Goal: Information Seeking & Learning: Learn about a topic

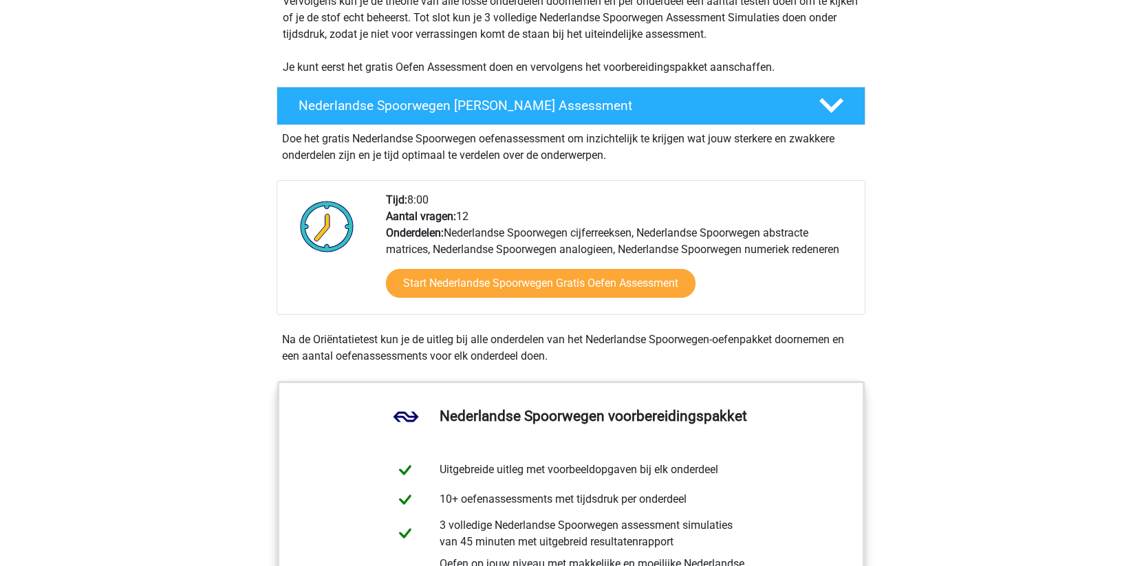
scroll to position [317, 0]
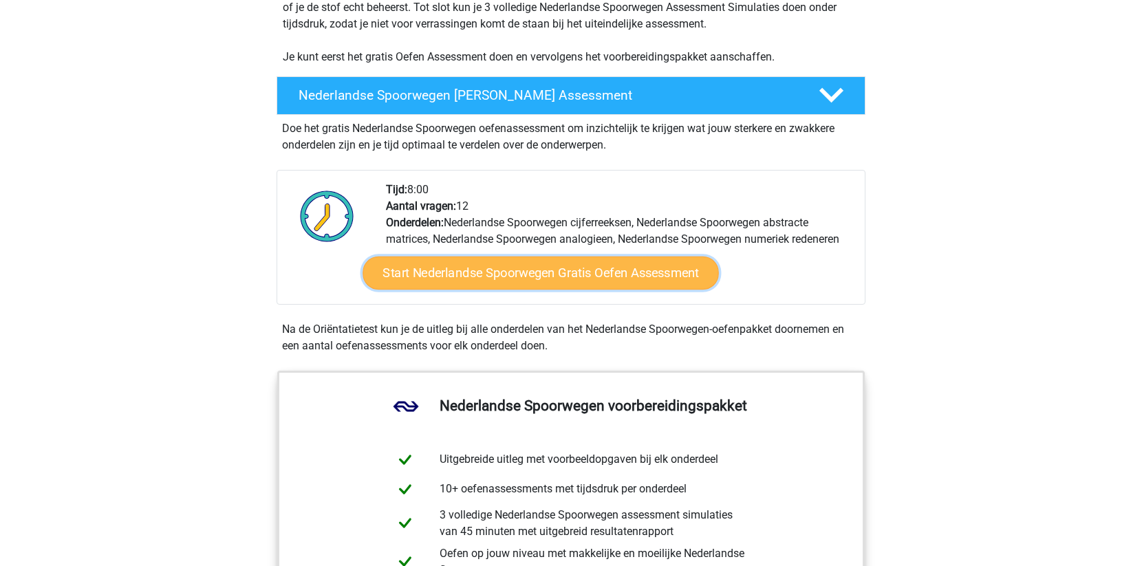
click at [564, 274] on link "Start Nederlandse Spoorwegen Gratis Oefen Assessment" at bounding box center [541, 273] width 356 height 33
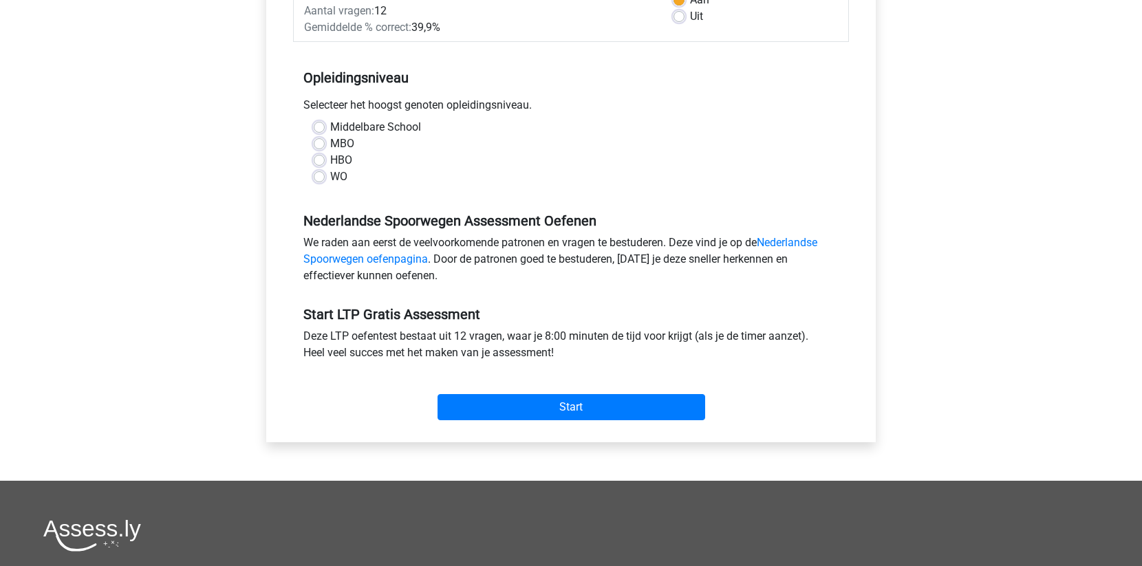
scroll to position [270, 0]
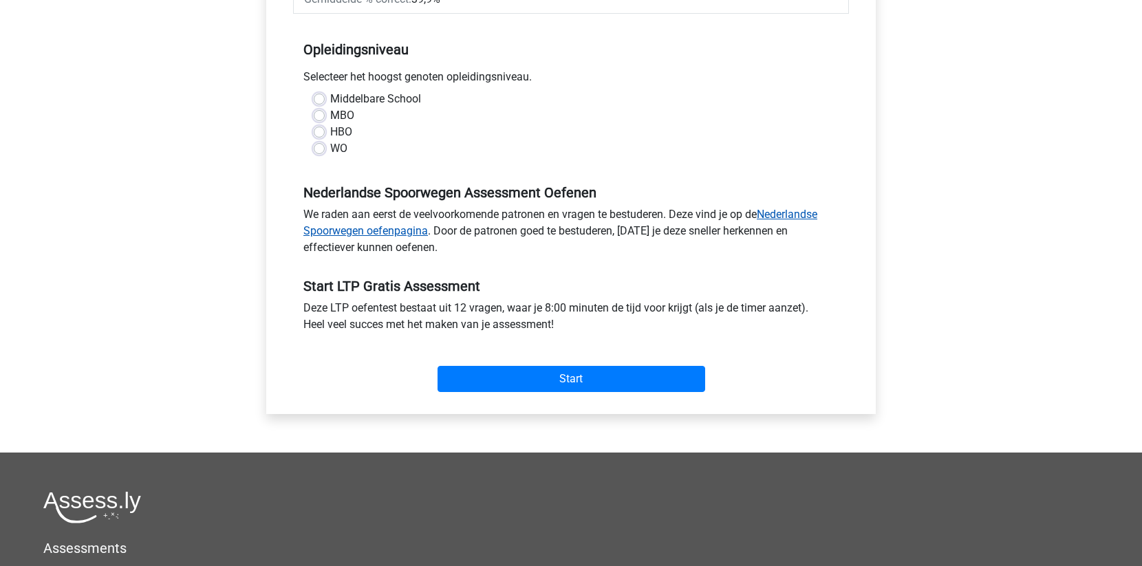
click at [368, 232] on link "Nederlandse Spoorwegen oefenpagina" at bounding box center [560, 223] width 514 height 30
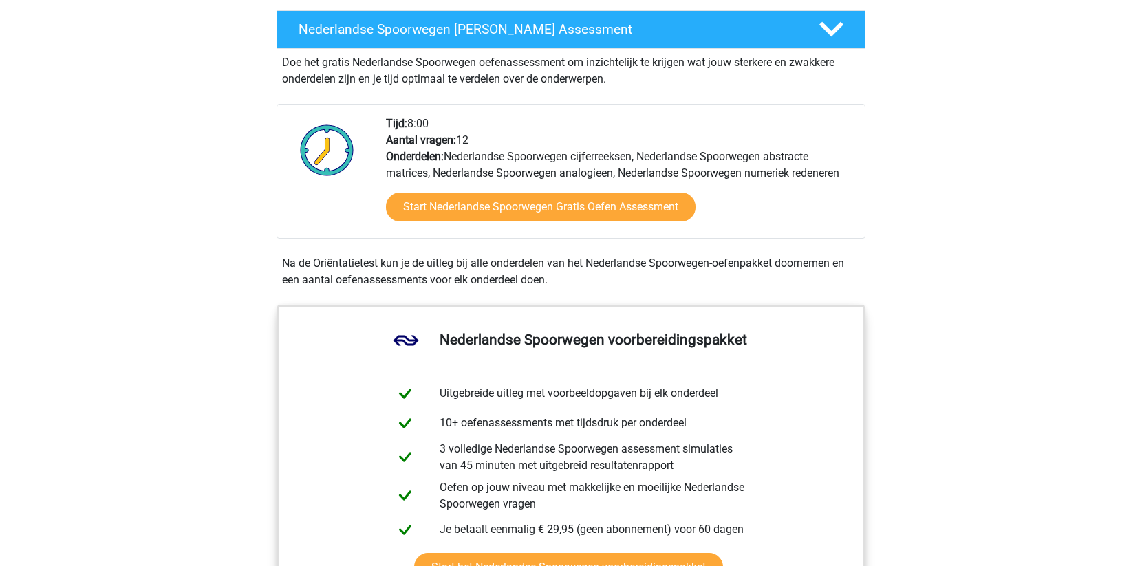
scroll to position [383, 0]
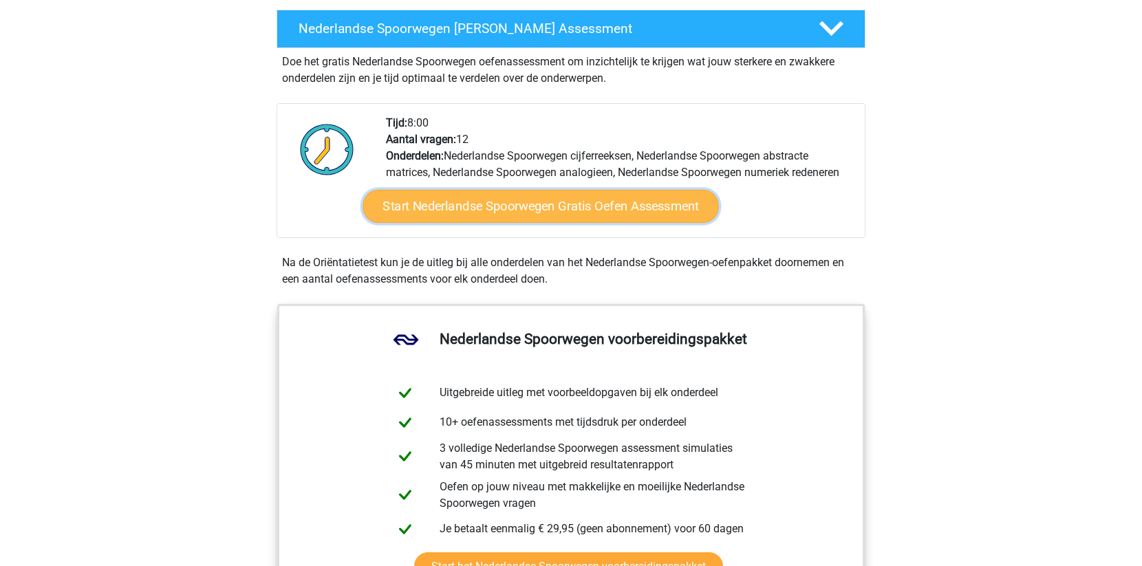
click at [577, 199] on link "Start Nederlandse Spoorwegen Gratis Oefen Assessment" at bounding box center [541, 206] width 356 height 33
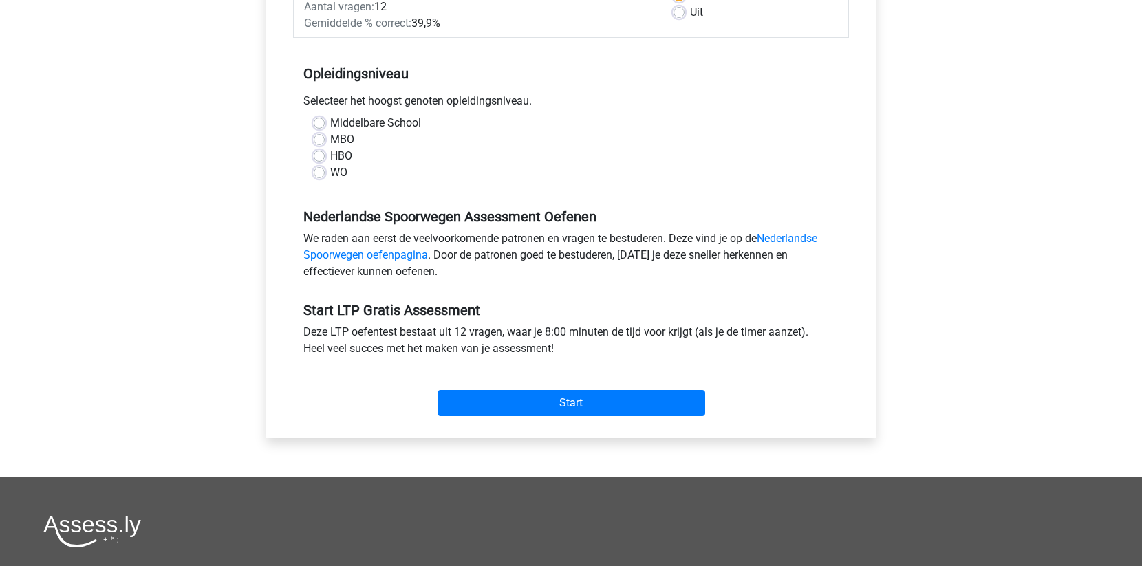
scroll to position [229, 0]
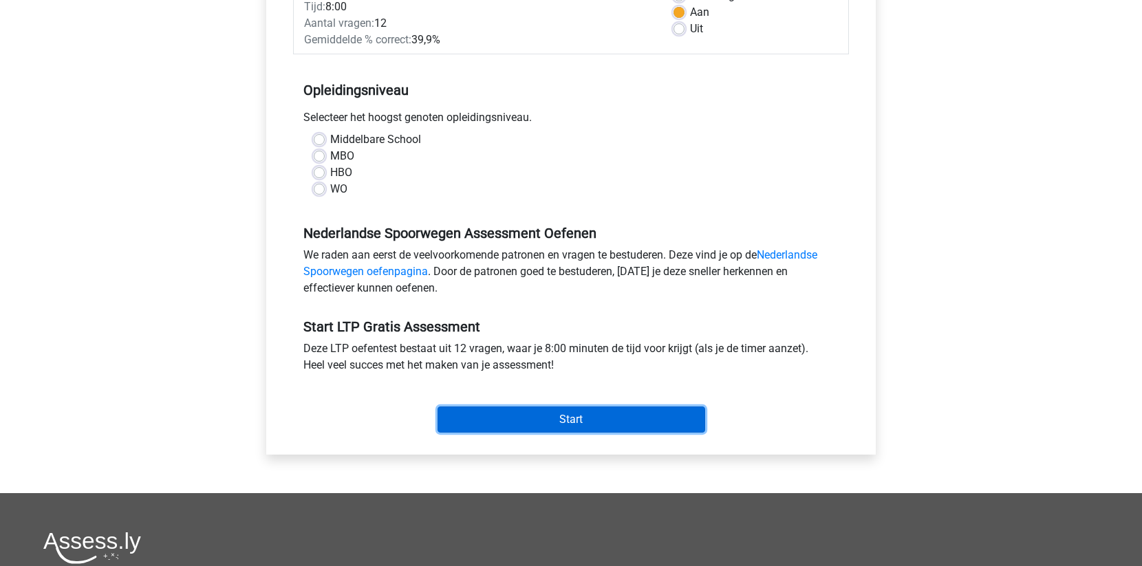
click at [565, 407] on input "Start" at bounding box center [572, 420] width 268 height 26
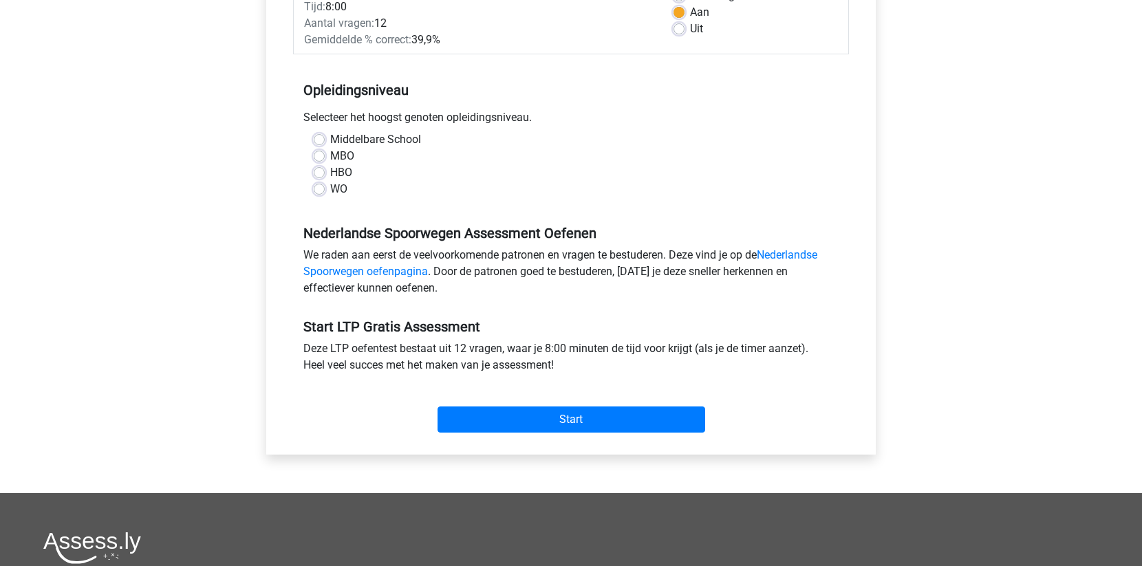
click at [286, 118] on div "Categoriën: LTP Cijferreeksen test , LTP abstracte matrix test , LTP Verbale Re…" at bounding box center [571, 195] width 589 height 517
click at [330, 156] on label "MBO" at bounding box center [342, 156] width 24 height 17
click at [320, 156] on input "MBO" at bounding box center [319, 155] width 11 height 14
radio input "true"
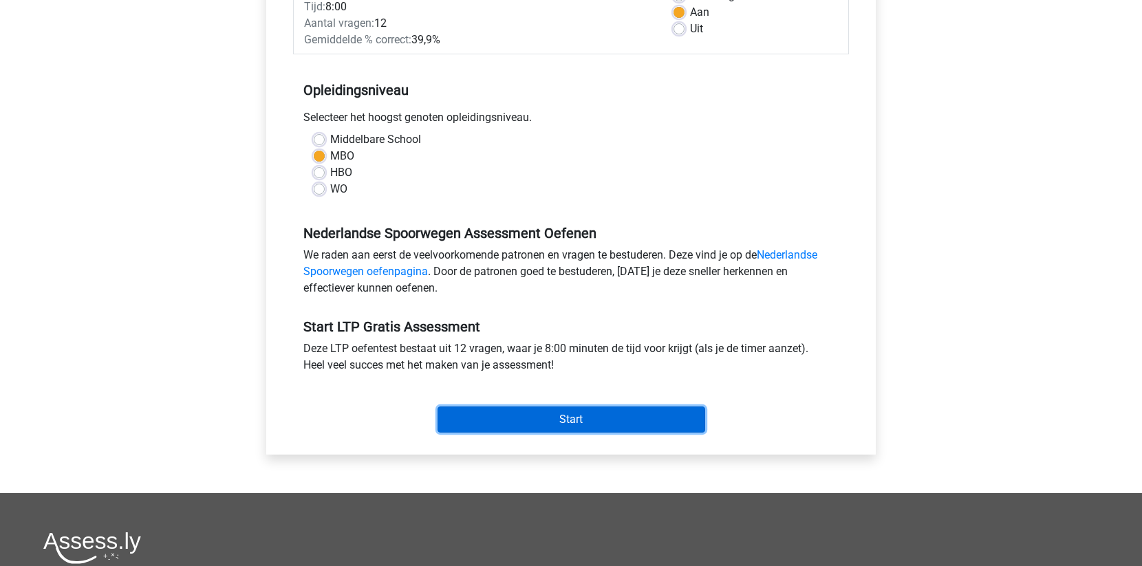
click at [545, 411] on input "Start" at bounding box center [572, 420] width 268 height 26
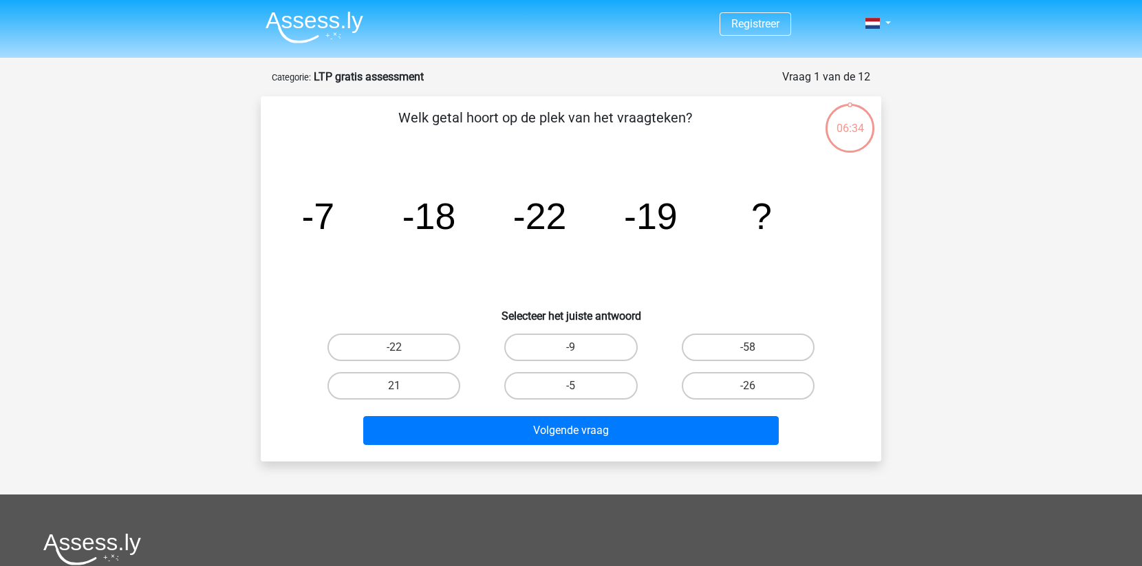
click at [401, 386] on input "21" at bounding box center [398, 390] width 9 height 9
radio input "true"
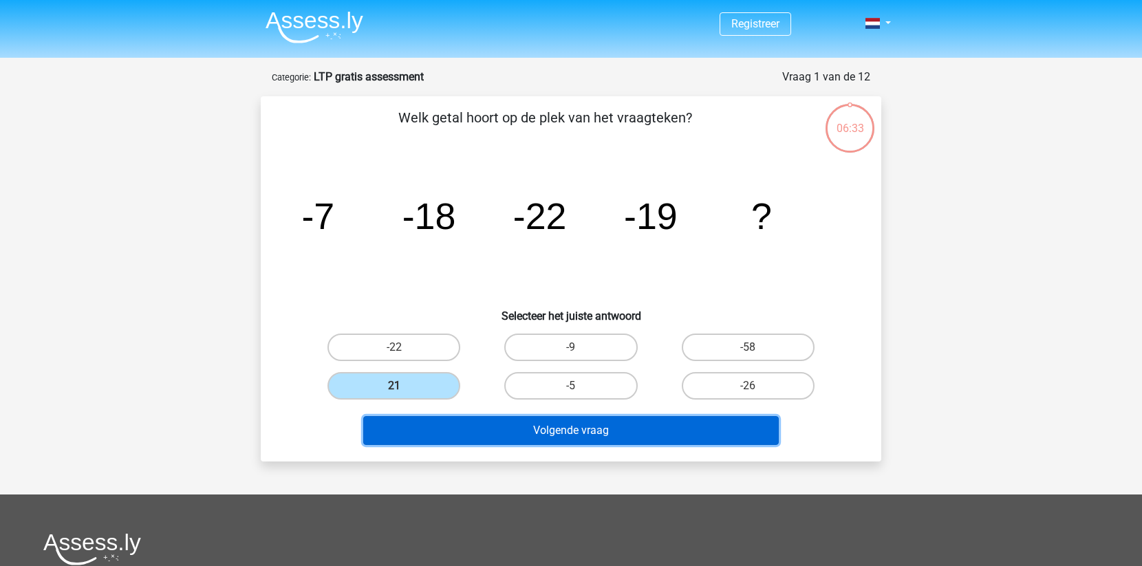
click at [513, 430] on button "Volgende vraag" at bounding box center [571, 430] width 416 height 29
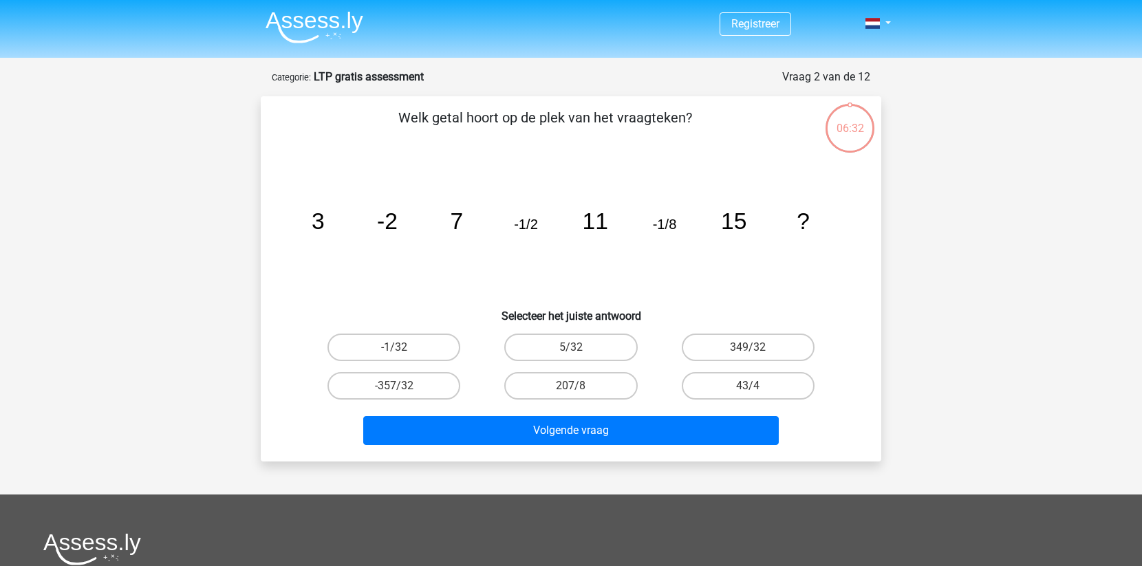
scroll to position [69, 0]
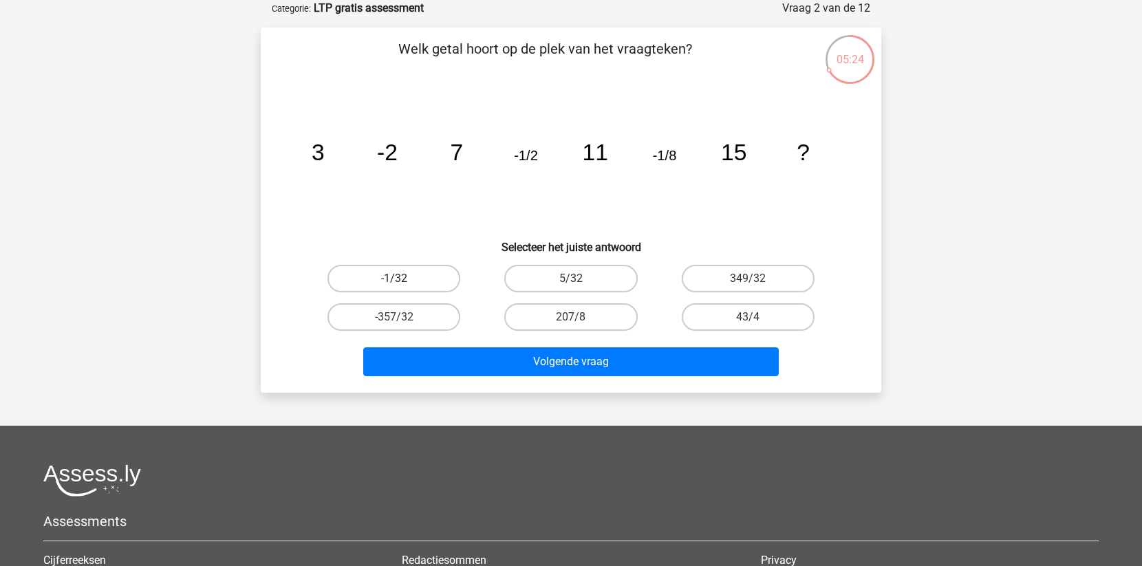
click at [429, 276] on label "-1/32" at bounding box center [394, 279] width 133 height 28
click at [403, 279] on input "-1/32" at bounding box center [398, 283] width 9 height 9
radio input "true"
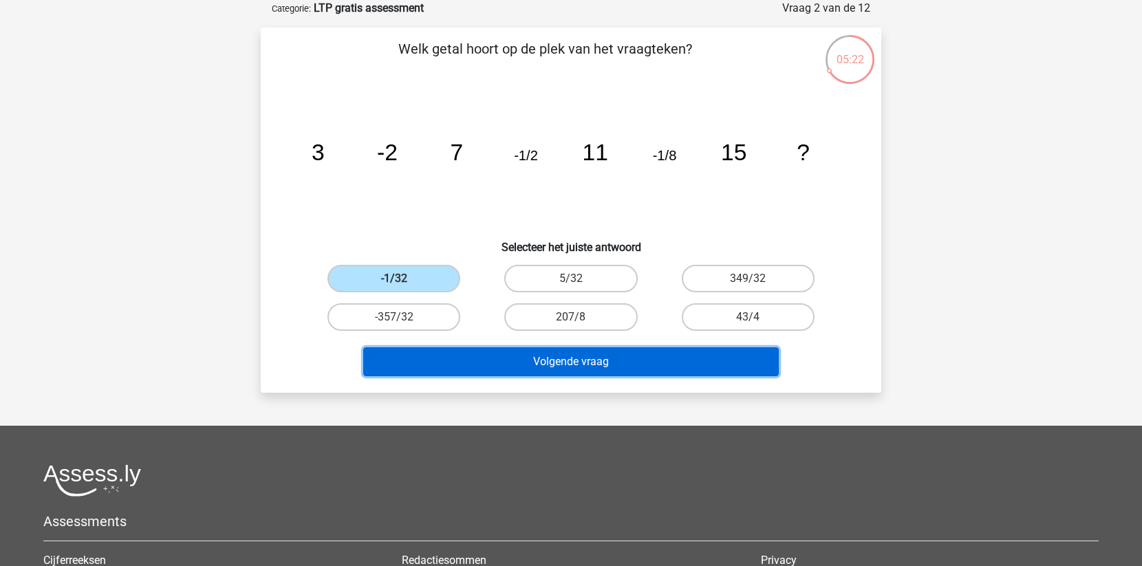
click at [558, 361] on button "Volgende vraag" at bounding box center [571, 361] width 416 height 29
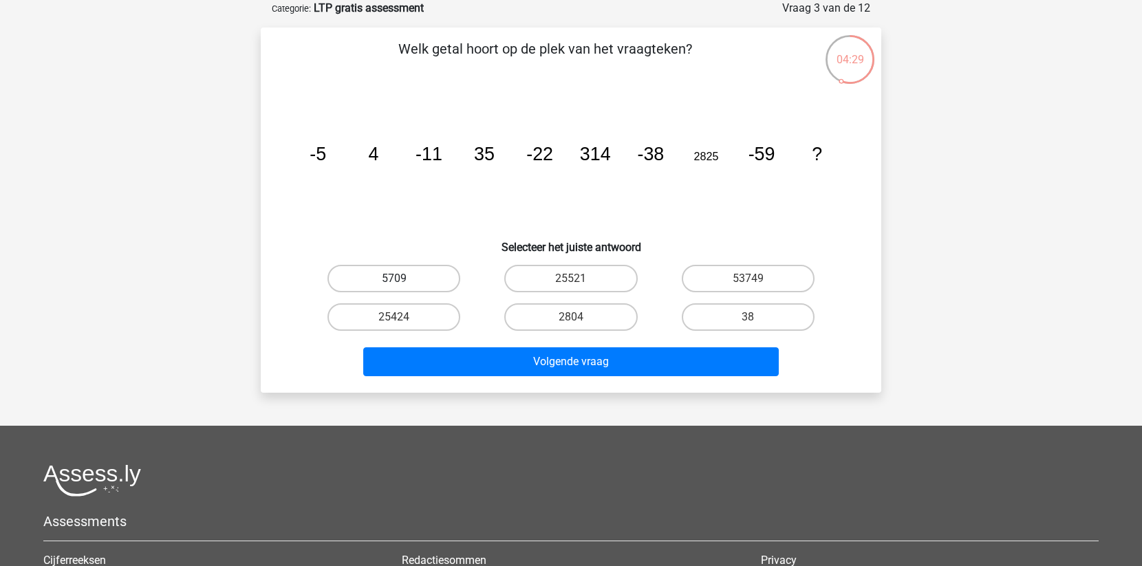
click at [402, 272] on label "5709" at bounding box center [394, 279] width 133 height 28
click at [402, 279] on input "5709" at bounding box center [398, 283] width 9 height 9
radio input "true"
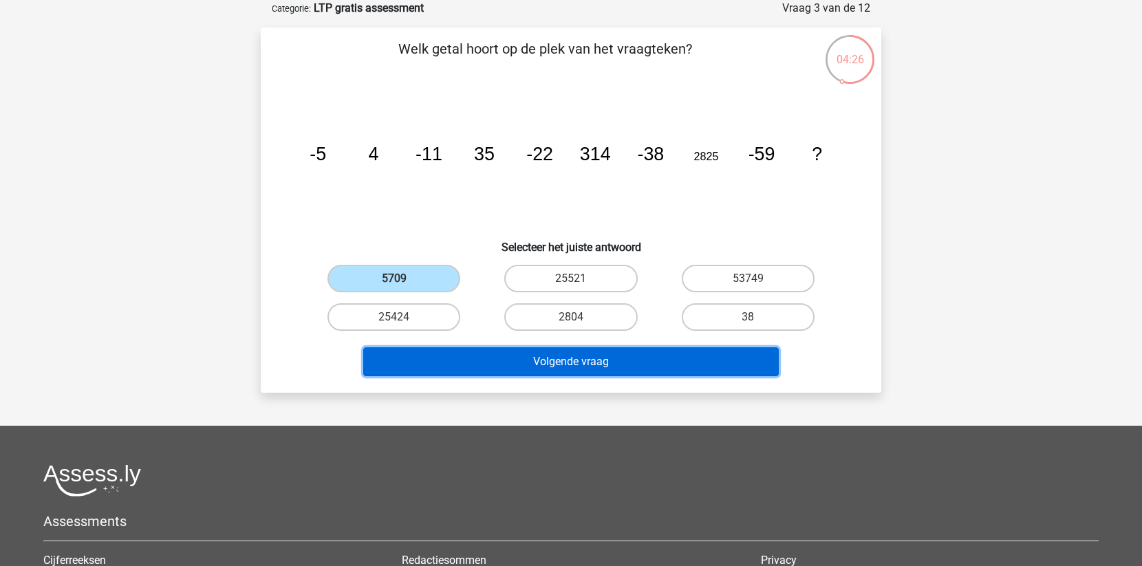
click at [535, 356] on button "Volgende vraag" at bounding box center [571, 361] width 416 height 29
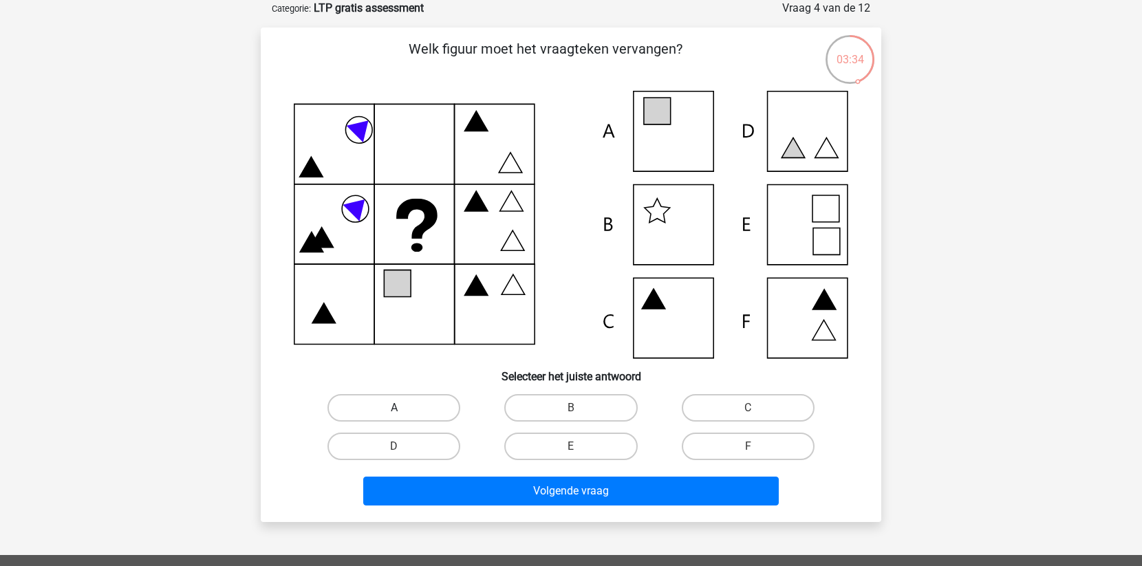
click at [407, 406] on label "A" at bounding box center [394, 408] width 133 height 28
click at [403, 408] on input "A" at bounding box center [398, 412] width 9 height 9
radio input "true"
click at [658, 149] on icon at bounding box center [571, 225] width 555 height 268
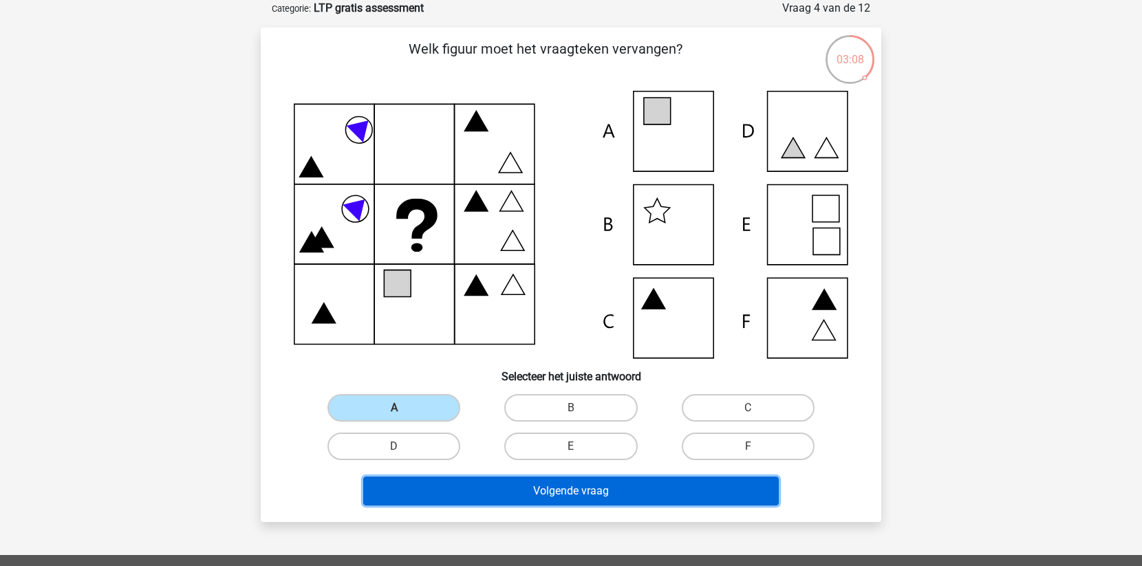
click at [476, 497] on button "Volgende vraag" at bounding box center [571, 491] width 416 height 29
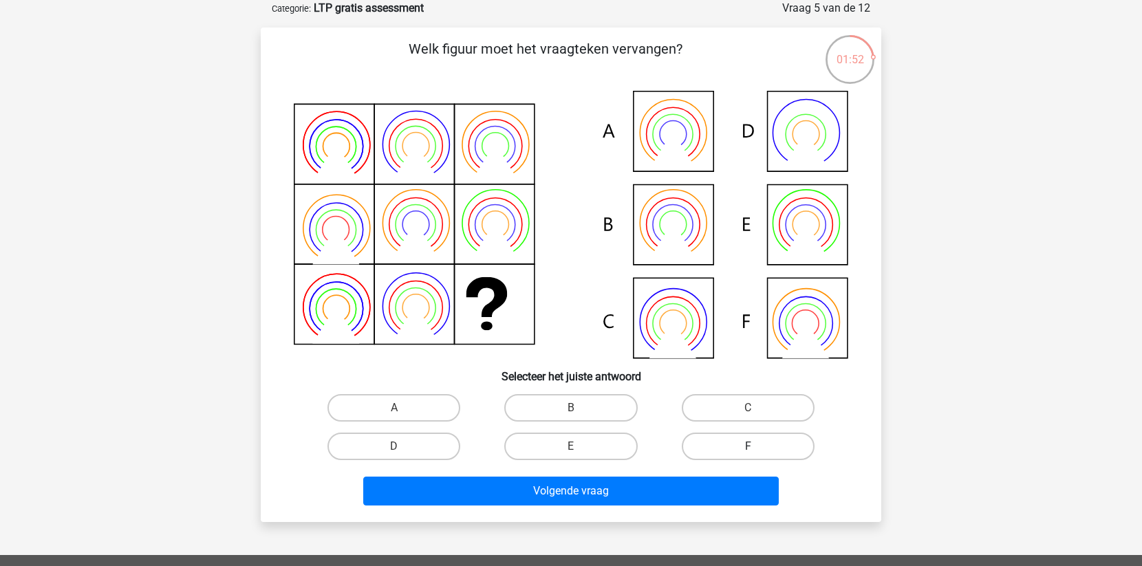
click at [737, 446] on label "F" at bounding box center [748, 447] width 133 height 28
click at [748, 447] on input "F" at bounding box center [752, 451] width 9 height 9
radio input "true"
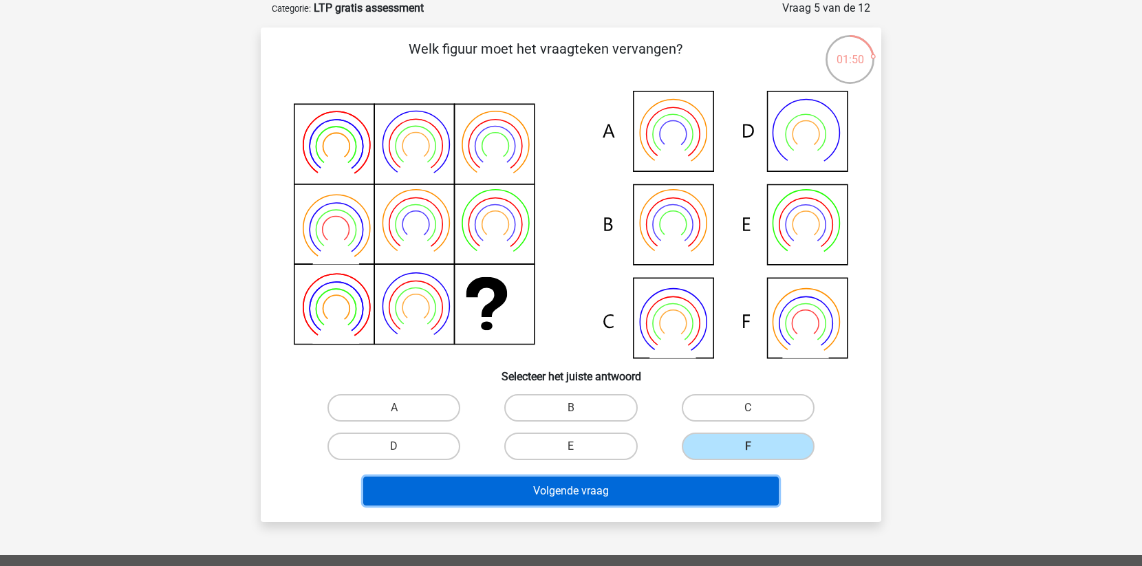
click at [657, 488] on button "Volgende vraag" at bounding box center [571, 491] width 416 height 29
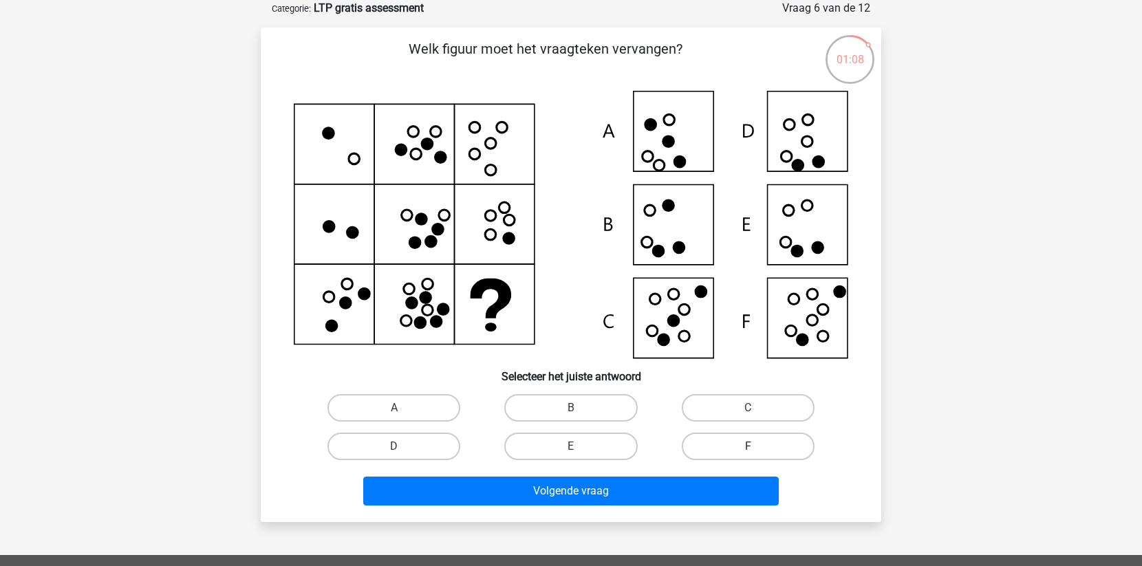
click at [776, 438] on label "F" at bounding box center [748, 447] width 133 height 28
click at [757, 447] on input "F" at bounding box center [752, 451] width 9 height 9
radio input "true"
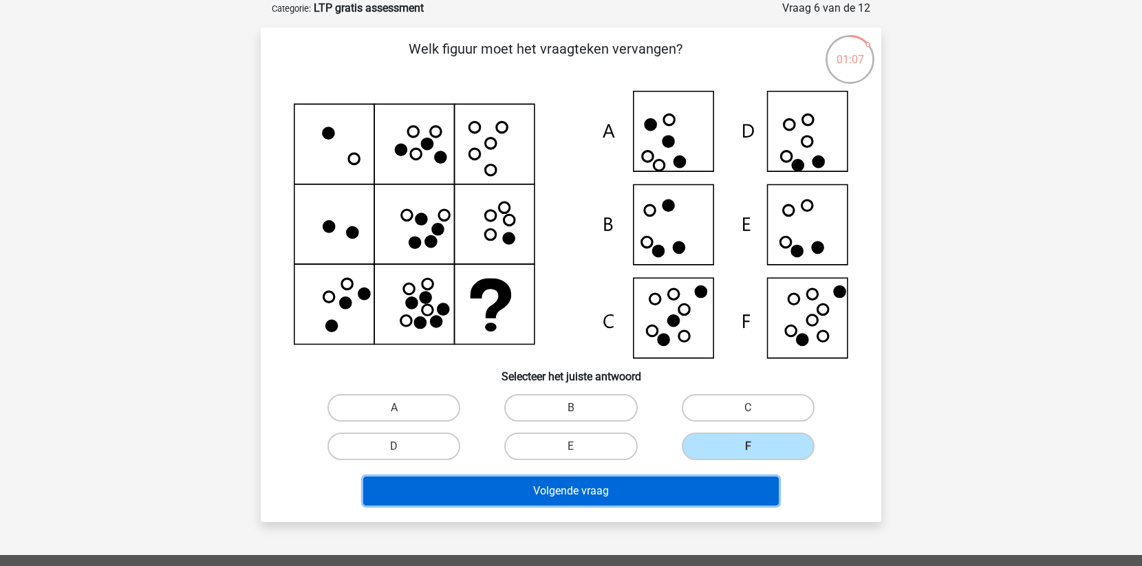
click at [700, 486] on button "Volgende vraag" at bounding box center [571, 491] width 416 height 29
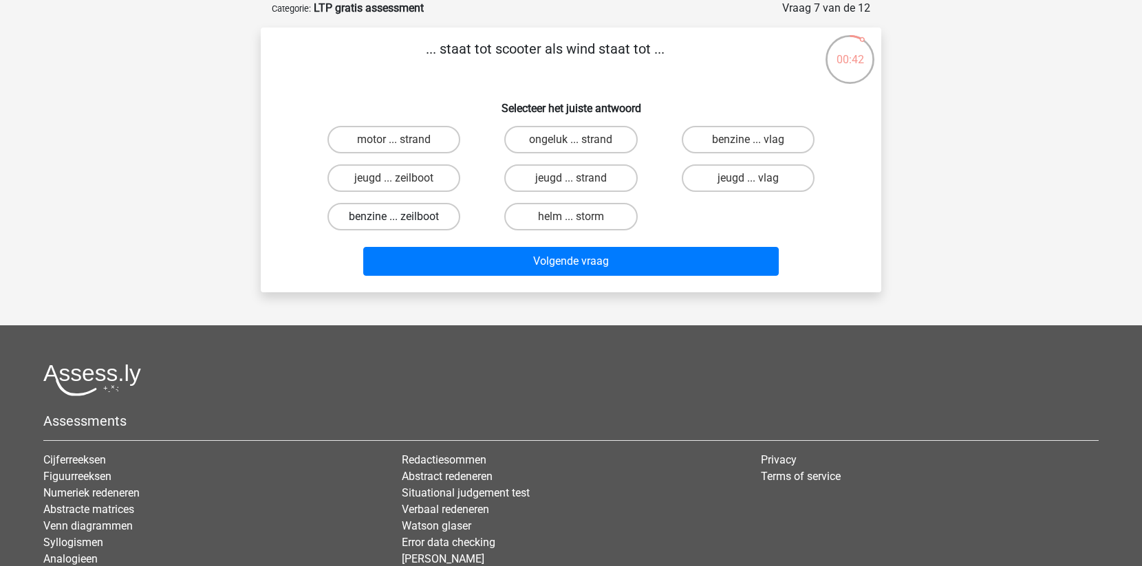
click at [424, 208] on label "benzine ... zeilboot" at bounding box center [394, 217] width 133 height 28
click at [403, 217] on input "benzine ... zeilboot" at bounding box center [398, 221] width 9 height 9
radio input "true"
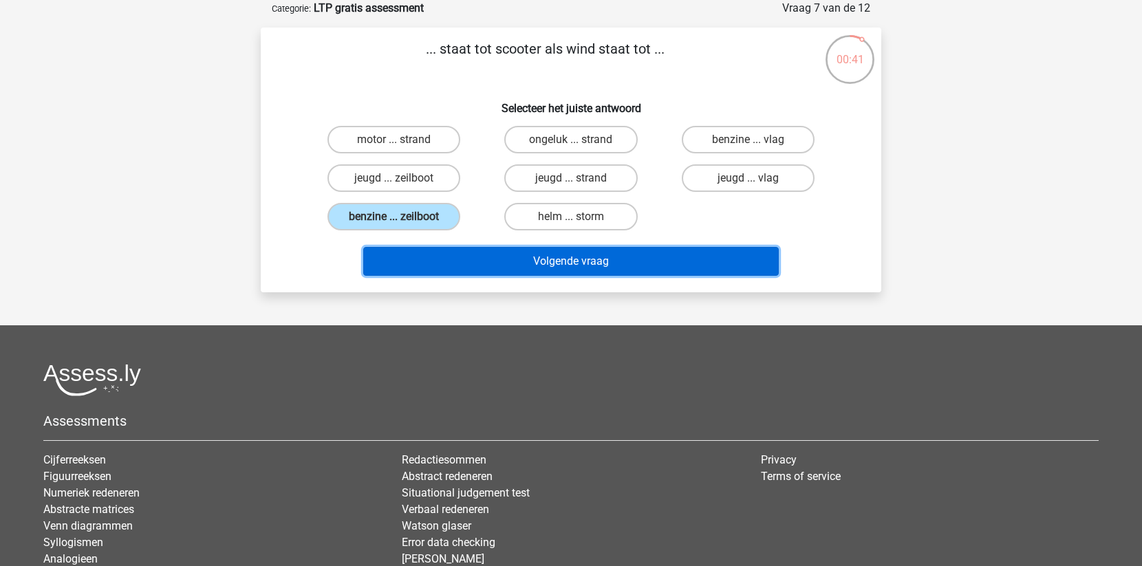
click at [512, 255] on button "Volgende vraag" at bounding box center [571, 261] width 416 height 29
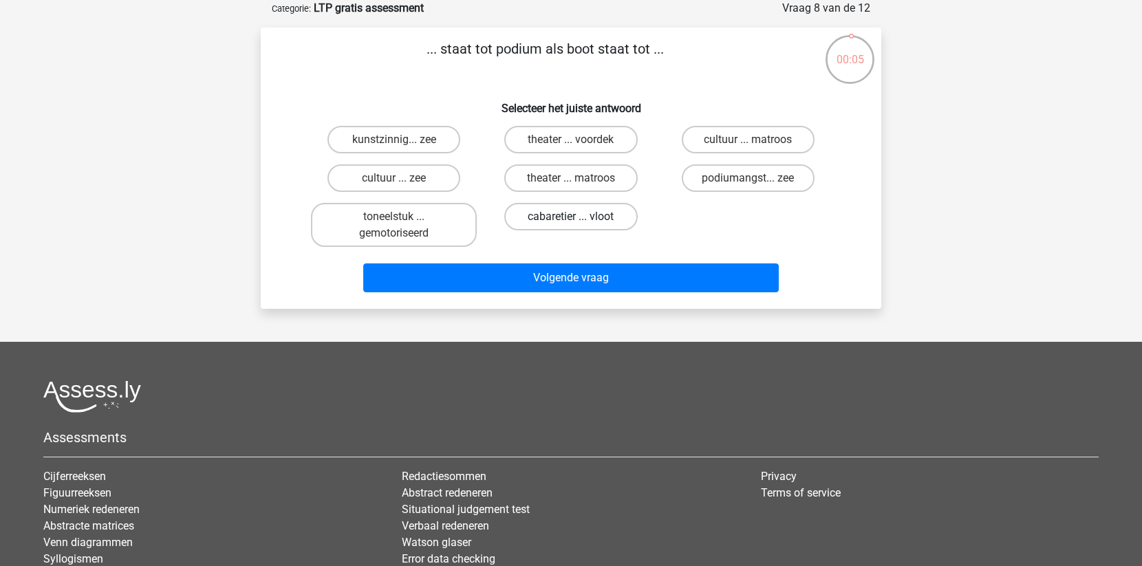
click at [558, 217] on label "cabaretier ... vloot" at bounding box center [570, 217] width 133 height 28
click at [571, 217] on input "cabaretier ... vloot" at bounding box center [575, 221] width 9 height 9
radio input "true"
click at [560, 140] on label "theater ... voordek" at bounding box center [570, 140] width 133 height 28
click at [571, 140] on input "theater ... voordek" at bounding box center [575, 144] width 9 height 9
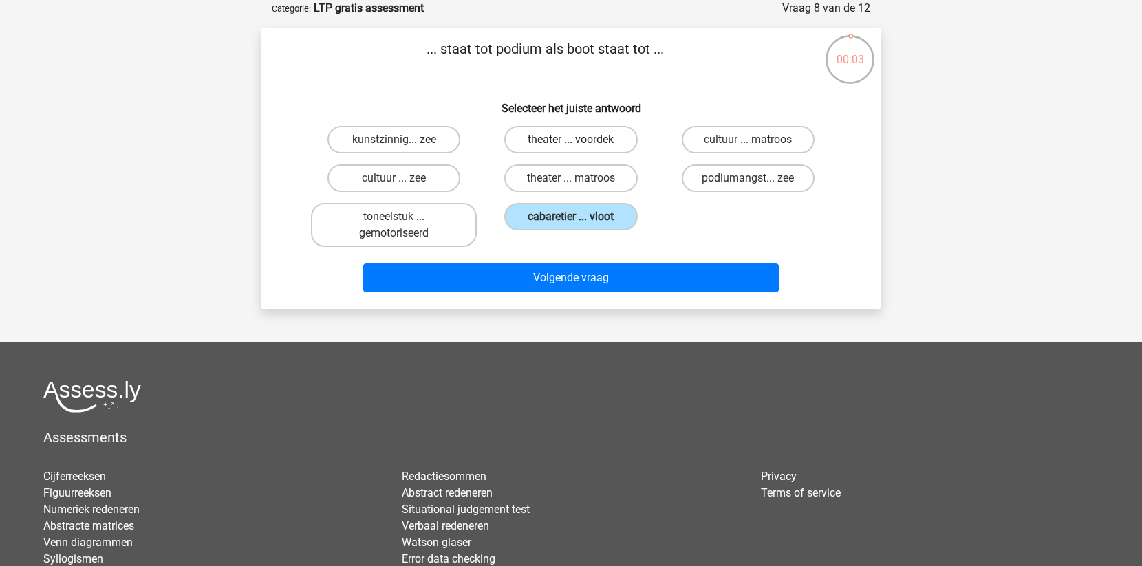
radio input "true"
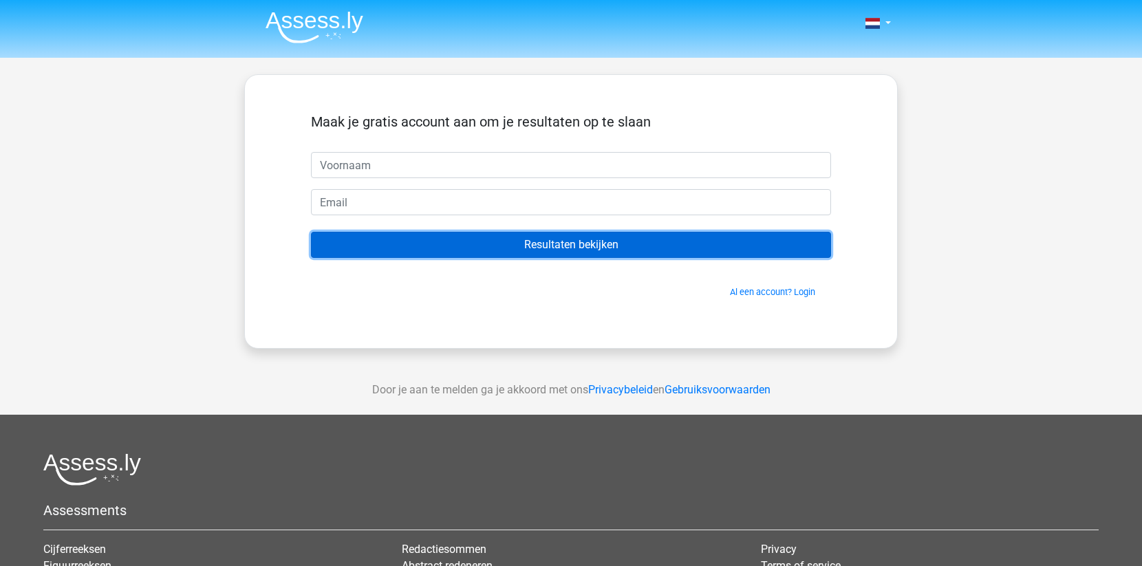
click at [464, 250] on input "Resultaten bekijken" at bounding box center [571, 245] width 520 height 26
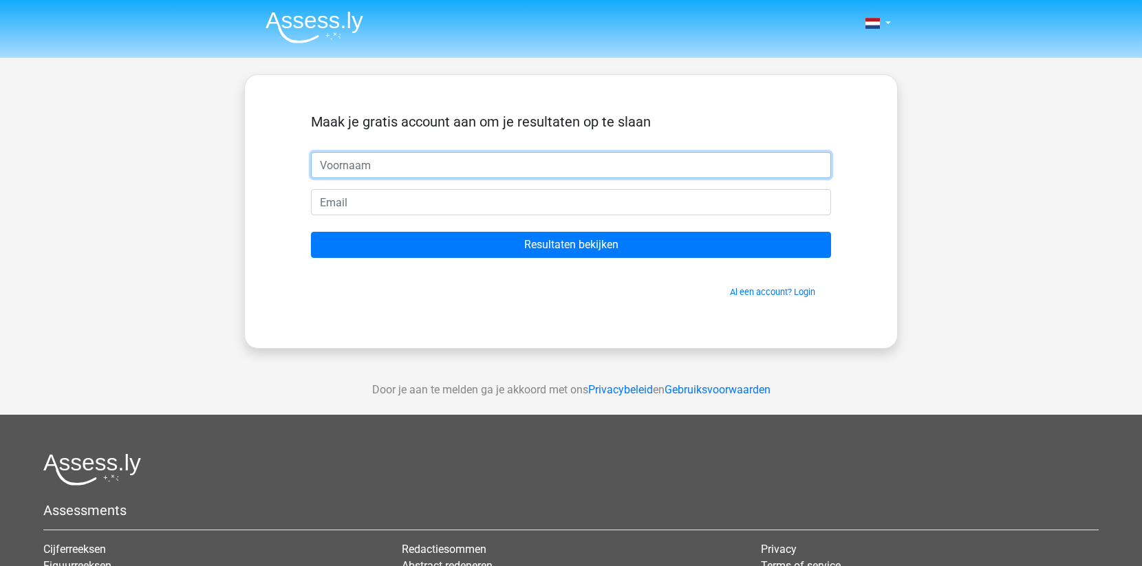
click at [403, 154] on input "text" at bounding box center [571, 165] width 520 height 26
type input "Arjan"
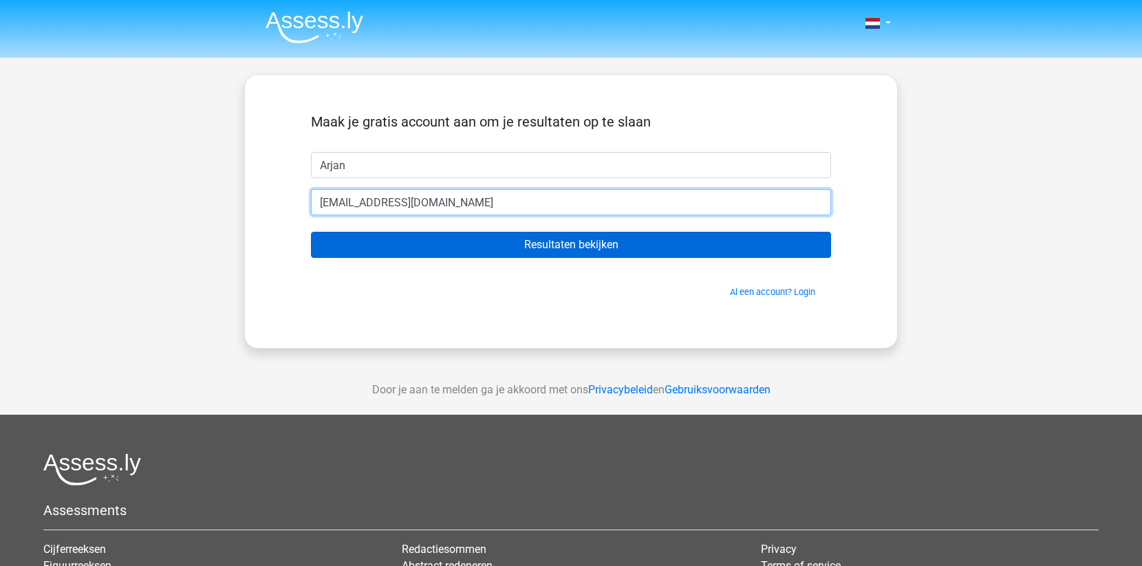
type input "avw82@hotmail.com"
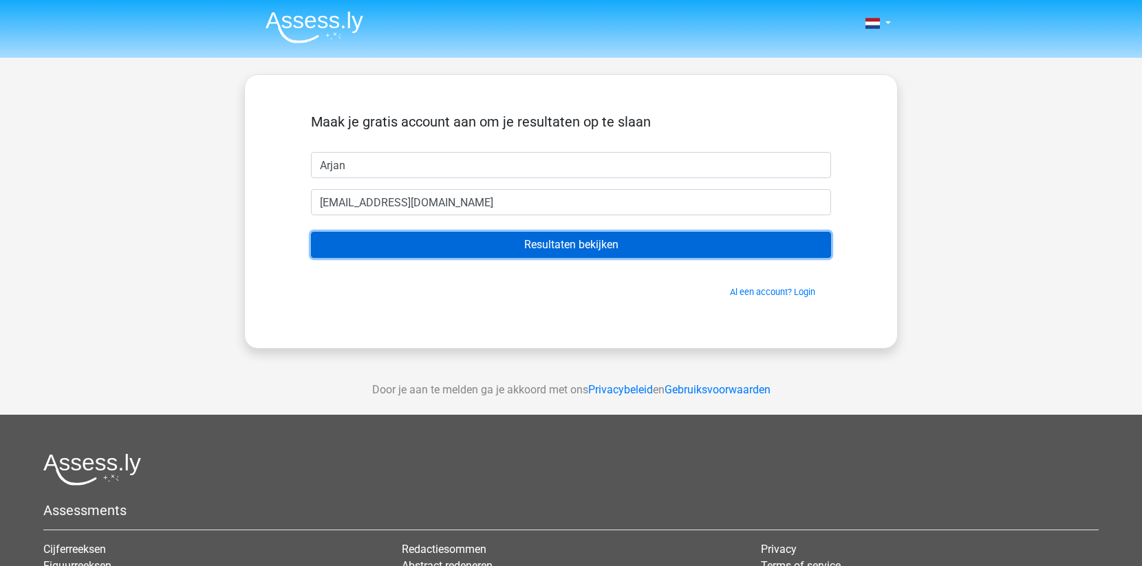
click at [507, 245] on input "Resultaten bekijken" at bounding box center [571, 245] width 520 height 26
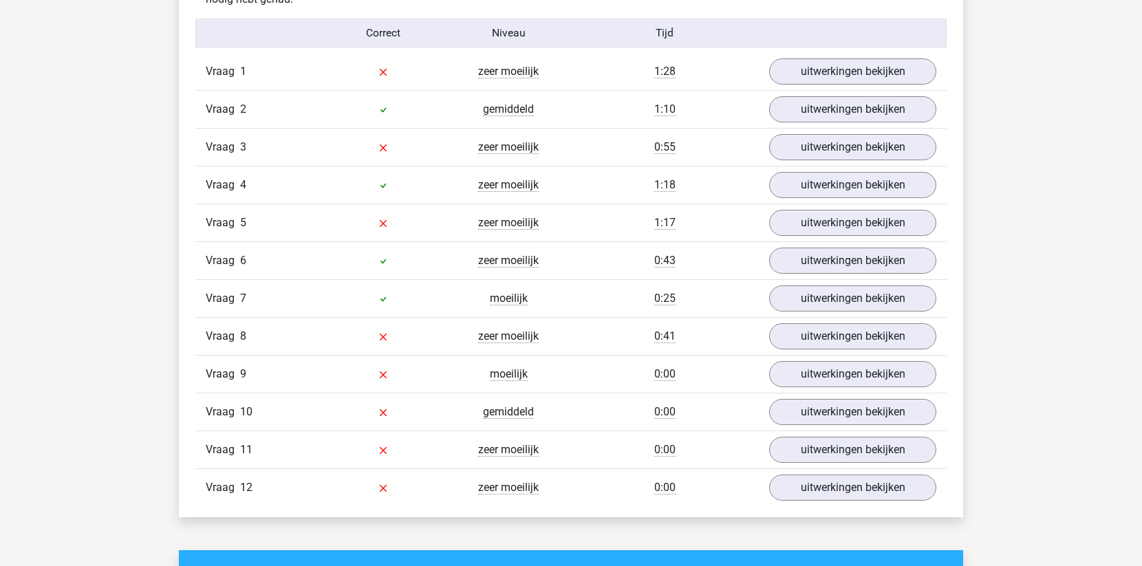
scroll to position [1528, 0]
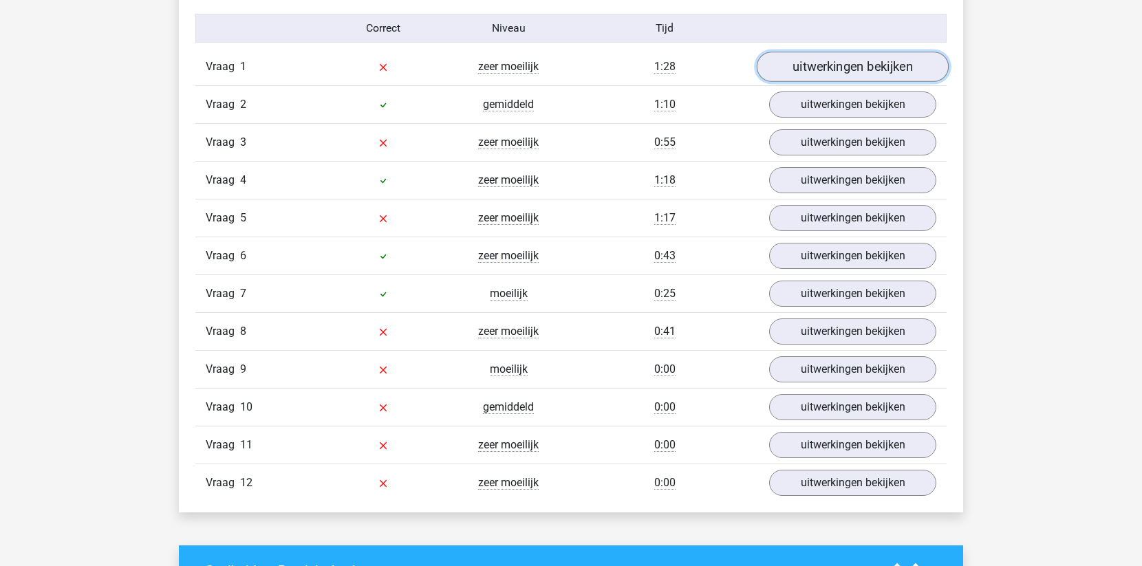
click at [788, 63] on link "uitwerkingen bekijken" at bounding box center [853, 67] width 192 height 30
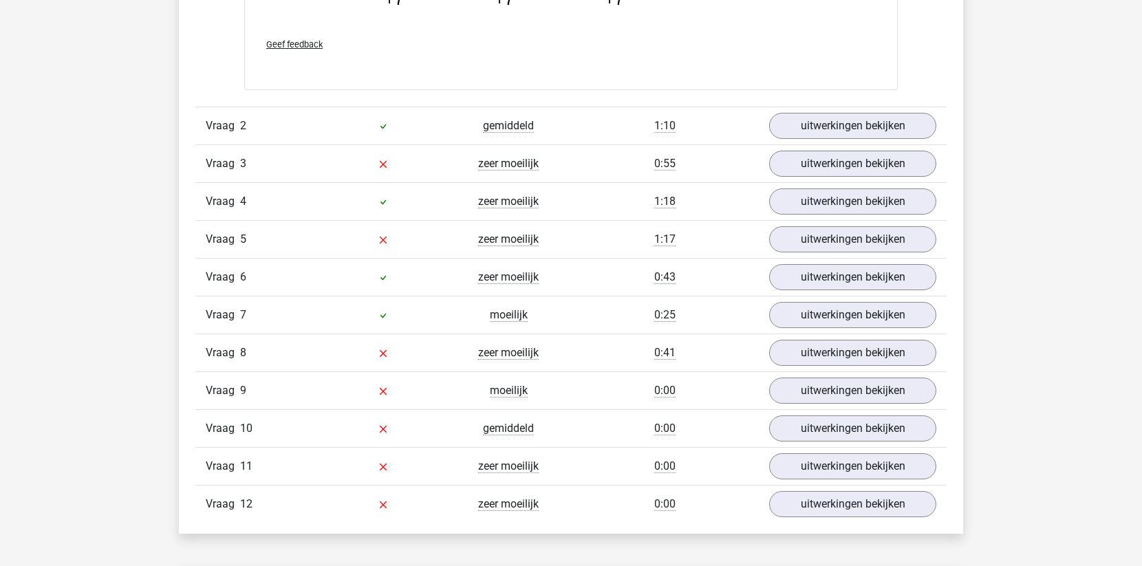
scroll to position [2185, 0]
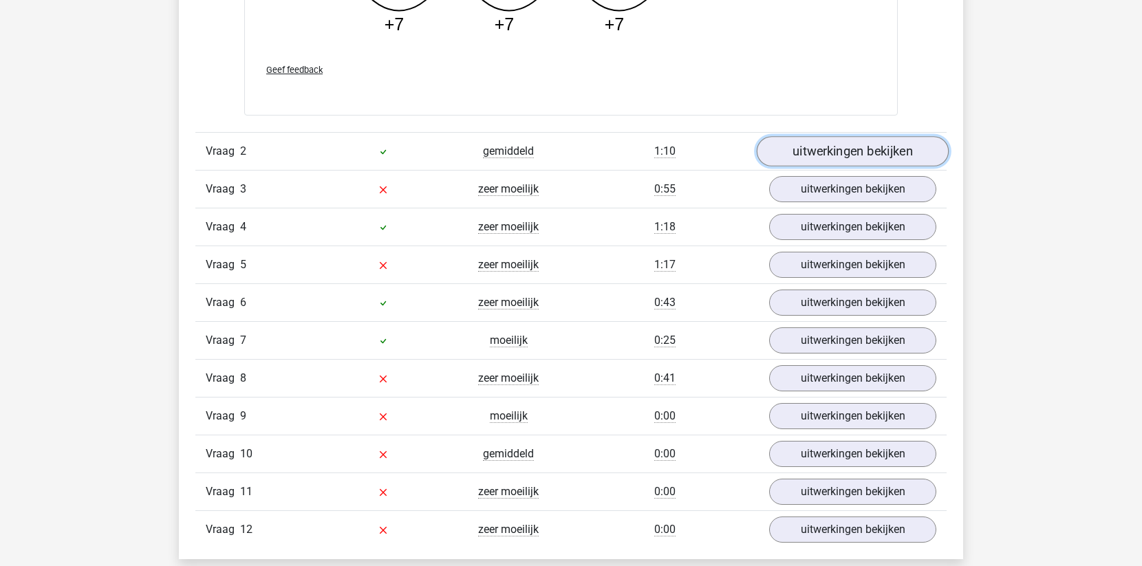
click at [868, 148] on link "uitwerkingen bekijken" at bounding box center [853, 151] width 192 height 30
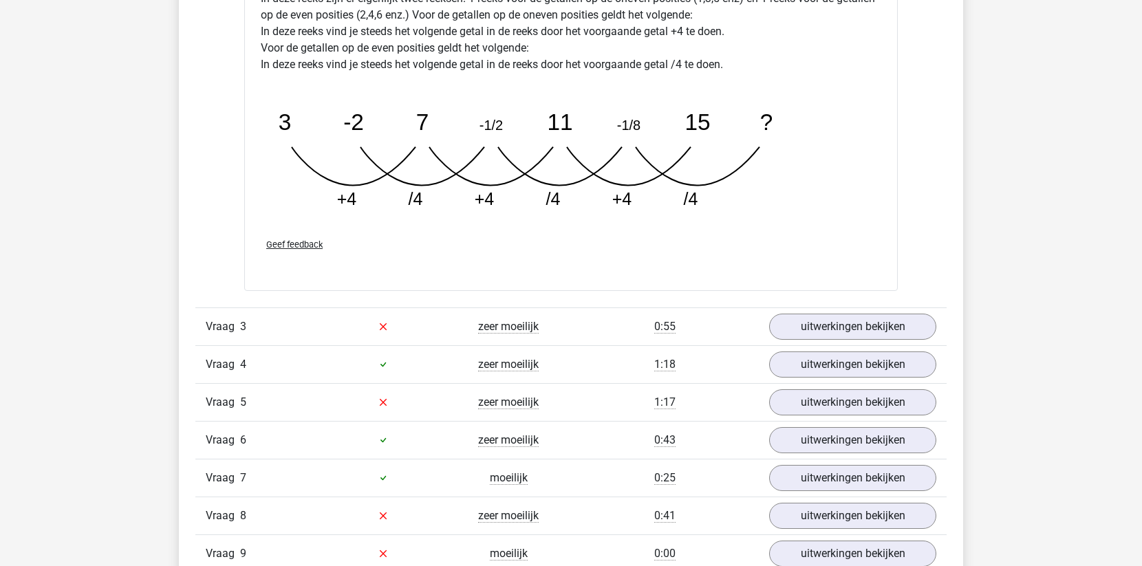
scroll to position [2706, 0]
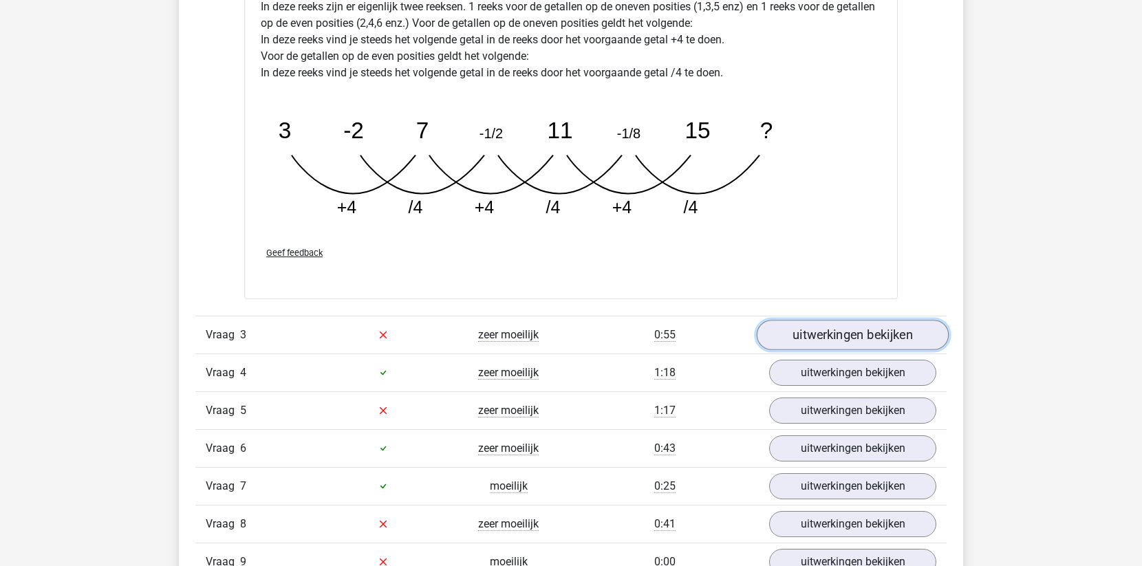
click at [830, 333] on link "uitwerkingen bekijken" at bounding box center [853, 335] width 192 height 30
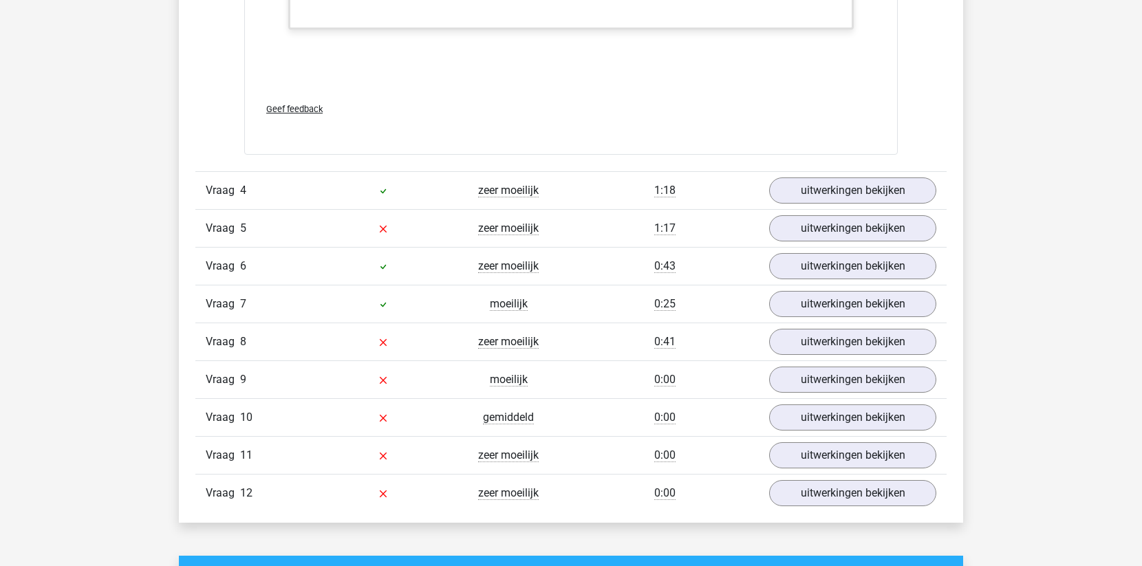
scroll to position [3698, 0]
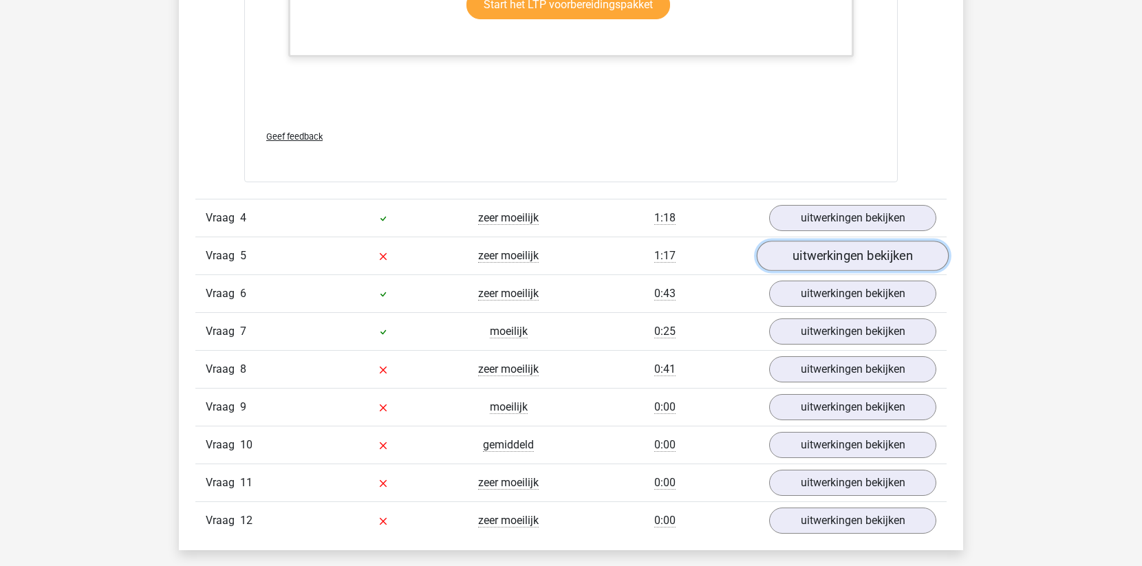
click at [846, 257] on link "uitwerkingen bekijken" at bounding box center [853, 256] width 192 height 30
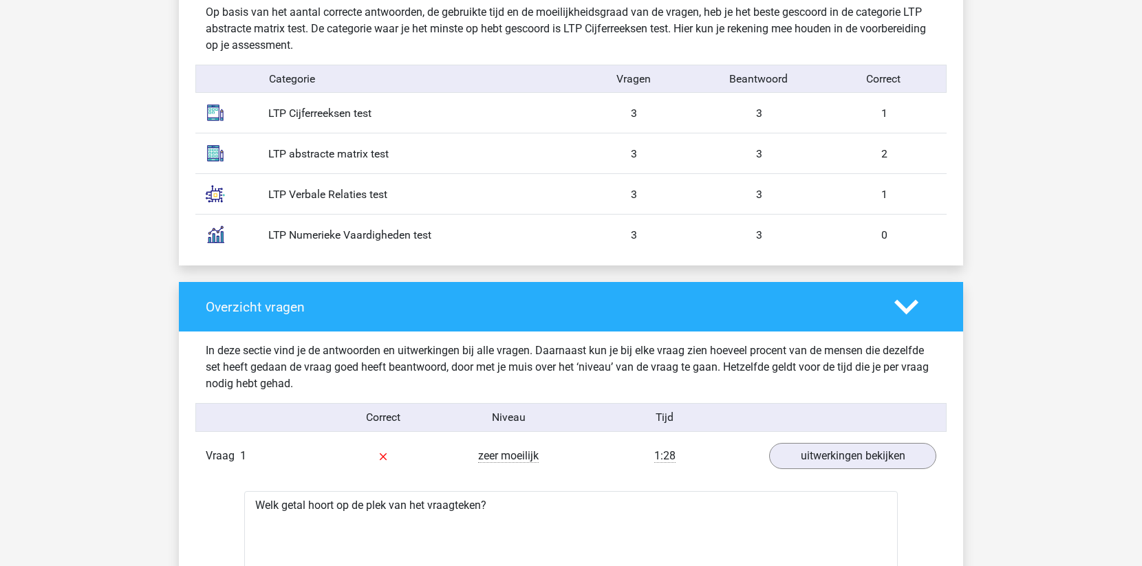
scroll to position [0, 0]
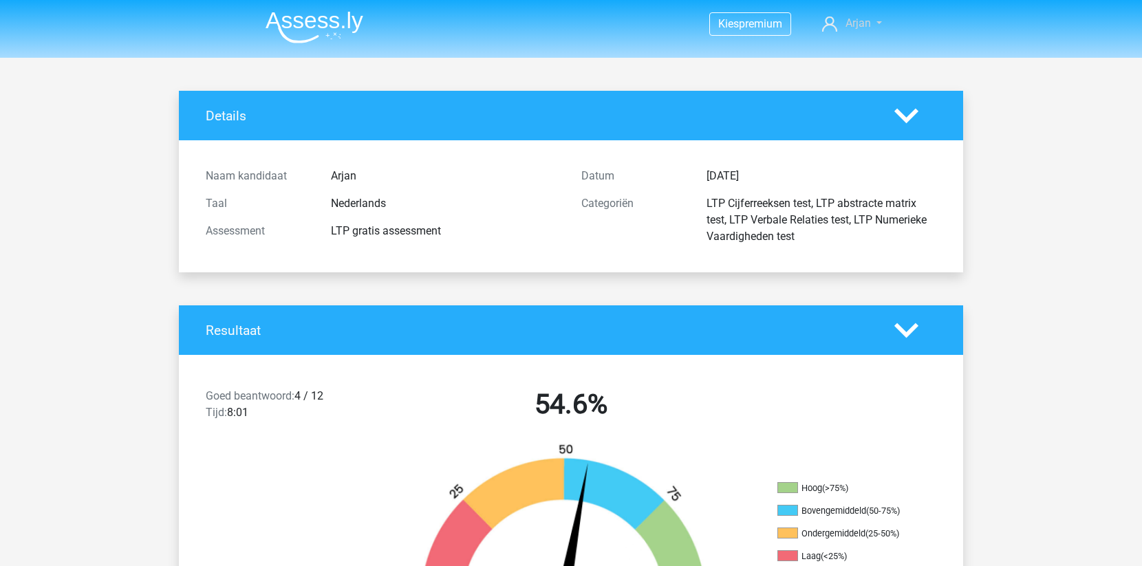
click at [859, 28] on span "Arjan" at bounding box center [858, 23] width 25 height 13
click at [850, 23] on span "Arjan" at bounding box center [858, 23] width 25 height 13
click at [292, 23] on img at bounding box center [315, 27] width 98 height 32
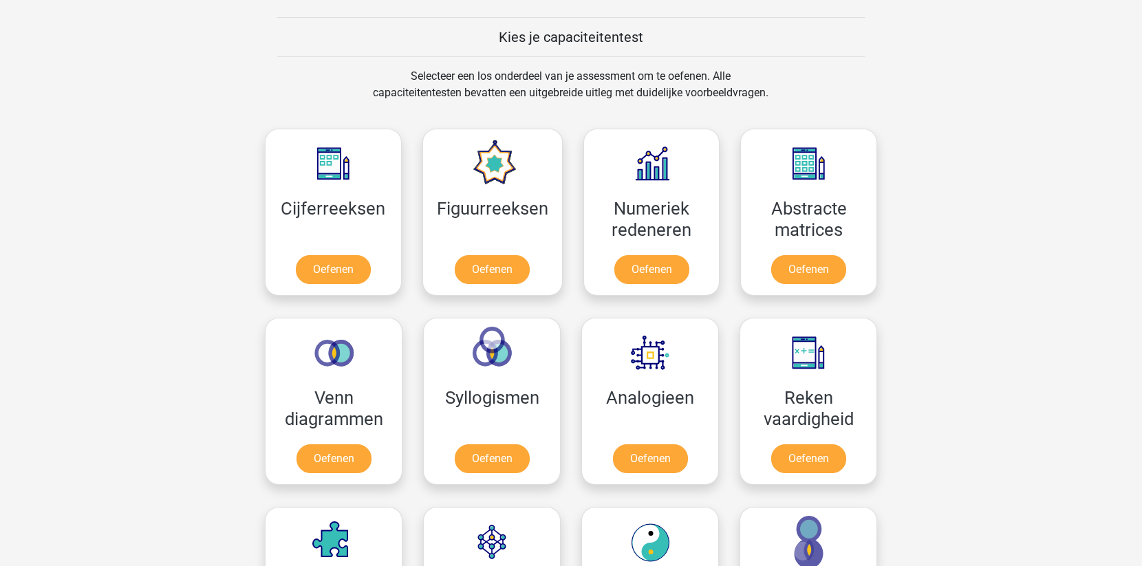
scroll to position [516, 0]
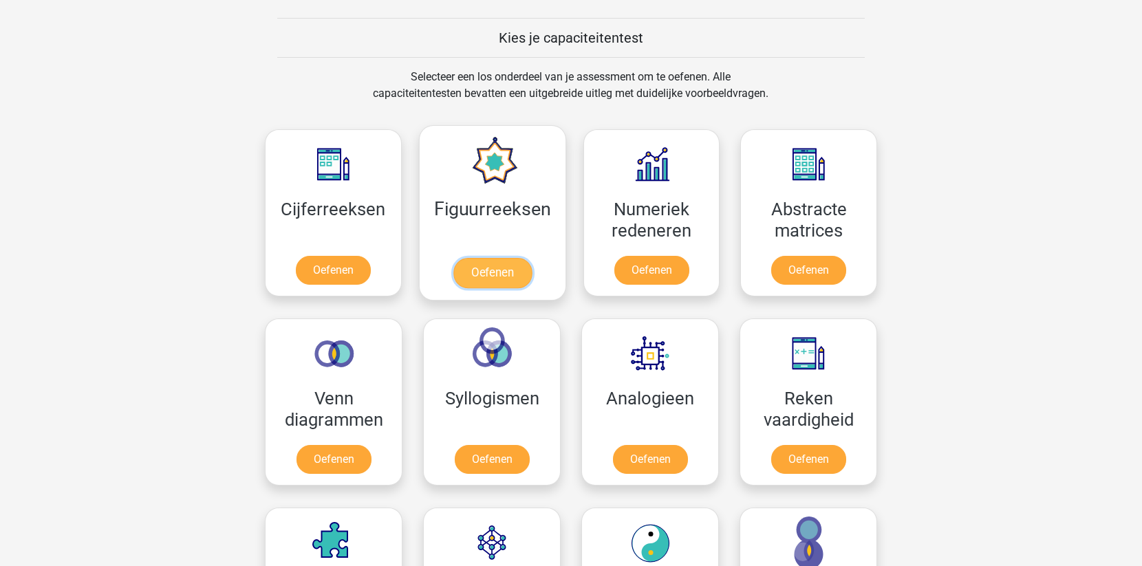
click at [493, 272] on link "Oefenen" at bounding box center [492, 273] width 78 height 30
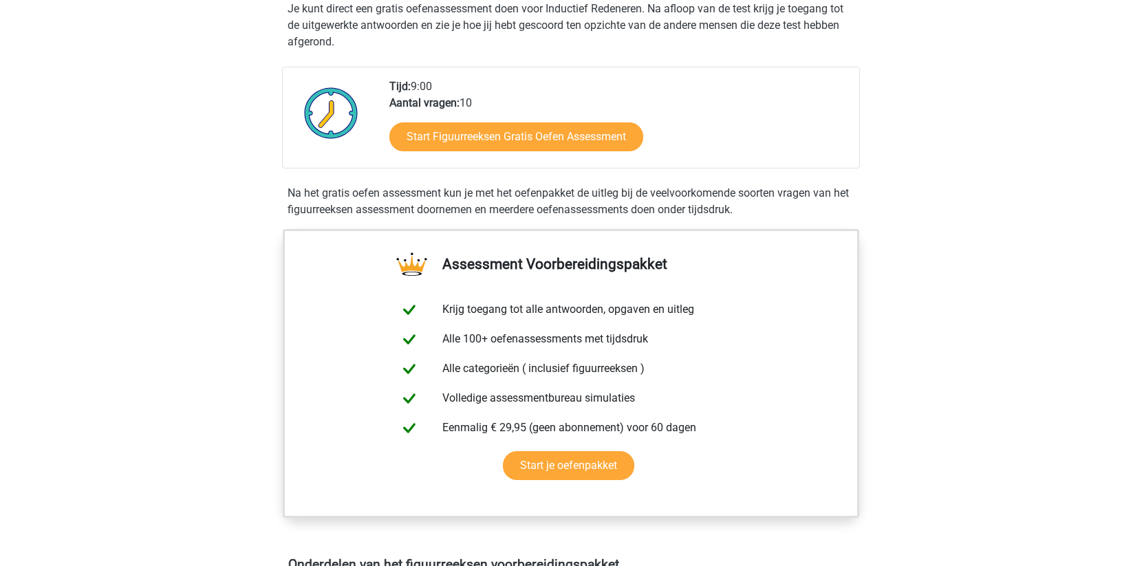
scroll to position [26, 0]
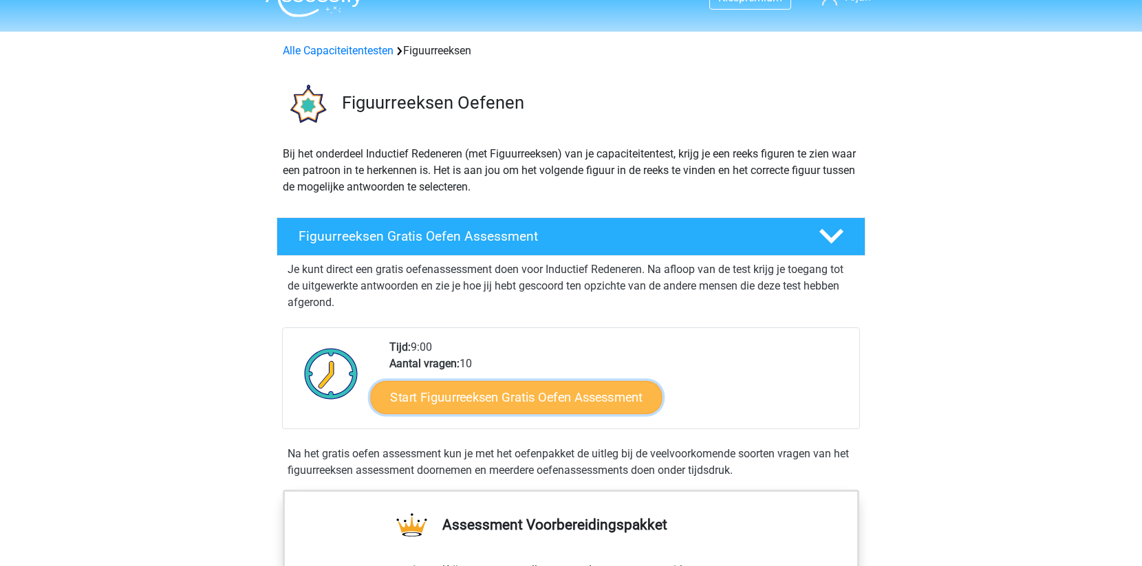
click at [513, 401] on link "Start Figuurreeksen Gratis Oefen Assessment" at bounding box center [517, 396] width 292 height 33
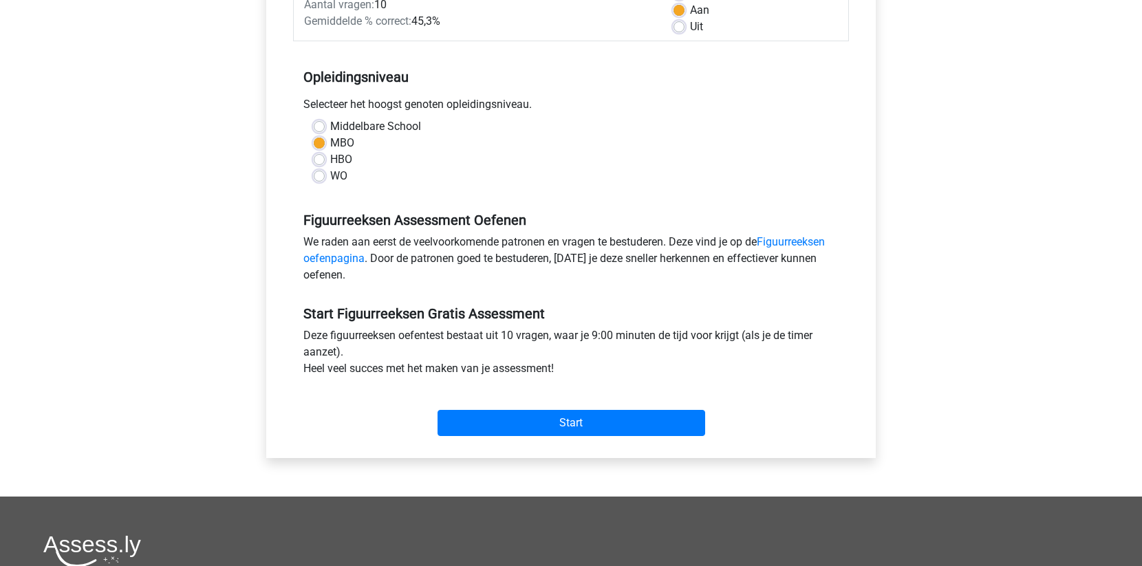
scroll to position [229, 0]
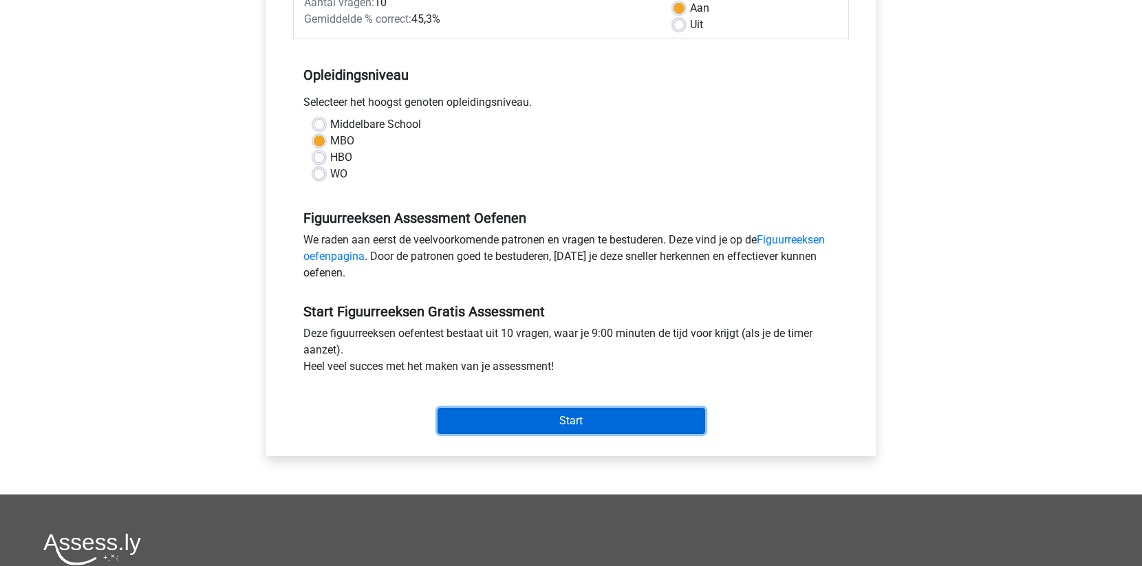
click at [563, 409] on input "Start" at bounding box center [572, 421] width 268 height 26
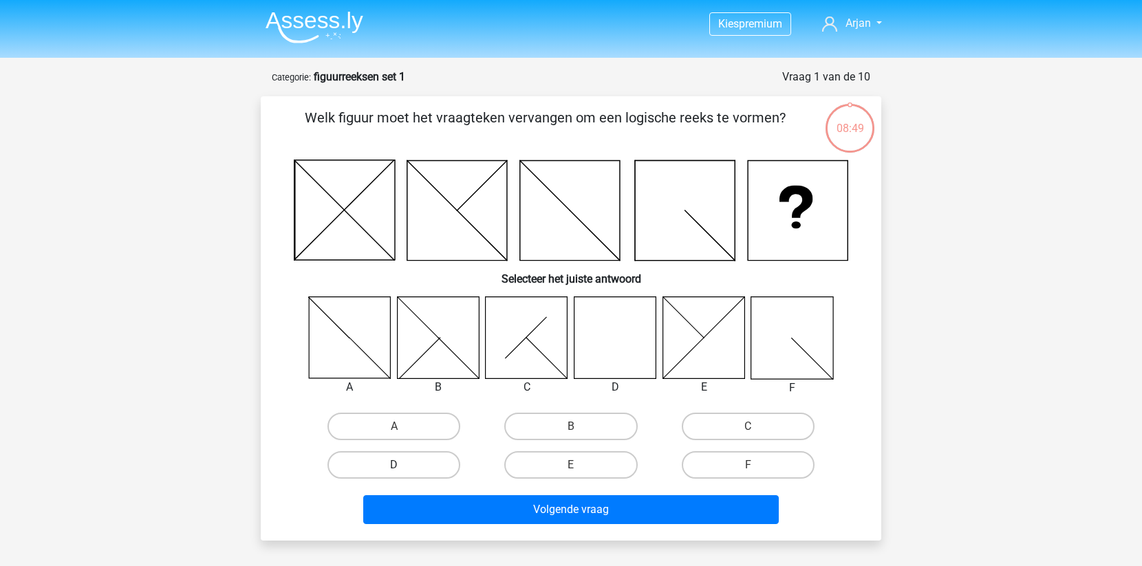
click at [433, 466] on label "D" at bounding box center [394, 465] width 133 height 28
click at [403, 466] on input "D" at bounding box center [398, 469] width 9 height 9
radio input "true"
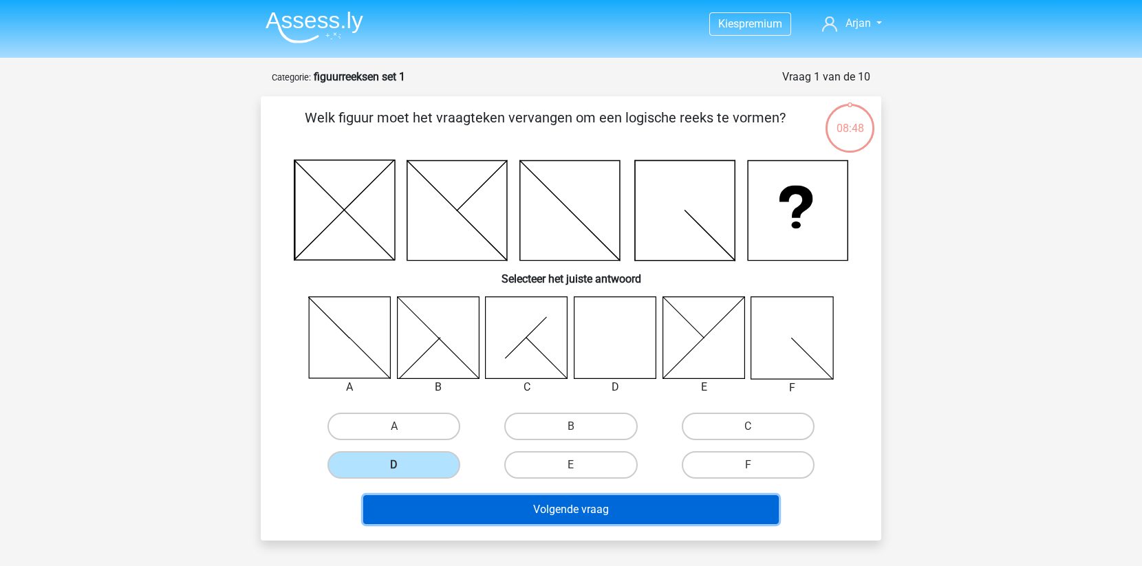
click at [517, 502] on button "Volgende vraag" at bounding box center [571, 509] width 416 height 29
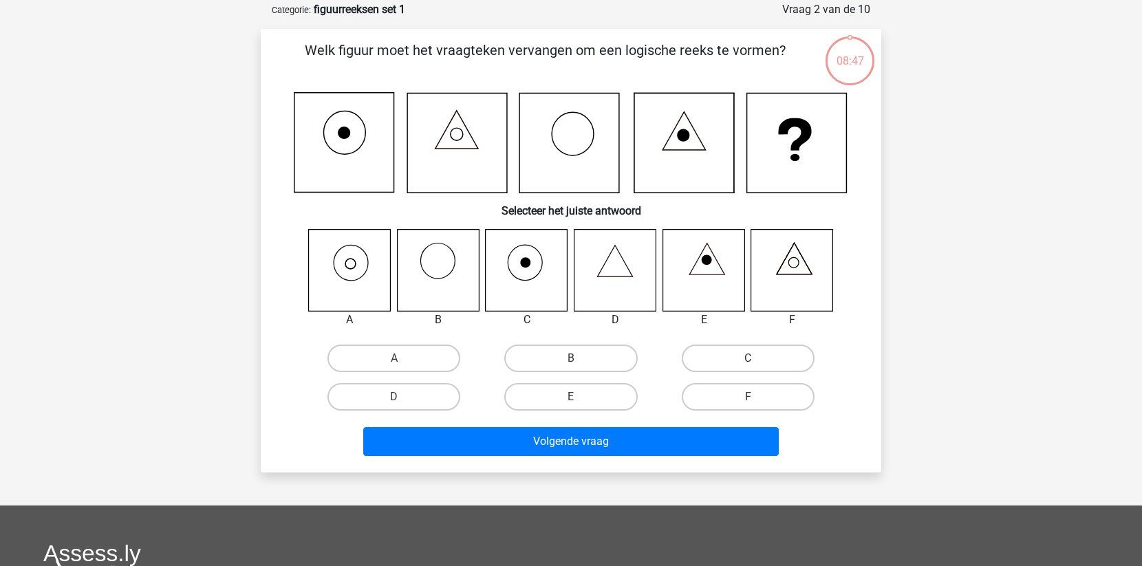
scroll to position [69, 0]
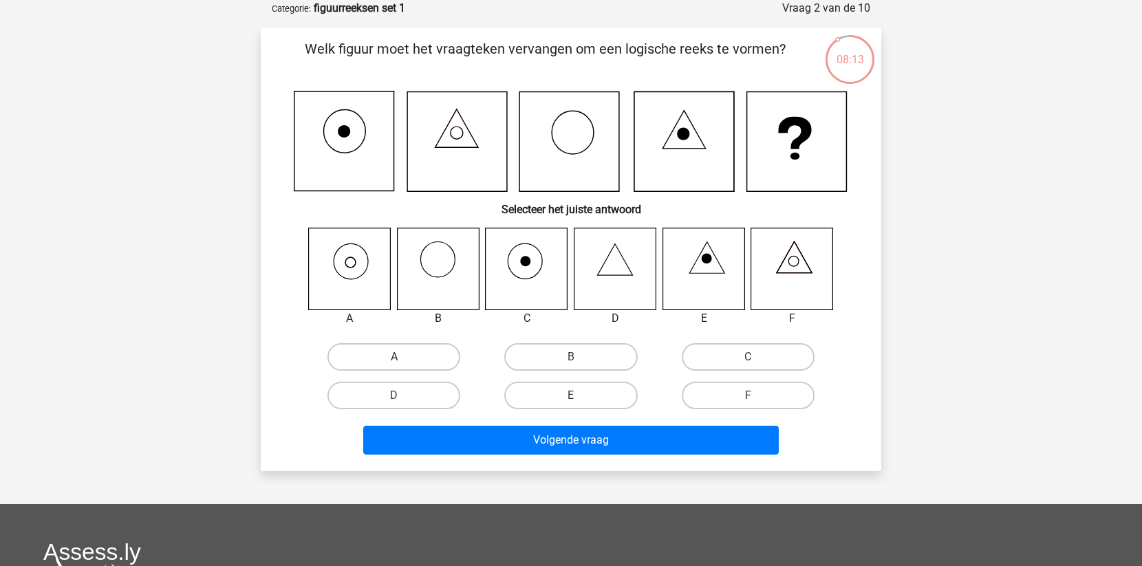
click at [405, 356] on label "A" at bounding box center [394, 357] width 133 height 28
click at [403, 357] on input "A" at bounding box center [398, 361] width 9 height 9
radio input "true"
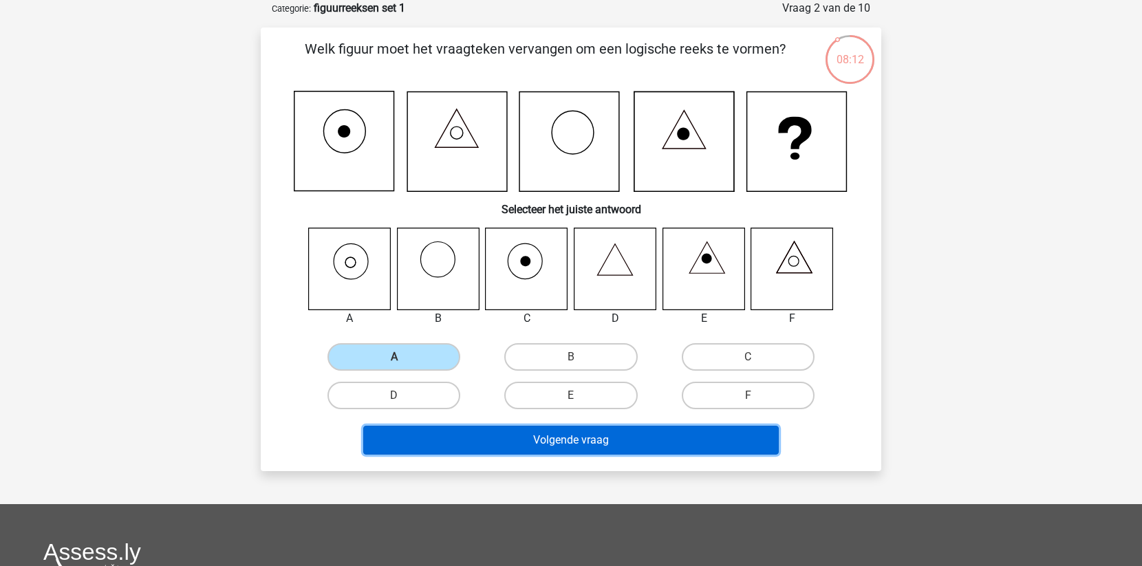
click at [494, 444] on button "Volgende vraag" at bounding box center [571, 440] width 416 height 29
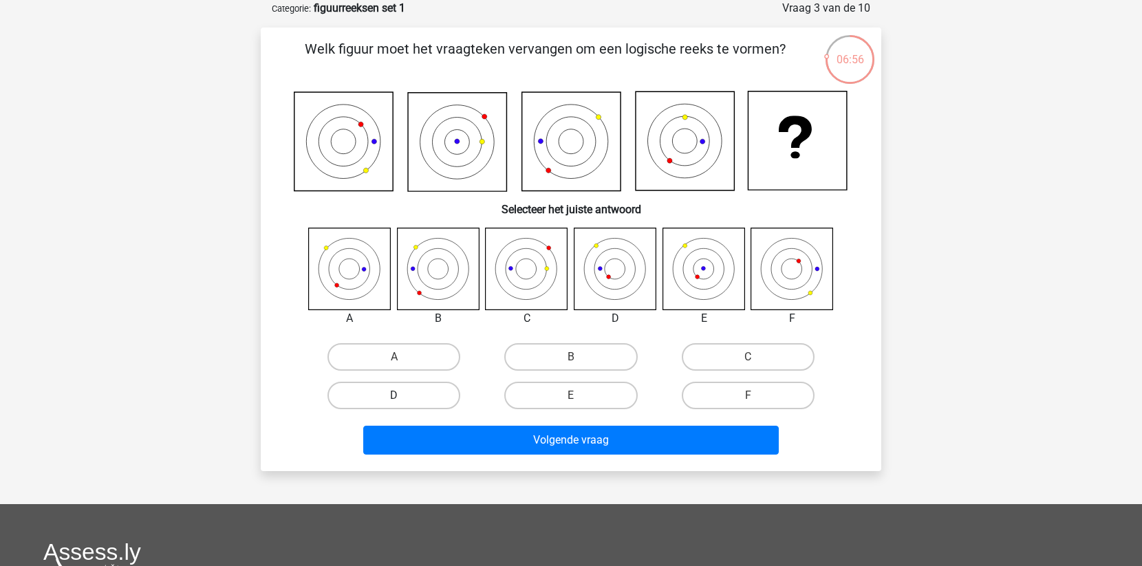
click at [411, 399] on label "D" at bounding box center [394, 396] width 133 height 28
click at [403, 399] on input "D" at bounding box center [398, 400] width 9 height 9
radio input "true"
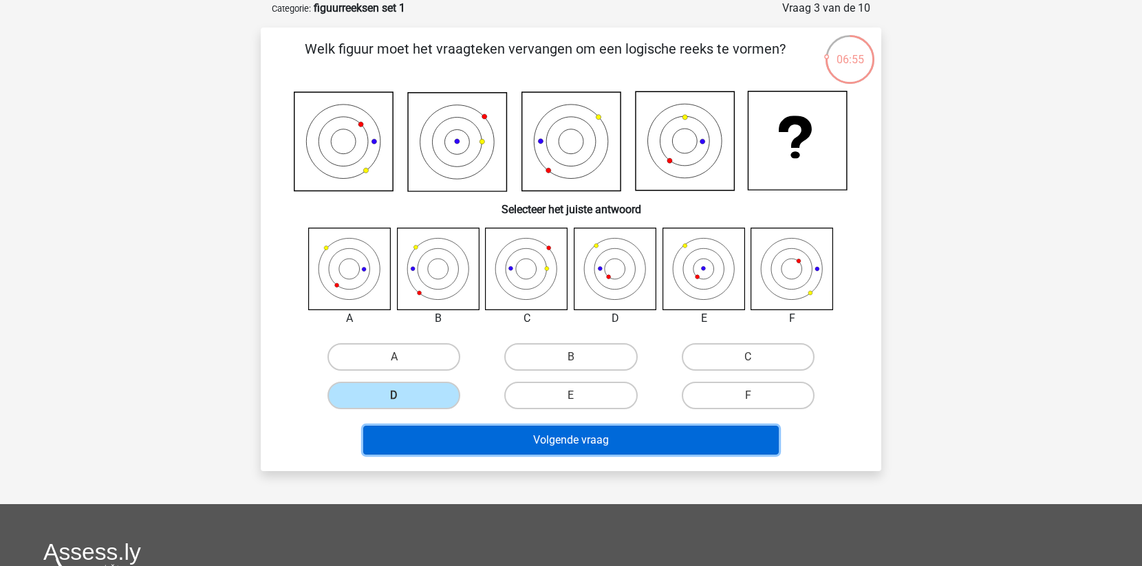
click at [475, 430] on button "Volgende vraag" at bounding box center [571, 440] width 416 height 29
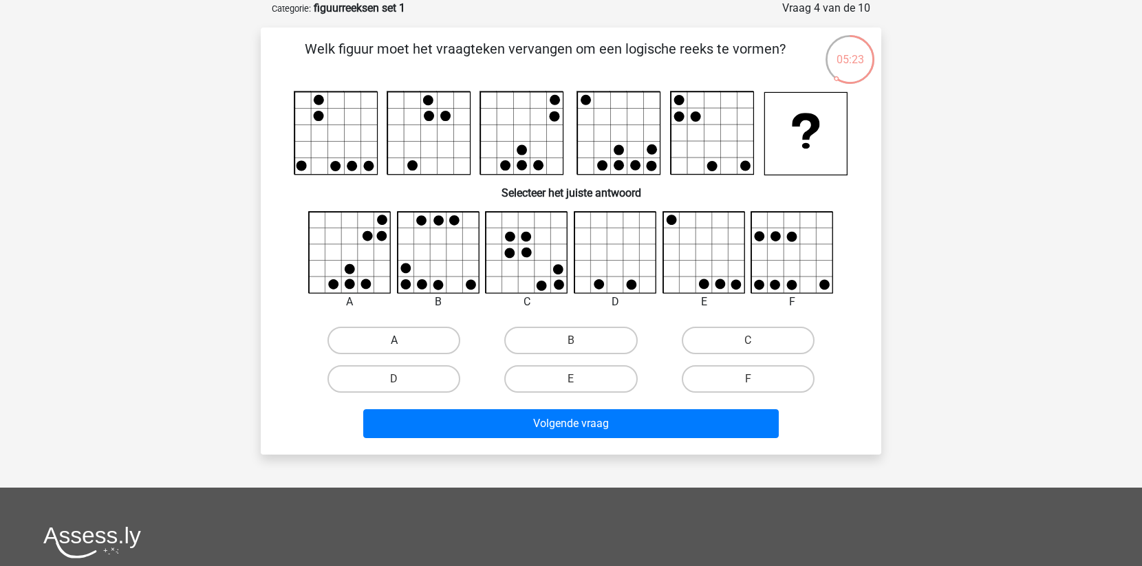
click at [392, 338] on label "A" at bounding box center [394, 341] width 133 height 28
click at [394, 341] on input "A" at bounding box center [398, 345] width 9 height 9
radio input "true"
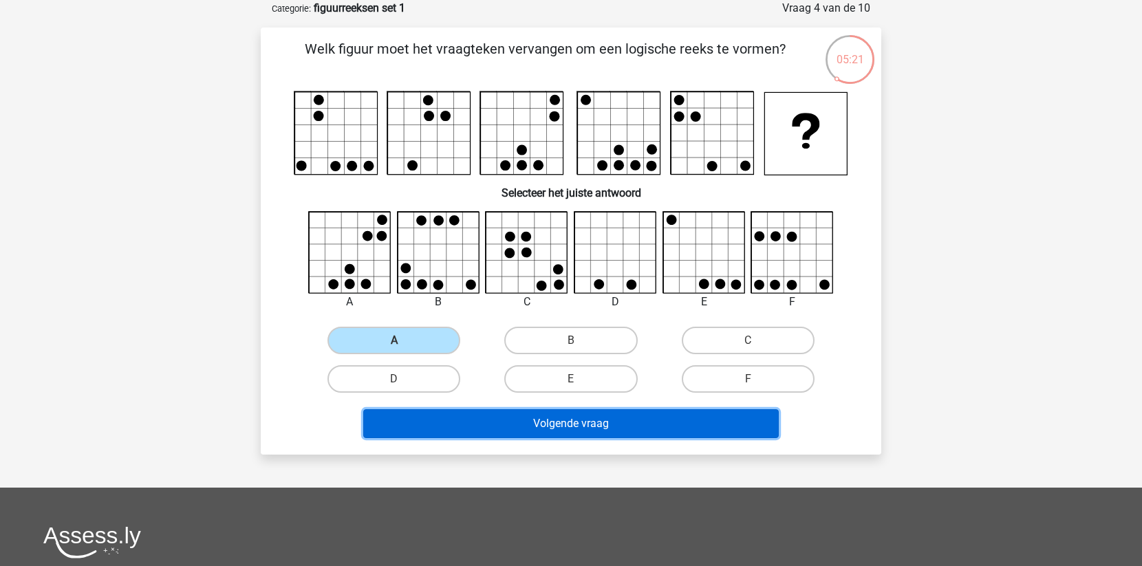
click at [517, 420] on button "Volgende vraag" at bounding box center [571, 423] width 416 height 29
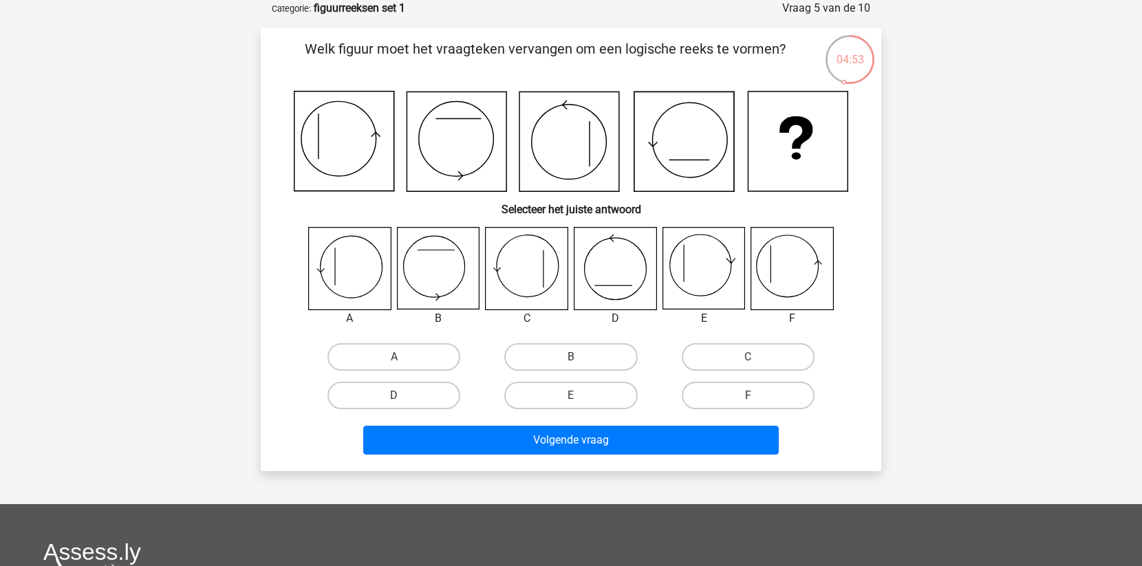
click at [750, 396] on input "F" at bounding box center [752, 400] width 9 height 9
radio input "true"
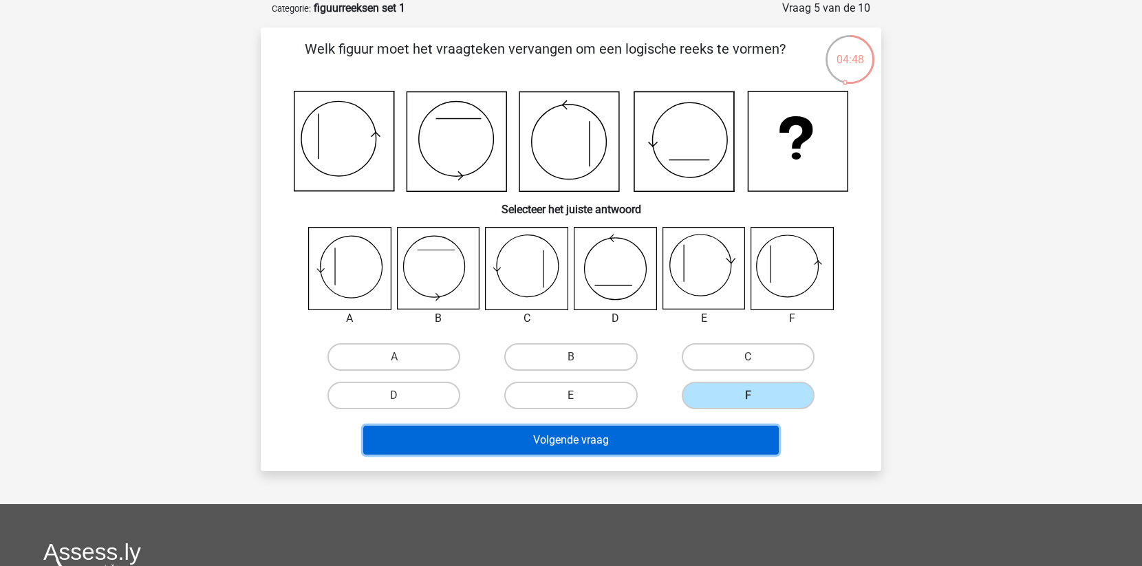
click at [594, 438] on button "Volgende vraag" at bounding box center [571, 440] width 416 height 29
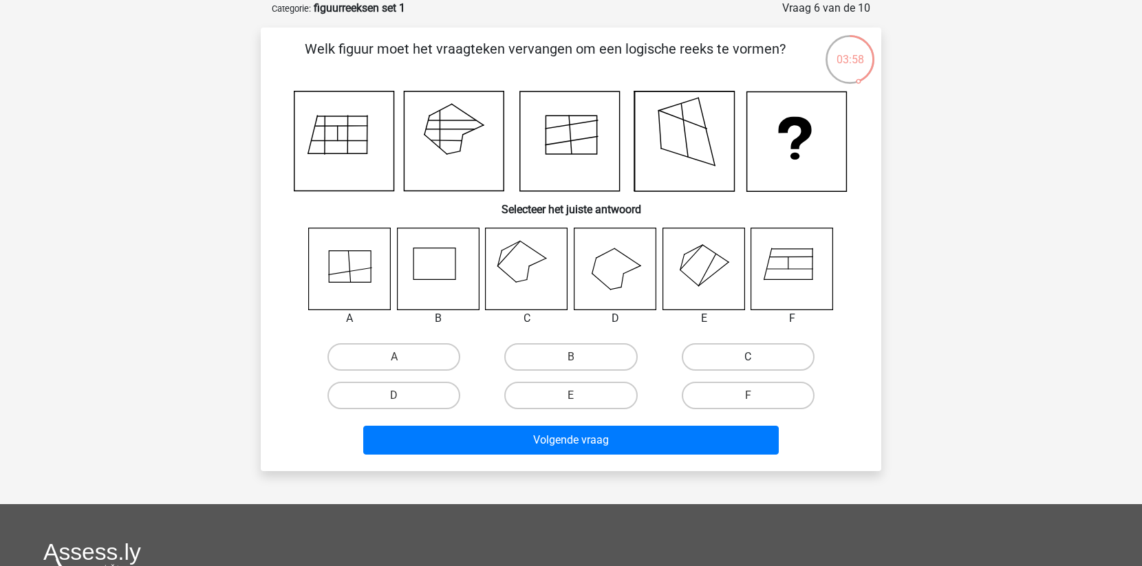
click at [712, 348] on label "C" at bounding box center [748, 357] width 133 height 28
click at [748, 357] on input "C" at bounding box center [752, 361] width 9 height 9
radio input "true"
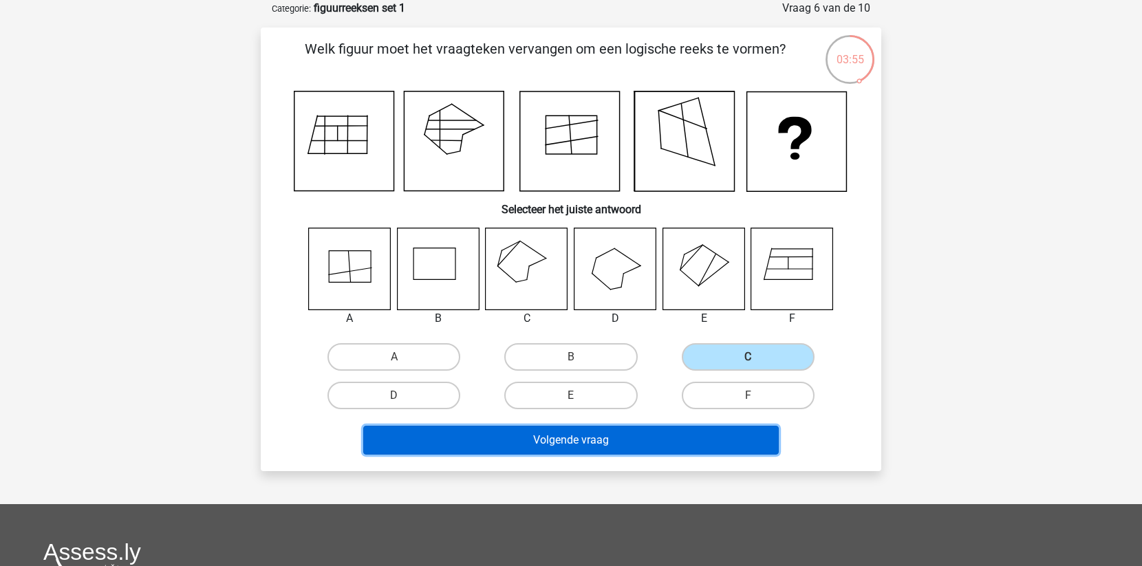
click at [528, 447] on button "Volgende vraag" at bounding box center [571, 440] width 416 height 29
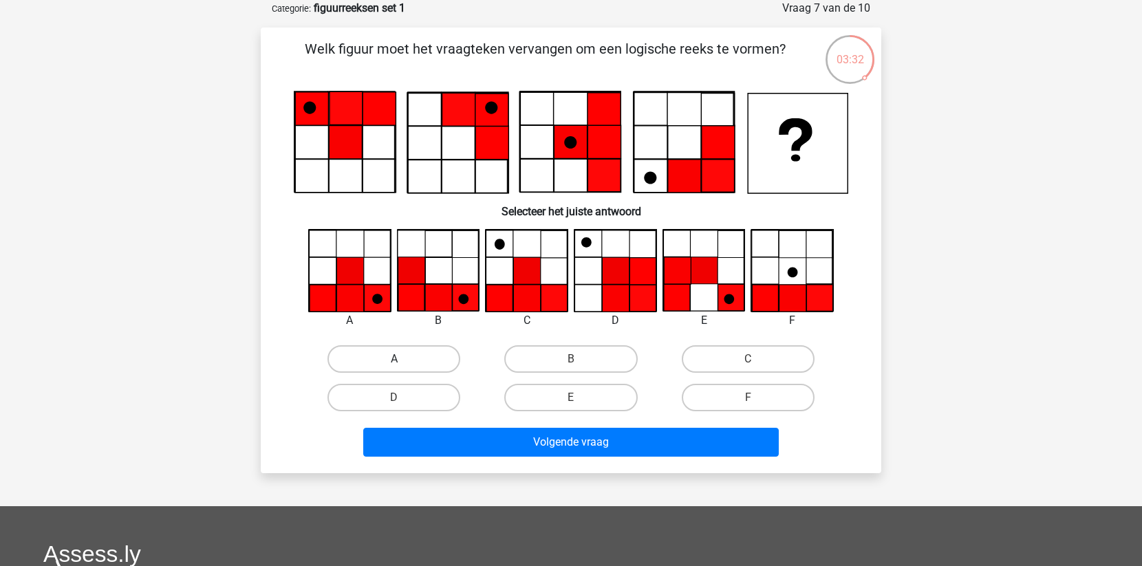
click at [374, 354] on label "A" at bounding box center [394, 359] width 133 height 28
click at [394, 359] on input "A" at bounding box center [398, 363] width 9 height 9
radio input "true"
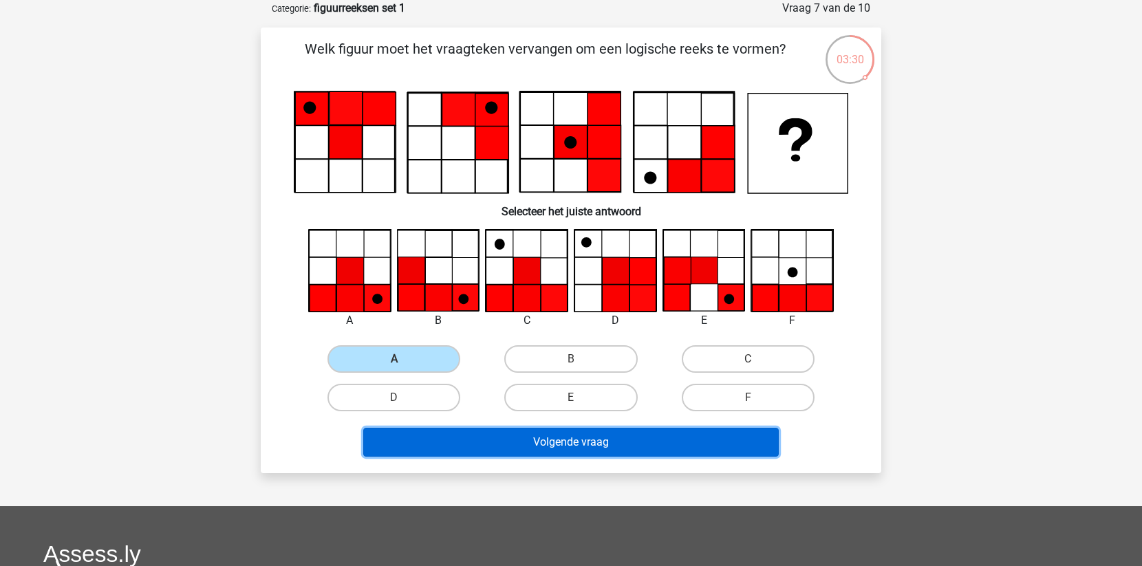
click at [513, 436] on button "Volgende vraag" at bounding box center [571, 442] width 416 height 29
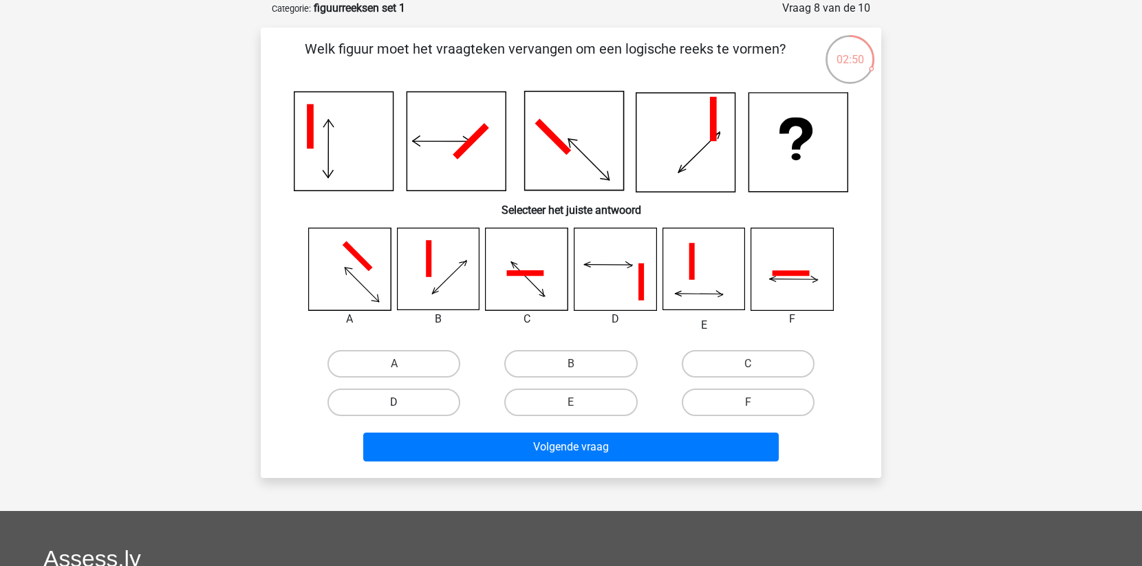
click at [402, 394] on label "D" at bounding box center [394, 403] width 133 height 28
click at [402, 403] on input "D" at bounding box center [398, 407] width 9 height 9
radio input "true"
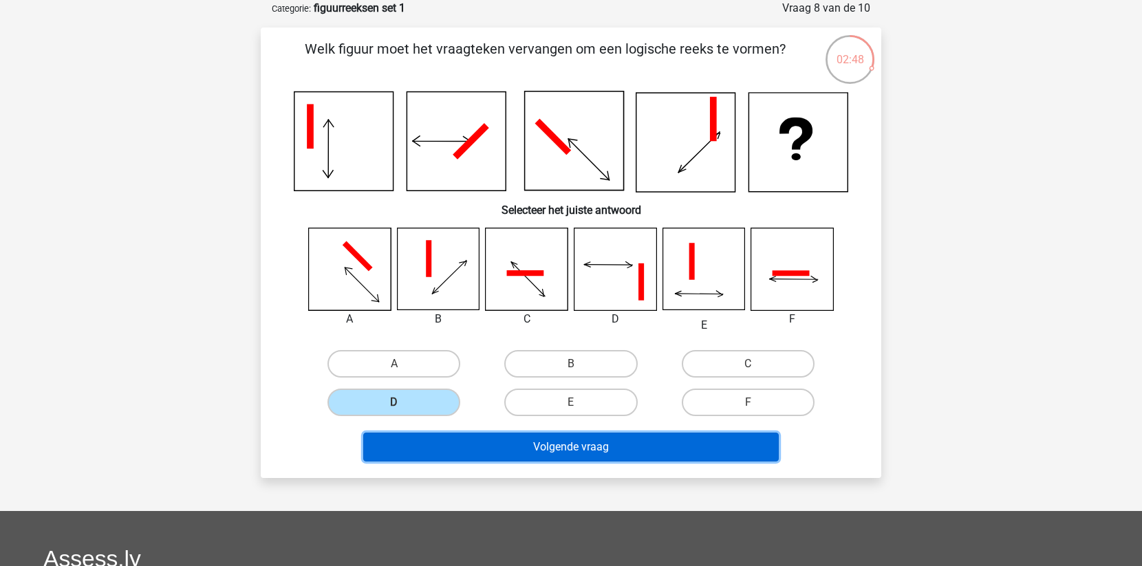
click at [508, 439] on button "Volgende vraag" at bounding box center [571, 447] width 416 height 29
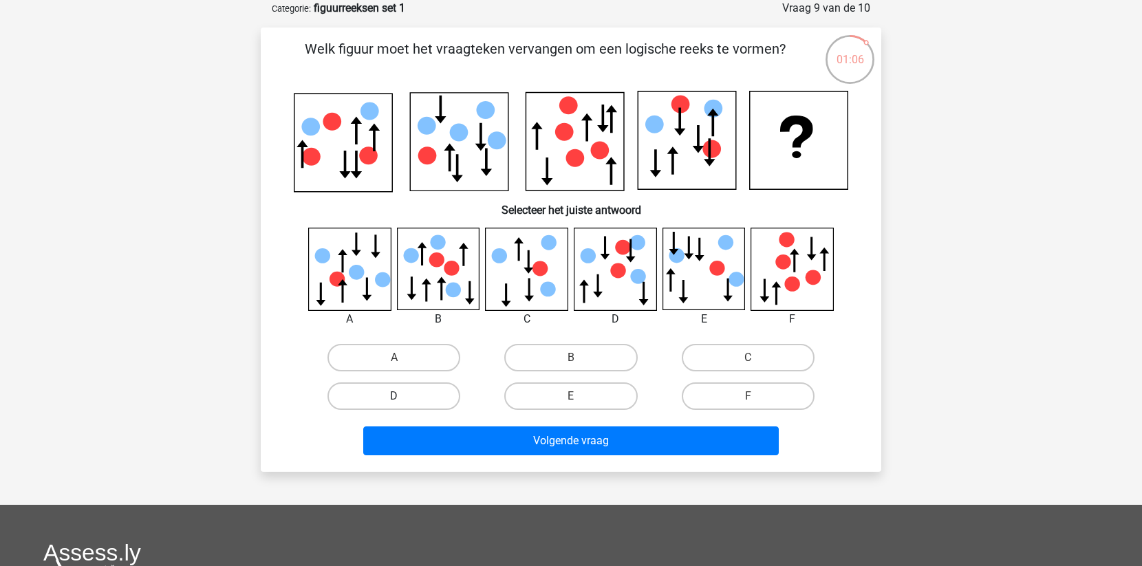
click at [402, 390] on label "D" at bounding box center [394, 397] width 133 height 28
click at [402, 396] on input "D" at bounding box center [398, 400] width 9 height 9
radio input "true"
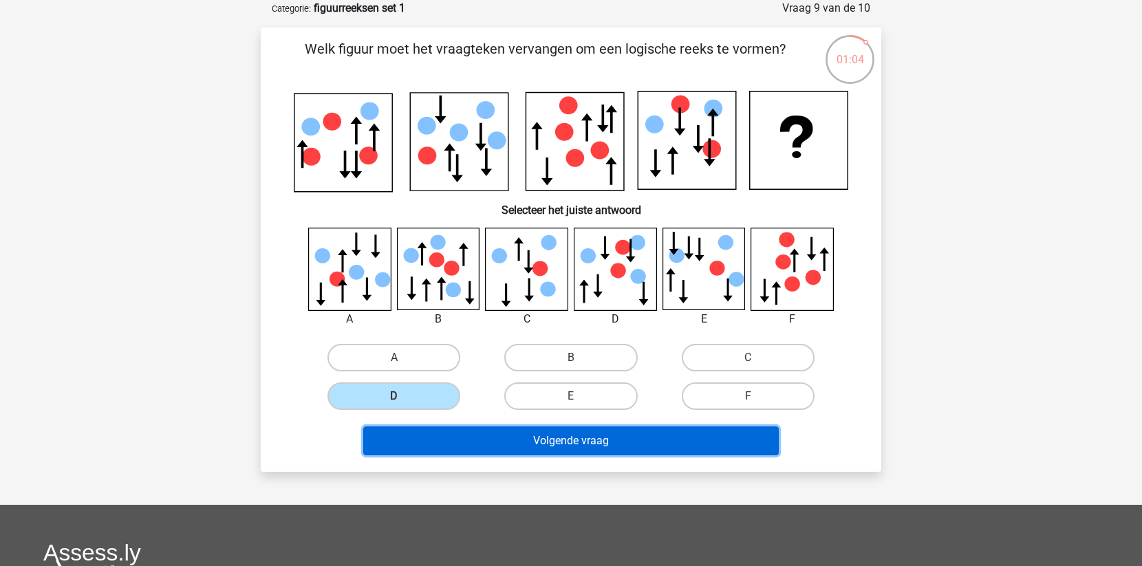
click at [483, 436] on button "Volgende vraag" at bounding box center [571, 441] width 416 height 29
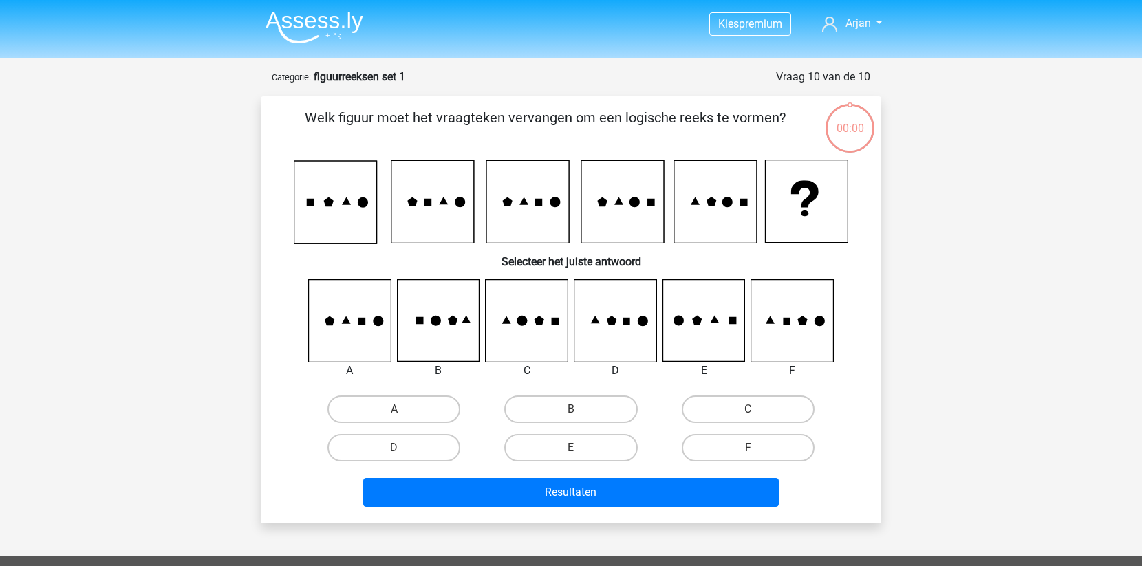
scroll to position [69, 0]
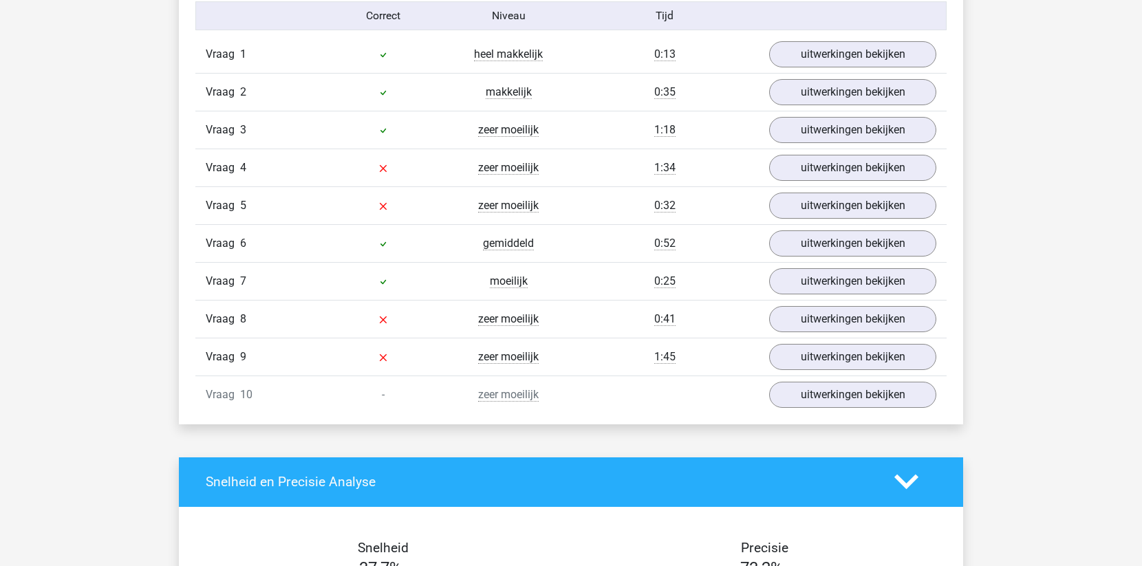
scroll to position [1137, 0]
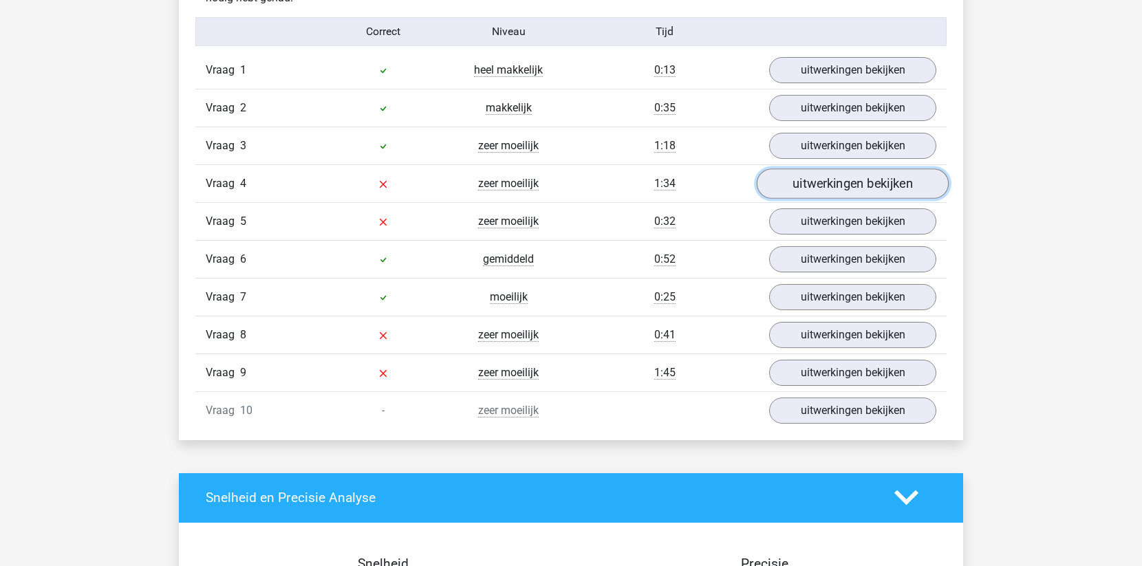
click at [816, 188] on link "uitwerkingen bekijken" at bounding box center [853, 184] width 192 height 30
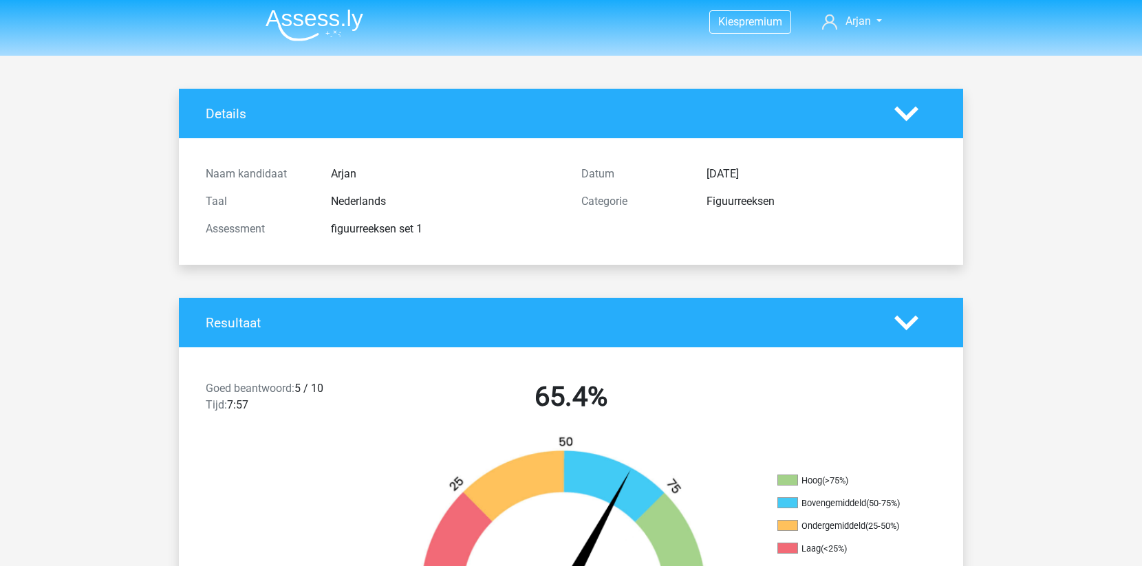
scroll to position [0, 0]
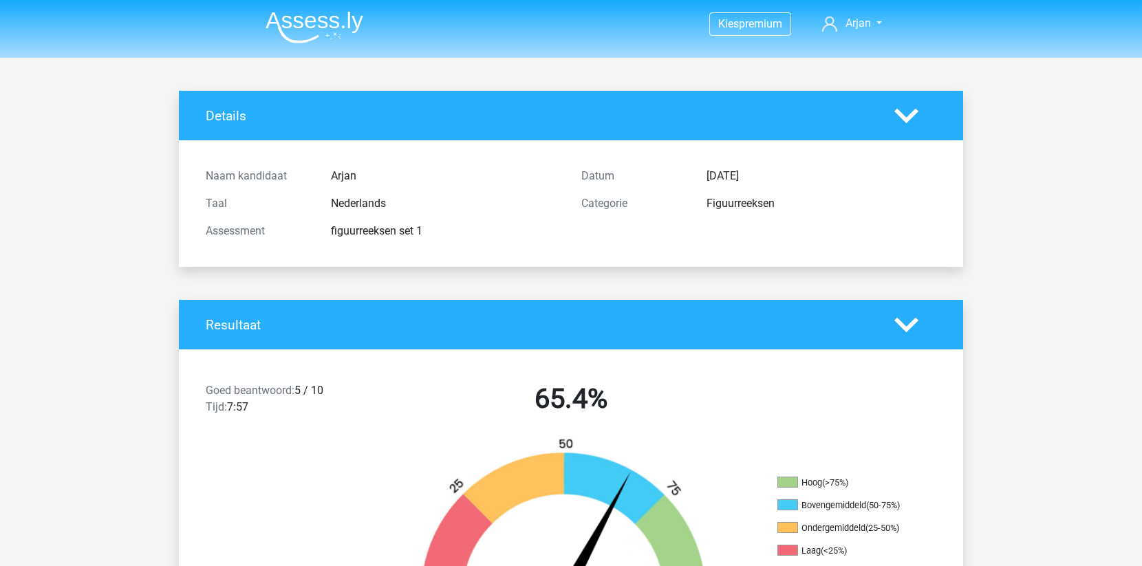
click at [319, 12] on img at bounding box center [315, 27] width 98 height 32
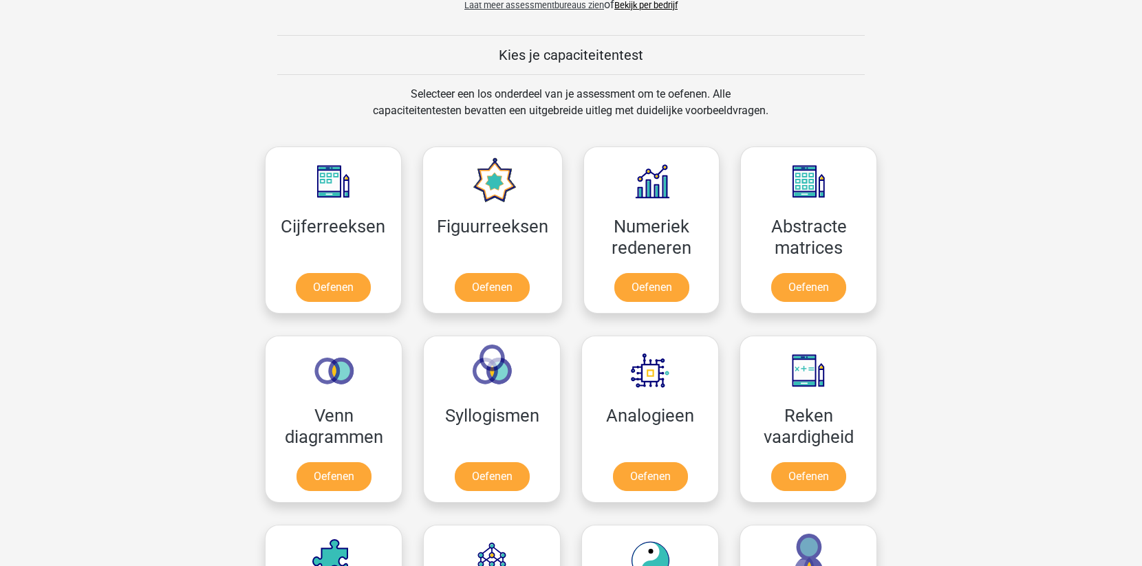
scroll to position [506, 0]
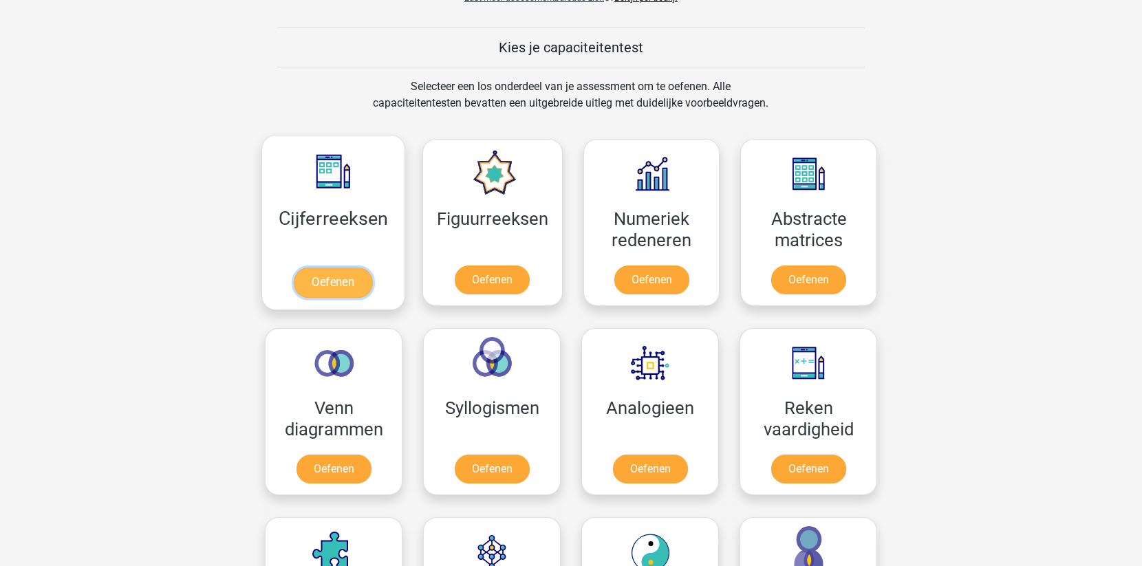
click at [325, 277] on link "Oefenen" at bounding box center [333, 283] width 78 height 30
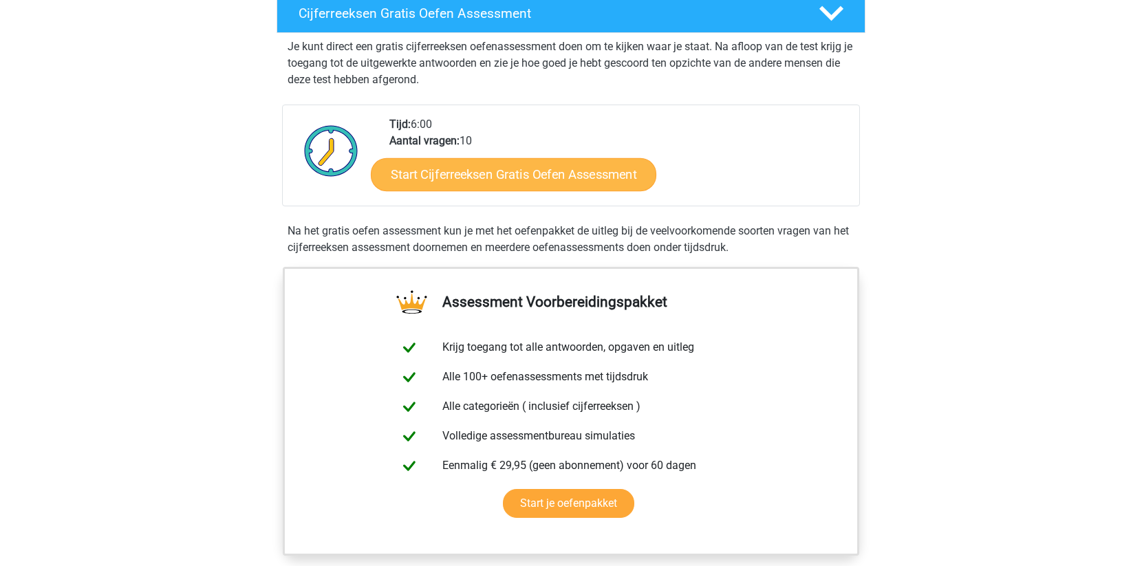
scroll to position [229, 0]
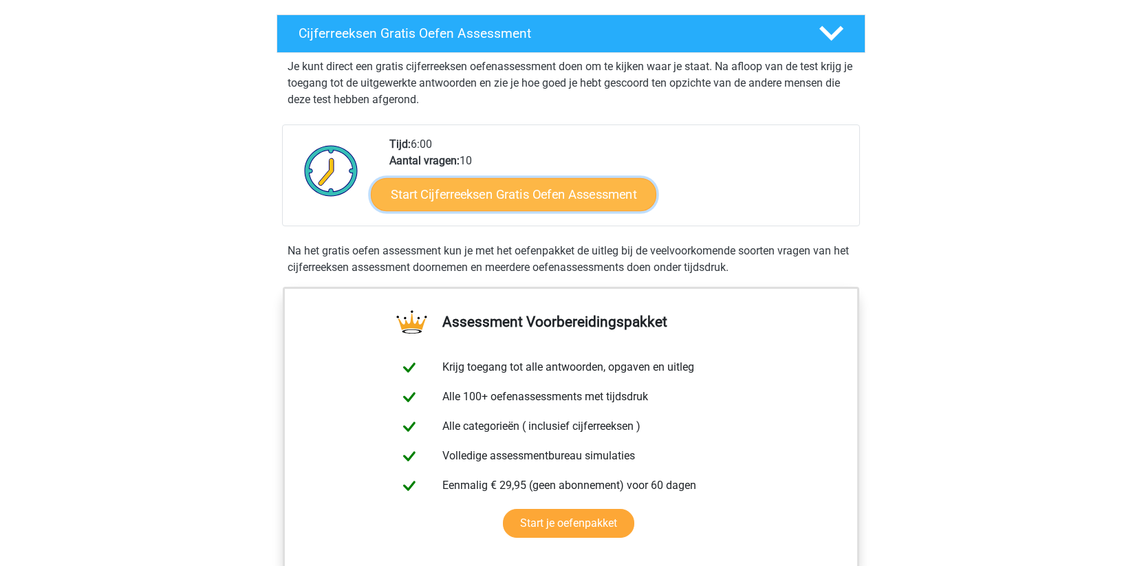
click at [544, 211] on link "Start Cijferreeksen Gratis Oefen Assessment" at bounding box center [514, 194] width 286 height 33
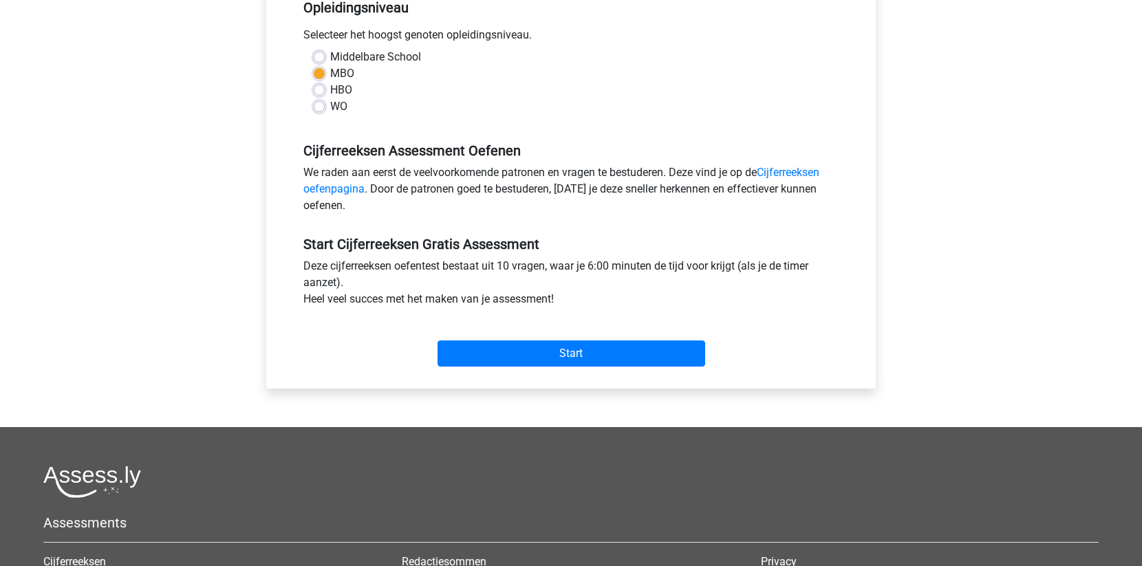
scroll to position [301, 0]
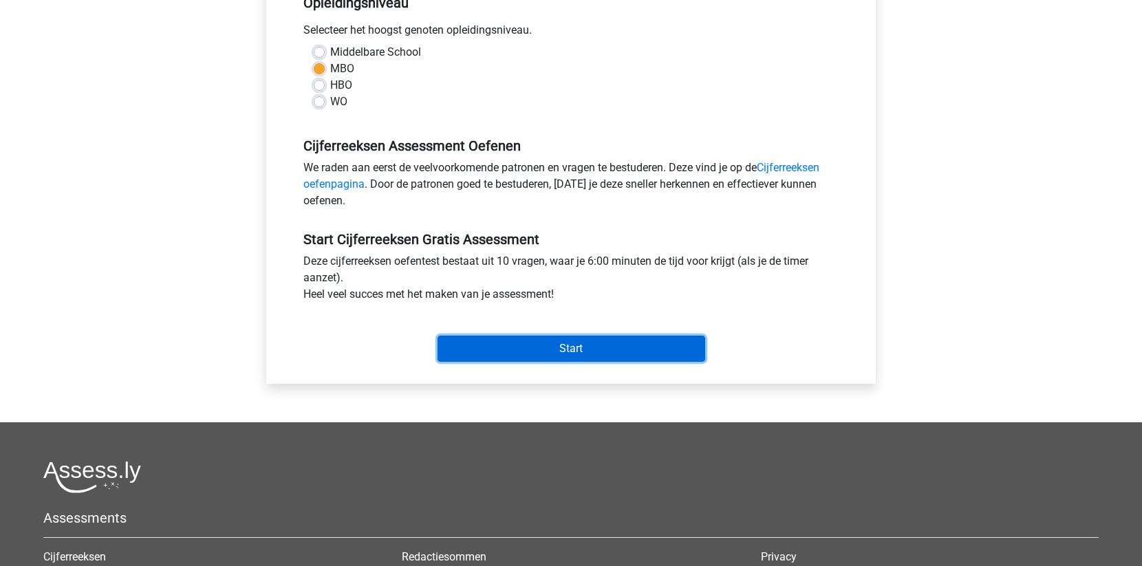
click at [592, 344] on input "Start" at bounding box center [572, 349] width 268 height 26
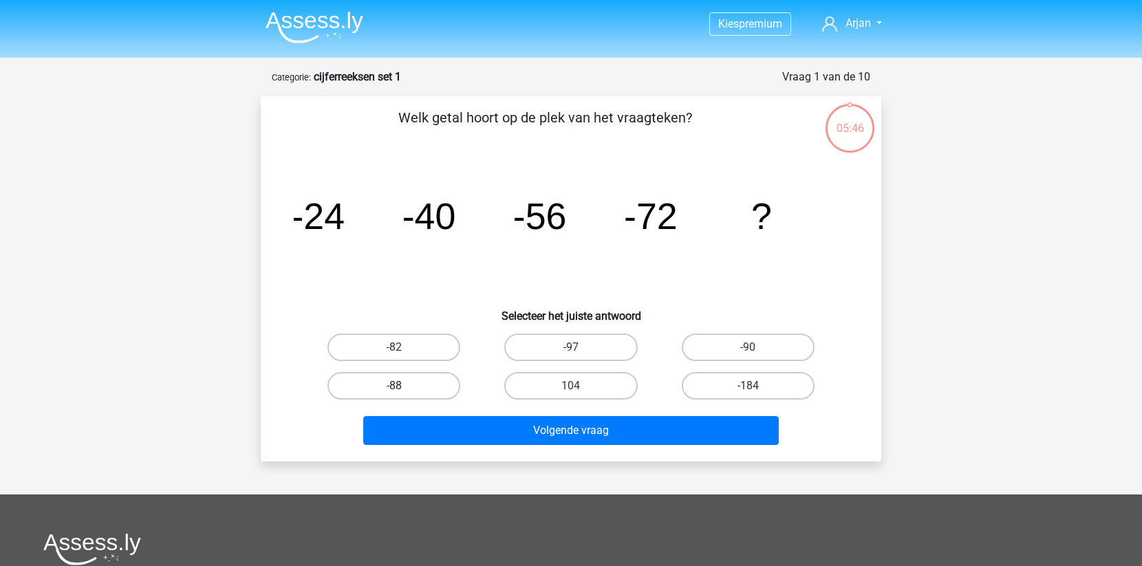
click at [425, 389] on label "-88" at bounding box center [394, 386] width 133 height 28
click at [403, 389] on input "-88" at bounding box center [398, 390] width 9 height 9
radio input "true"
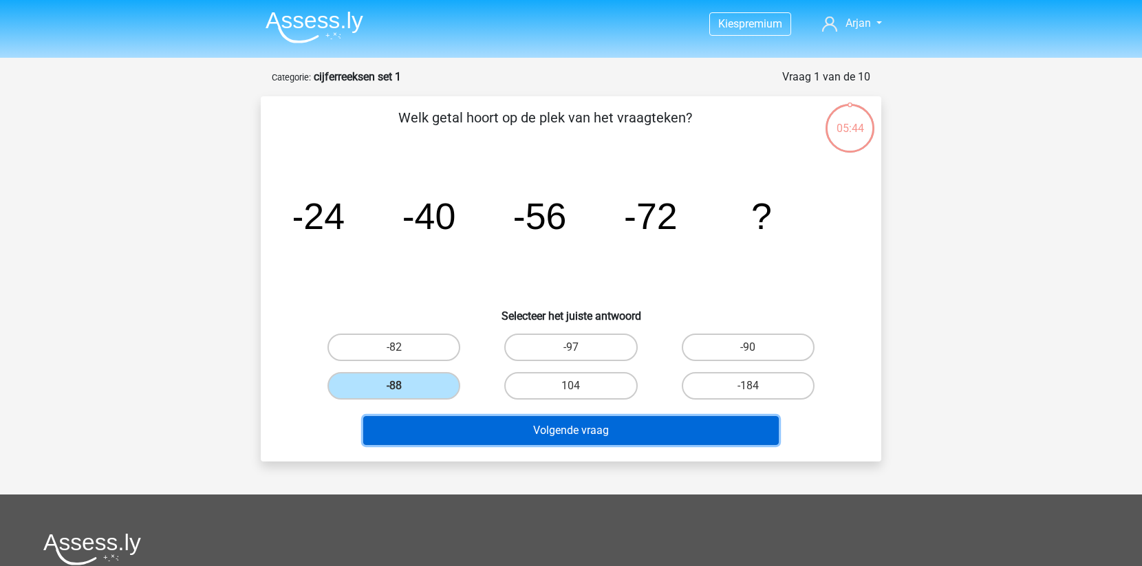
click at [501, 433] on button "Volgende vraag" at bounding box center [571, 430] width 416 height 29
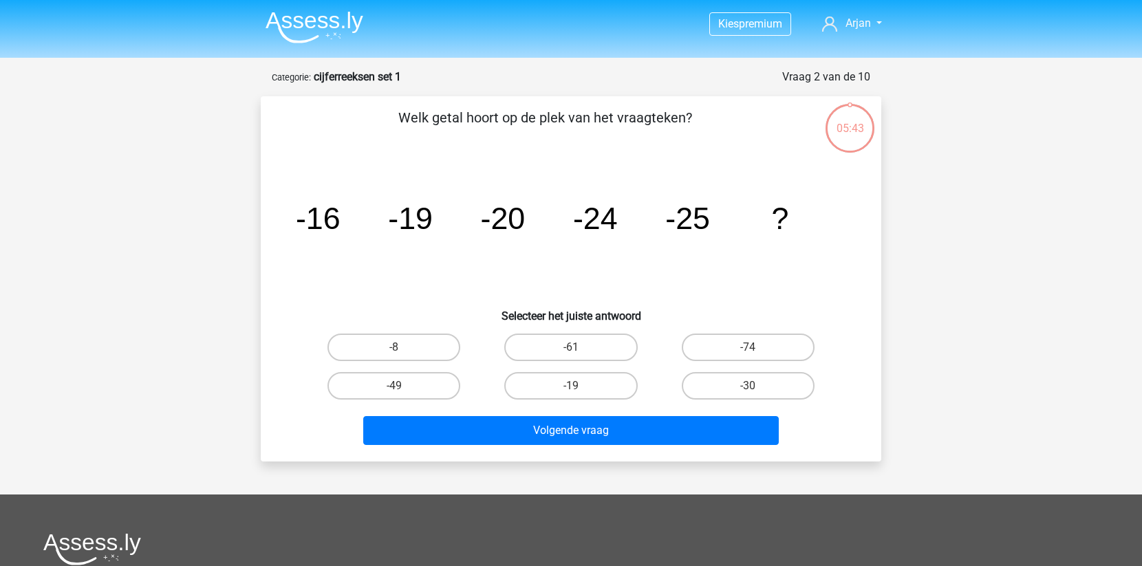
scroll to position [69, 0]
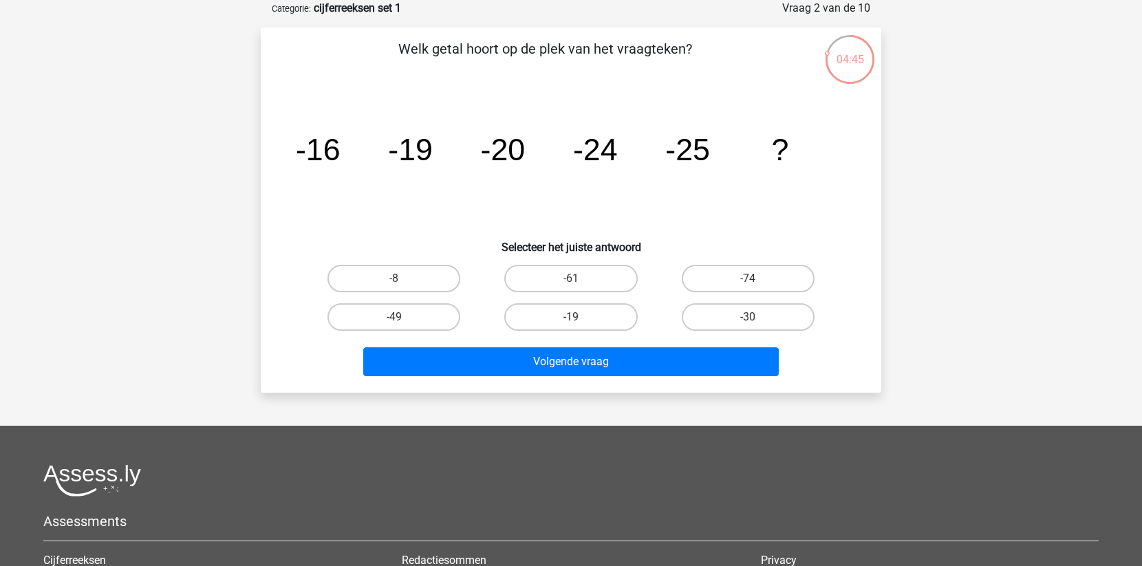
click at [751, 320] on input "-30" at bounding box center [752, 321] width 9 height 9
radio input "true"
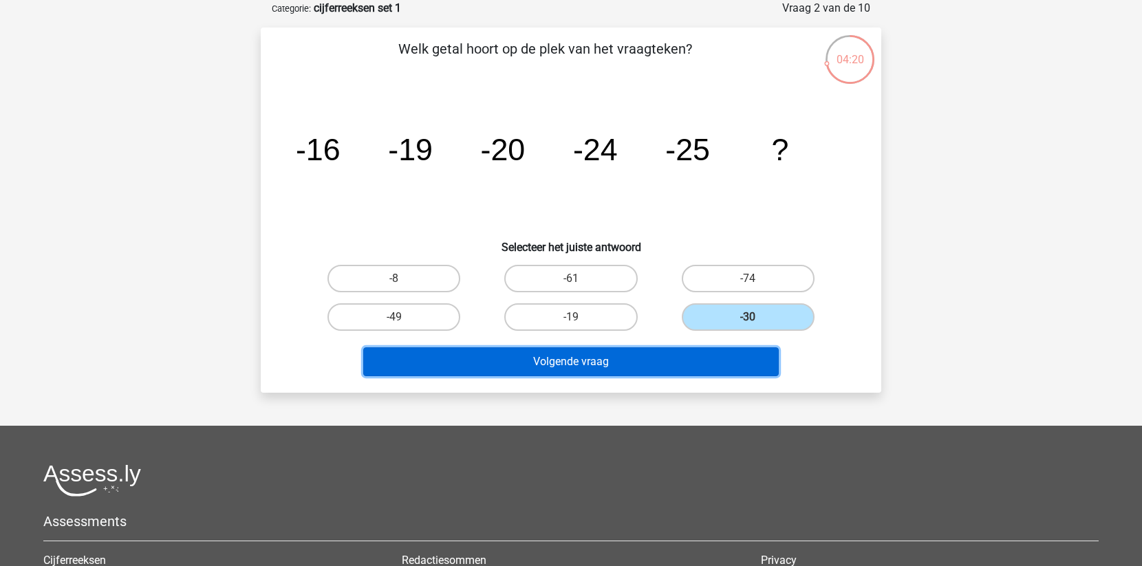
click at [615, 360] on button "Volgende vraag" at bounding box center [571, 361] width 416 height 29
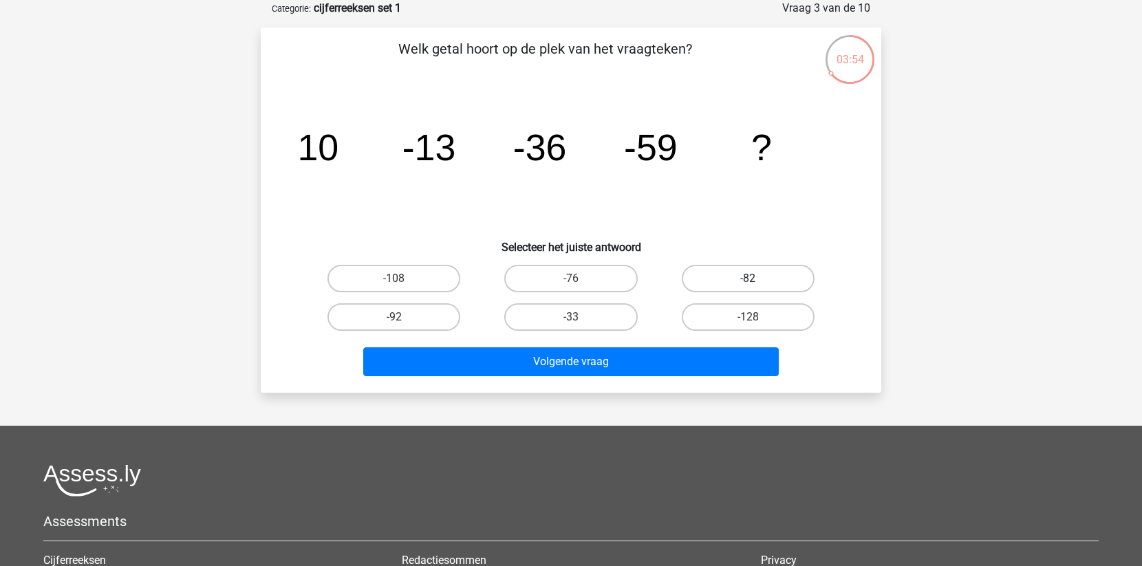
click at [740, 268] on label "-82" at bounding box center [748, 279] width 133 height 28
click at [748, 279] on input "-82" at bounding box center [752, 283] width 9 height 9
radio input "true"
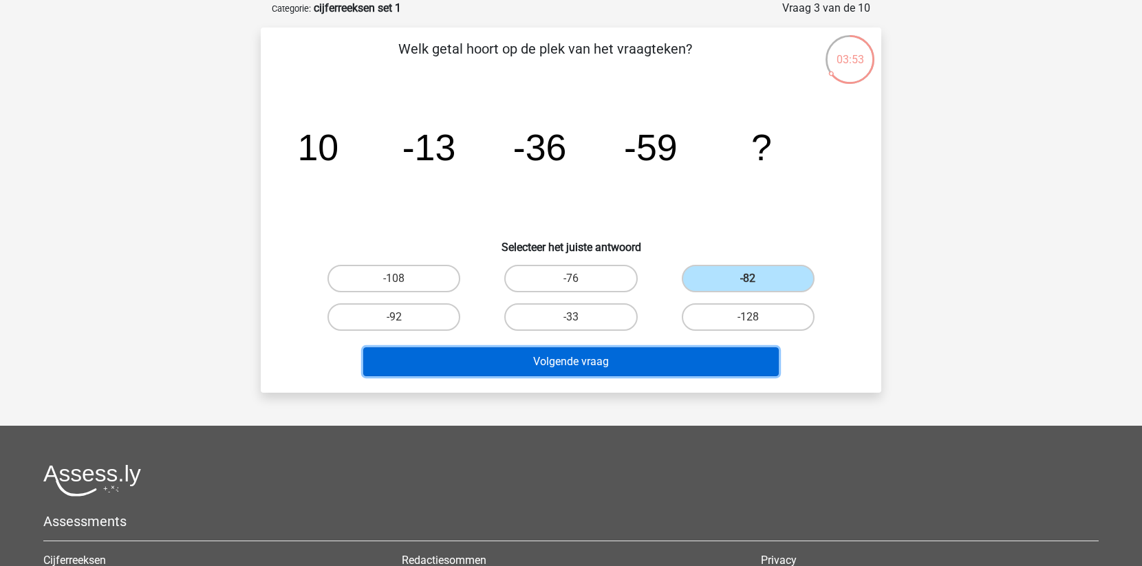
click at [667, 363] on button "Volgende vraag" at bounding box center [571, 361] width 416 height 29
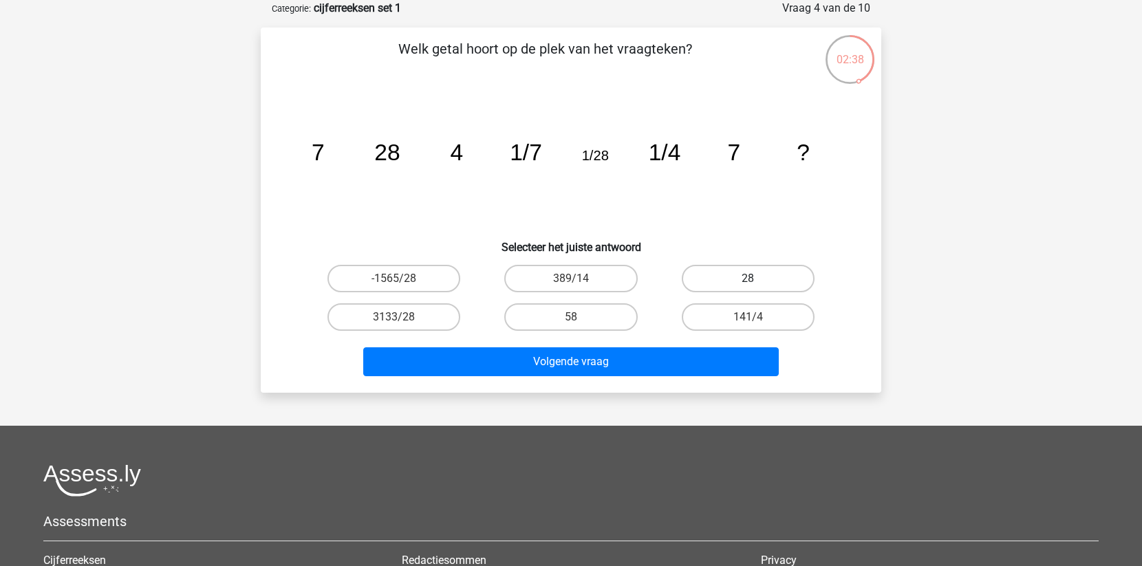
drag, startPoint x: 766, startPoint y: 274, endPoint x: 733, endPoint y: 278, distance: 33.3
click at [733, 278] on label "28" at bounding box center [748, 279] width 133 height 28
click at [748, 279] on input "28" at bounding box center [752, 283] width 9 height 9
radio input "true"
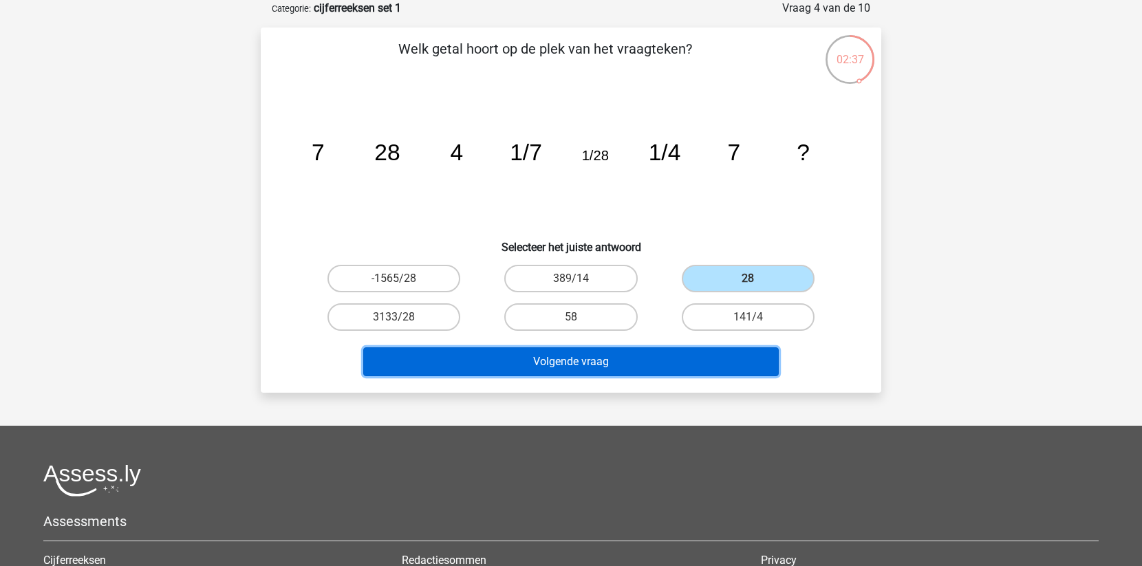
click at [656, 365] on button "Volgende vraag" at bounding box center [571, 361] width 416 height 29
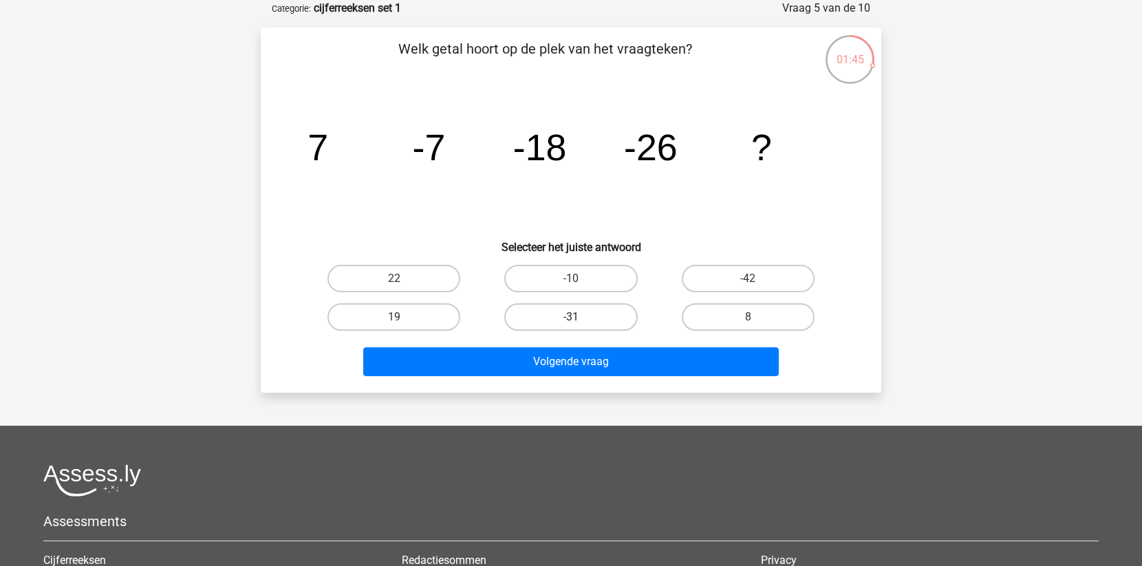
click at [557, 308] on label "-31" at bounding box center [570, 317] width 133 height 28
click at [571, 317] on input "-31" at bounding box center [575, 321] width 9 height 9
radio input "true"
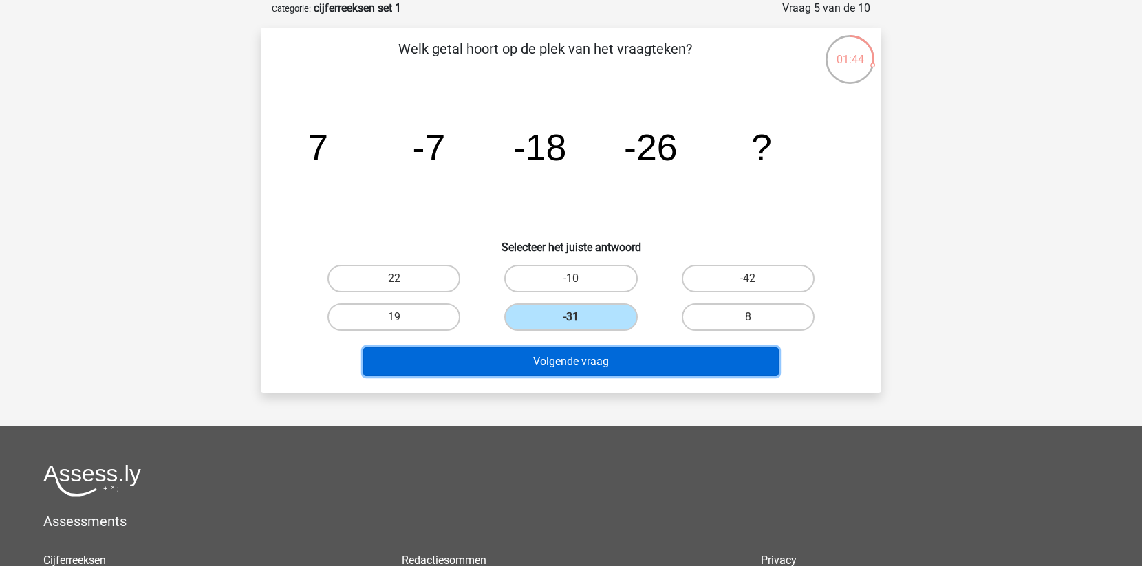
click at [562, 352] on button "Volgende vraag" at bounding box center [571, 361] width 416 height 29
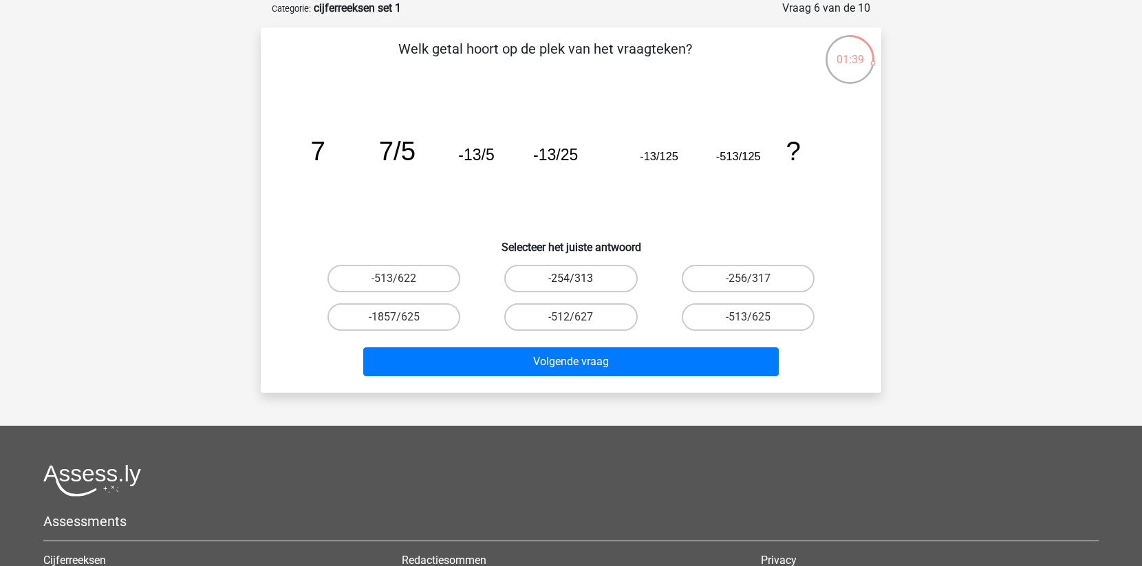
click at [561, 284] on label "-254/313" at bounding box center [570, 279] width 133 height 28
click at [571, 284] on input "-254/313" at bounding box center [575, 283] width 9 height 9
radio input "true"
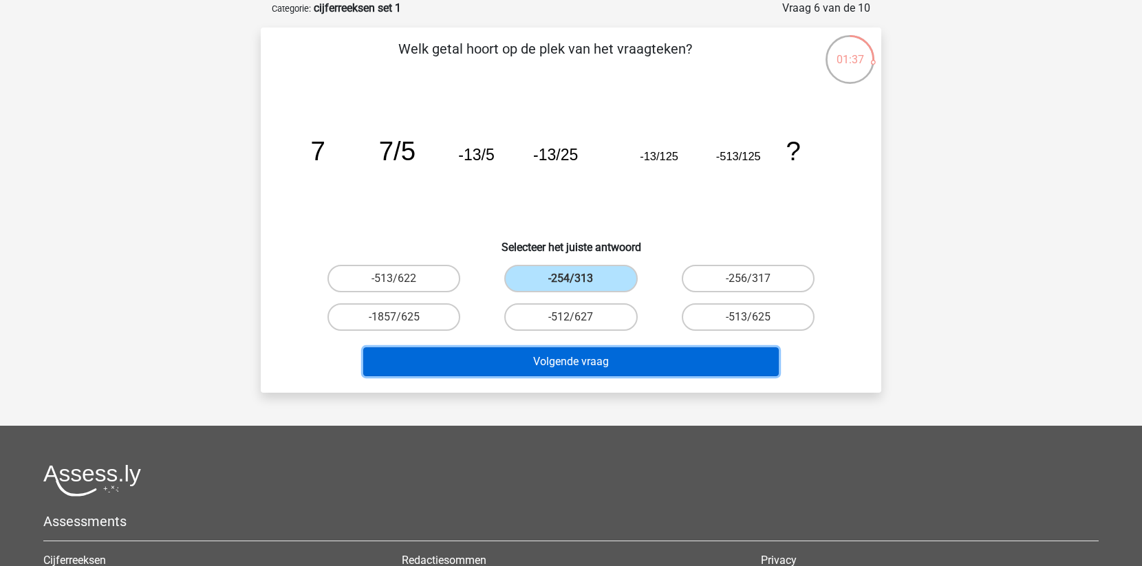
click at [569, 362] on button "Volgende vraag" at bounding box center [571, 361] width 416 height 29
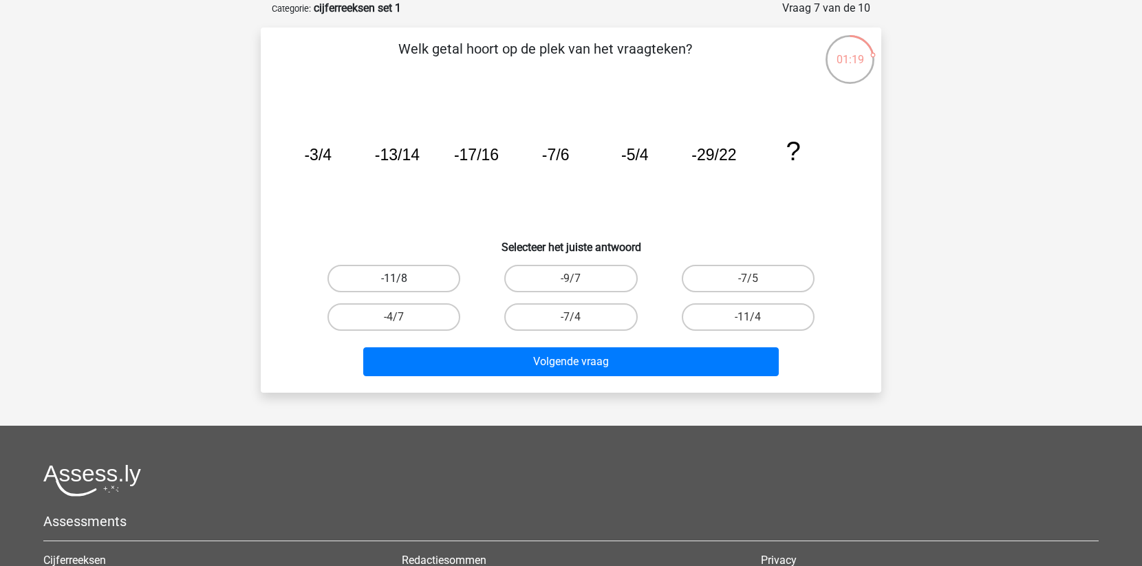
click at [411, 279] on label "-11/8" at bounding box center [394, 279] width 133 height 28
click at [403, 279] on input "-11/8" at bounding box center [398, 283] width 9 height 9
radio input "true"
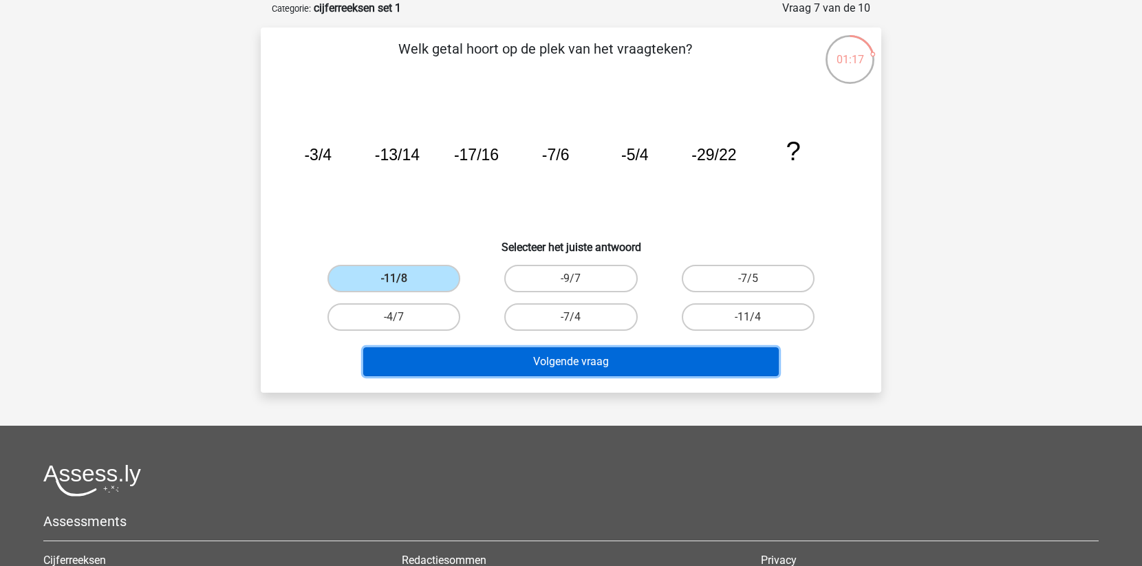
click at [485, 363] on button "Volgende vraag" at bounding box center [571, 361] width 416 height 29
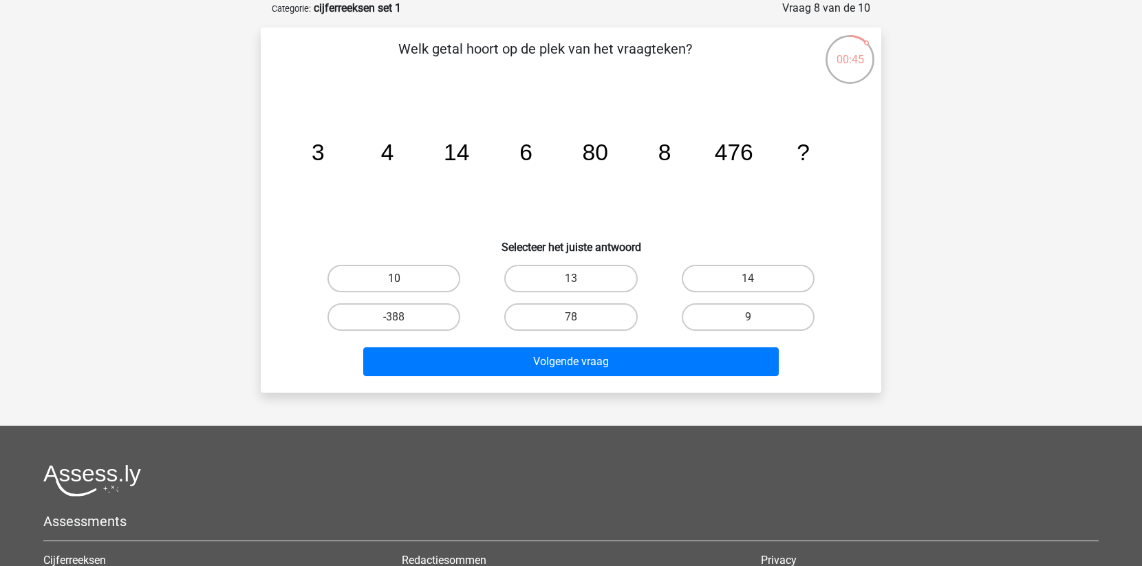
click at [392, 277] on label "10" at bounding box center [394, 279] width 133 height 28
click at [394, 279] on input "10" at bounding box center [398, 283] width 9 height 9
radio input "true"
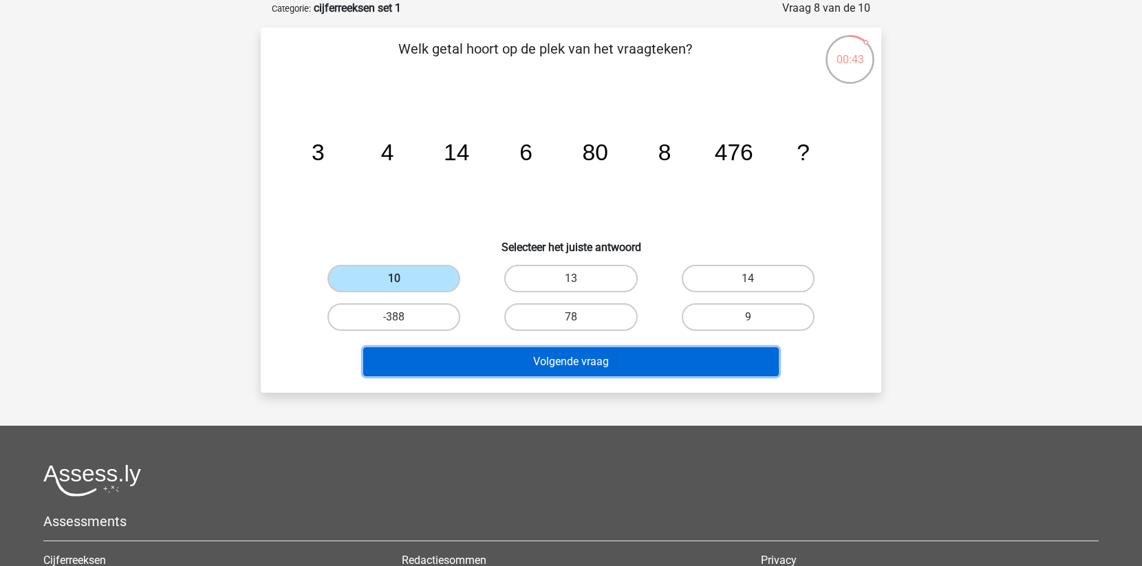
click at [551, 362] on button "Volgende vraag" at bounding box center [571, 361] width 416 height 29
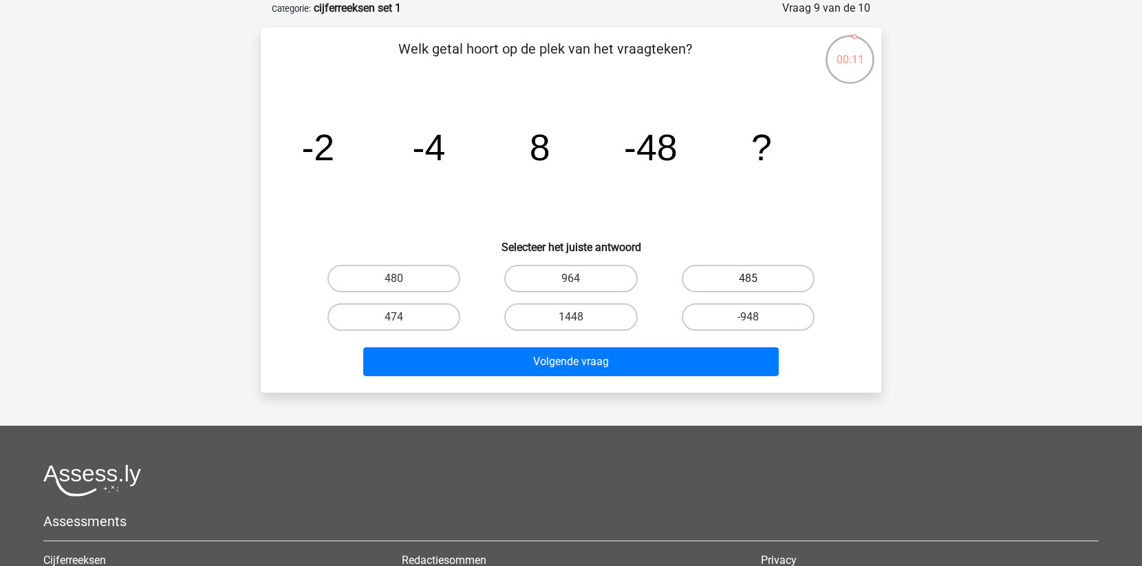
click at [771, 274] on label "485" at bounding box center [748, 279] width 133 height 28
click at [757, 279] on input "485" at bounding box center [752, 283] width 9 height 9
radio input "true"
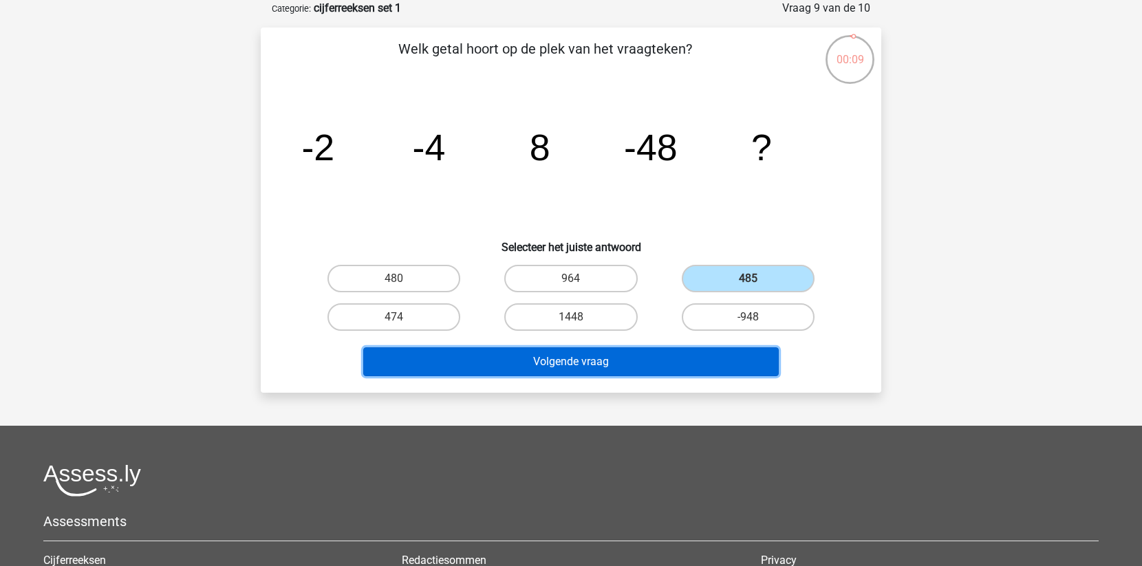
click at [665, 361] on button "Volgende vraag" at bounding box center [571, 361] width 416 height 29
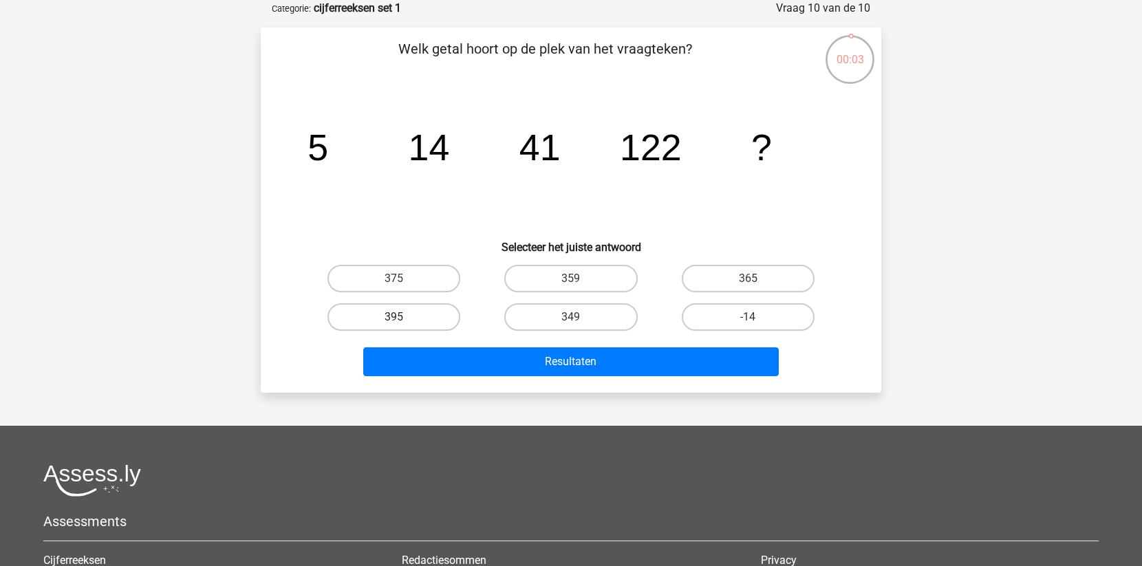
click at [445, 314] on label "395" at bounding box center [394, 317] width 133 height 28
click at [403, 317] on input "395" at bounding box center [398, 321] width 9 height 9
radio input "true"
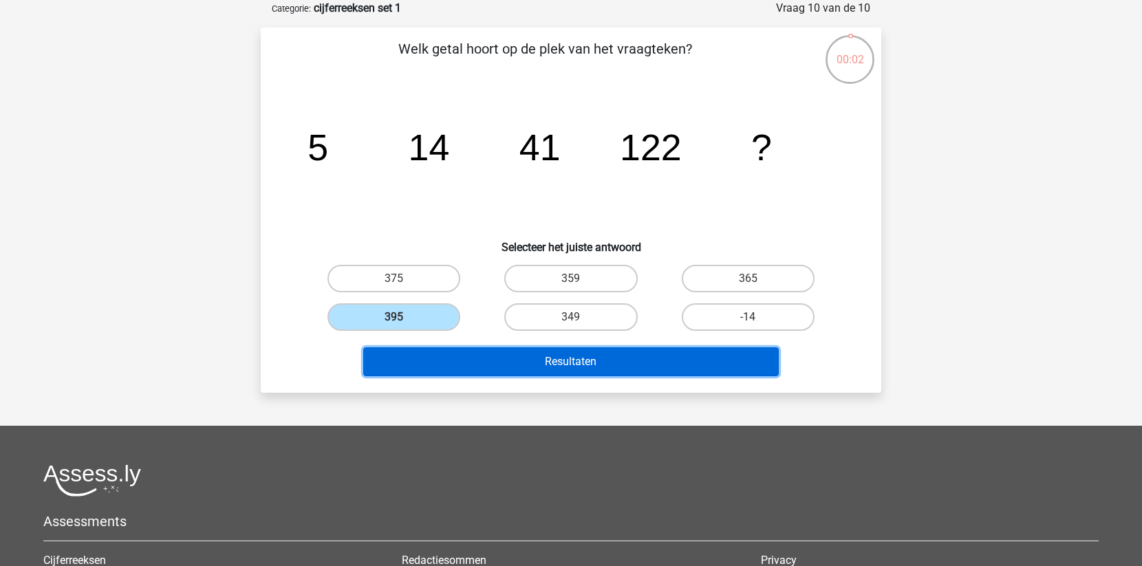
click at [497, 354] on button "Resultaten" at bounding box center [571, 361] width 416 height 29
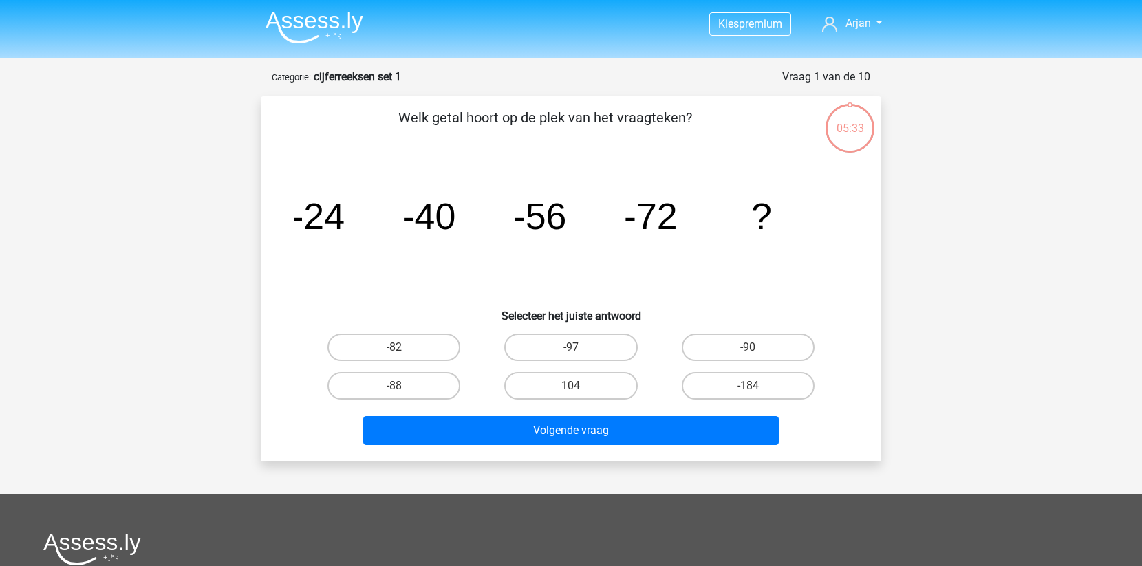
click at [399, 389] on input "-88" at bounding box center [398, 390] width 9 height 9
radio input "true"
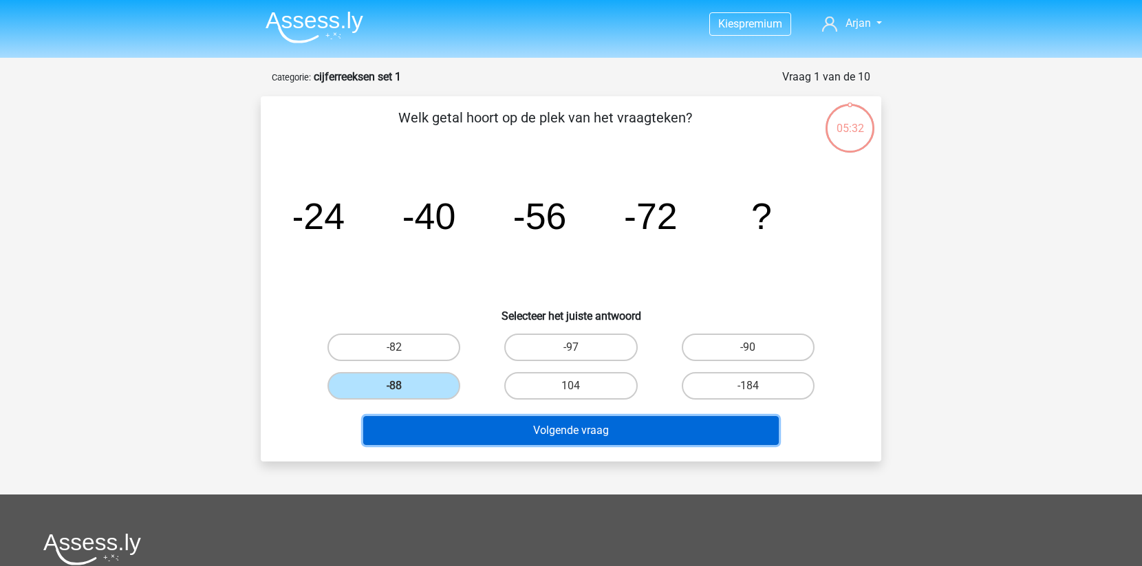
click at [444, 422] on button "Volgende vraag" at bounding box center [571, 430] width 416 height 29
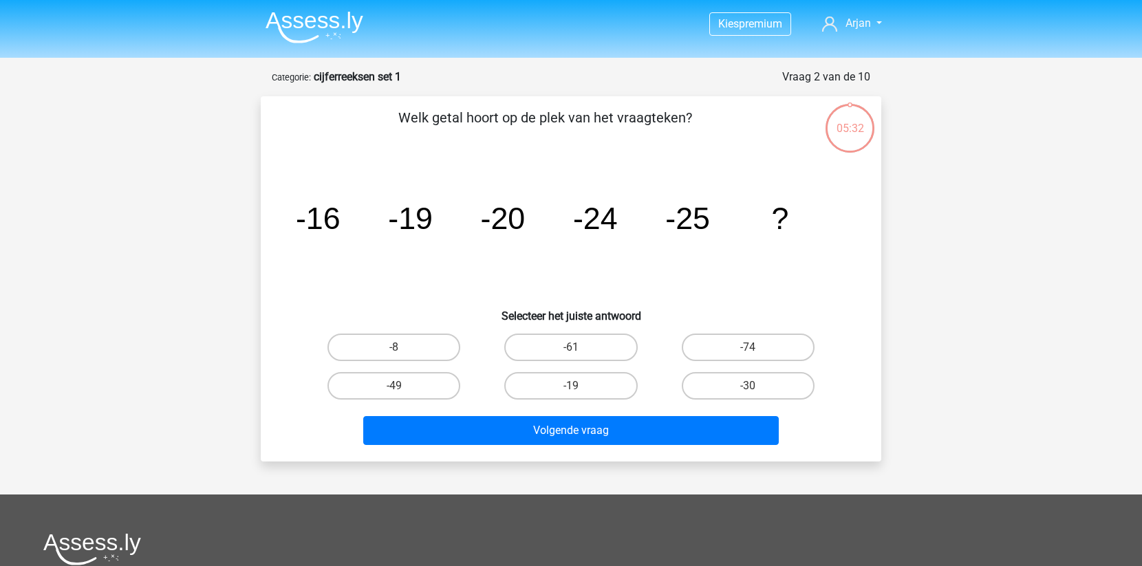
scroll to position [69, 0]
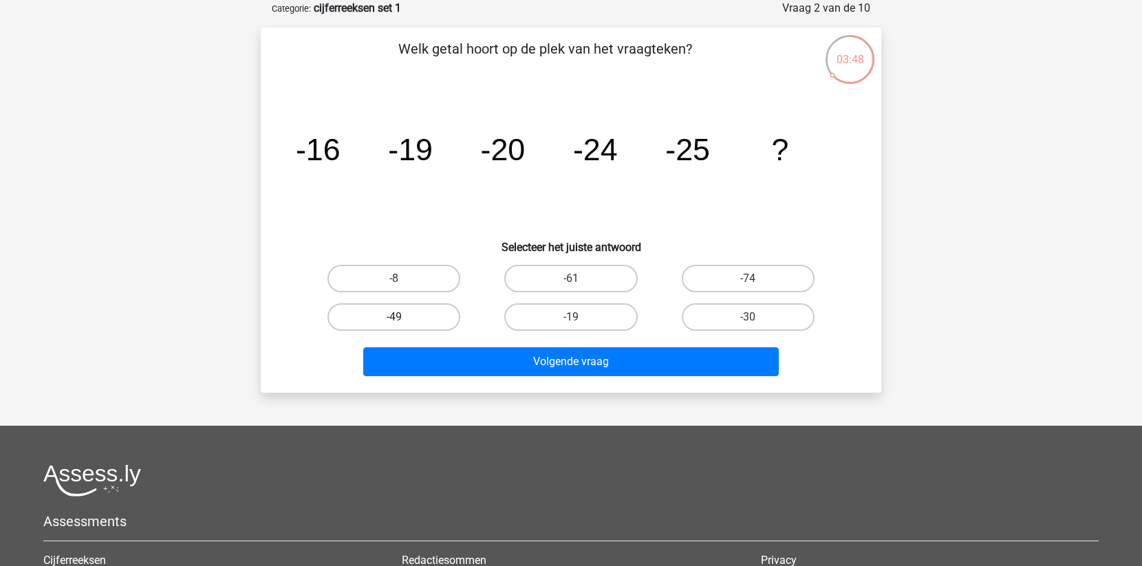
click at [448, 312] on label "-49" at bounding box center [394, 317] width 133 height 28
click at [403, 317] on input "-49" at bounding box center [398, 321] width 9 height 9
radio input "true"
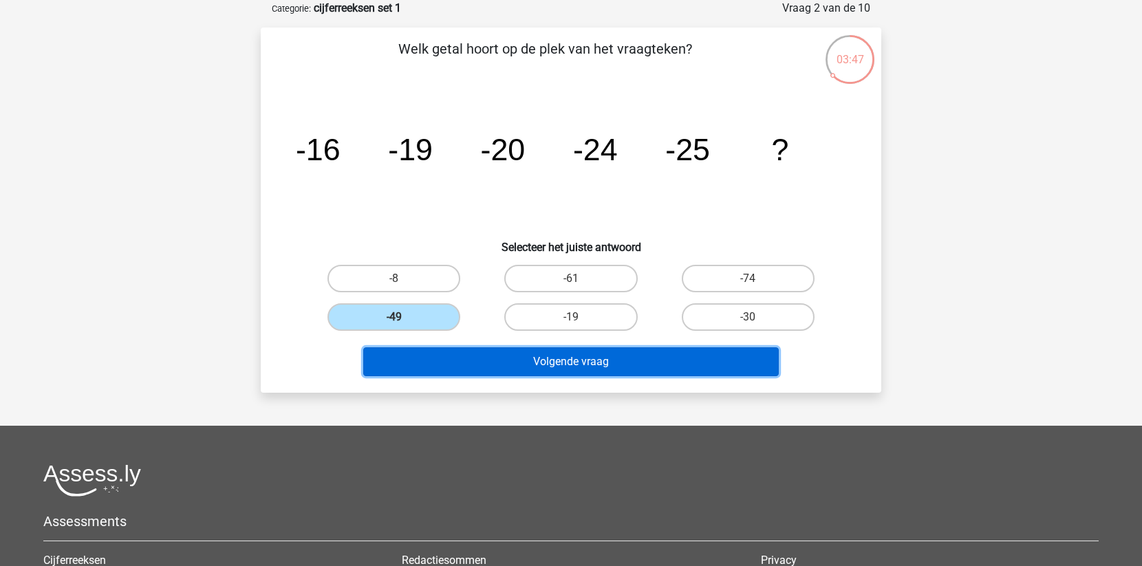
click at [495, 355] on button "Volgende vraag" at bounding box center [571, 361] width 416 height 29
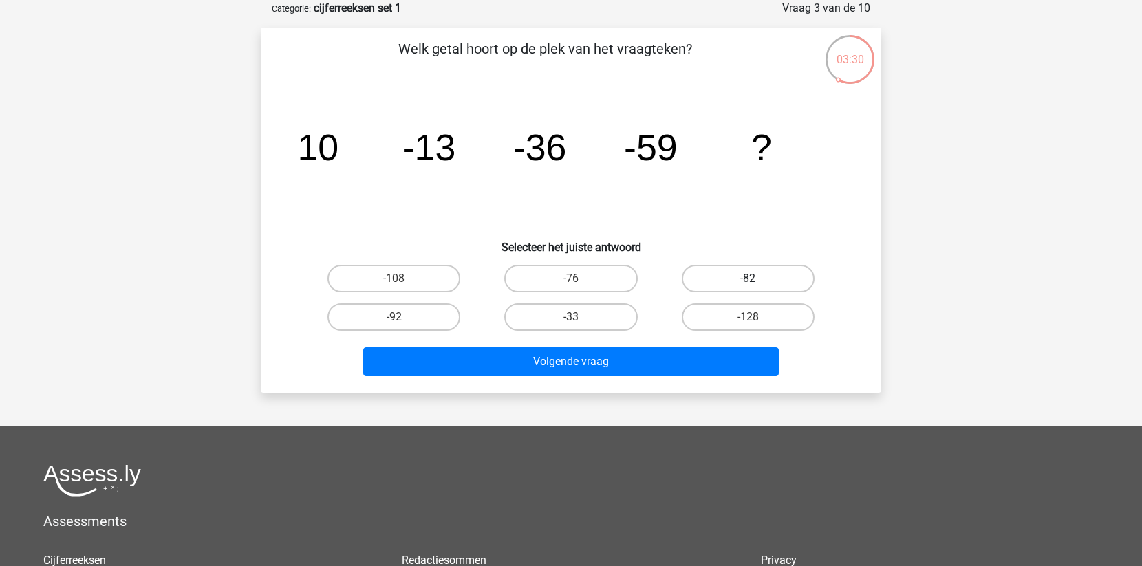
click at [733, 281] on label "-82" at bounding box center [748, 279] width 133 height 28
click at [748, 281] on input "-82" at bounding box center [752, 283] width 9 height 9
radio input "true"
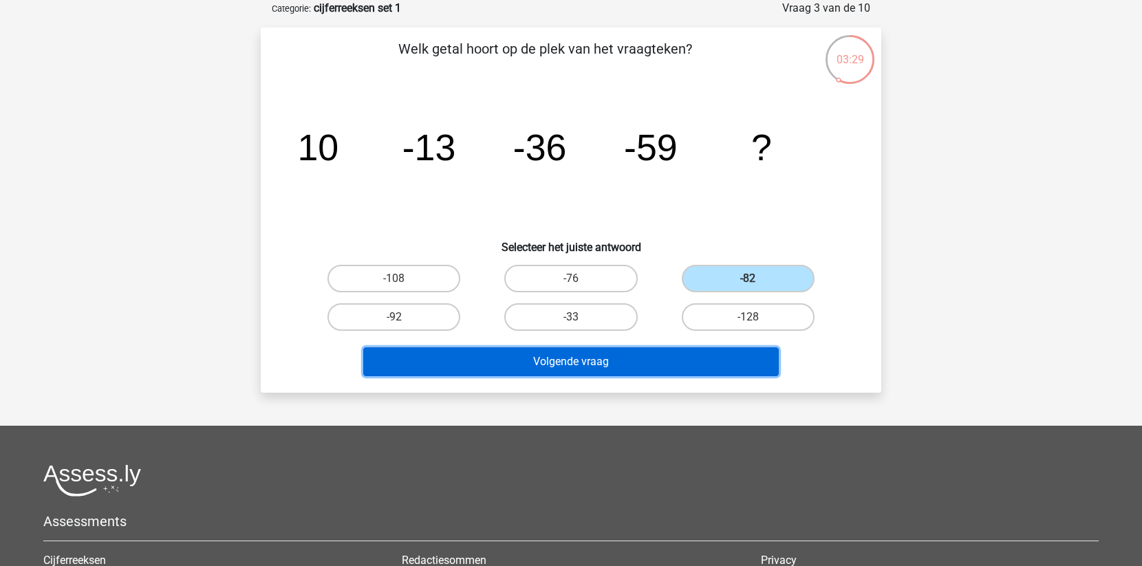
click at [671, 360] on button "Volgende vraag" at bounding box center [571, 361] width 416 height 29
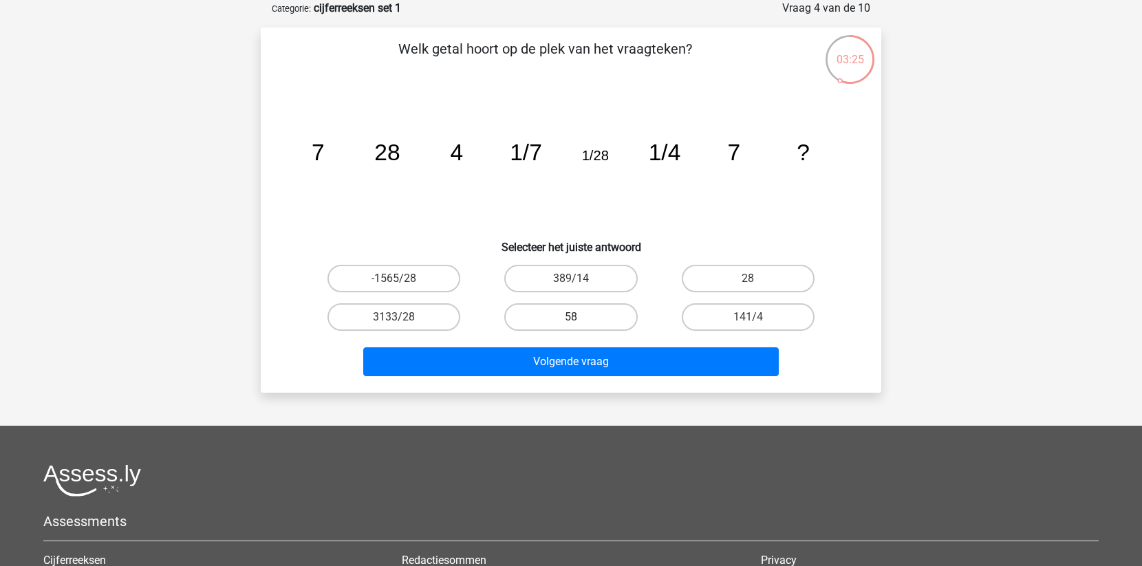
click at [565, 321] on label "58" at bounding box center [570, 317] width 133 height 28
click at [571, 321] on input "58" at bounding box center [575, 321] width 9 height 9
radio input "true"
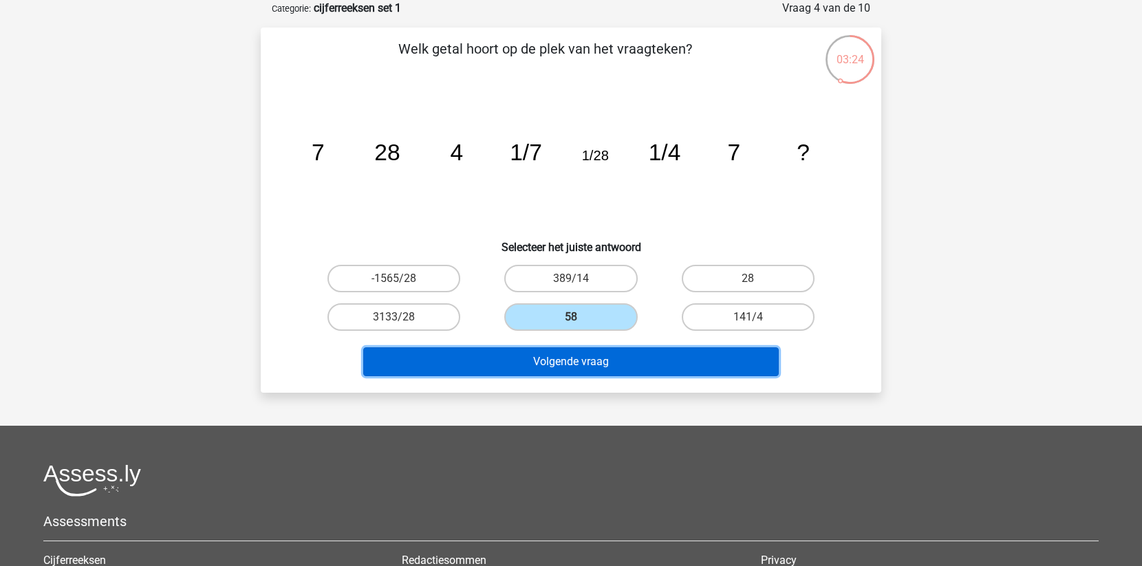
click at [570, 356] on button "Volgende vraag" at bounding box center [571, 361] width 416 height 29
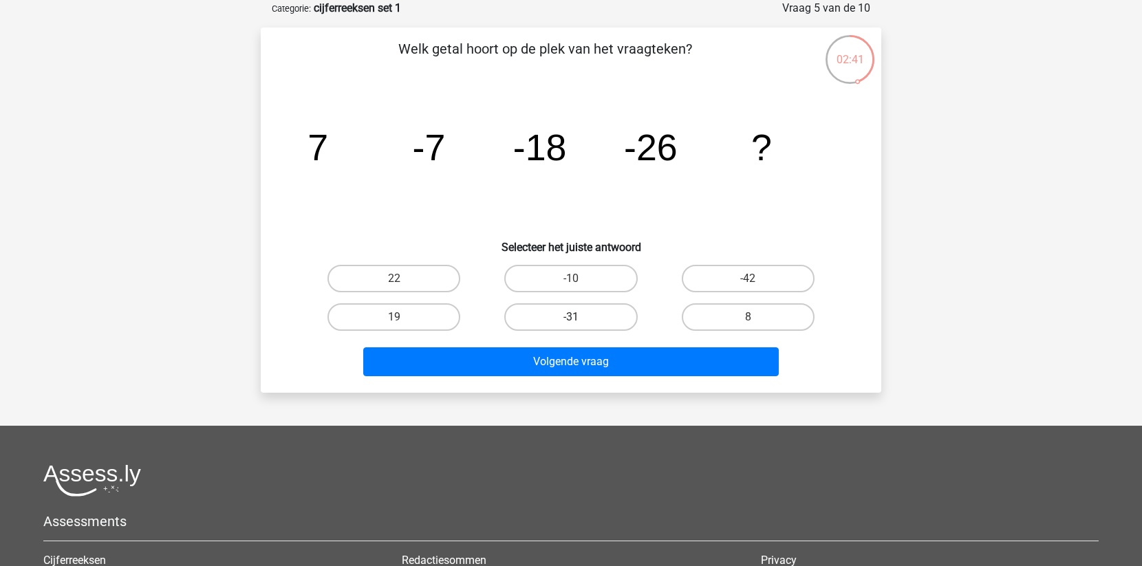
click at [594, 313] on label "-31" at bounding box center [570, 317] width 133 height 28
click at [580, 317] on input "-31" at bounding box center [575, 321] width 9 height 9
radio input "true"
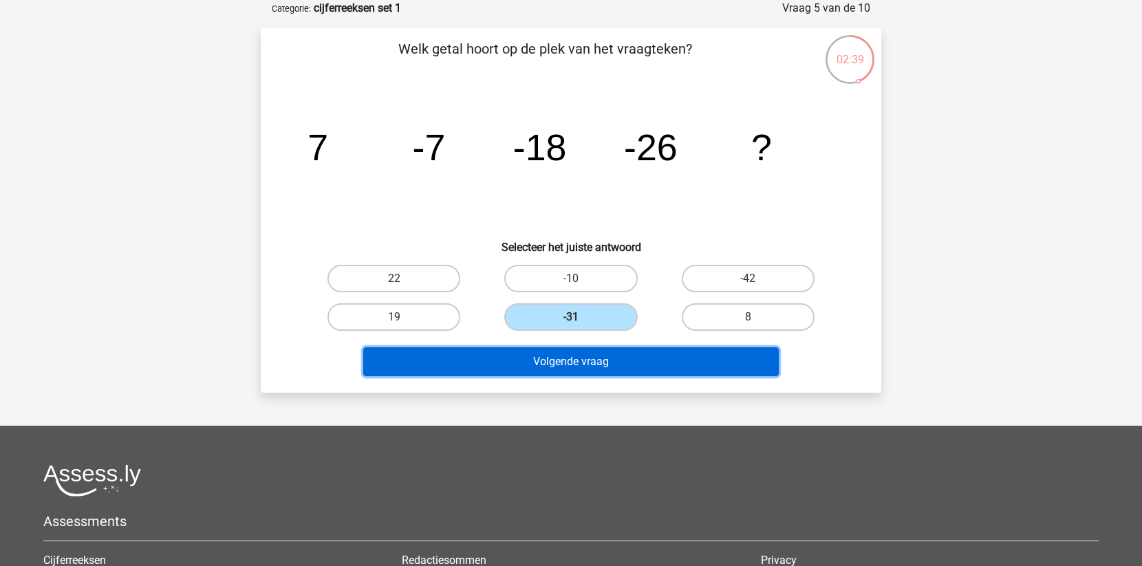
click at [611, 361] on button "Volgende vraag" at bounding box center [571, 361] width 416 height 29
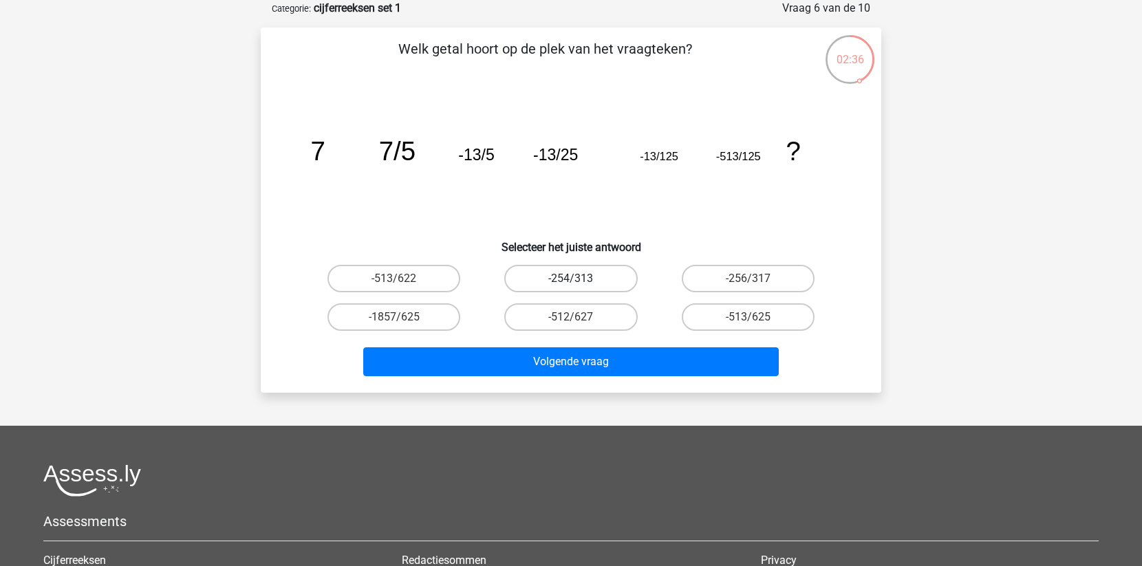
click at [553, 281] on label "-254/313" at bounding box center [570, 279] width 133 height 28
click at [571, 281] on input "-254/313" at bounding box center [575, 283] width 9 height 9
radio input "true"
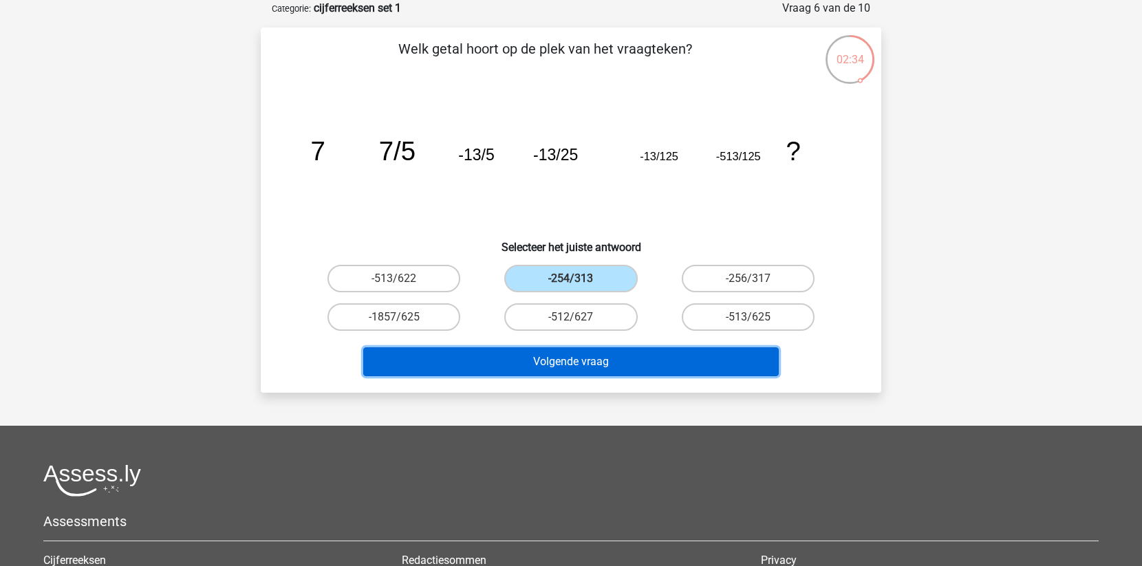
click at [578, 363] on button "Volgende vraag" at bounding box center [571, 361] width 416 height 29
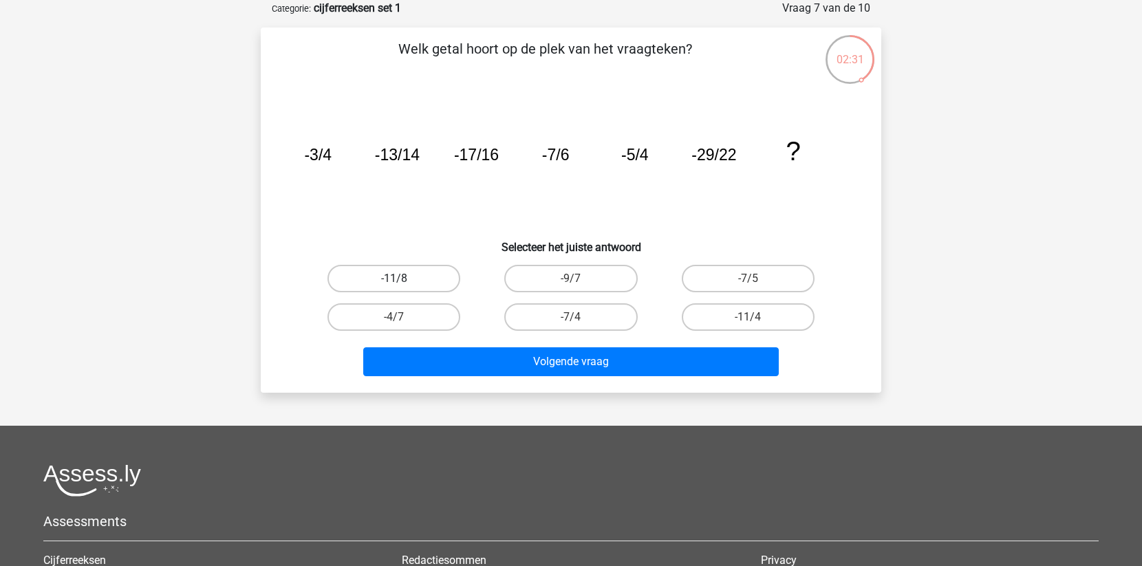
click at [427, 281] on label "-11/8" at bounding box center [394, 279] width 133 height 28
click at [403, 281] on input "-11/8" at bounding box center [398, 283] width 9 height 9
radio input "true"
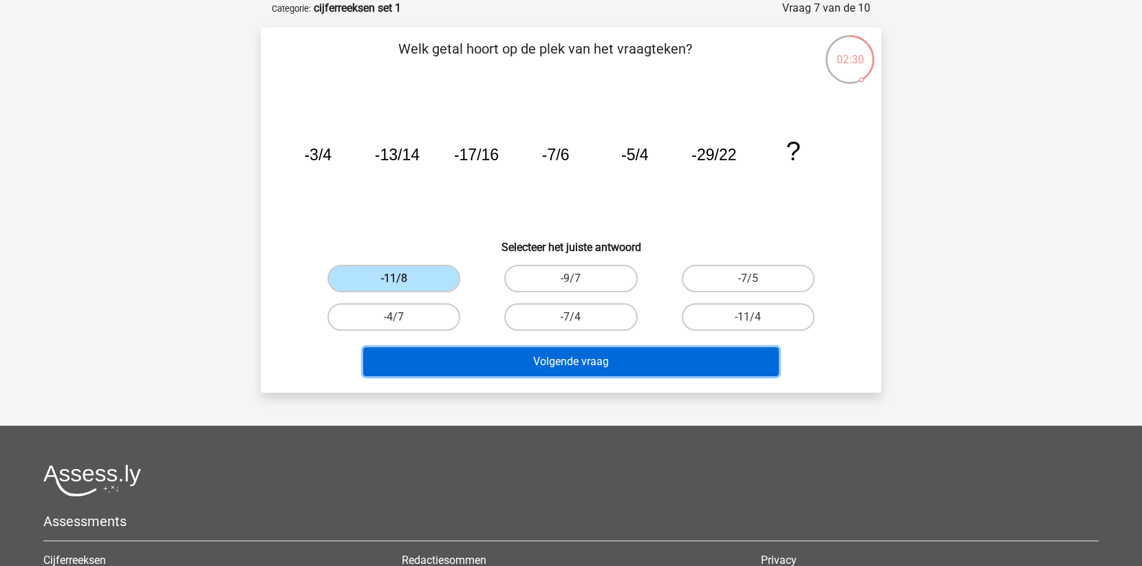
click at [495, 354] on button "Volgende vraag" at bounding box center [571, 361] width 416 height 29
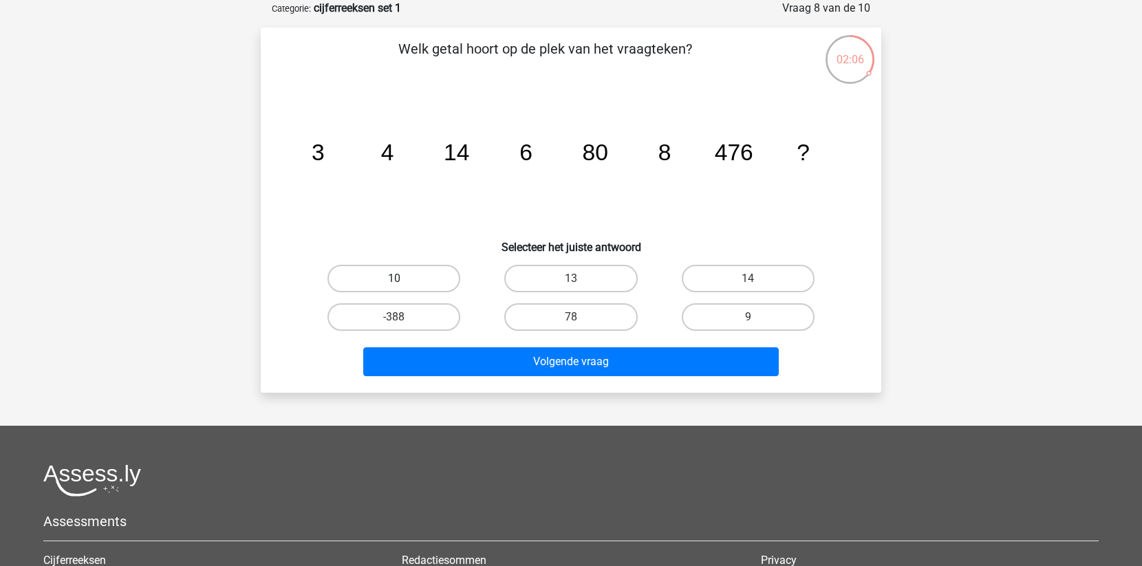
click at [414, 279] on label "10" at bounding box center [394, 279] width 133 height 28
click at [403, 279] on input "10" at bounding box center [398, 283] width 9 height 9
radio input "true"
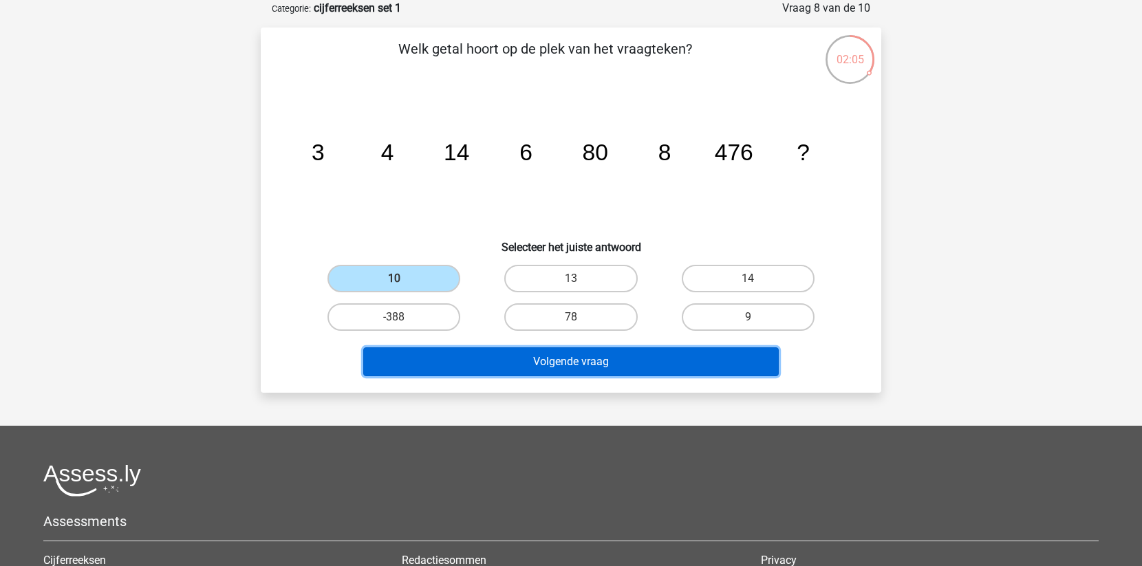
click at [541, 365] on button "Volgende vraag" at bounding box center [571, 361] width 416 height 29
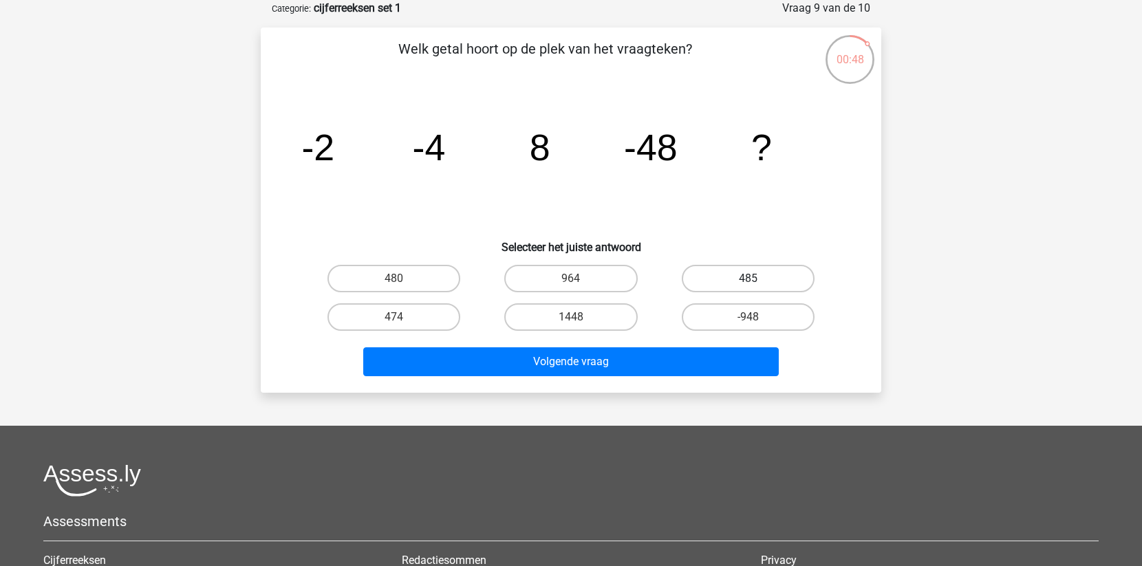
click at [754, 275] on label "485" at bounding box center [748, 279] width 133 height 28
click at [754, 279] on input "485" at bounding box center [752, 283] width 9 height 9
radio input "true"
click at [731, 319] on label "-948" at bounding box center [748, 317] width 133 height 28
click at [748, 319] on input "-948" at bounding box center [752, 321] width 9 height 9
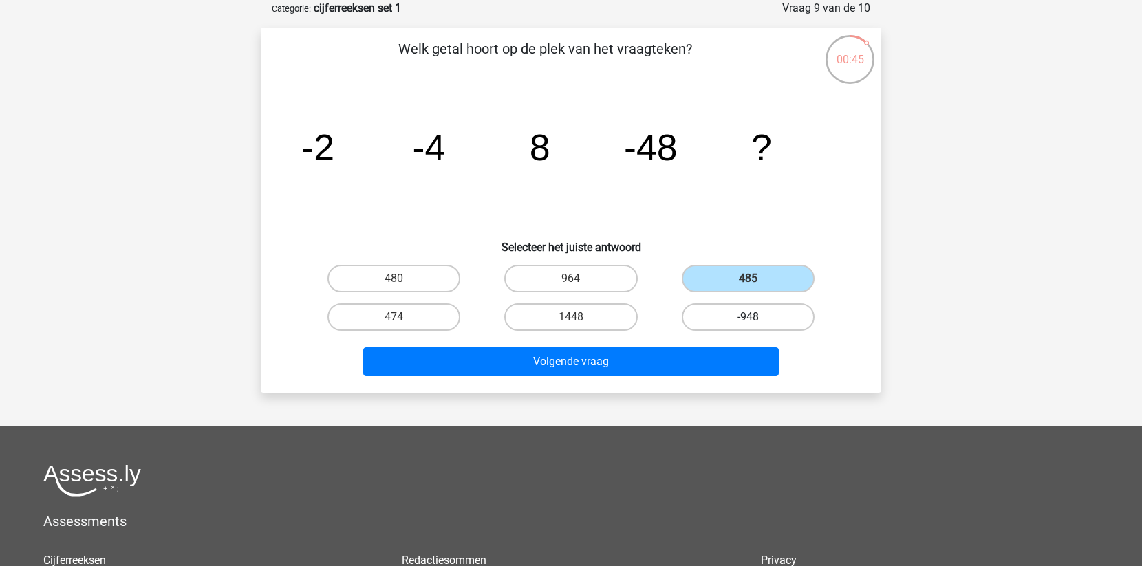
radio input "true"
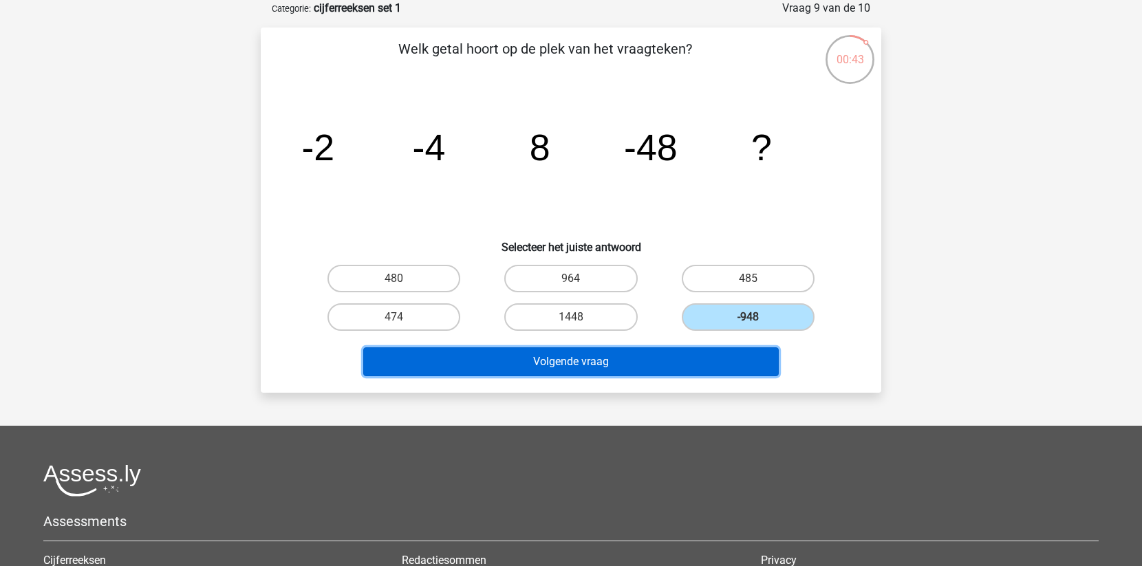
click at [654, 365] on button "Volgende vraag" at bounding box center [571, 361] width 416 height 29
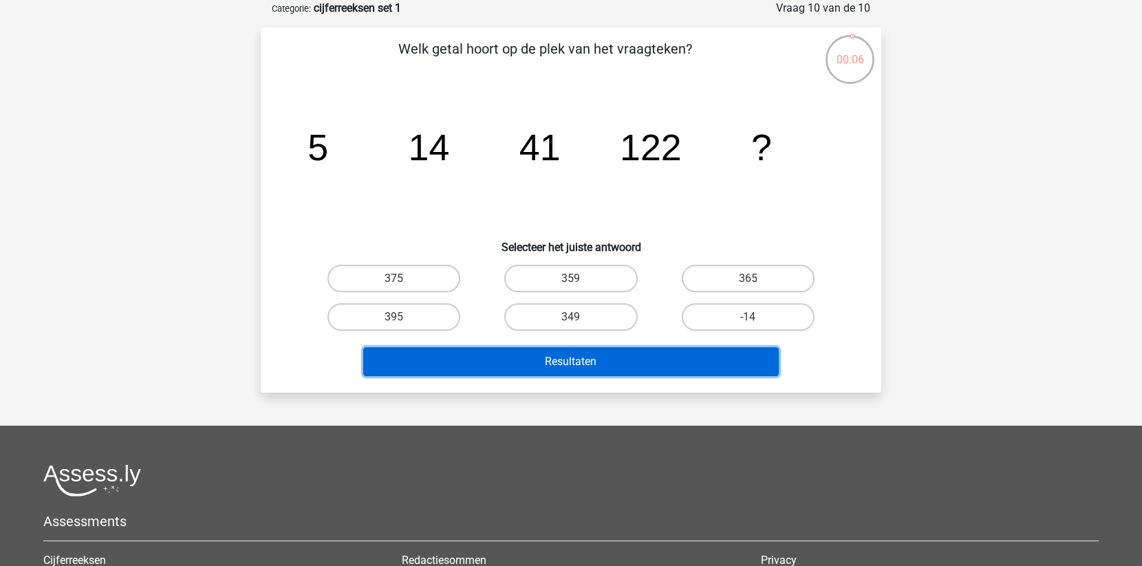
click at [478, 366] on button "Resultaten" at bounding box center [571, 361] width 416 height 29
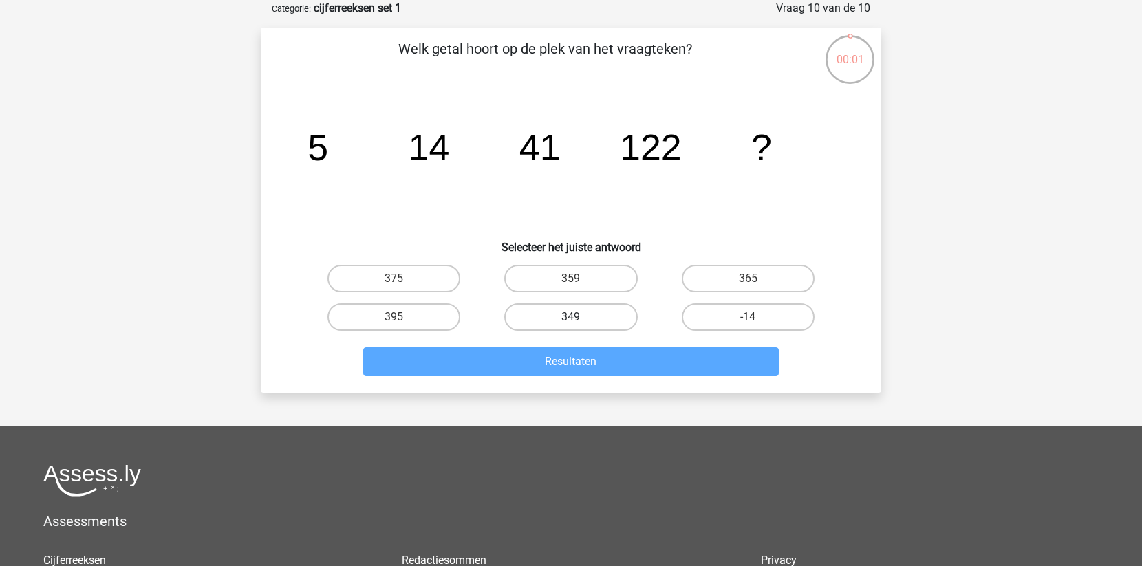
click at [581, 315] on label "349" at bounding box center [570, 317] width 133 height 28
click at [580, 317] on input "349" at bounding box center [575, 321] width 9 height 9
radio input "true"
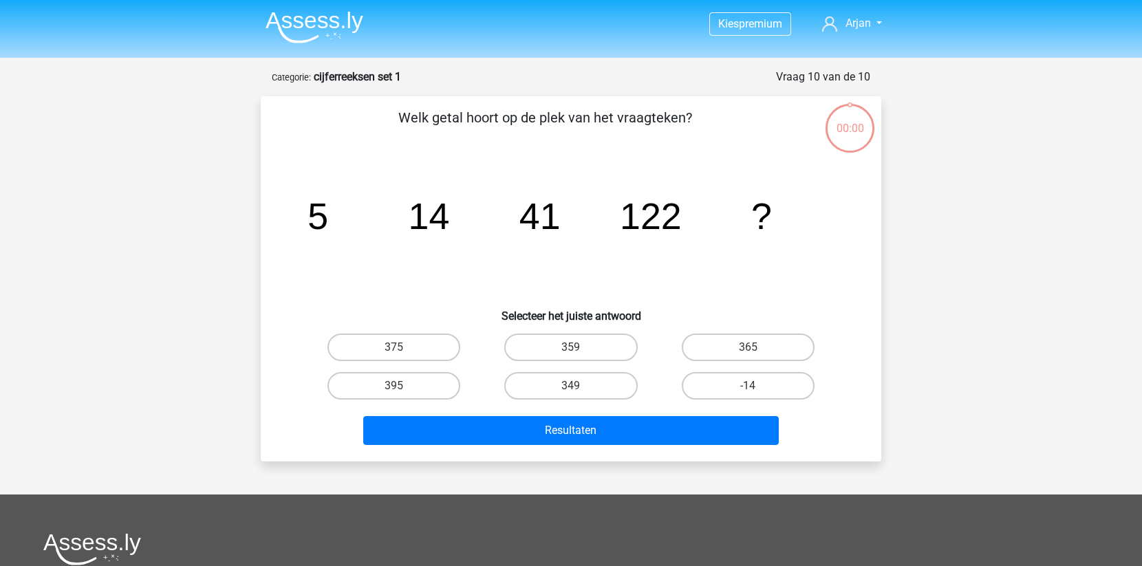
scroll to position [69, 0]
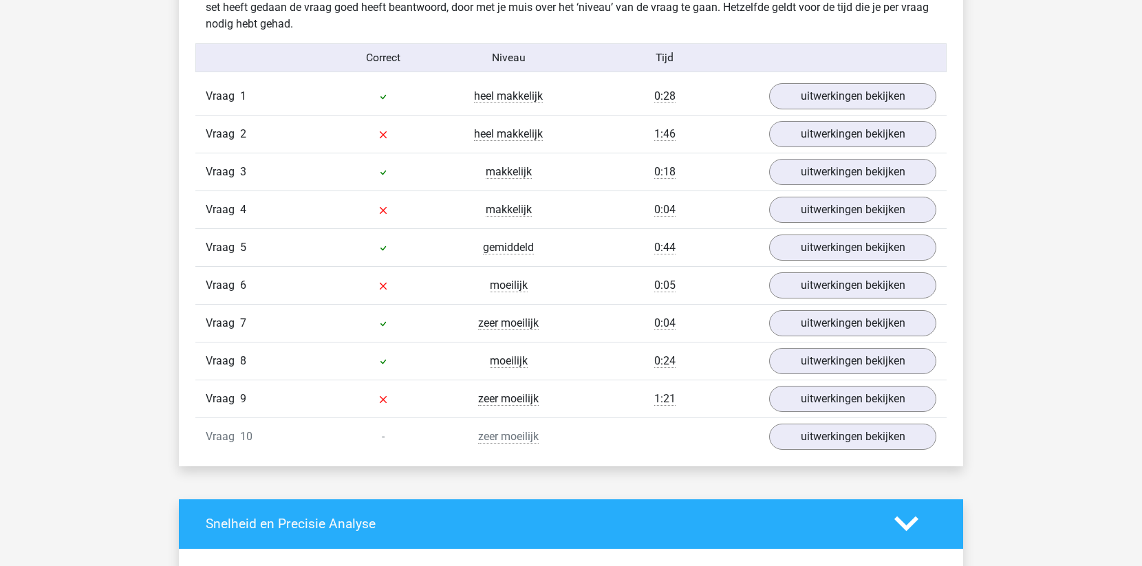
scroll to position [1091, 0]
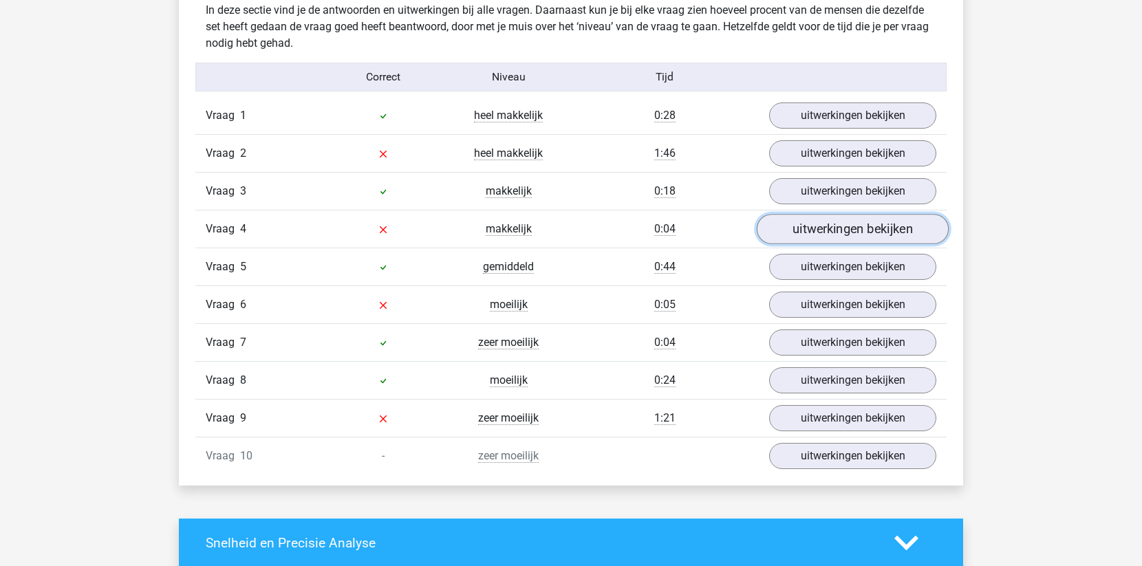
click at [793, 224] on link "uitwerkingen bekijken" at bounding box center [853, 229] width 192 height 30
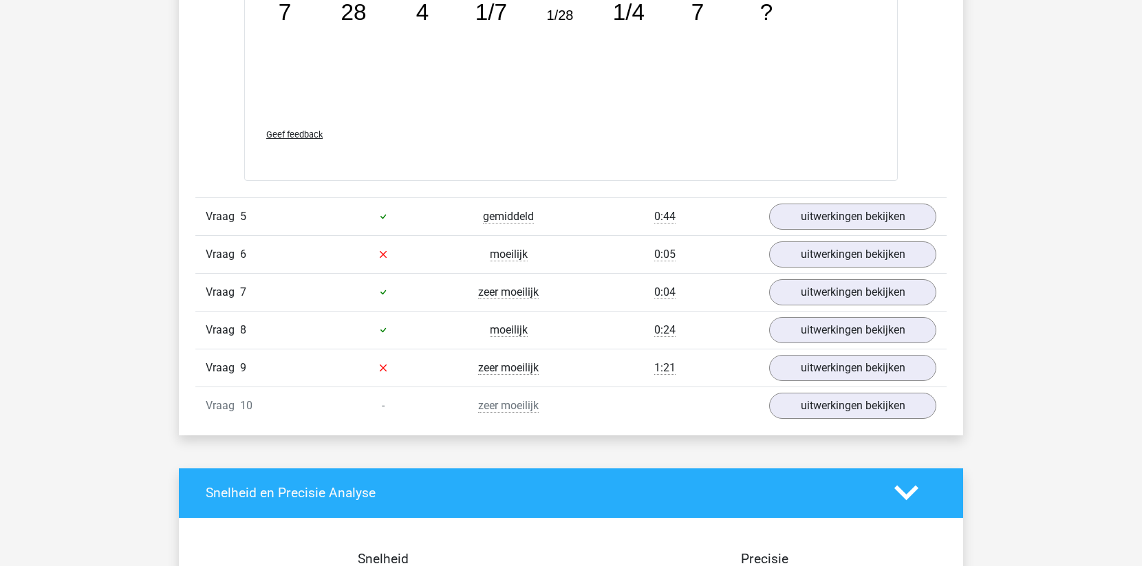
scroll to position [1863, 0]
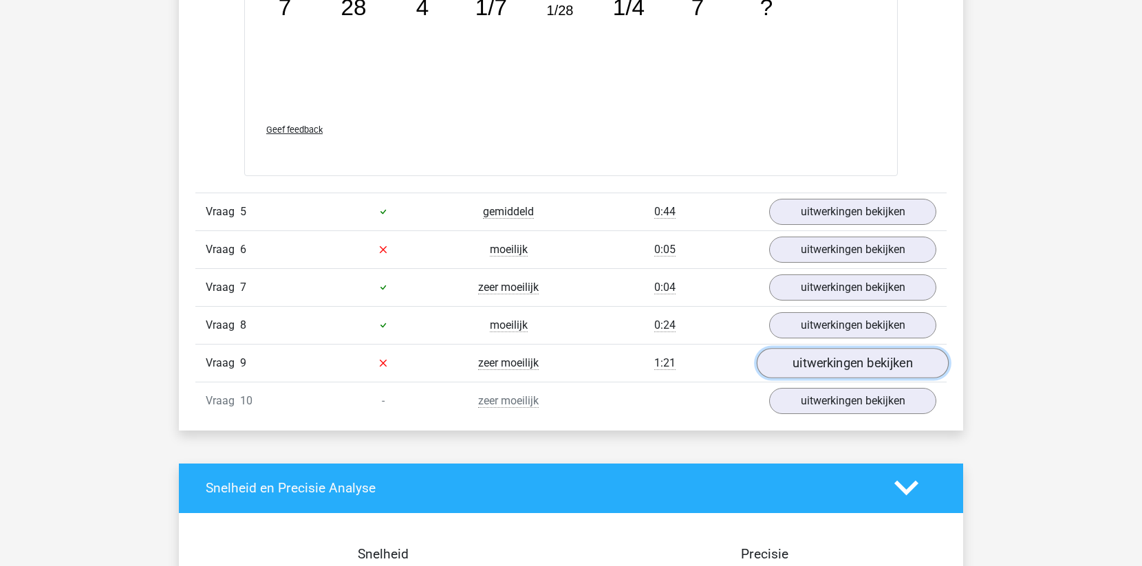
click at [804, 358] on link "uitwerkingen bekijken" at bounding box center [853, 363] width 192 height 30
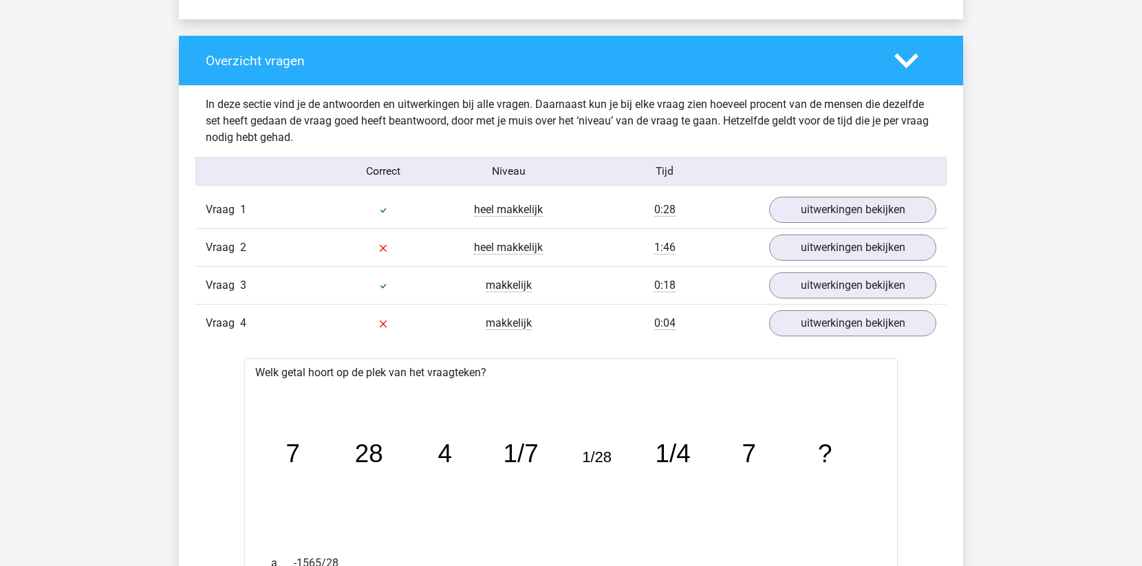
scroll to position [999, 0]
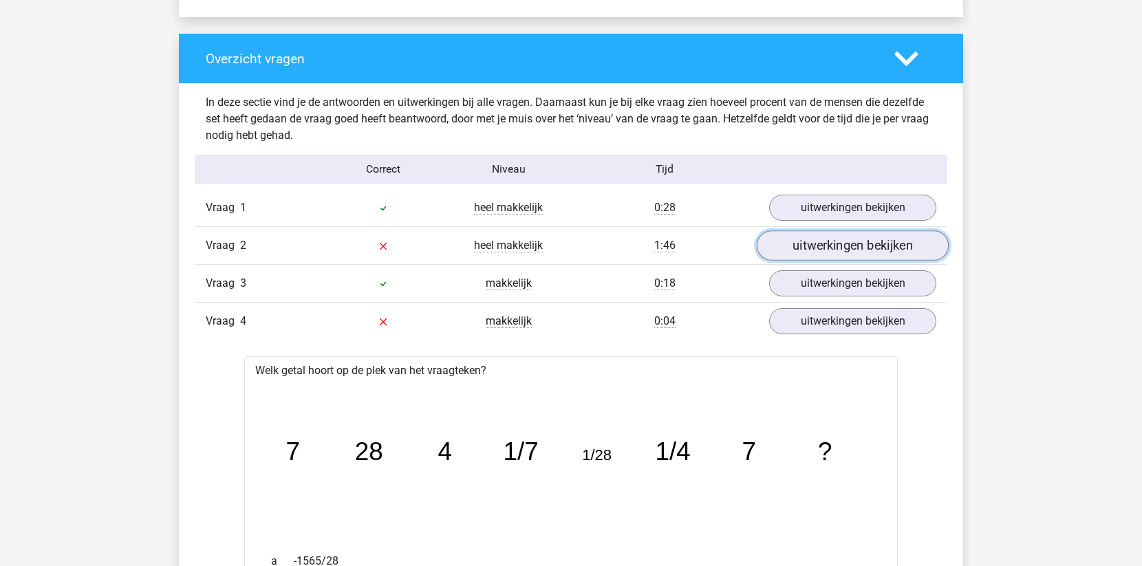
click at [817, 246] on link "uitwerkingen bekijken" at bounding box center [853, 245] width 192 height 30
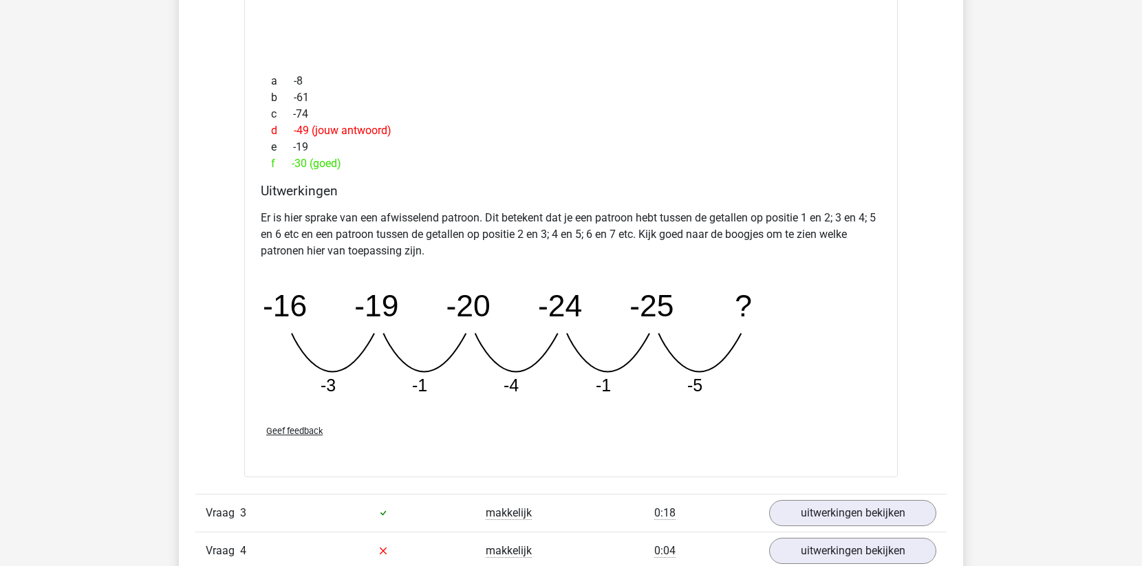
scroll to position [1393, 0]
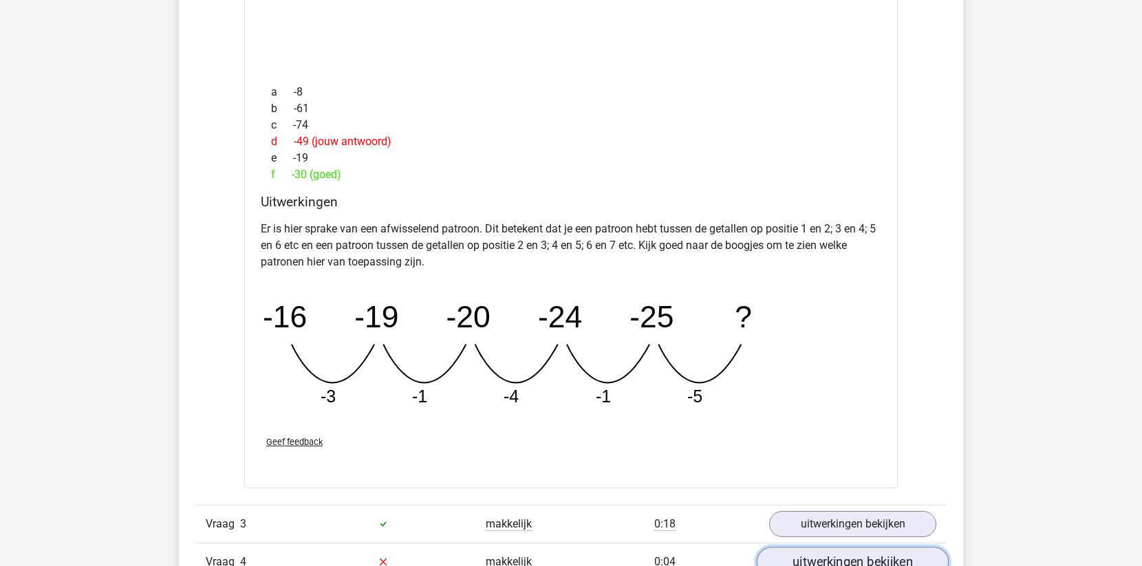
click at [835, 557] on link "uitwerkingen bekijken" at bounding box center [853, 562] width 192 height 30
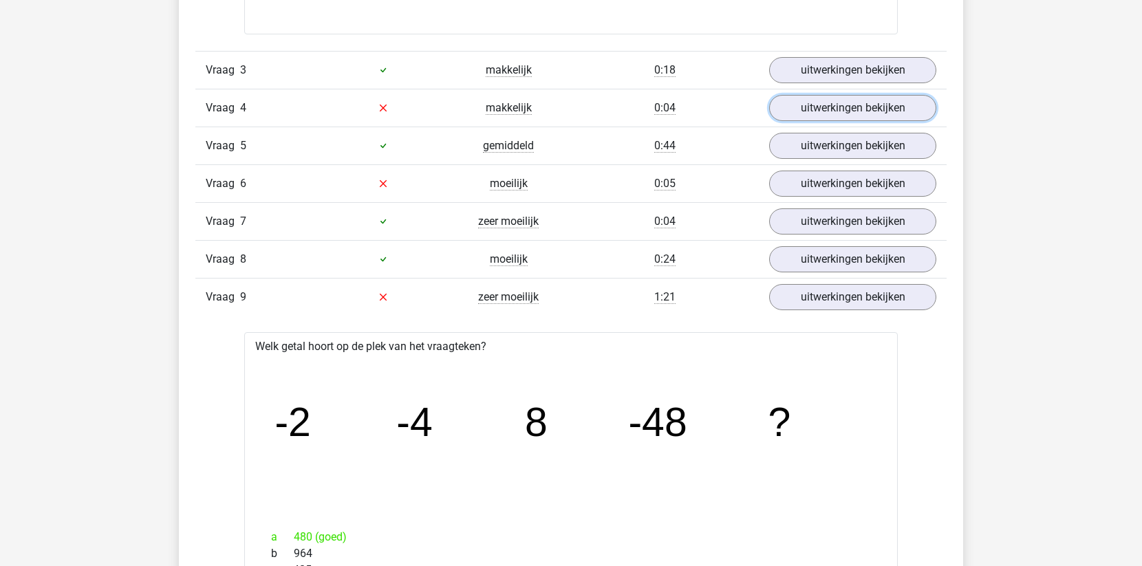
scroll to position [1827, 0]
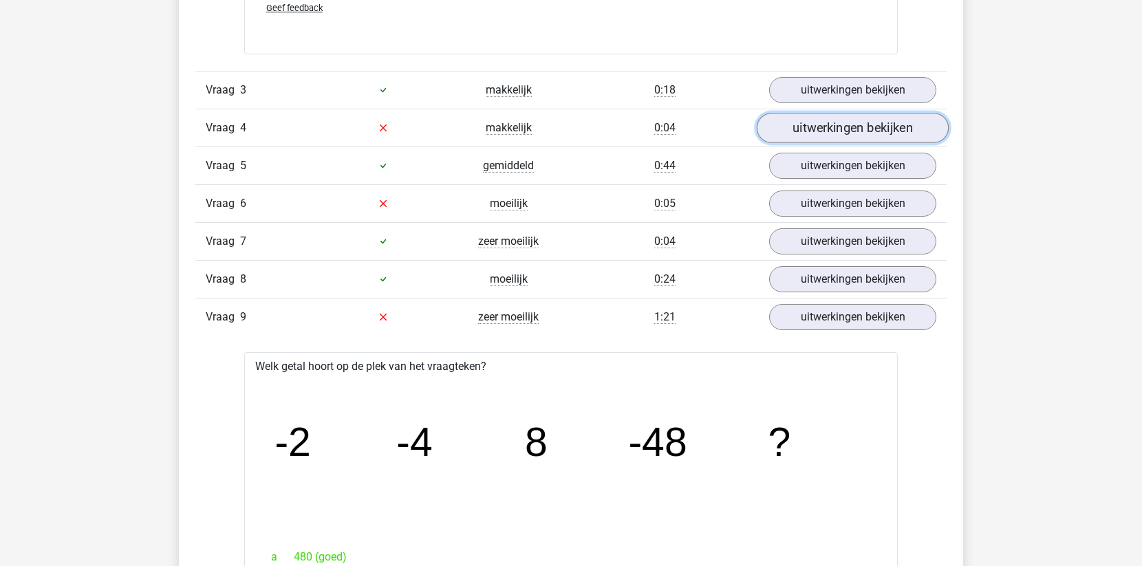
click at [862, 118] on link "uitwerkingen bekijken" at bounding box center [853, 128] width 192 height 30
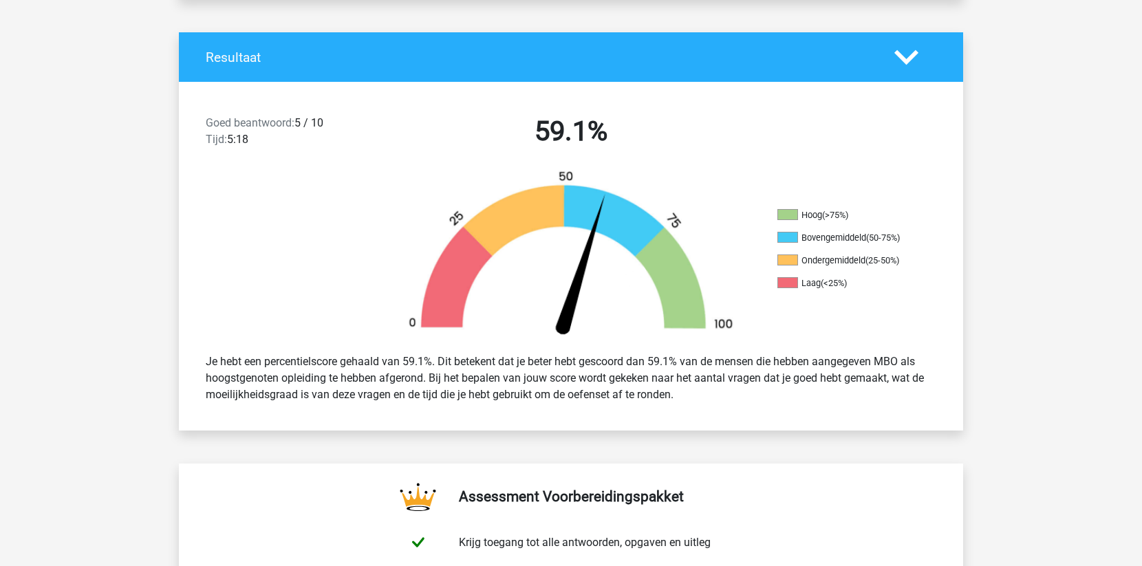
scroll to position [0, 0]
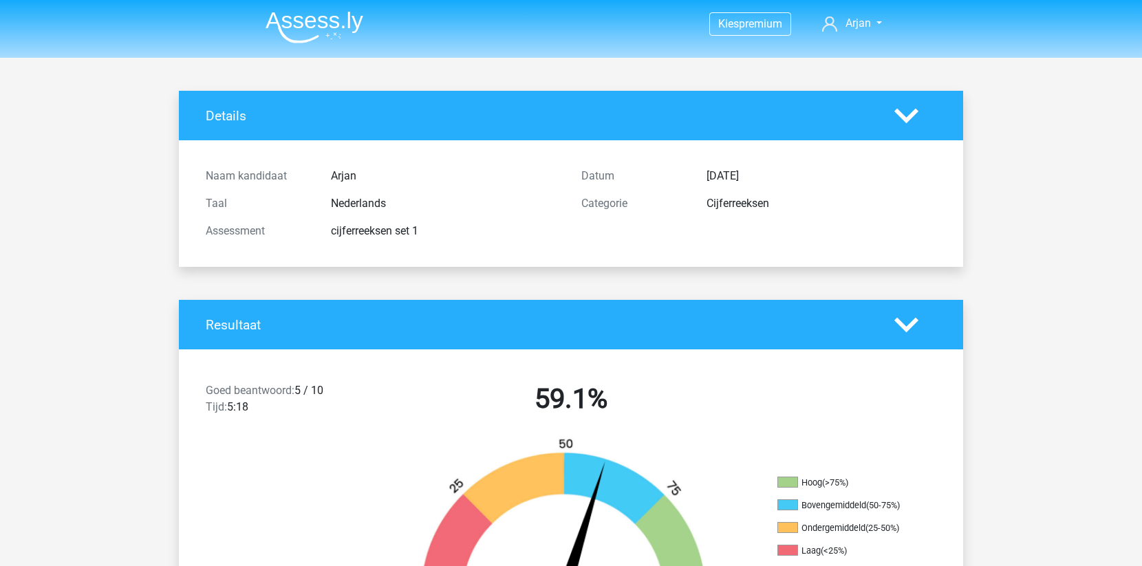
click at [347, 25] on img at bounding box center [315, 27] width 98 height 32
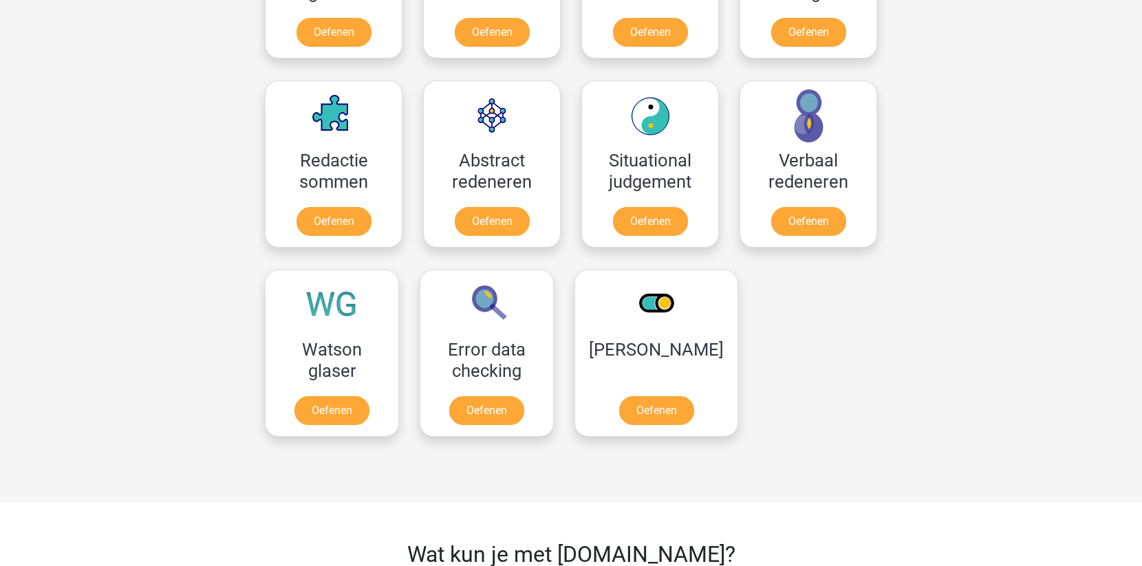
scroll to position [925, 0]
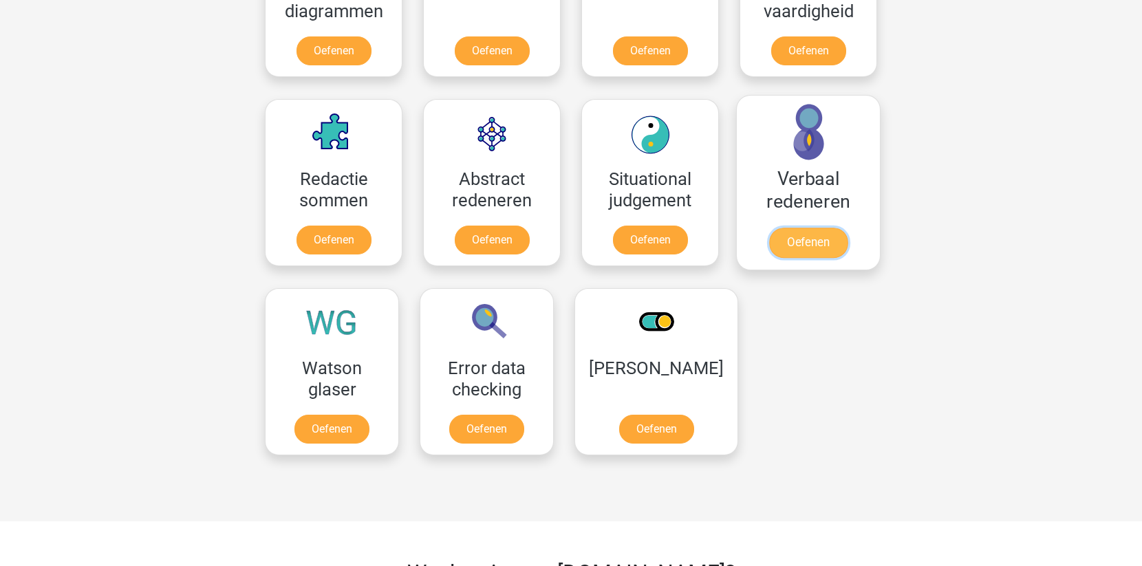
click at [813, 228] on link "Oefenen" at bounding box center [808, 243] width 78 height 30
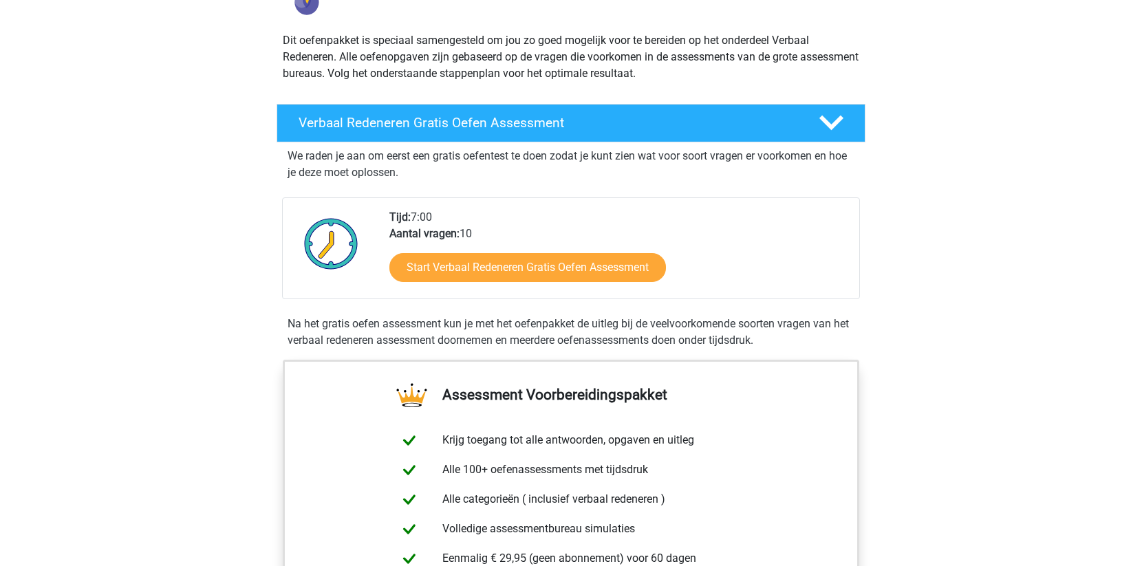
scroll to position [200, 0]
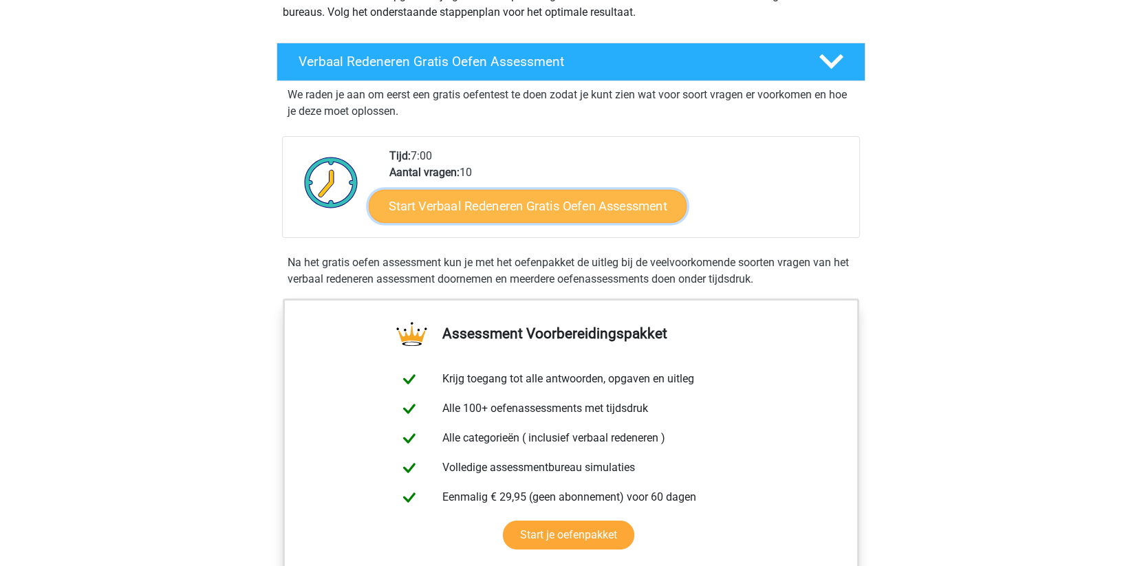
click at [614, 211] on link "Start Verbaal Redeneren Gratis Oefen Assessment" at bounding box center [528, 206] width 318 height 33
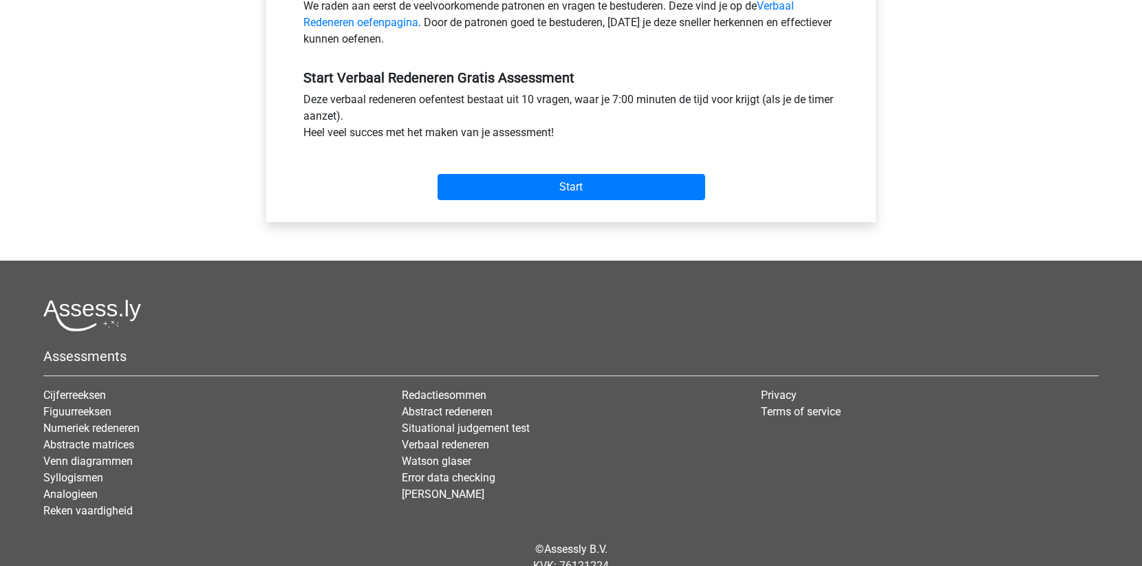
scroll to position [465, 0]
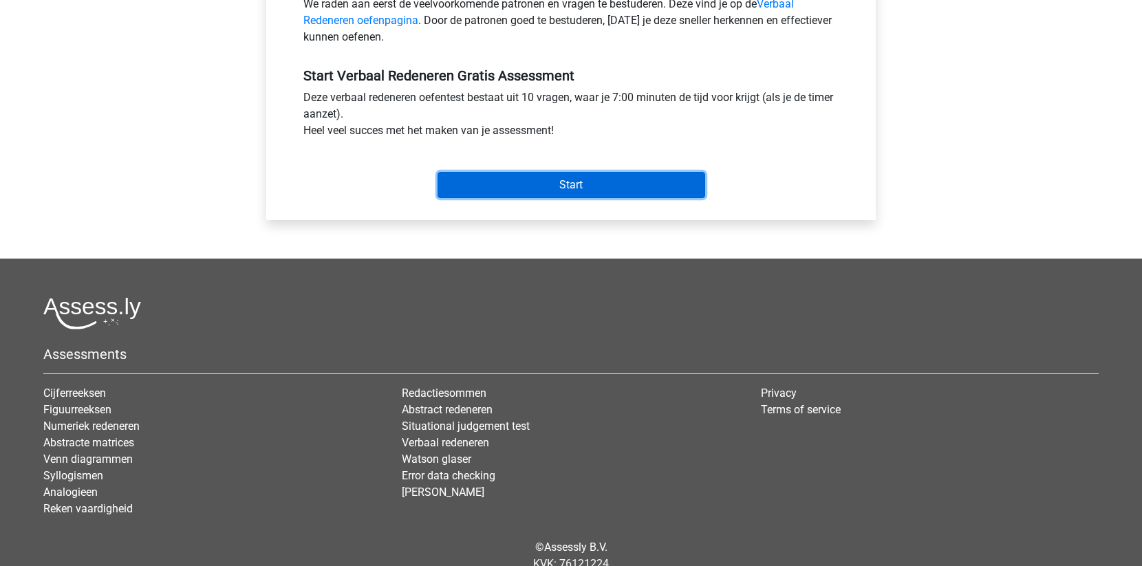
click at [656, 181] on input "Start" at bounding box center [572, 185] width 268 height 26
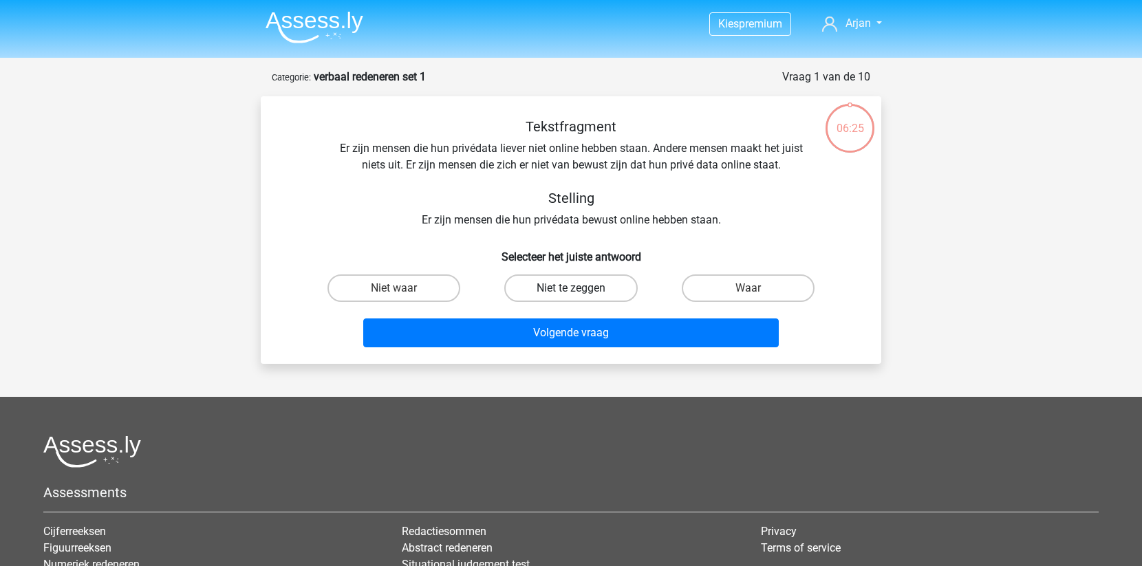
click at [566, 290] on label "Niet te zeggen" at bounding box center [570, 289] width 133 height 28
click at [571, 290] on input "Niet te zeggen" at bounding box center [575, 292] width 9 height 9
radio input "true"
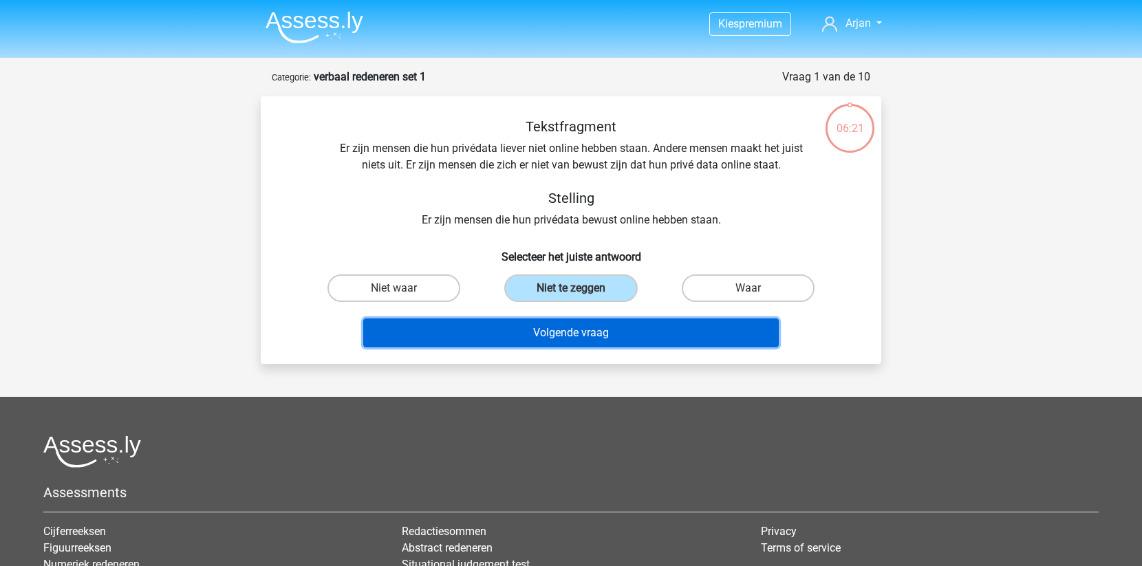
click at [569, 333] on button "Volgende vraag" at bounding box center [571, 333] width 416 height 29
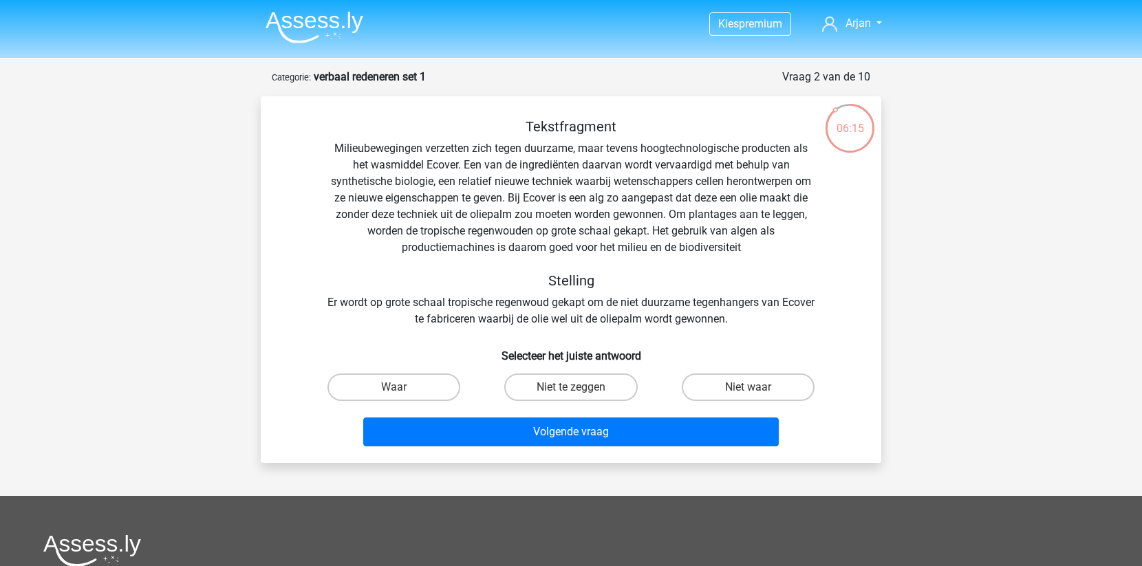
click at [325, 26] on img at bounding box center [315, 27] width 98 height 32
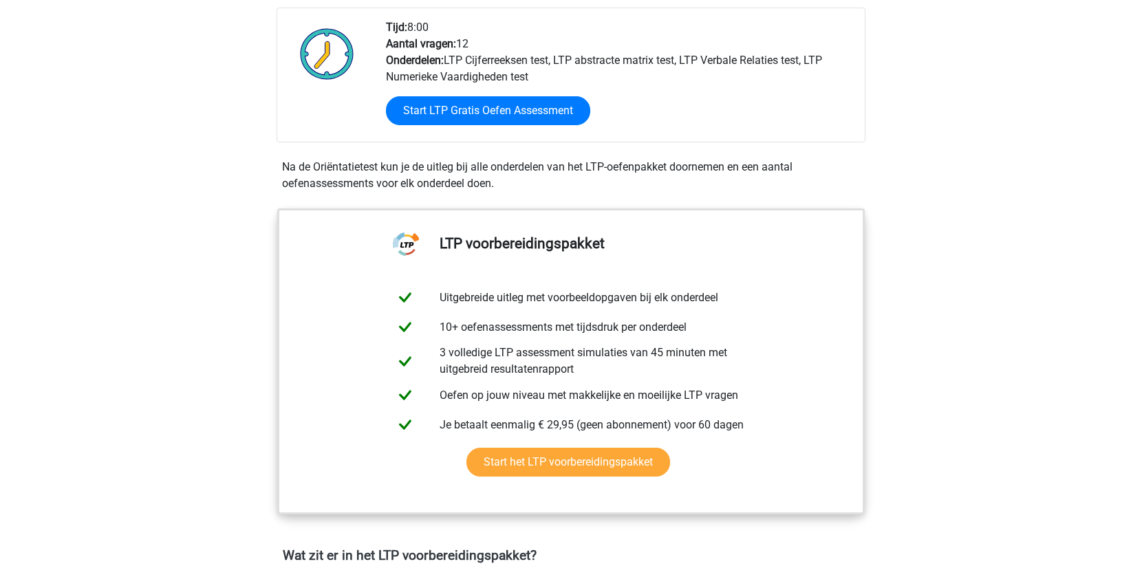
scroll to position [352, 0]
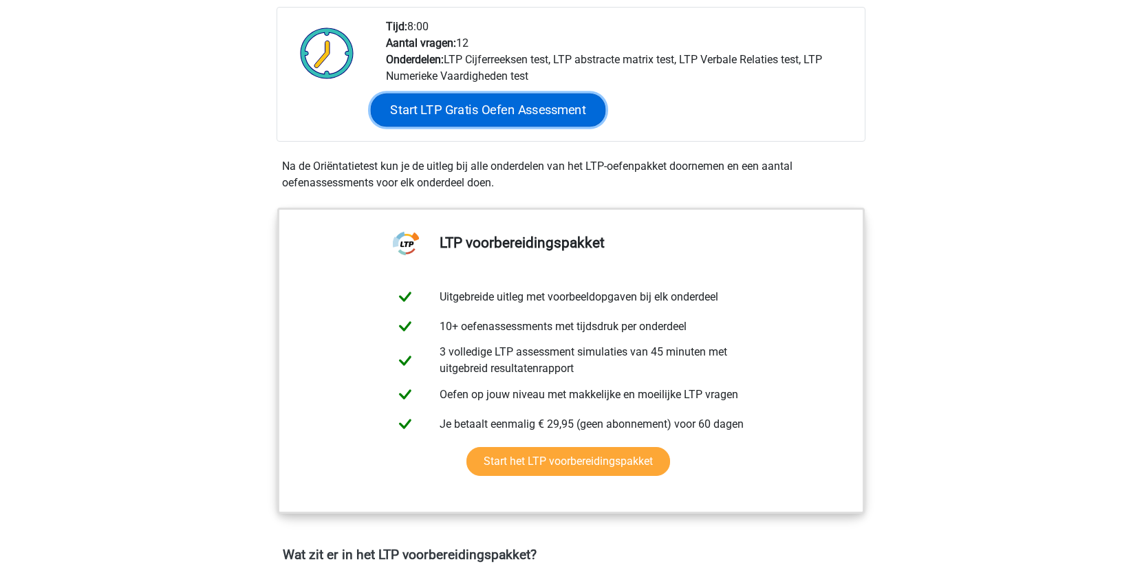
click at [534, 112] on link "Start LTP Gratis Oefen Assessment" at bounding box center [488, 110] width 235 height 33
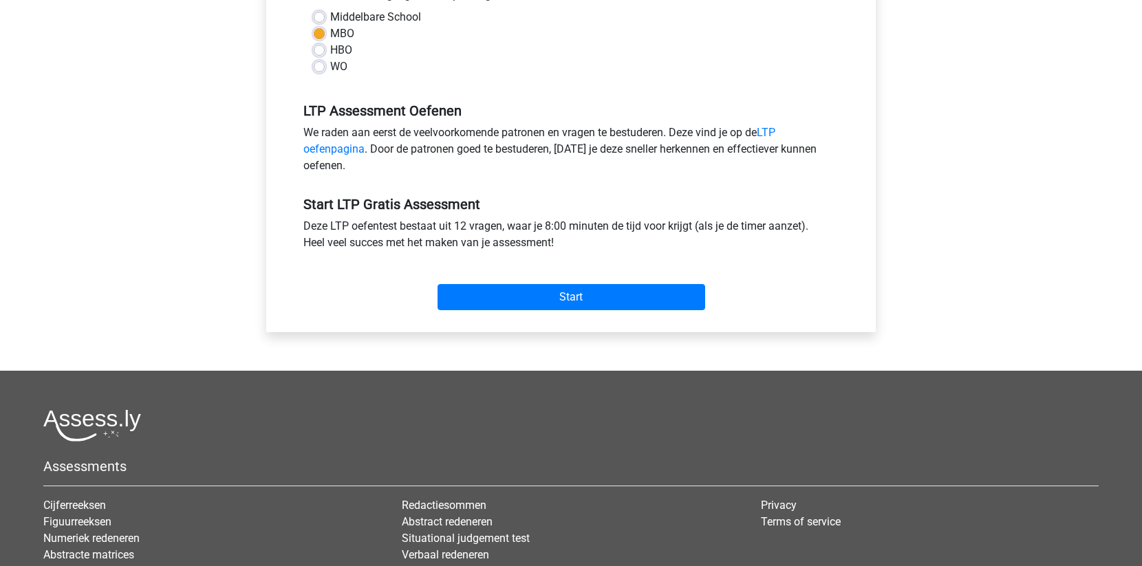
scroll to position [352, 0]
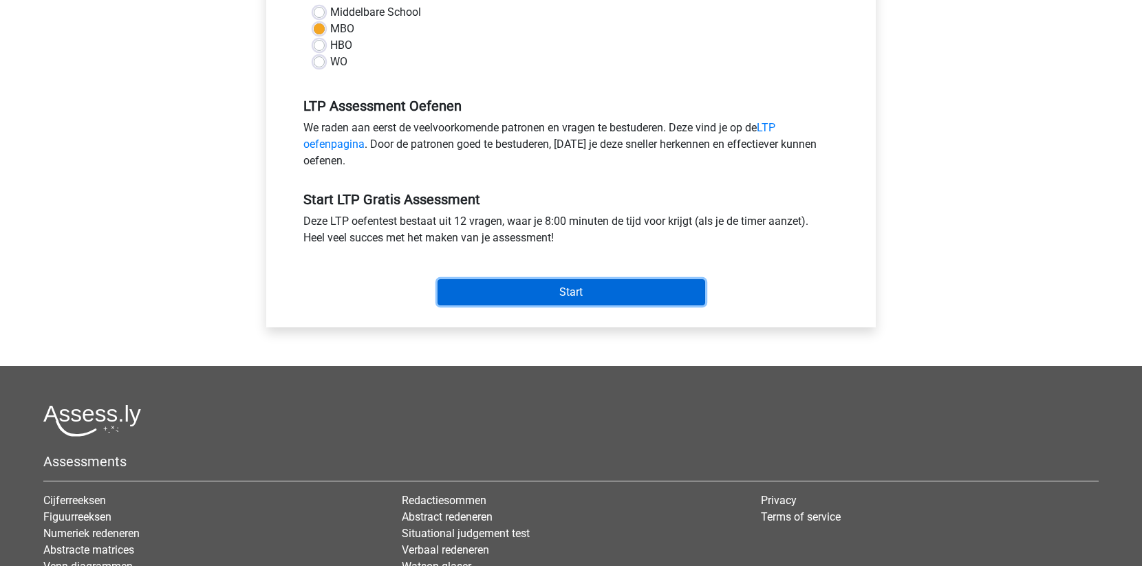
click at [580, 288] on input "Start" at bounding box center [572, 292] width 268 height 26
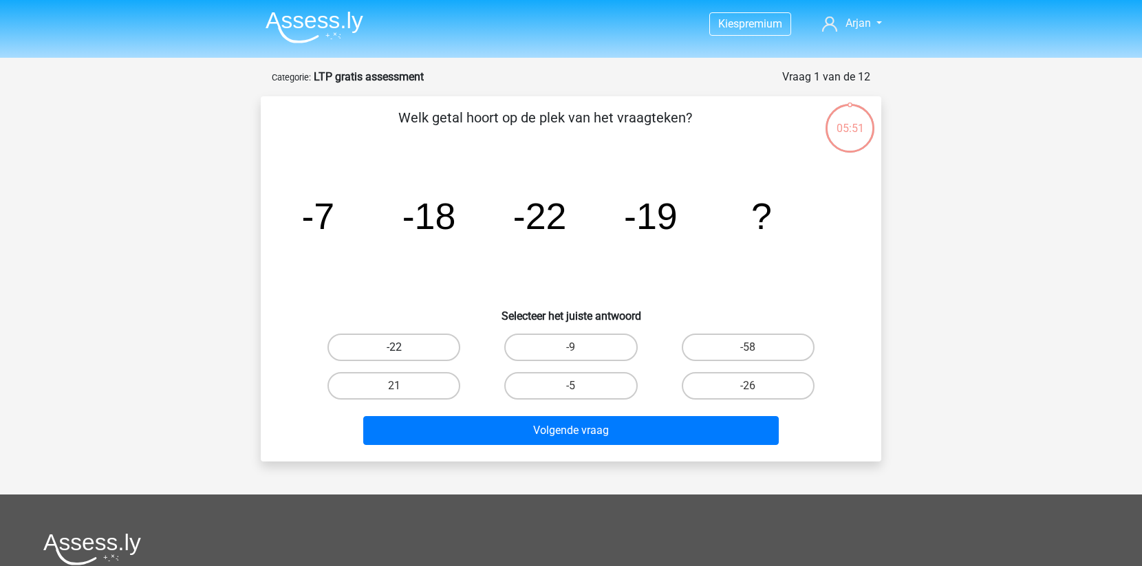
click at [420, 334] on label "-22" at bounding box center [394, 348] width 133 height 28
click at [403, 347] on input "-22" at bounding box center [398, 351] width 9 height 9
radio input "true"
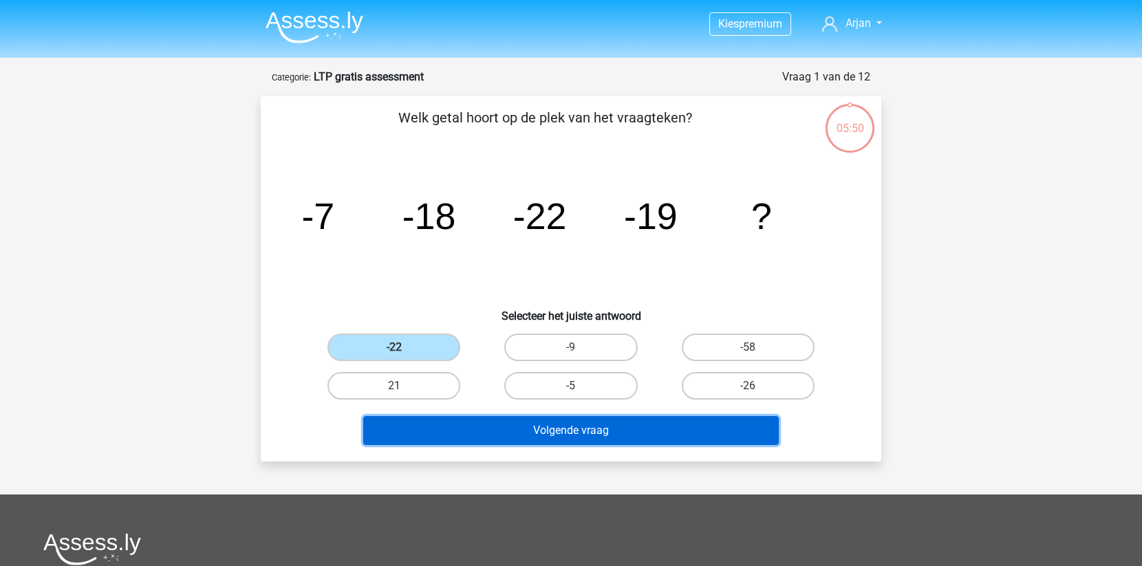
click at [584, 418] on button "Volgende vraag" at bounding box center [571, 430] width 416 height 29
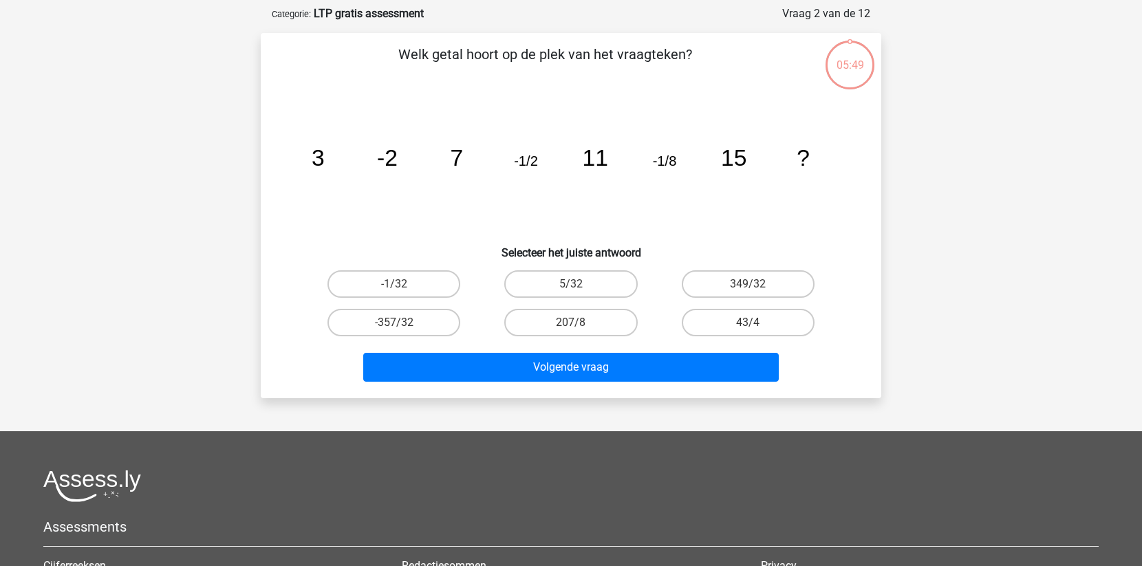
scroll to position [69, 0]
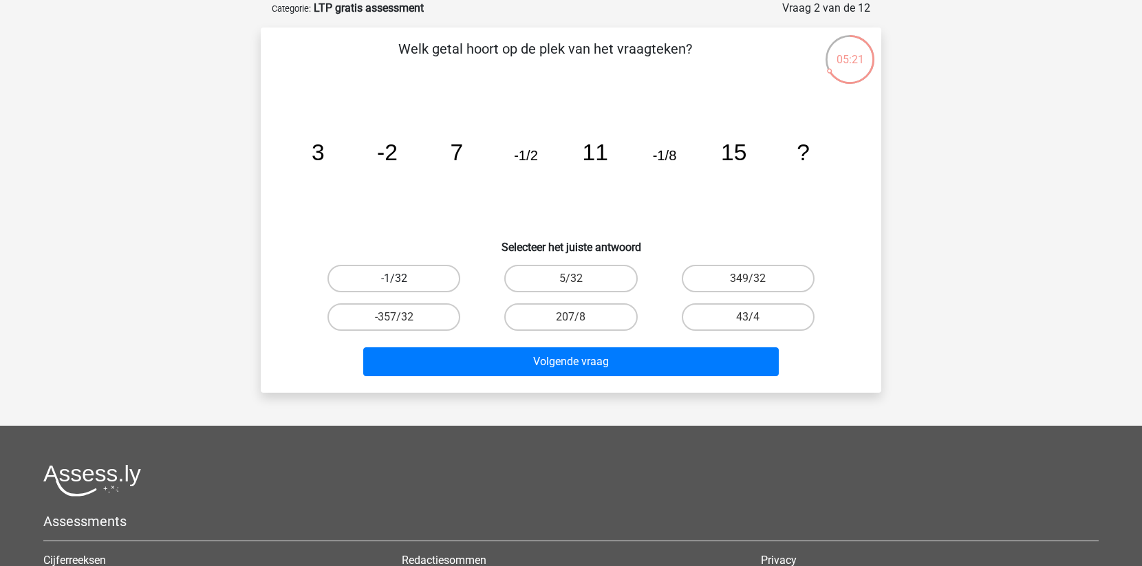
click at [416, 272] on label "-1/32" at bounding box center [394, 279] width 133 height 28
click at [403, 279] on input "-1/32" at bounding box center [398, 283] width 9 height 9
radio input "true"
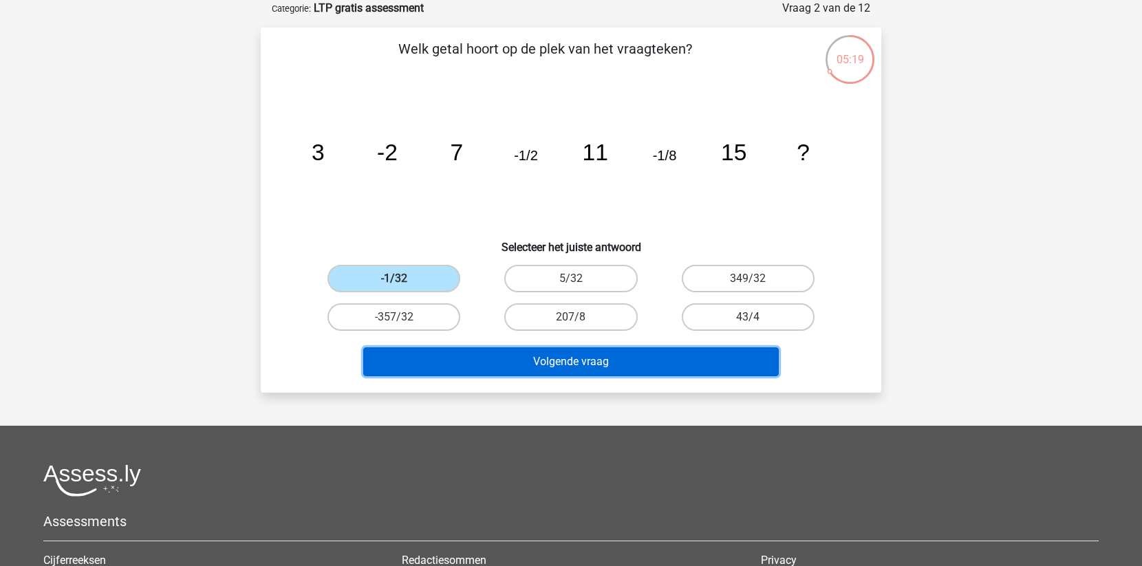
click at [553, 350] on button "Volgende vraag" at bounding box center [571, 361] width 416 height 29
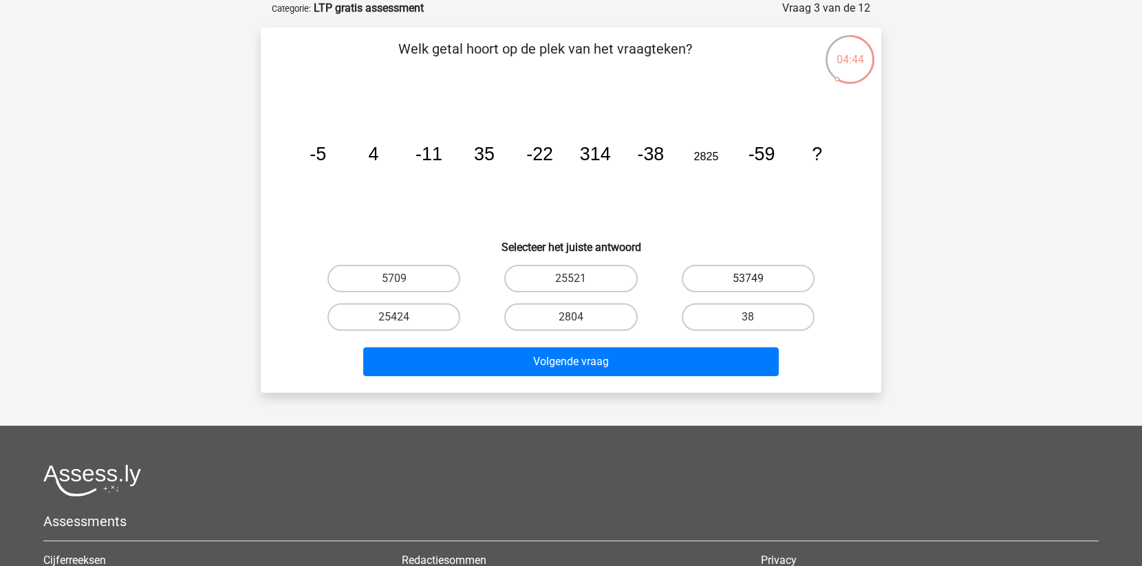
click at [753, 277] on label "53749" at bounding box center [748, 279] width 133 height 28
click at [753, 279] on input "53749" at bounding box center [752, 283] width 9 height 9
radio input "true"
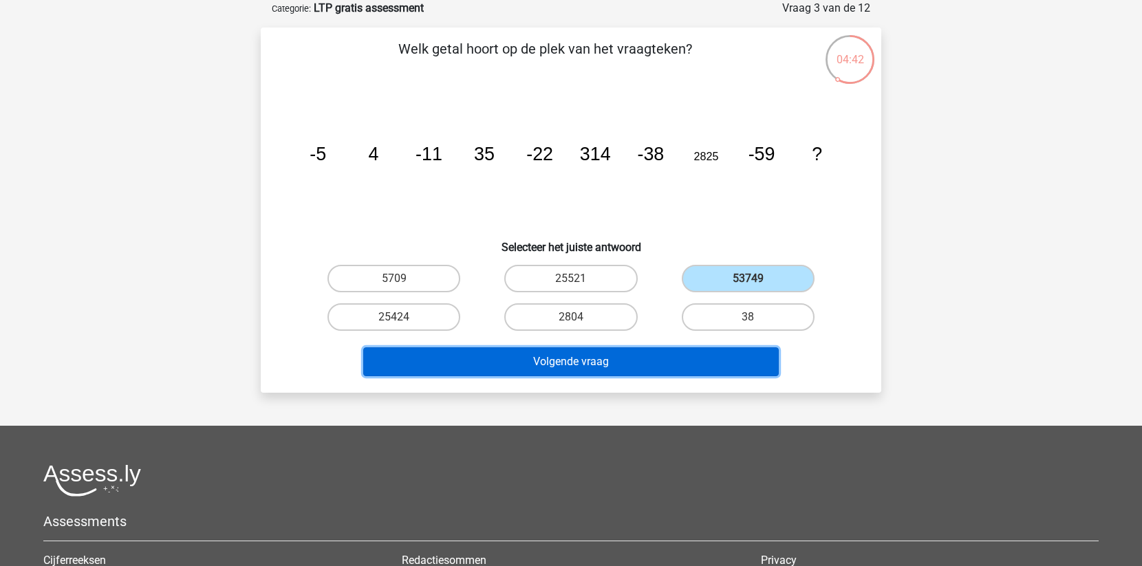
click at [647, 362] on button "Volgende vraag" at bounding box center [571, 361] width 416 height 29
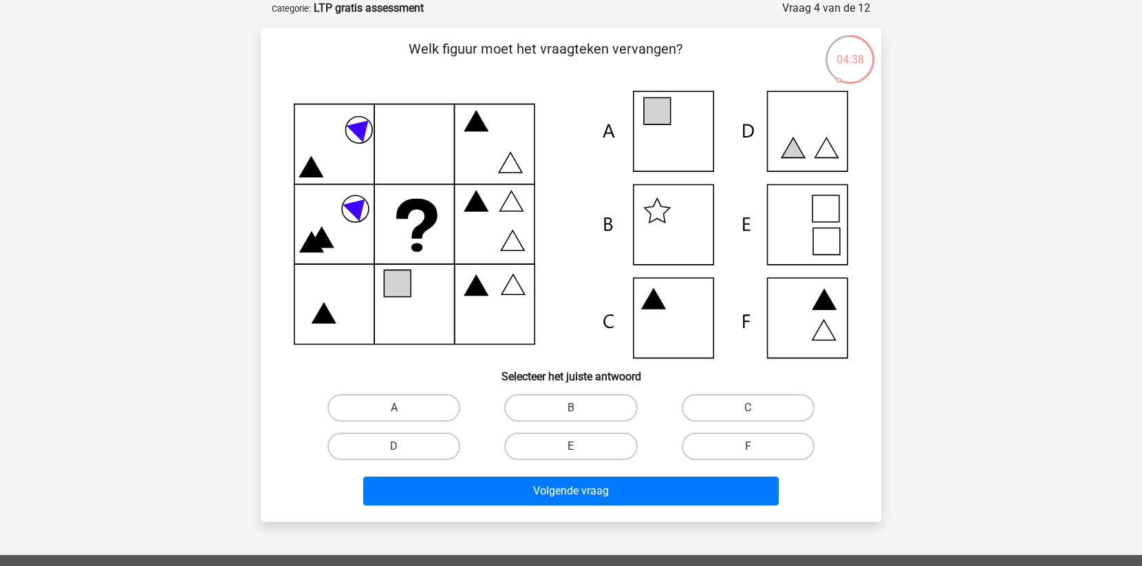
click at [676, 134] on icon at bounding box center [571, 225] width 555 height 268
click at [438, 410] on label "A" at bounding box center [394, 408] width 133 height 28
click at [403, 410] on input "A" at bounding box center [398, 412] width 9 height 9
radio input "true"
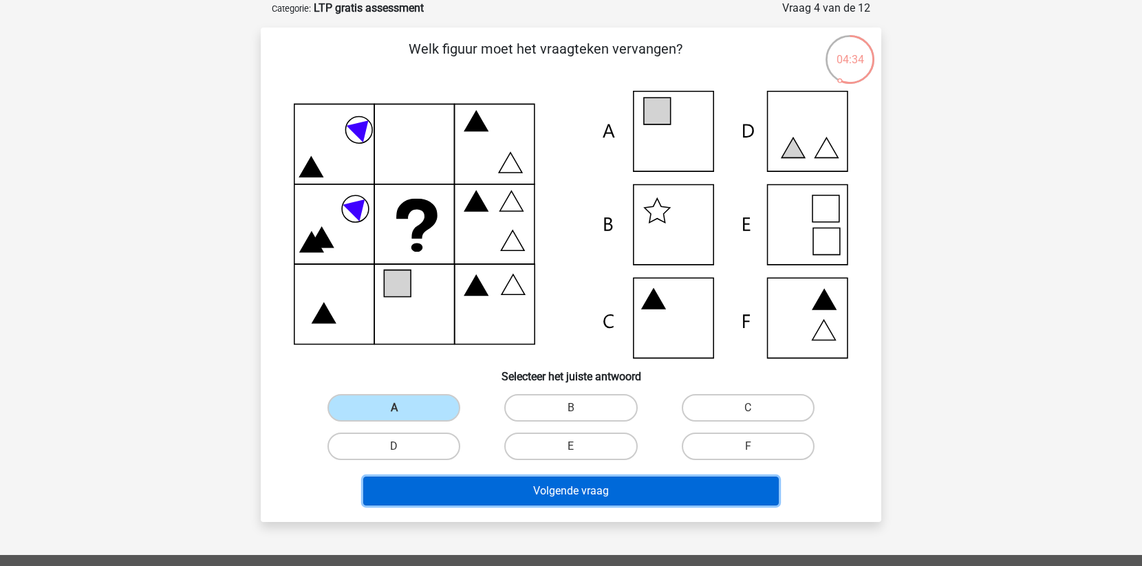
click at [511, 488] on button "Volgende vraag" at bounding box center [571, 491] width 416 height 29
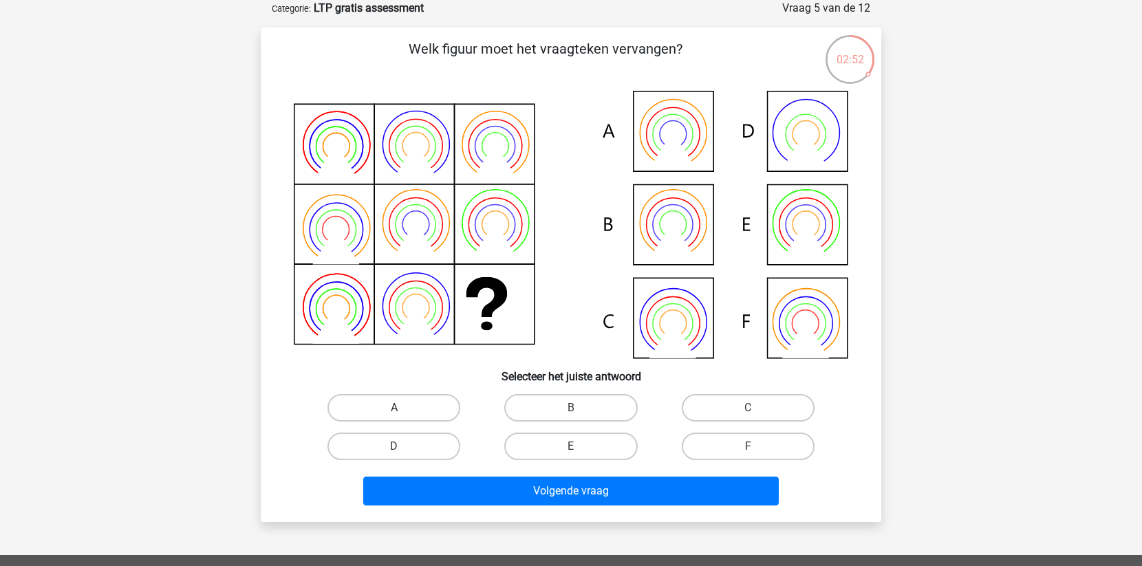
click at [400, 403] on label "A" at bounding box center [394, 408] width 133 height 28
click at [400, 408] on input "A" at bounding box center [398, 412] width 9 height 9
radio input "true"
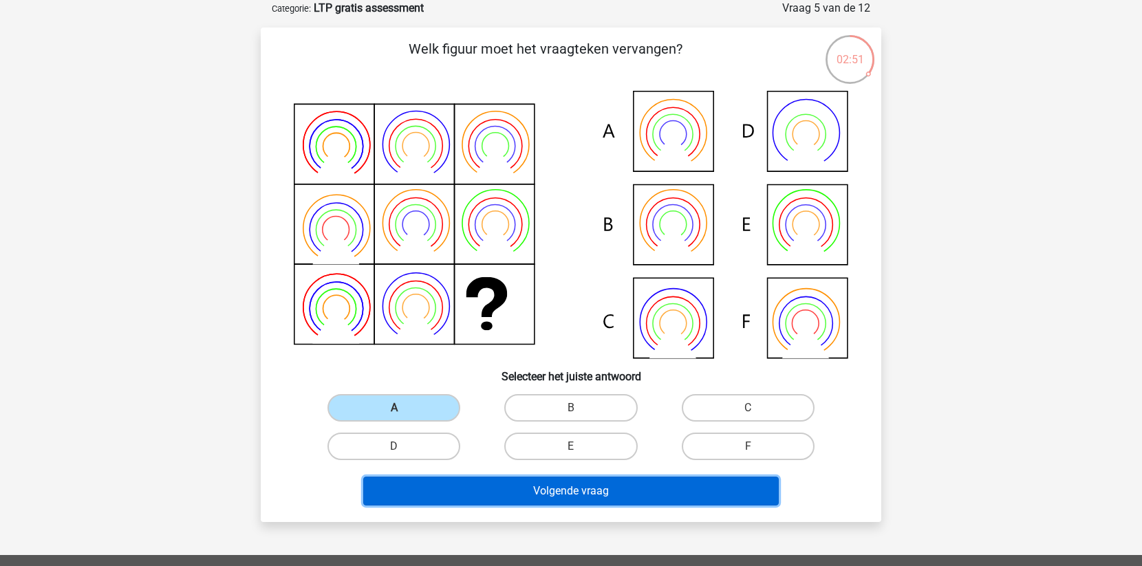
click at [515, 487] on button "Volgende vraag" at bounding box center [571, 491] width 416 height 29
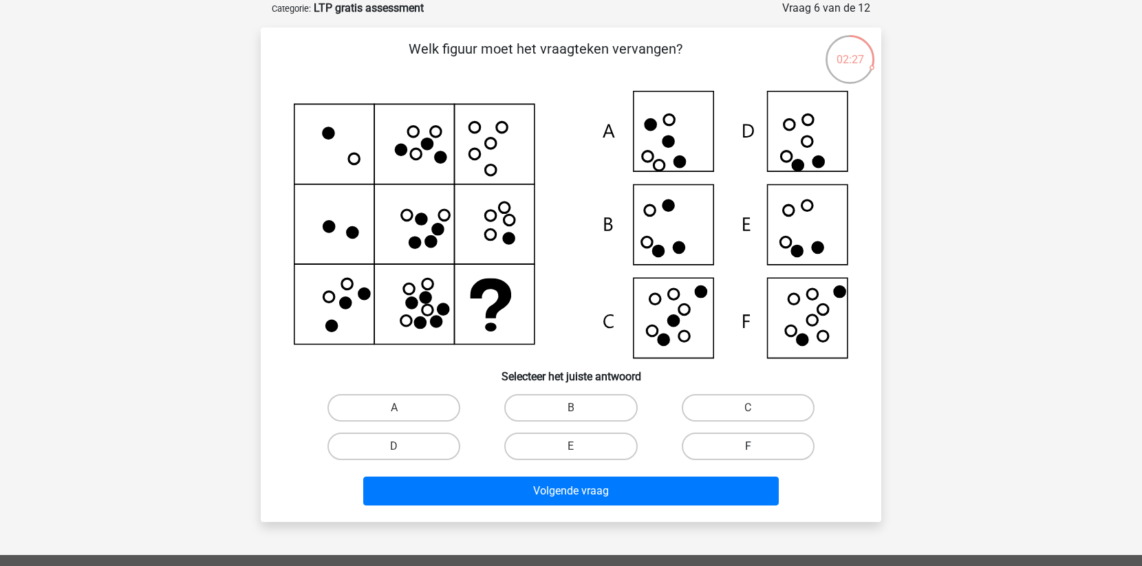
click at [714, 442] on label "F" at bounding box center [748, 447] width 133 height 28
click at [748, 447] on input "F" at bounding box center [752, 451] width 9 height 9
radio input "true"
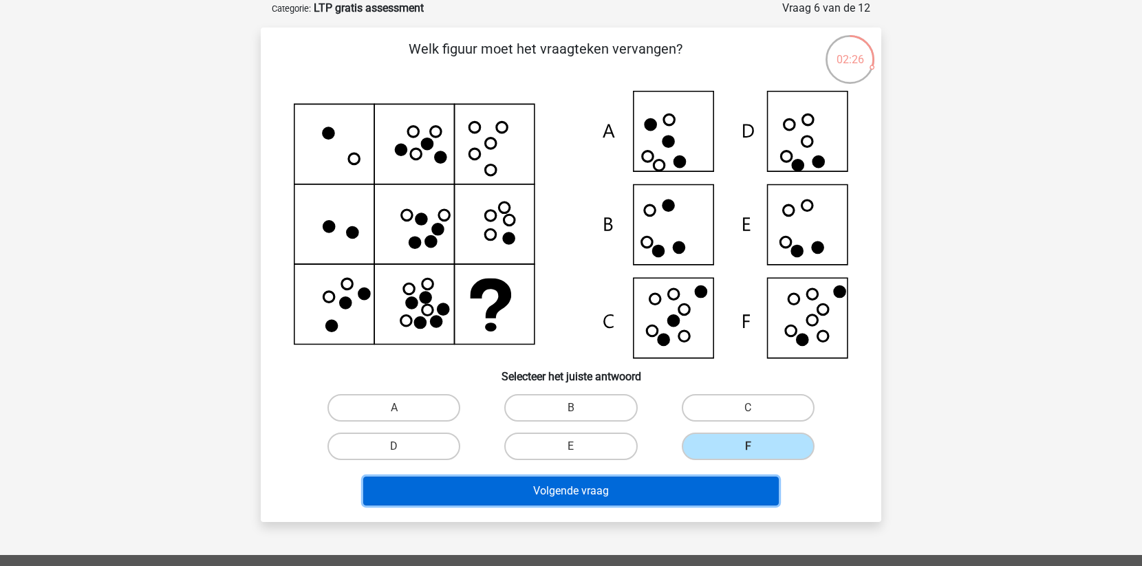
click at [657, 480] on button "Volgende vraag" at bounding box center [571, 491] width 416 height 29
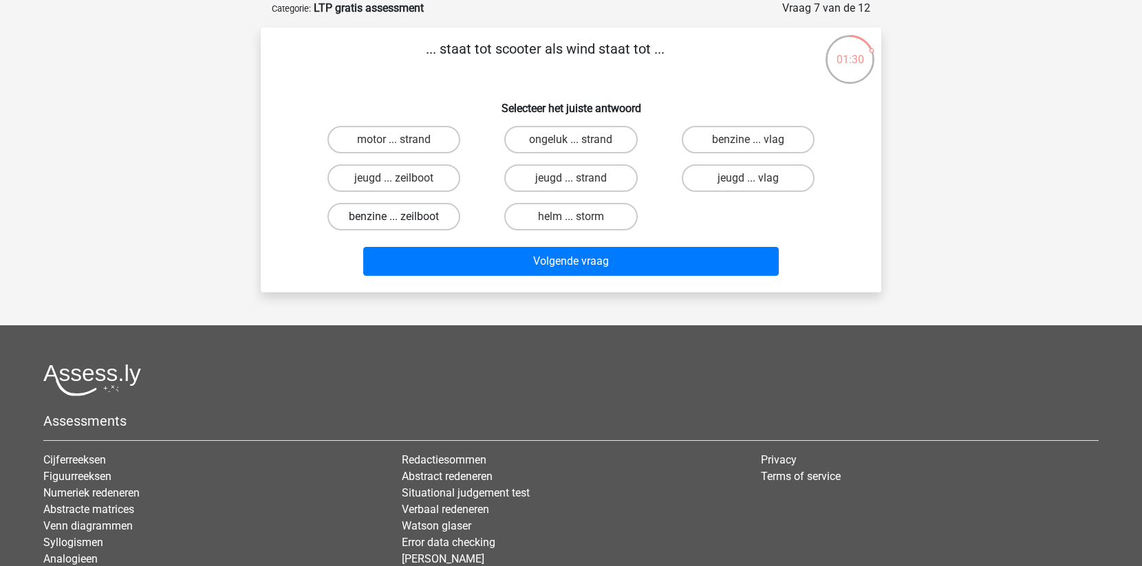
click at [415, 214] on label "benzine ... zeilboot" at bounding box center [394, 217] width 133 height 28
click at [403, 217] on input "benzine ... zeilboot" at bounding box center [398, 221] width 9 height 9
radio input "true"
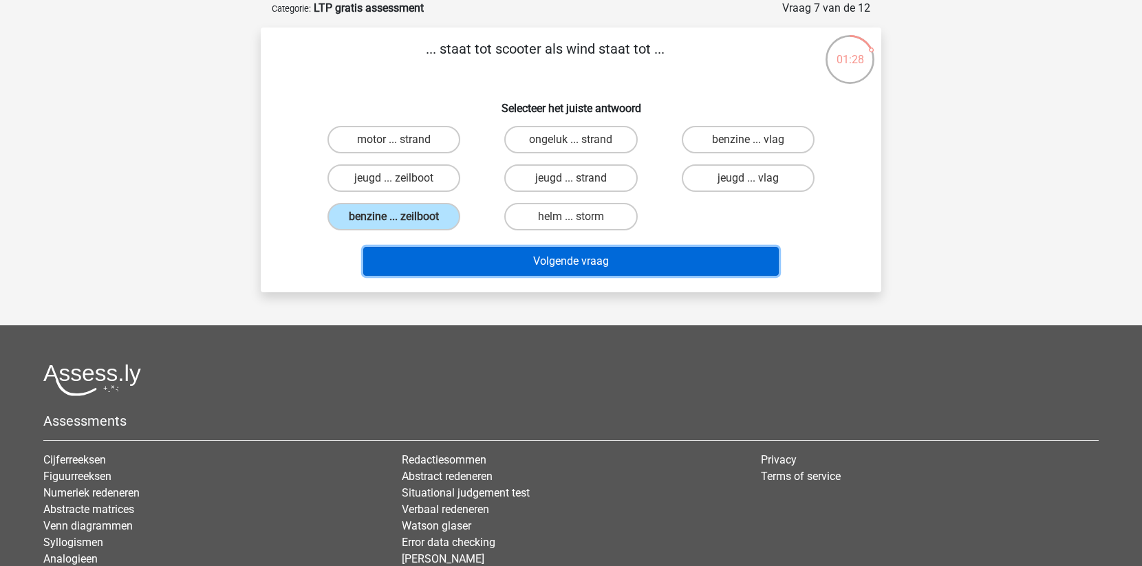
click at [509, 252] on button "Volgende vraag" at bounding box center [571, 261] width 416 height 29
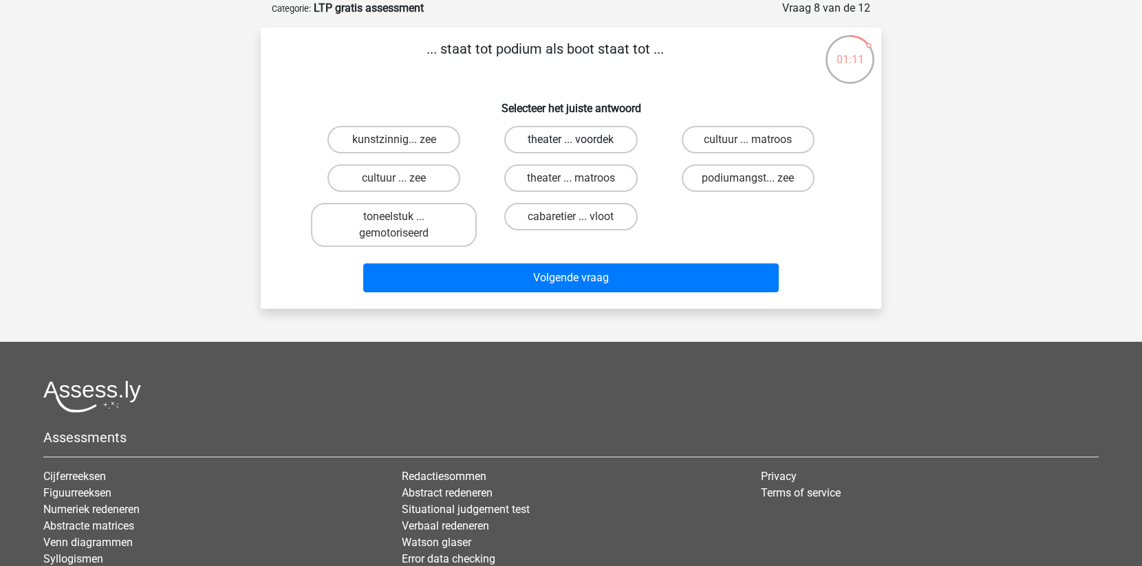
click at [578, 139] on label "theater ... voordek" at bounding box center [570, 140] width 133 height 28
click at [578, 140] on input "theater ... voordek" at bounding box center [575, 144] width 9 height 9
radio input "true"
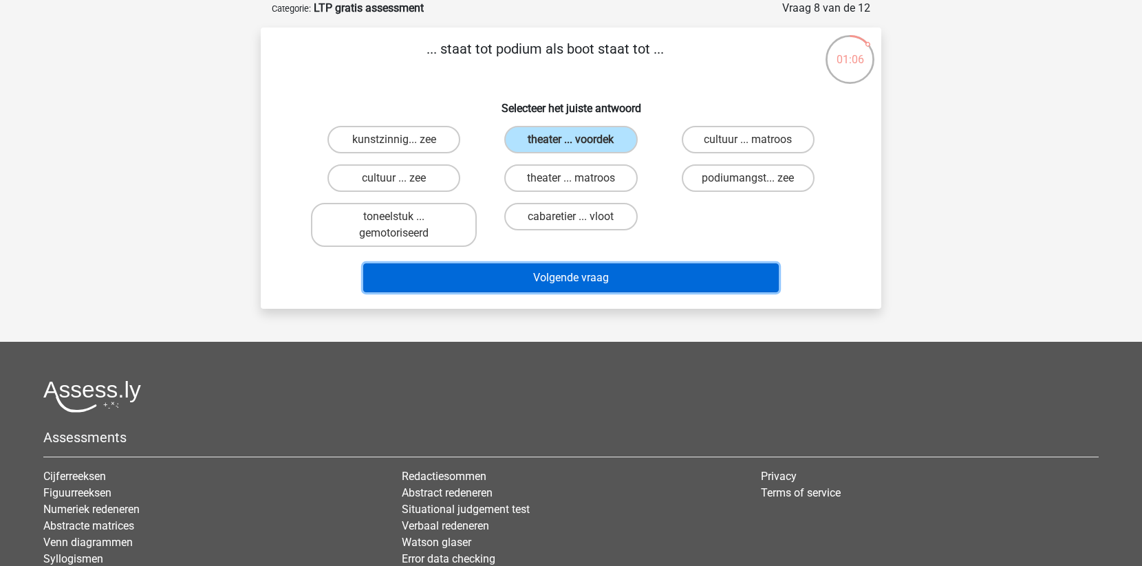
click at [617, 275] on button "Volgende vraag" at bounding box center [571, 278] width 416 height 29
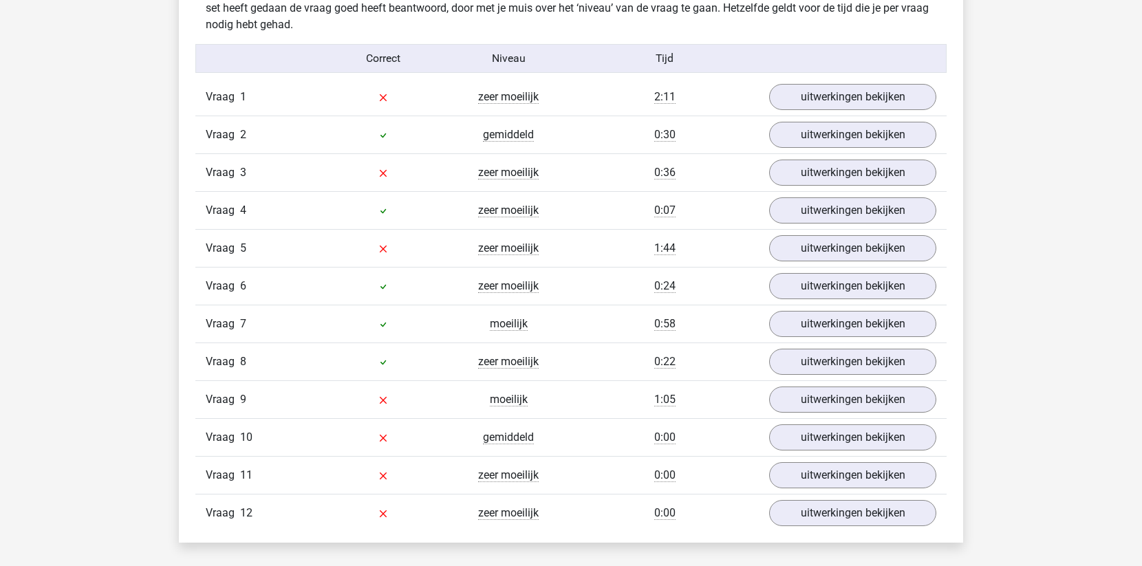
scroll to position [1499, 0]
click at [823, 402] on link "uitwerkingen bekijken" at bounding box center [853, 399] width 192 height 30
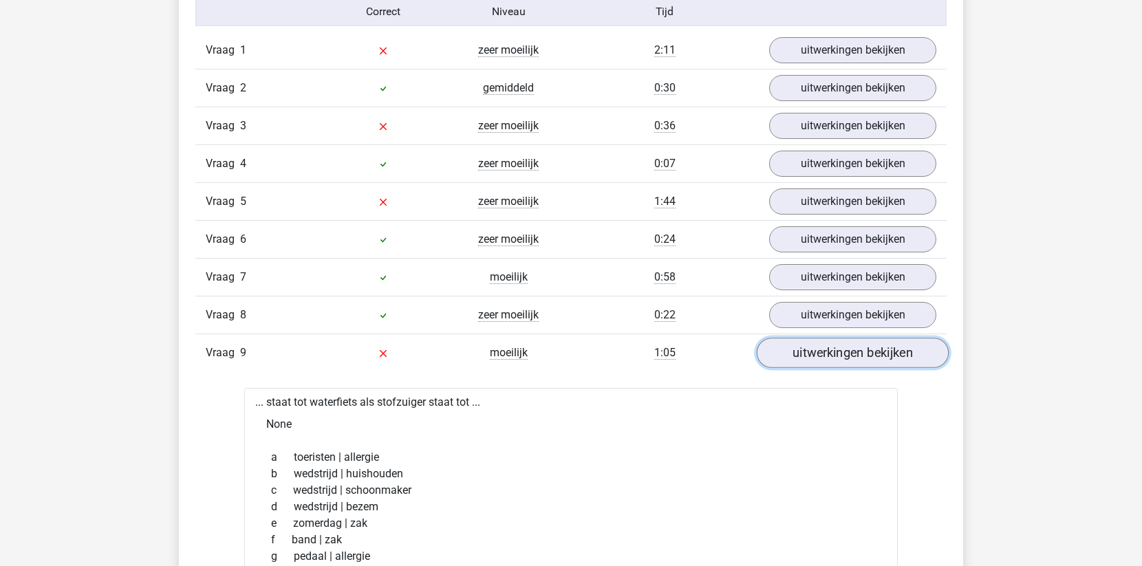
scroll to position [1547, 0]
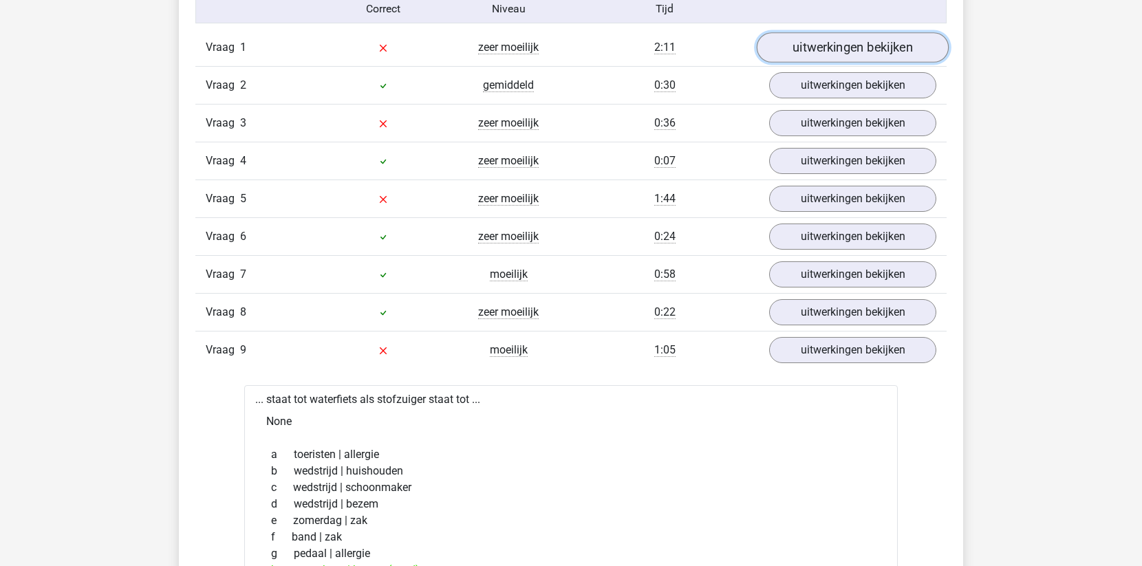
click at [810, 47] on link "uitwerkingen bekijken" at bounding box center [853, 47] width 192 height 30
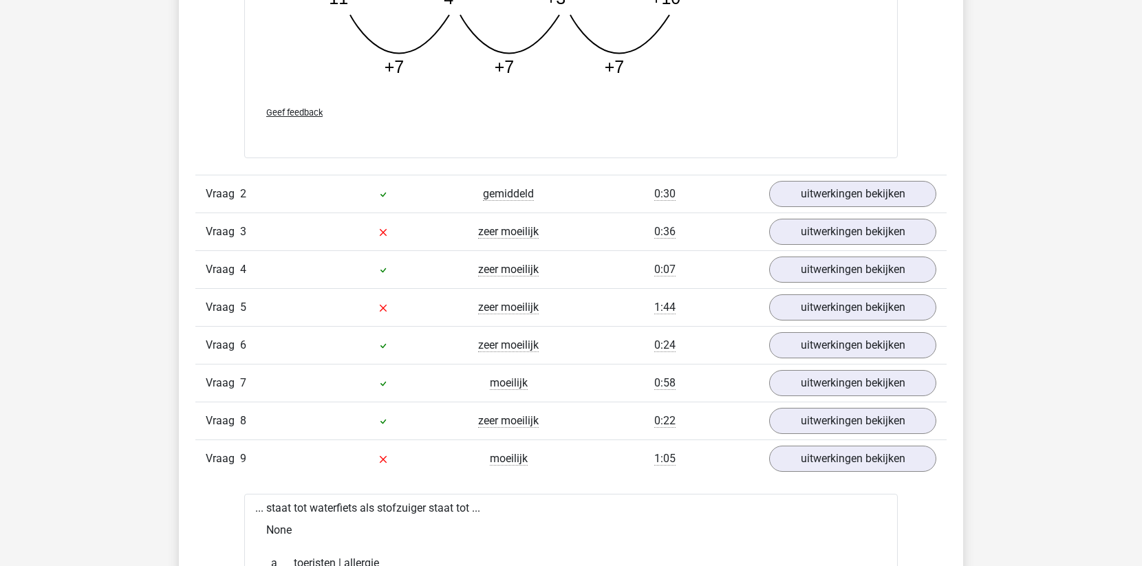
scroll to position [2189, 0]
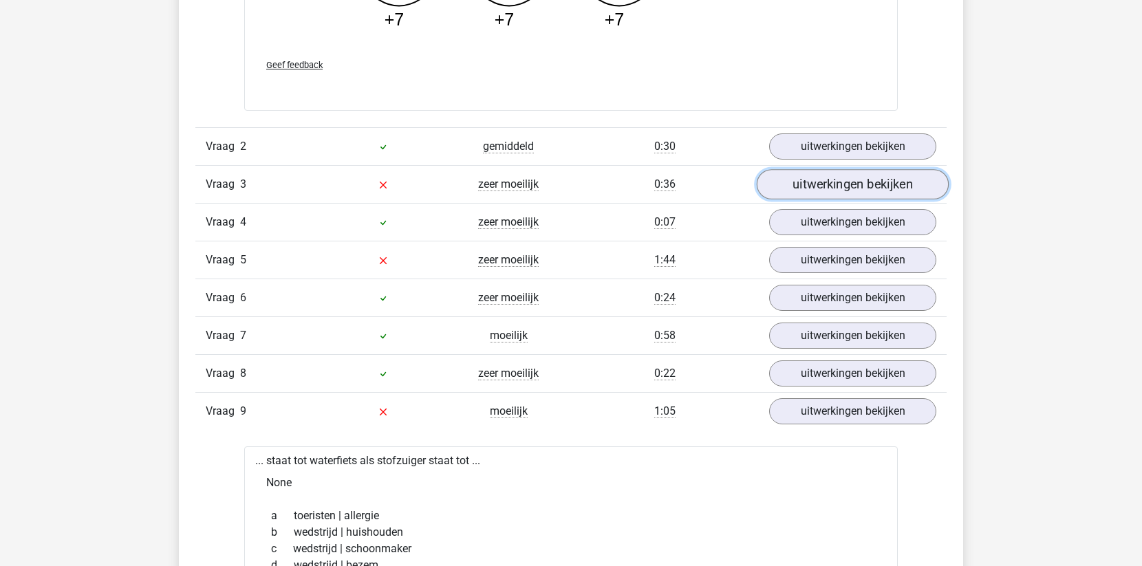
click at [829, 191] on link "uitwerkingen bekijken" at bounding box center [853, 184] width 192 height 30
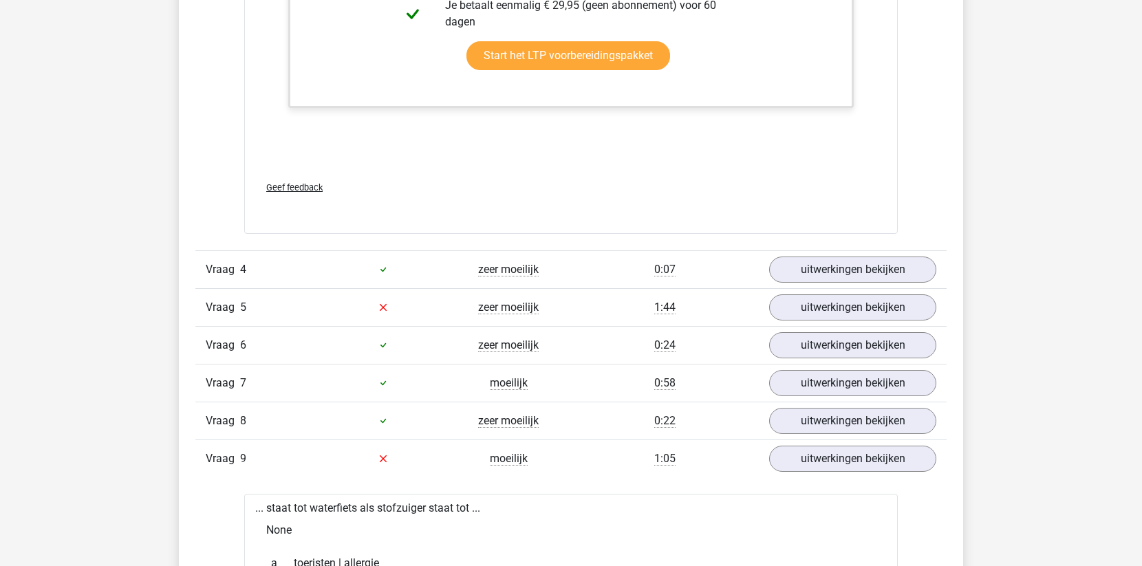
scroll to position [2981, 0]
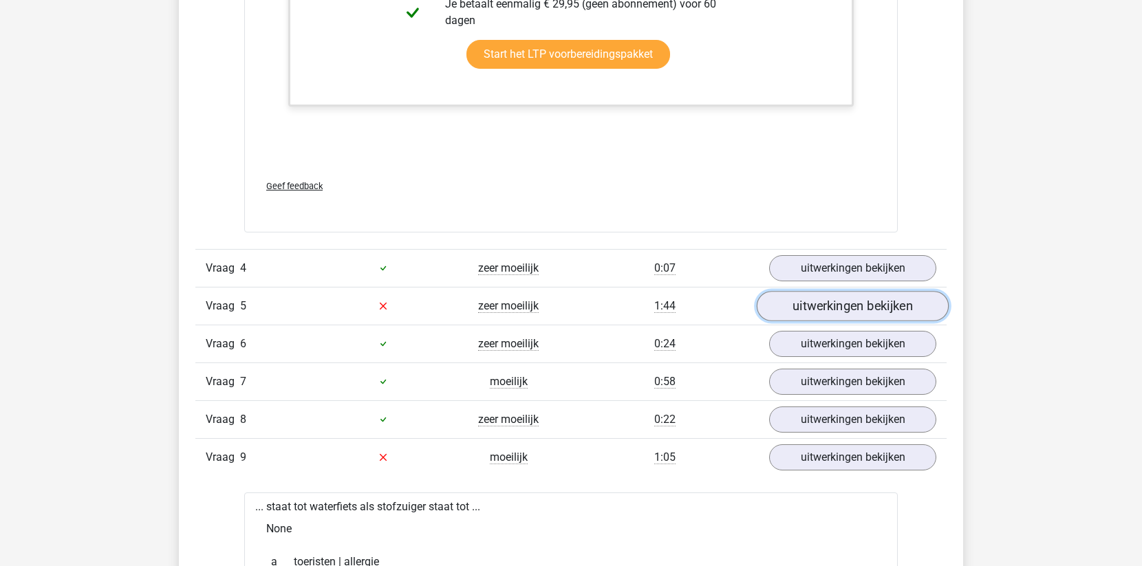
click at [830, 297] on link "uitwerkingen bekijken" at bounding box center [853, 306] width 192 height 30
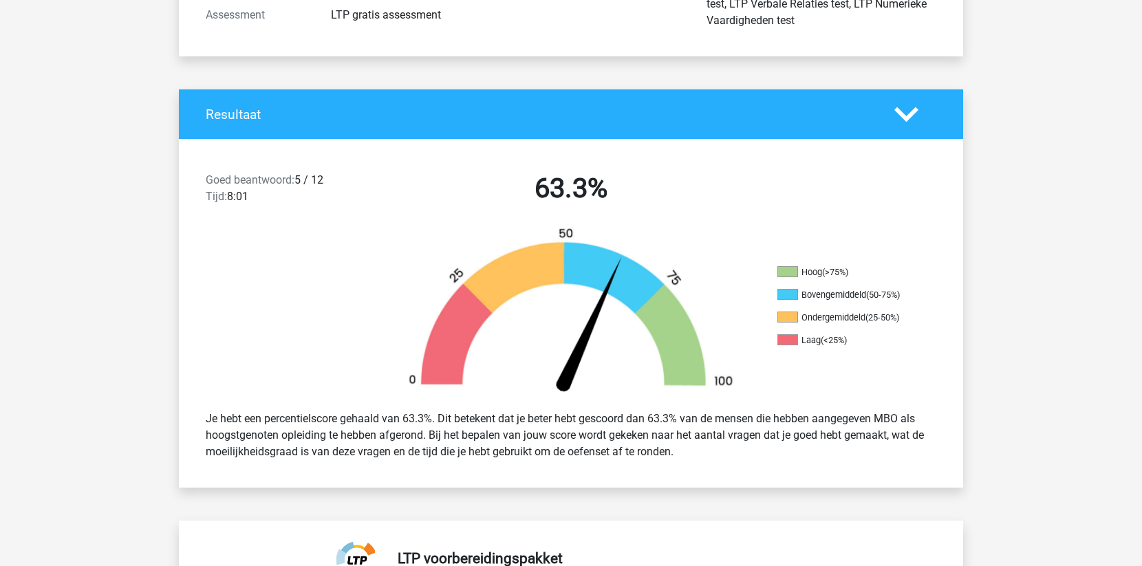
scroll to position [0, 0]
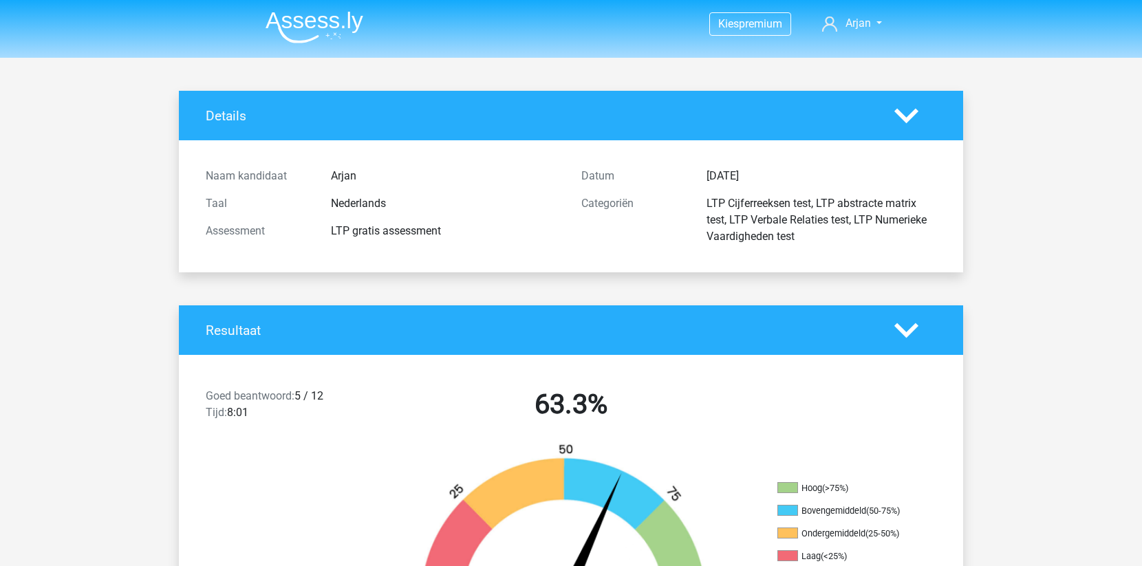
click at [312, 23] on img at bounding box center [315, 27] width 98 height 32
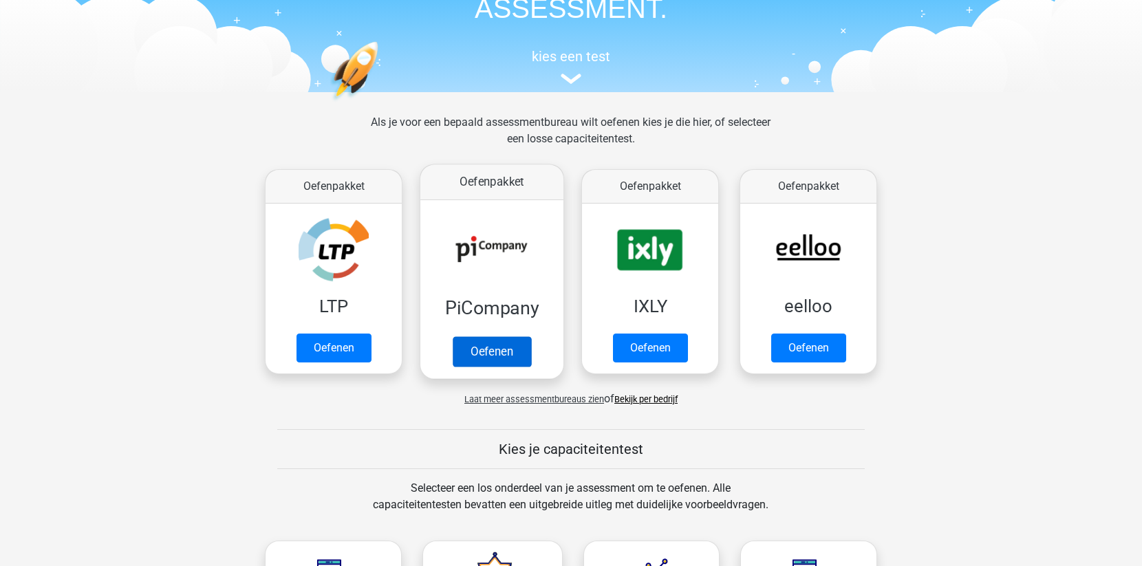
scroll to position [92, 0]
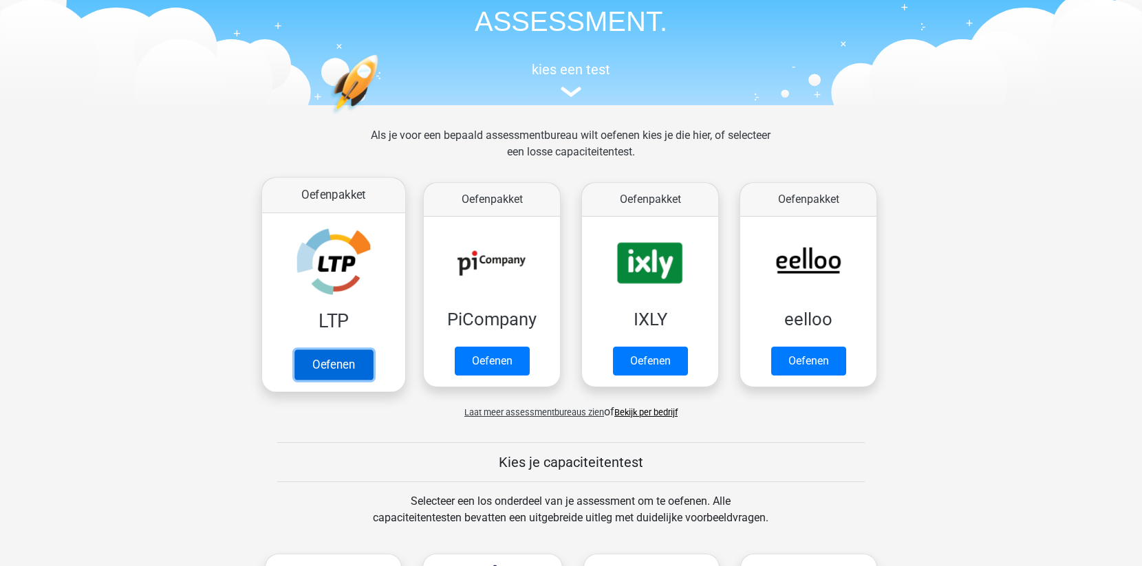
click at [314, 358] on link "Oefenen" at bounding box center [333, 365] width 78 height 30
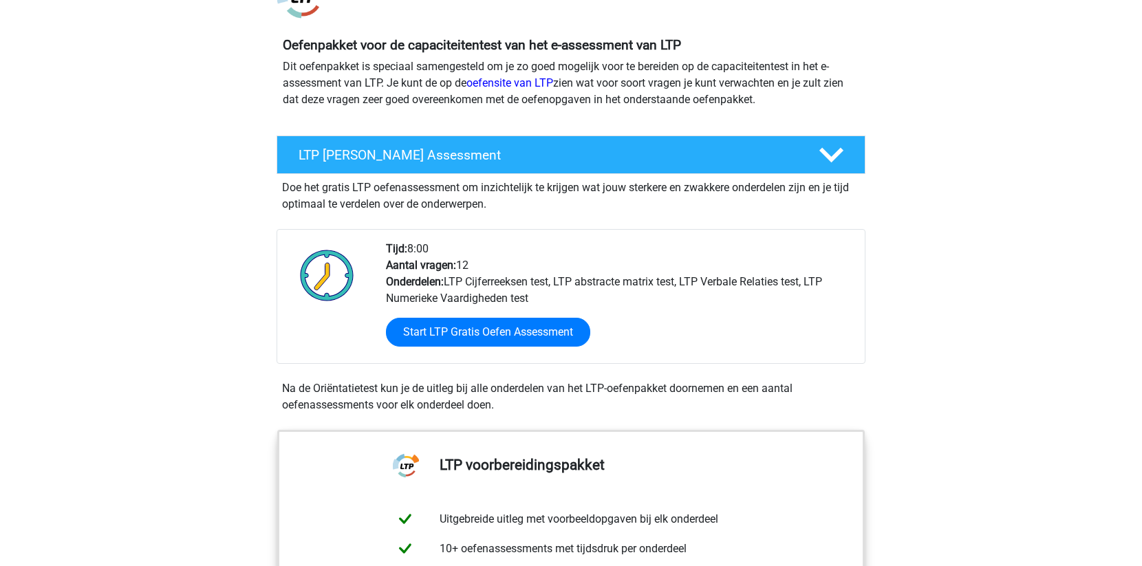
scroll to position [140, 0]
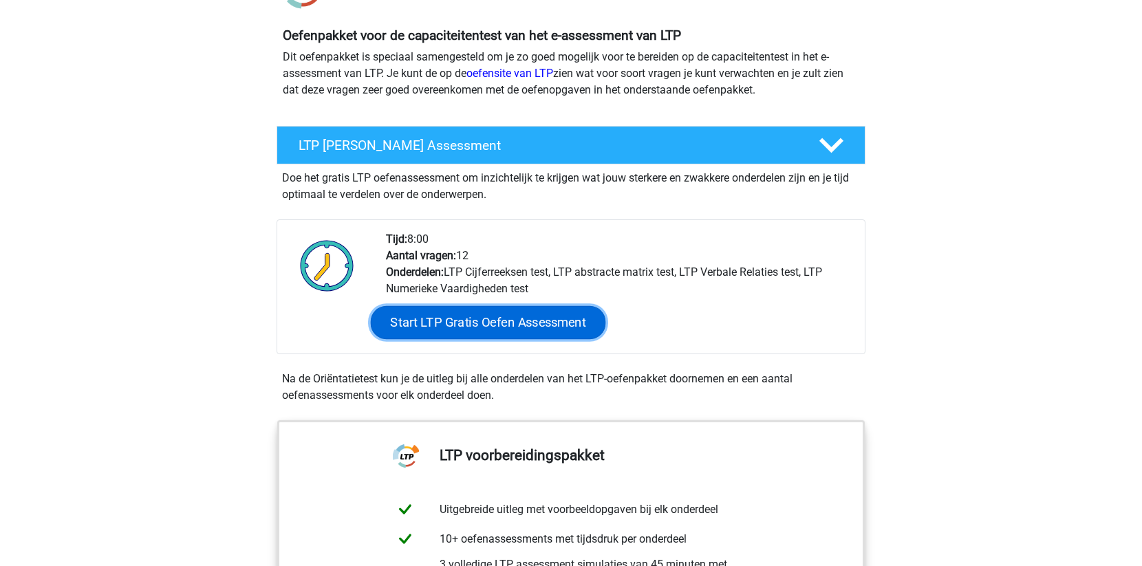
click at [433, 313] on link "Start LTP Gratis Oefen Assessment" at bounding box center [488, 322] width 235 height 33
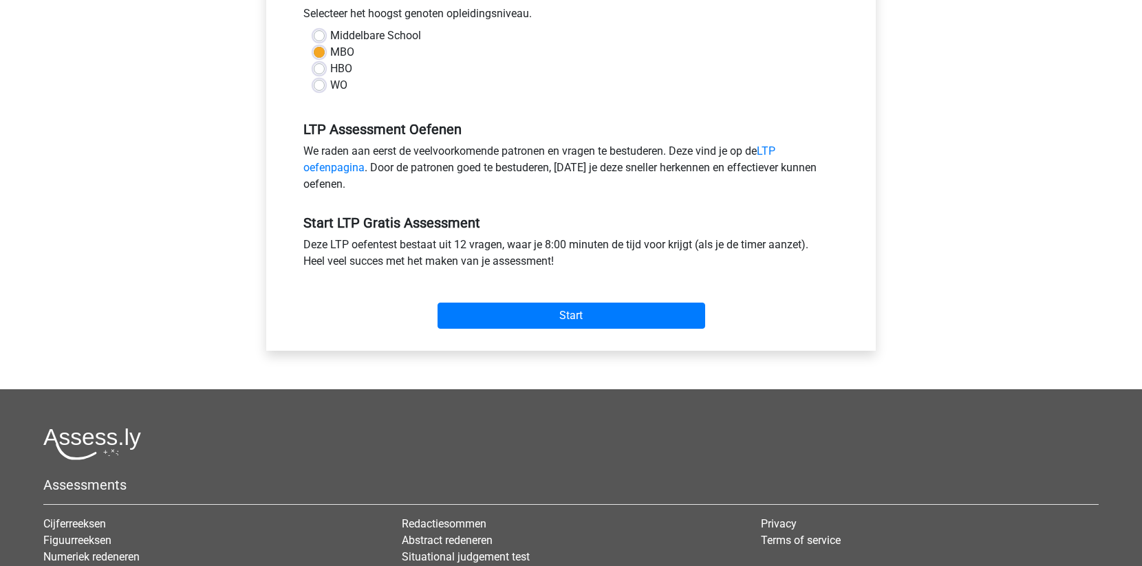
scroll to position [331, 0]
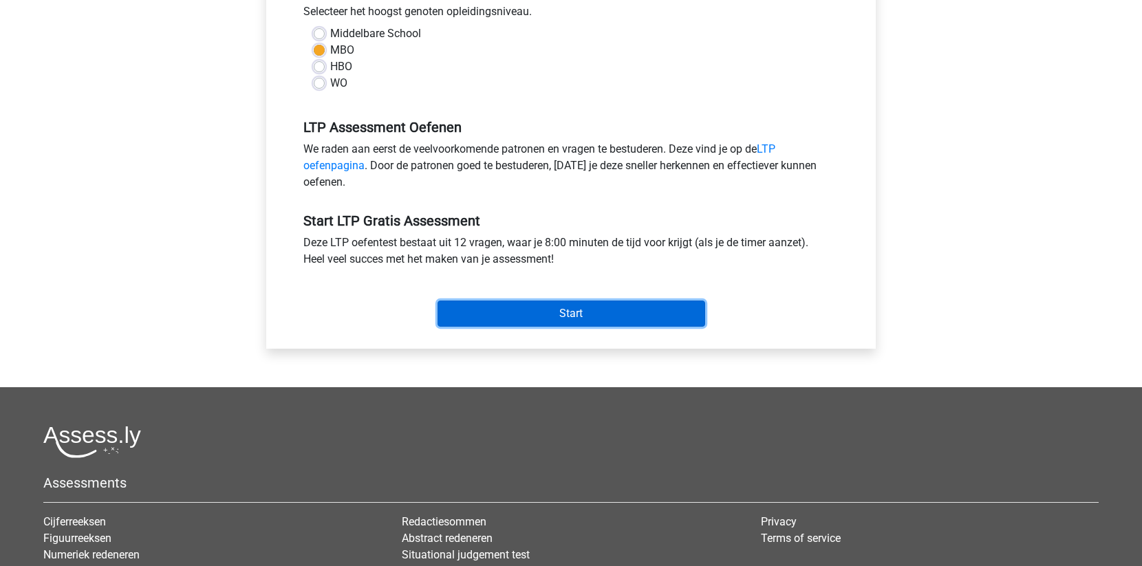
click at [511, 310] on input "Start" at bounding box center [572, 314] width 268 height 26
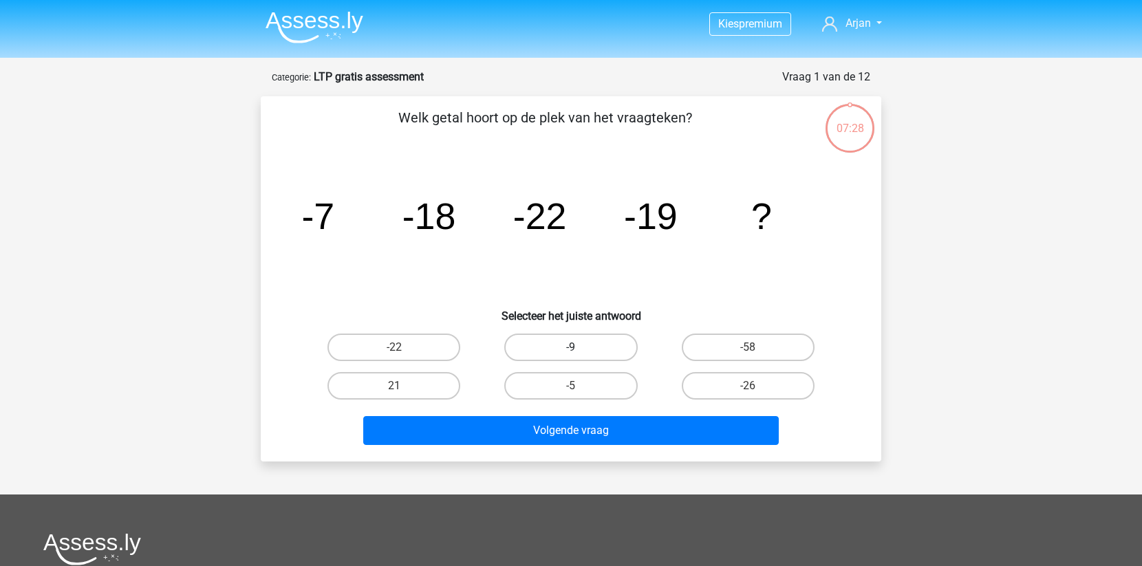
click at [548, 351] on label "-9" at bounding box center [570, 348] width 133 height 28
click at [571, 351] on input "-9" at bounding box center [575, 351] width 9 height 9
radio input "true"
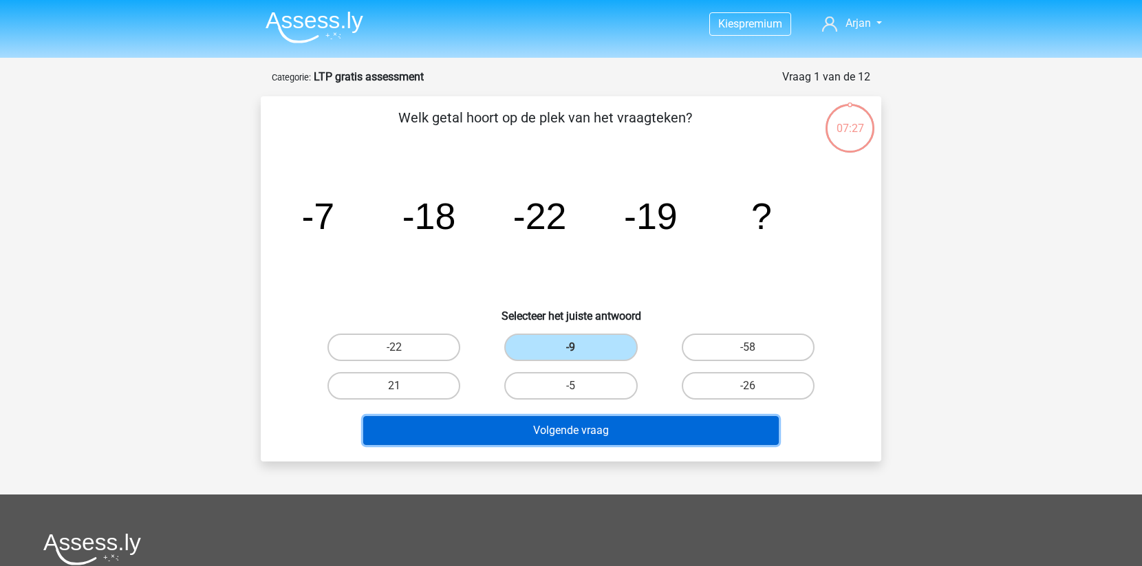
click at [545, 425] on button "Volgende vraag" at bounding box center [571, 430] width 416 height 29
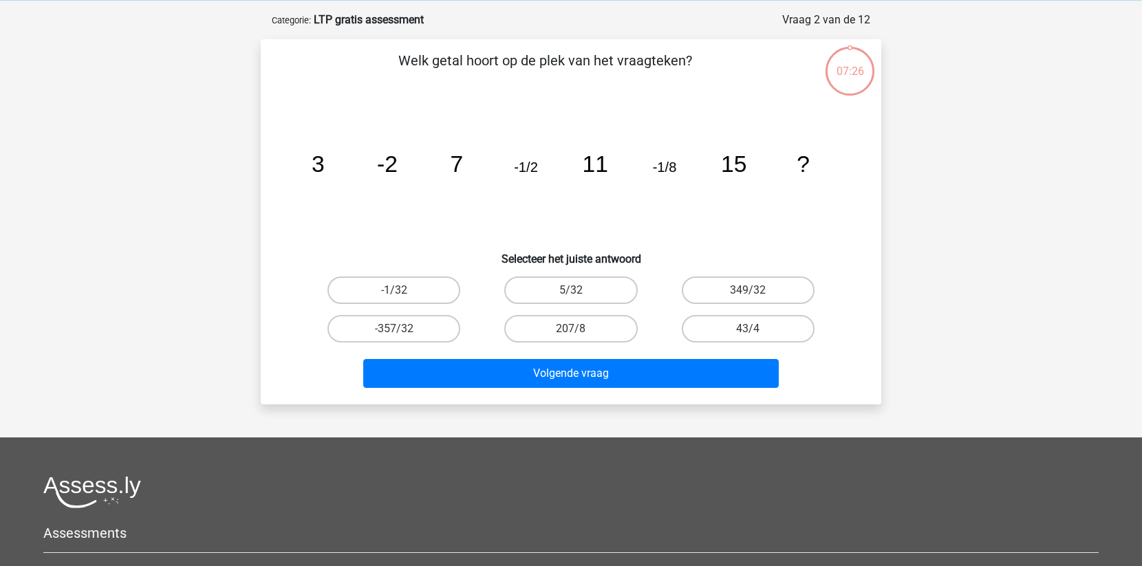
scroll to position [69, 0]
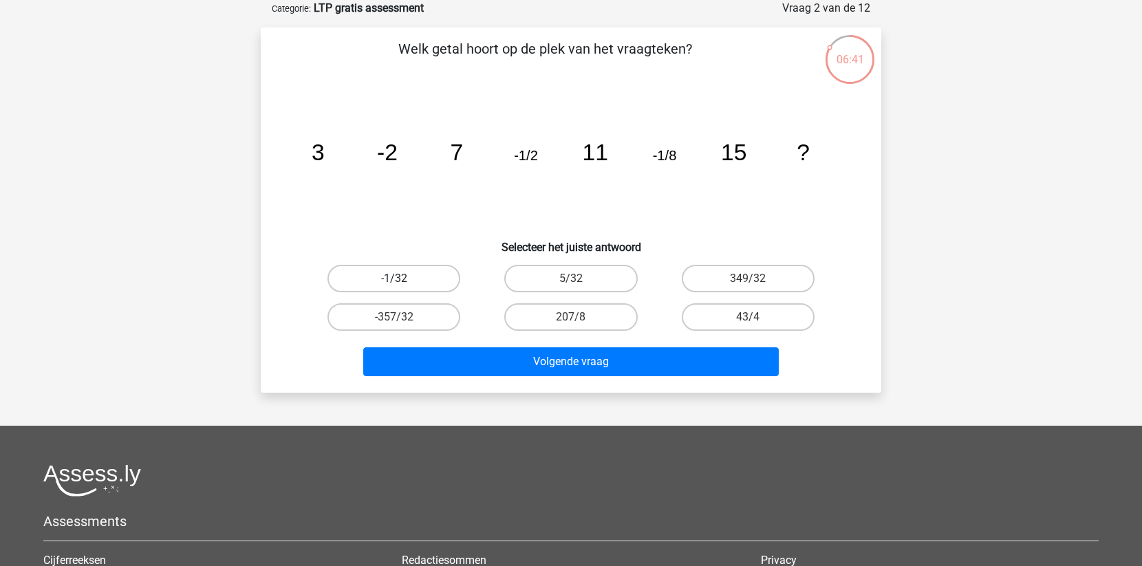
click at [434, 277] on label "-1/32" at bounding box center [394, 279] width 133 height 28
click at [403, 279] on input "-1/32" at bounding box center [398, 283] width 9 height 9
radio input "true"
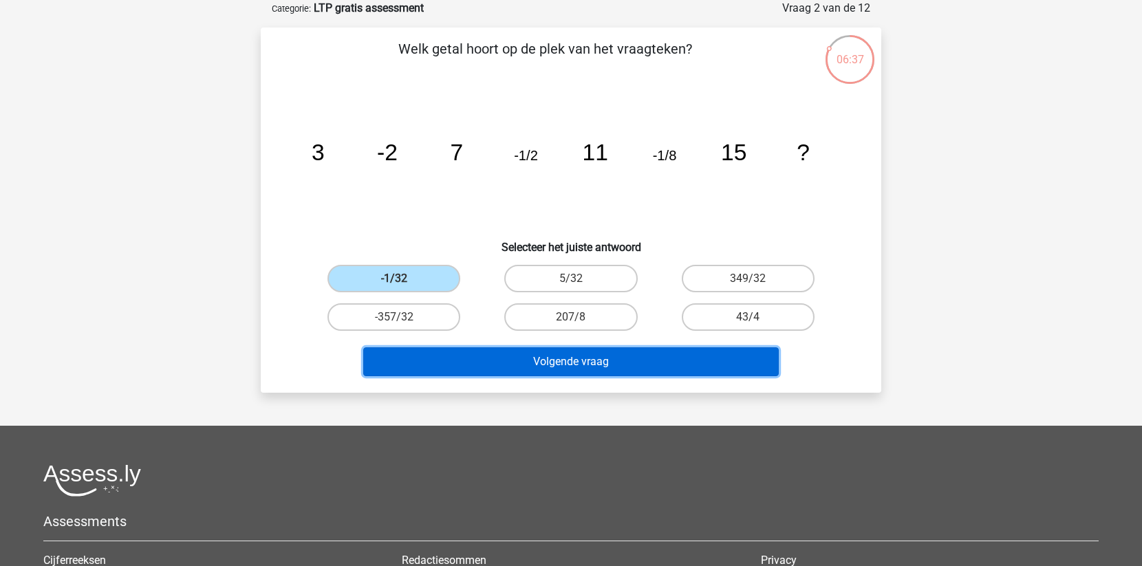
click at [515, 347] on button "Volgende vraag" at bounding box center [571, 361] width 416 height 29
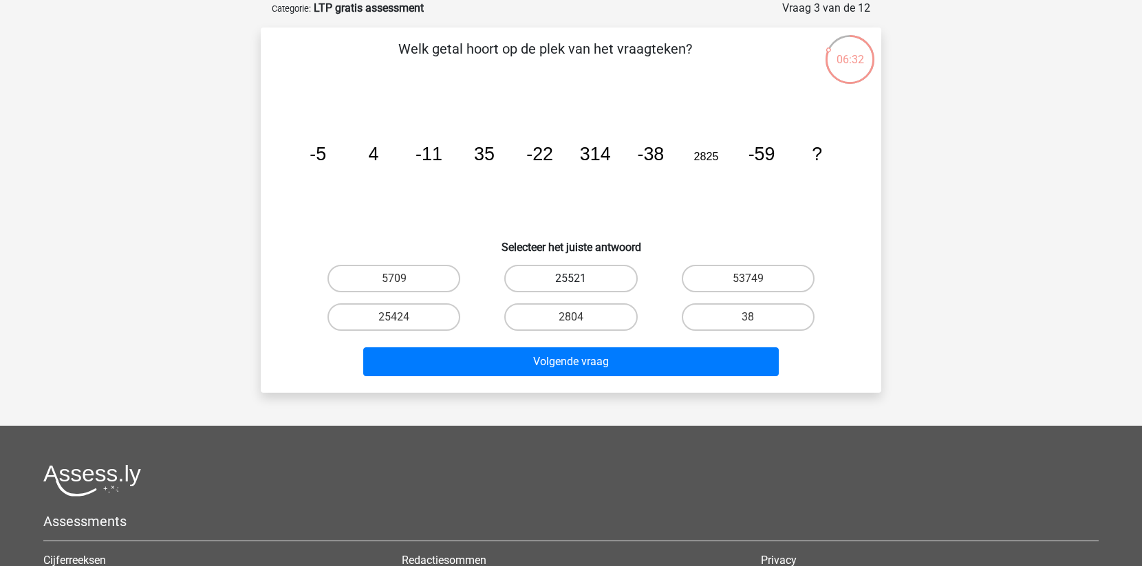
click at [535, 275] on label "25521" at bounding box center [570, 279] width 133 height 28
click at [571, 279] on input "25521" at bounding box center [575, 283] width 9 height 9
radio input "true"
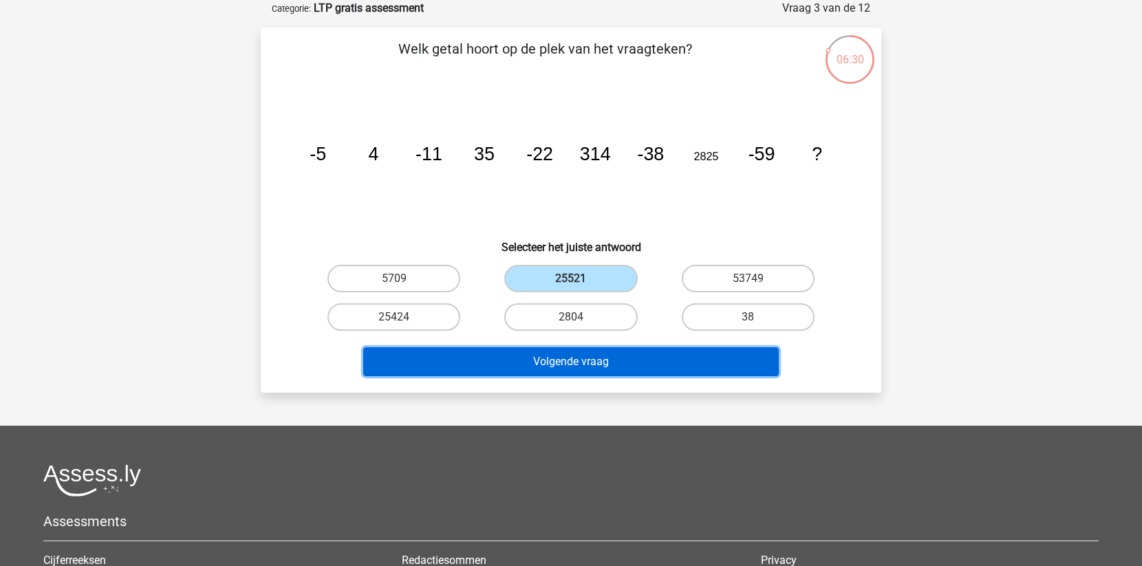
click at [528, 367] on button "Volgende vraag" at bounding box center [571, 361] width 416 height 29
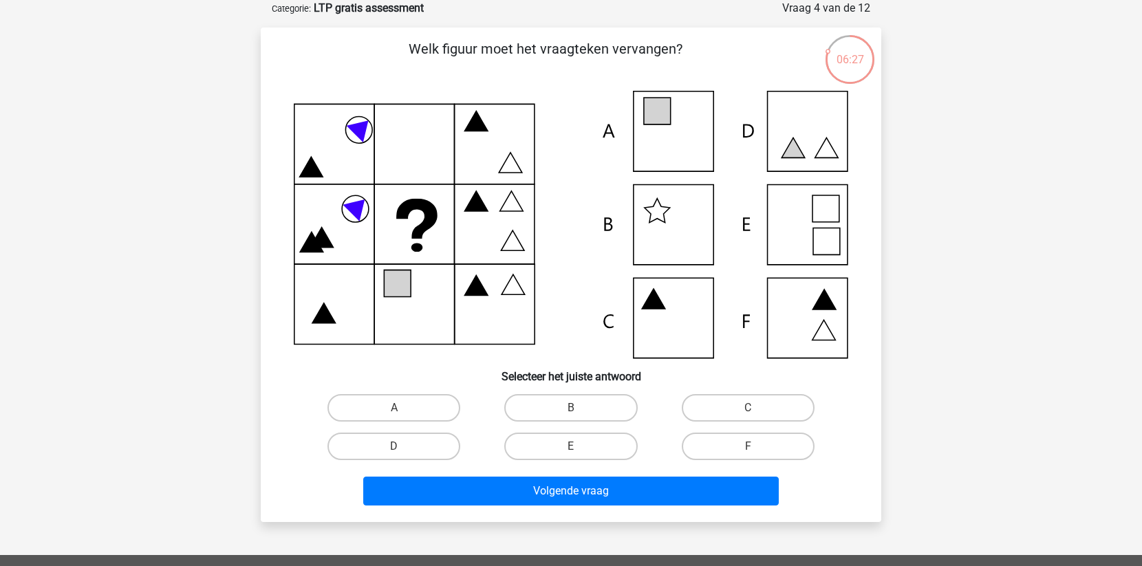
click at [650, 144] on icon at bounding box center [571, 225] width 555 height 268
click at [427, 407] on label "A" at bounding box center [394, 408] width 133 height 28
click at [403, 408] on input "A" at bounding box center [398, 412] width 9 height 9
radio input "true"
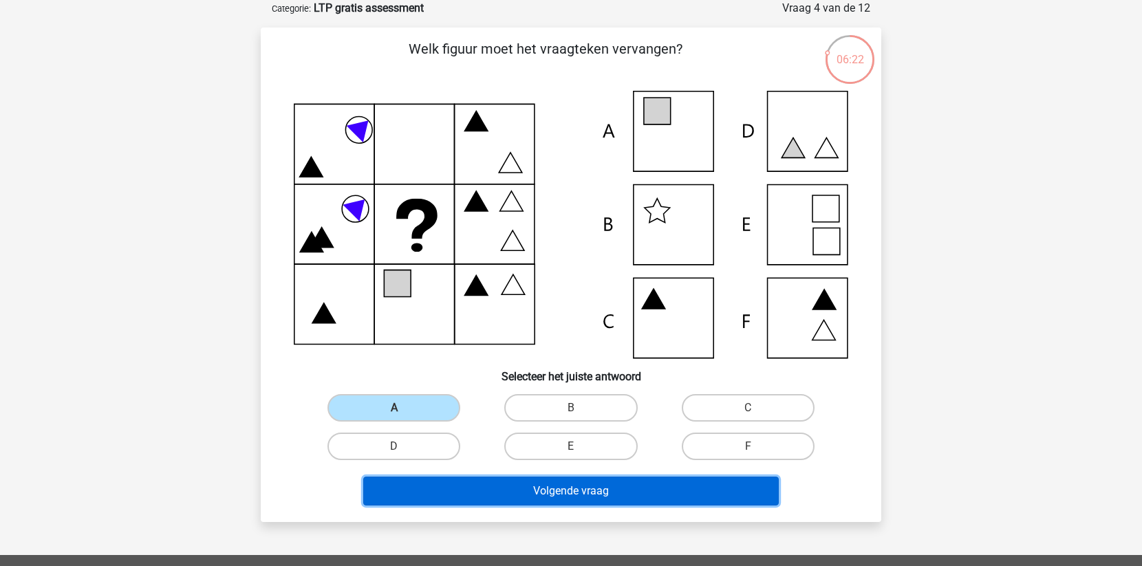
click at [501, 480] on button "Volgende vraag" at bounding box center [571, 491] width 416 height 29
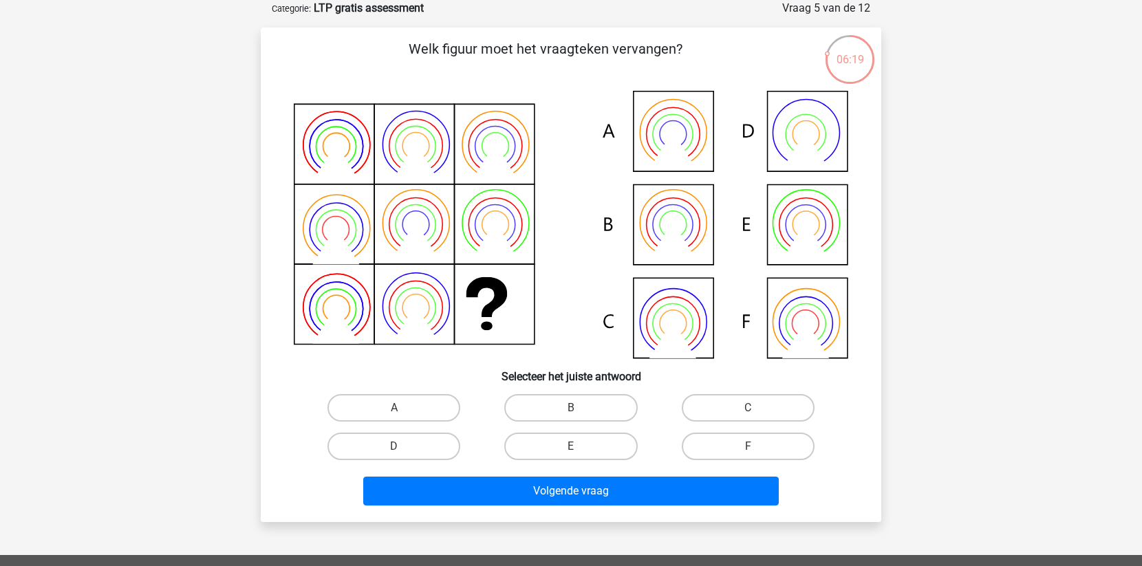
click at [652, 215] on icon at bounding box center [571, 225] width 555 height 268
click at [555, 406] on label "B" at bounding box center [570, 408] width 133 height 28
click at [571, 408] on input "B" at bounding box center [575, 412] width 9 height 9
radio input "true"
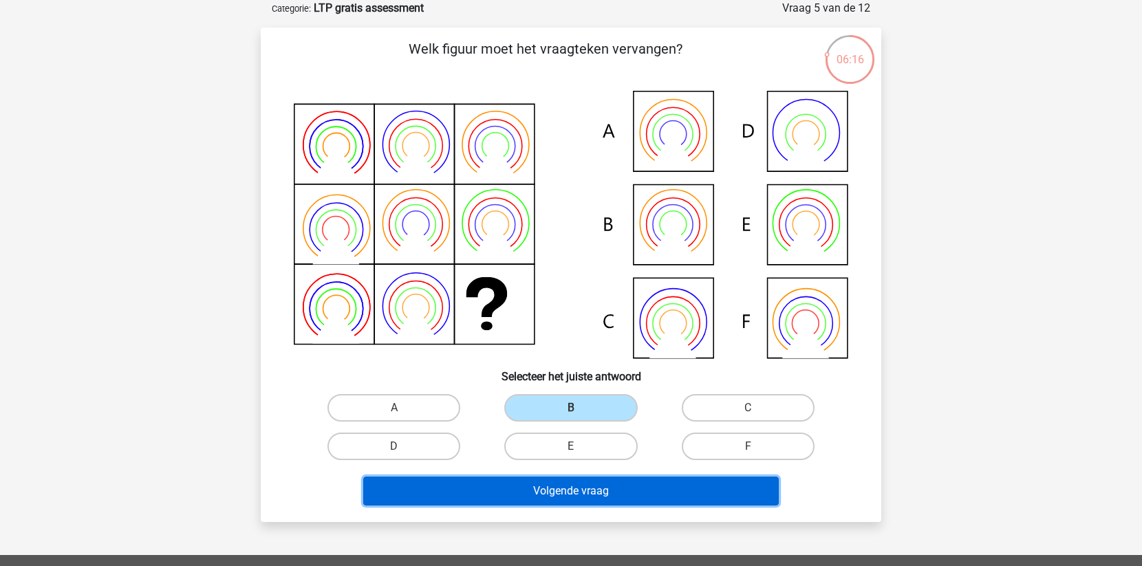
click at [542, 483] on button "Volgende vraag" at bounding box center [571, 491] width 416 height 29
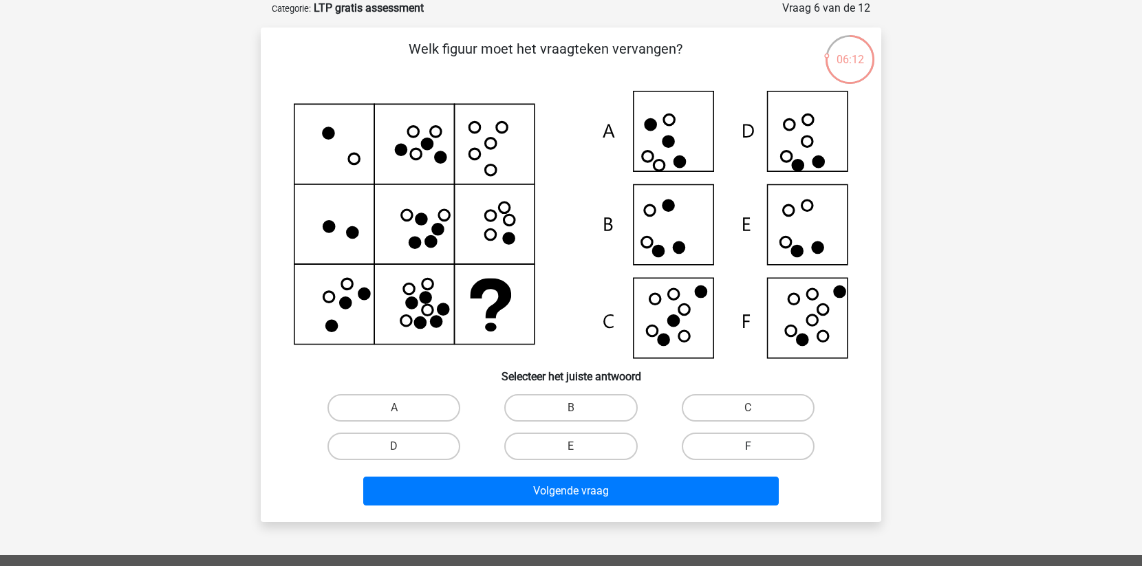
click at [735, 433] on label "F" at bounding box center [748, 447] width 133 height 28
click at [748, 447] on input "F" at bounding box center [752, 451] width 9 height 9
radio input "true"
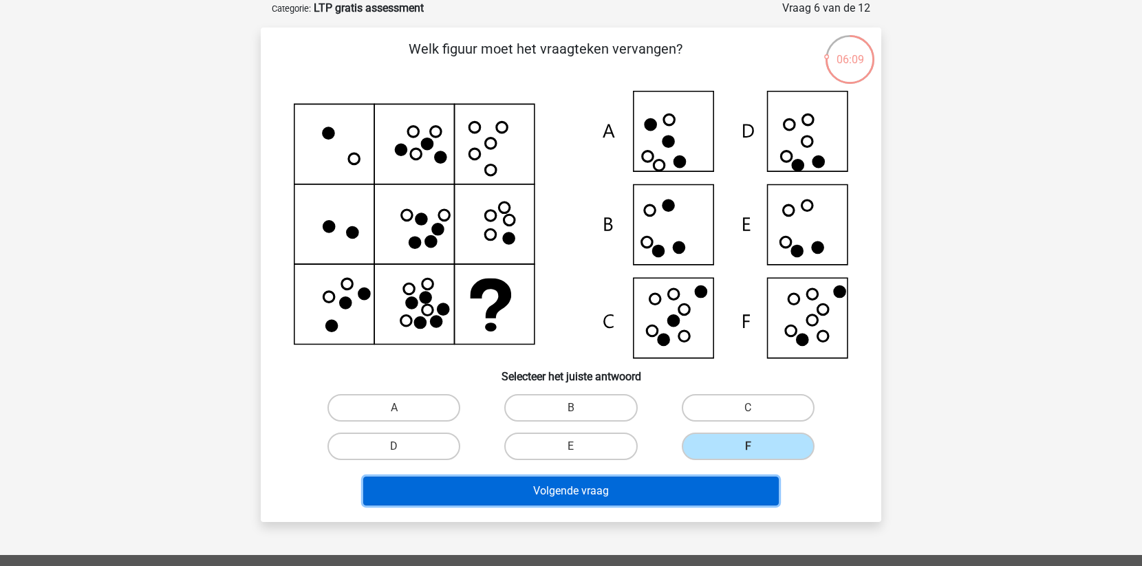
click at [669, 486] on button "Volgende vraag" at bounding box center [571, 491] width 416 height 29
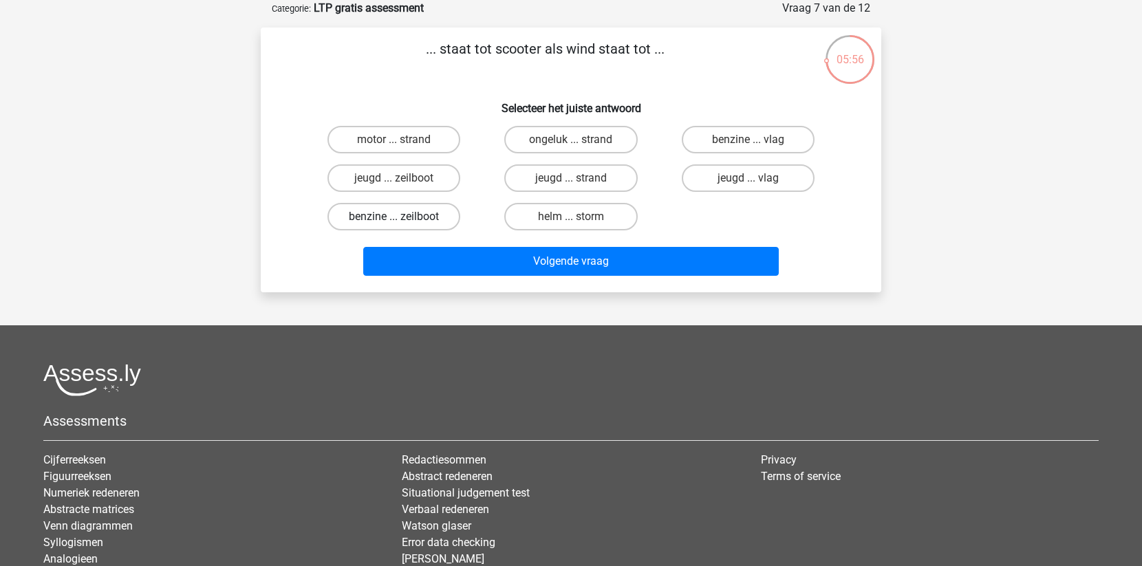
click at [436, 208] on label "benzine ... zeilboot" at bounding box center [394, 217] width 133 height 28
click at [403, 217] on input "benzine ... zeilboot" at bounding box center [398, 221] width 9 height 9
radio input "true"
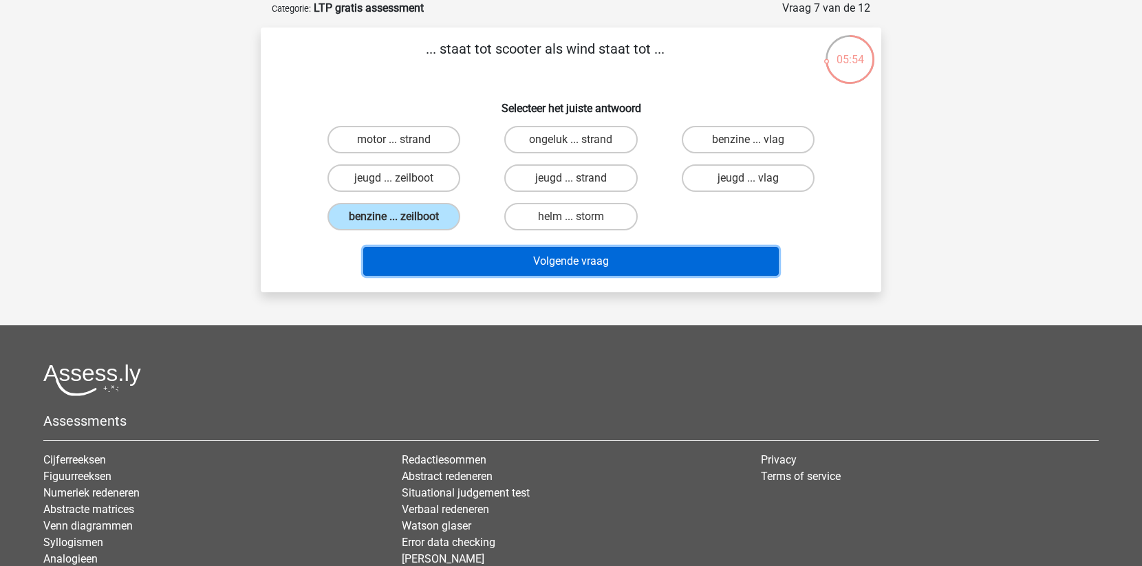
click at [486, 254] on button "Volgende vraag" at bounding box center [571, 261] width 416 height 29
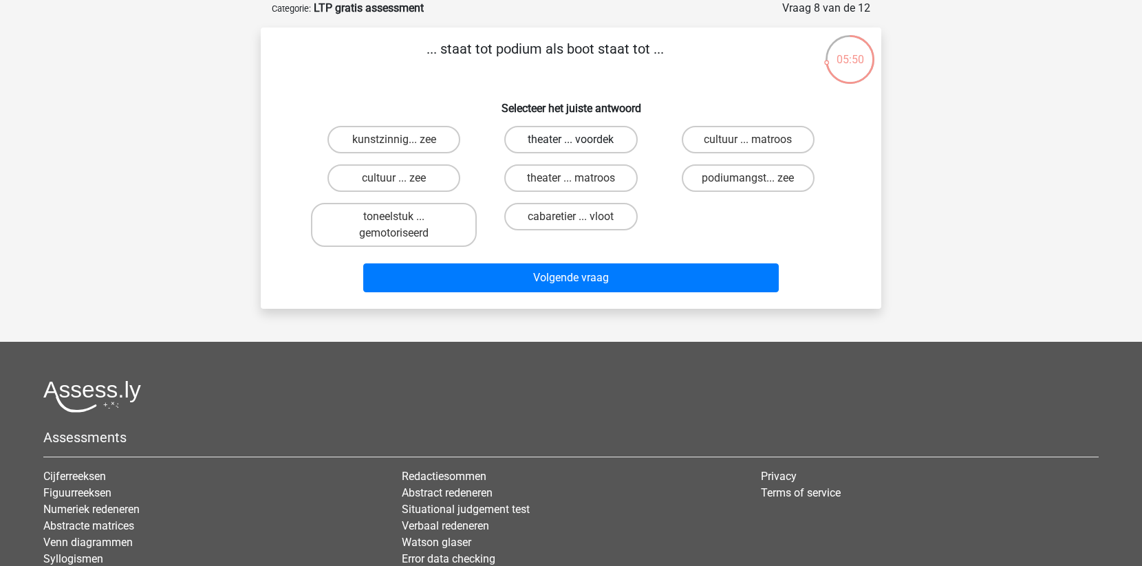
click at [543, 138] on label "theater ... voordek" at bounding box center [570, 140] width 133 height 28
click at [571, 140] on input "theater ... voordek" at bounding box center [575, 144] width 9 height 9
radio input "true"
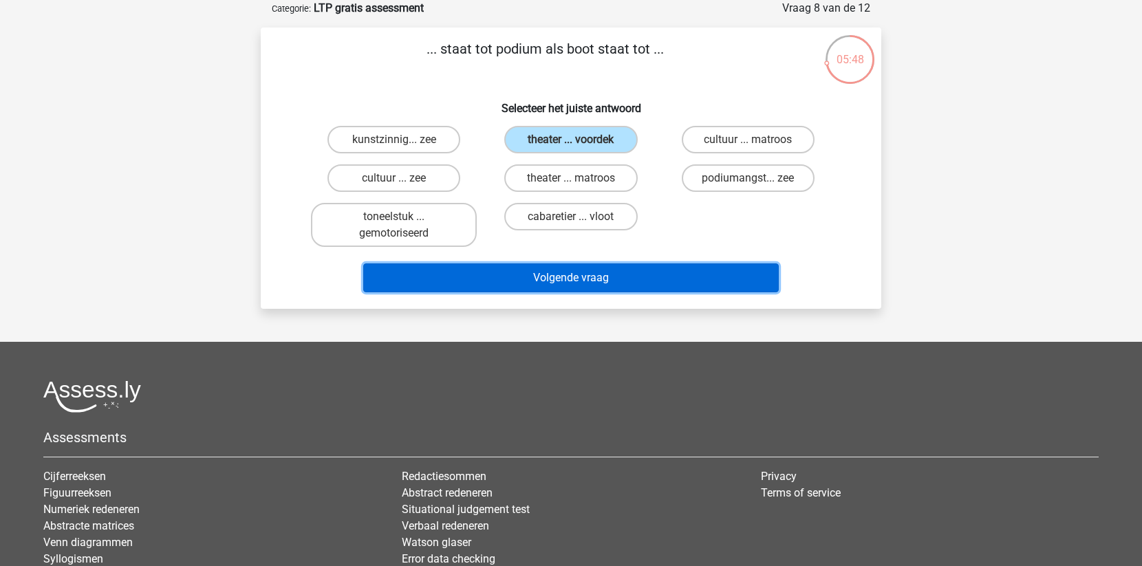
click at [537, 279] on button "Volgende vraag" at bounding box center [571, 278] width 416 height 29
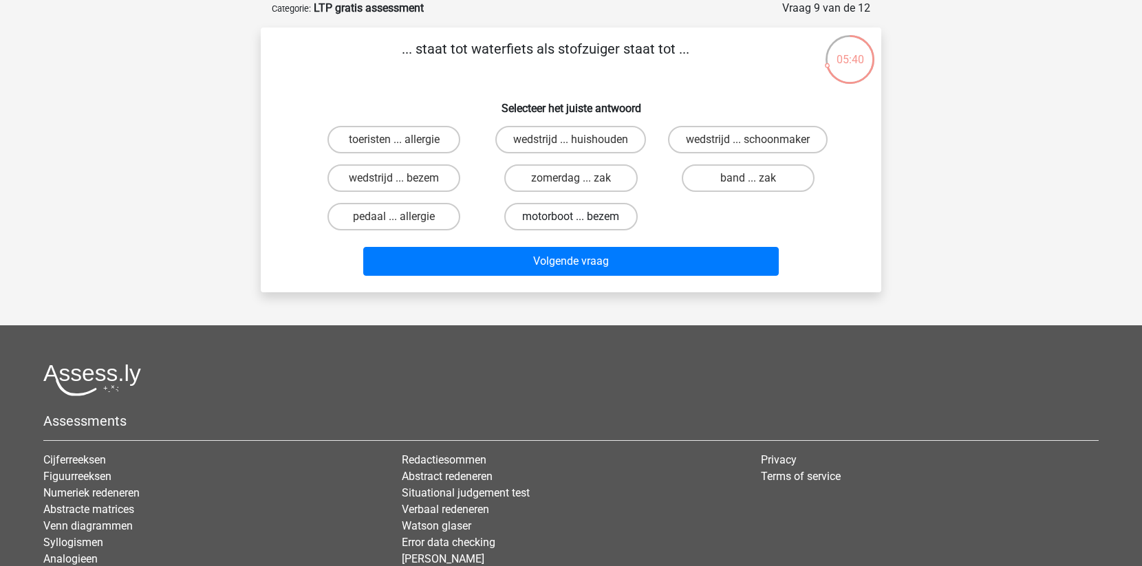
click at [603, 216] on label "motorboot ... bezem" at bounding box center [570, 217] width 133 height 28
click at [580, 217] on input "motorboot ... bezem" at bounding box center [575, 221] width 9 height 9
radio input "true"
click at [603, 216] on label "motorboot ... bezem" at bounding box center [570, 217] width 133 height 28
click at [580, 217] on input "motorboot ... bezem" at bounding box center [575, 221] width 9 height 9
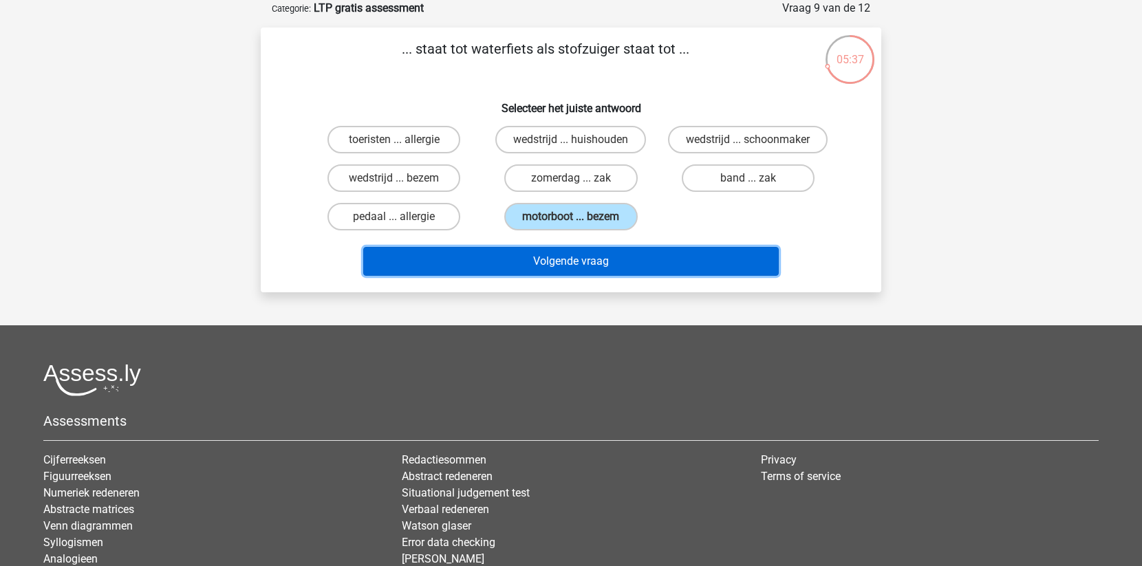
click at [597, 255] on button "Volgende vraag" at bounding box center [571, 261] width 416 height 29
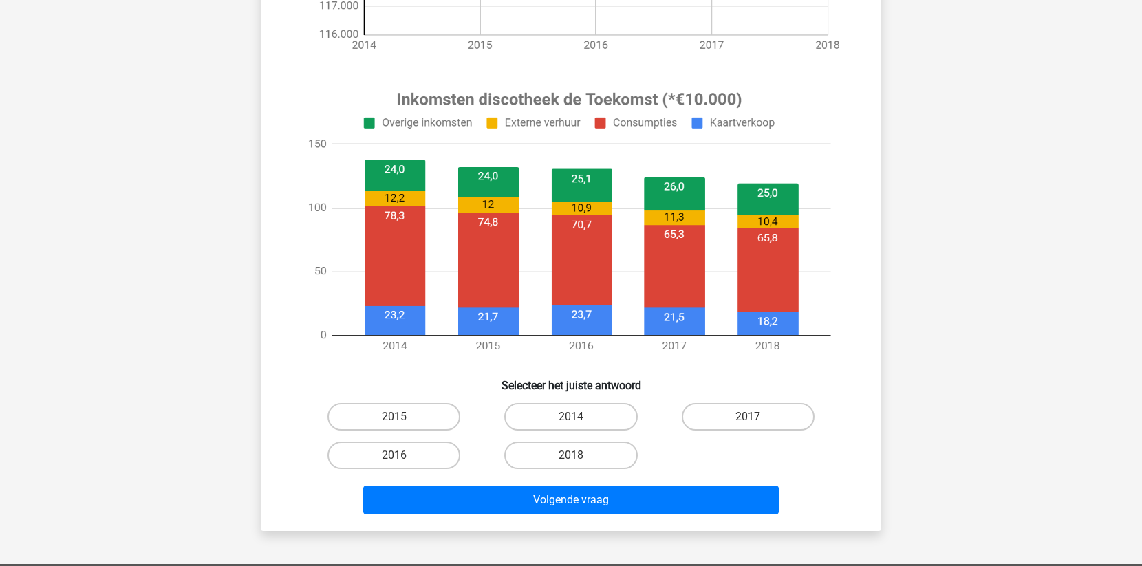
scroll to position [450, 0]
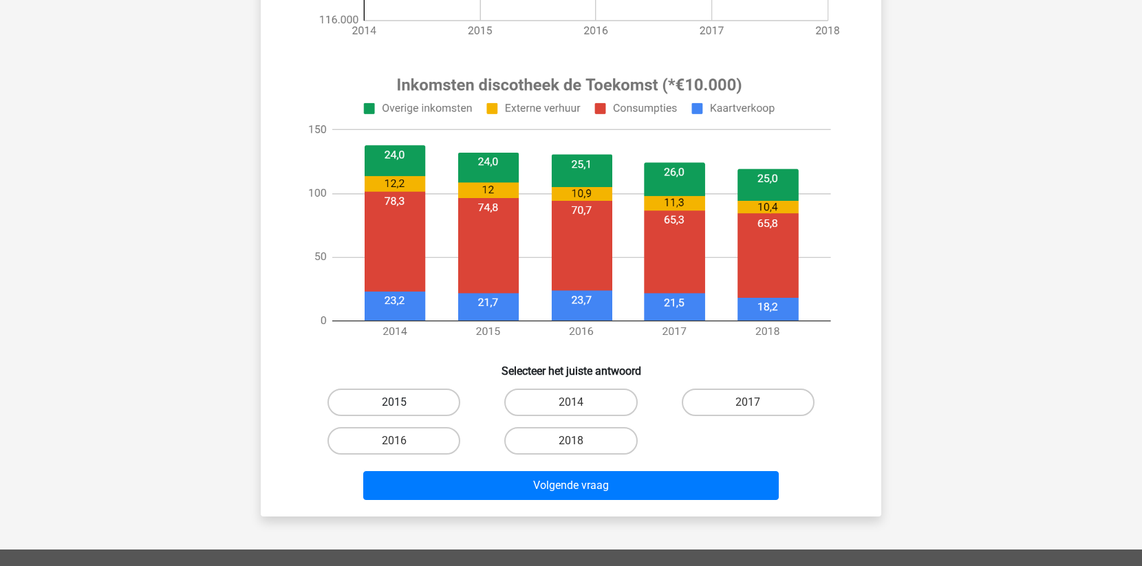
click at [416, 389] on label "2015" at bounding box center [394, 403] width 133 height 28
click at [403, 403] on input "2015" at bounding box center [398, 407] width 9 height 9
radio input "true"
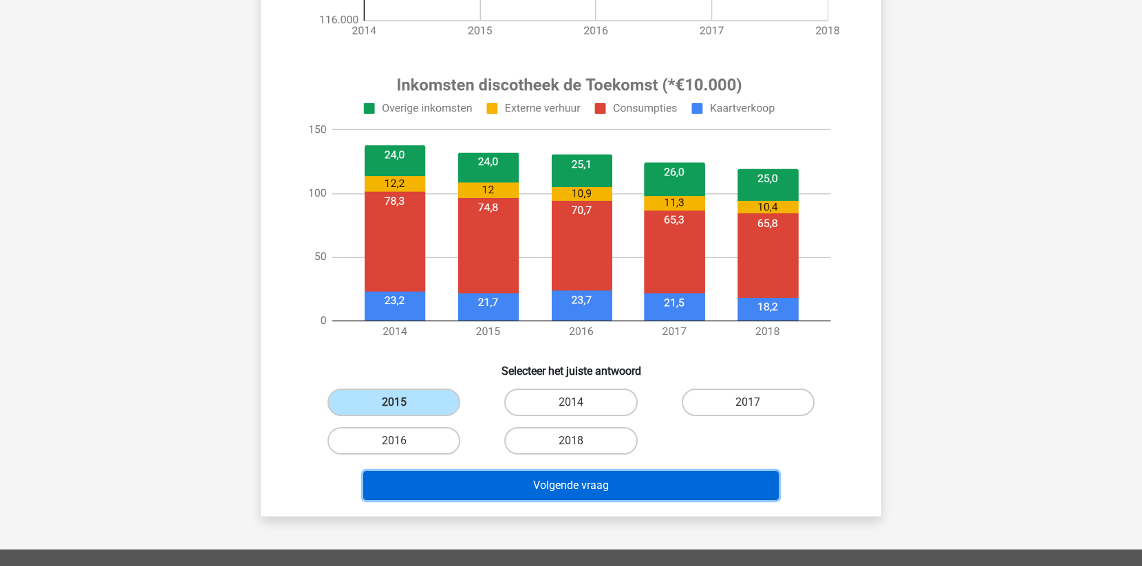
click at [488, 482] on button "Volgende vraag" at bounding box center [571, 485] width 416 height 29
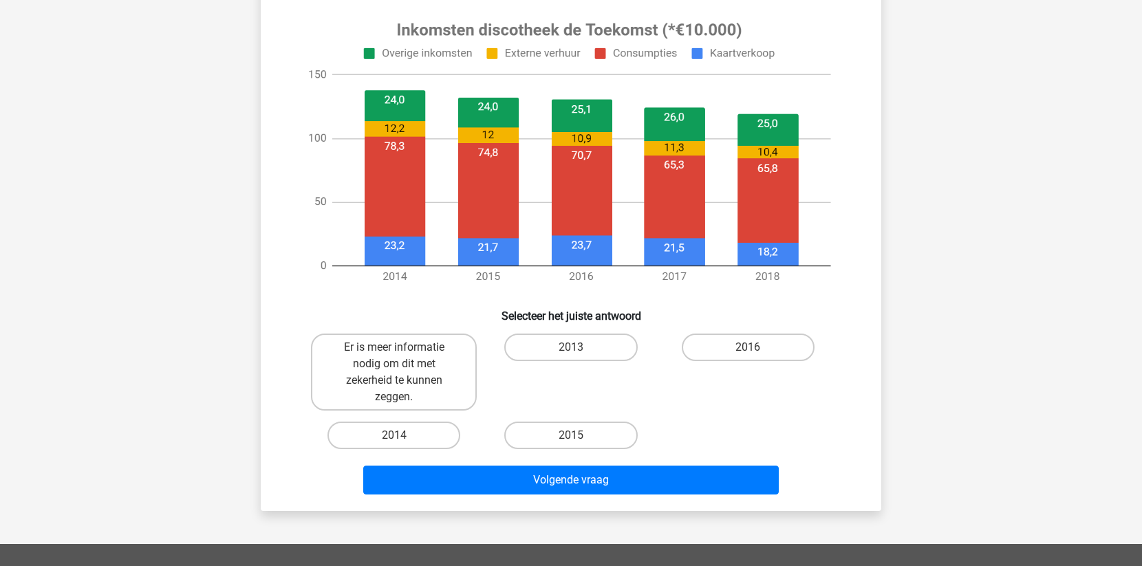
scroll to position [508, 0]
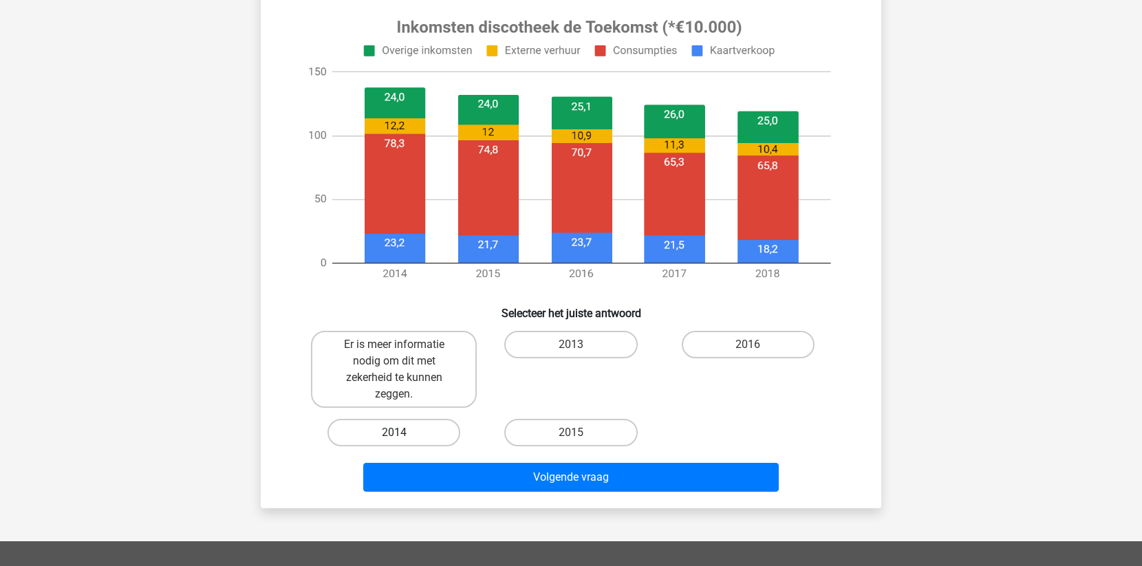
click at [408, 433] on label "2014" at bounding box center [394, 433] width 133 height 28
click at [403, 433] on input "2014" at bounding box center [398, 437] width 9 height 9
radio input "true"
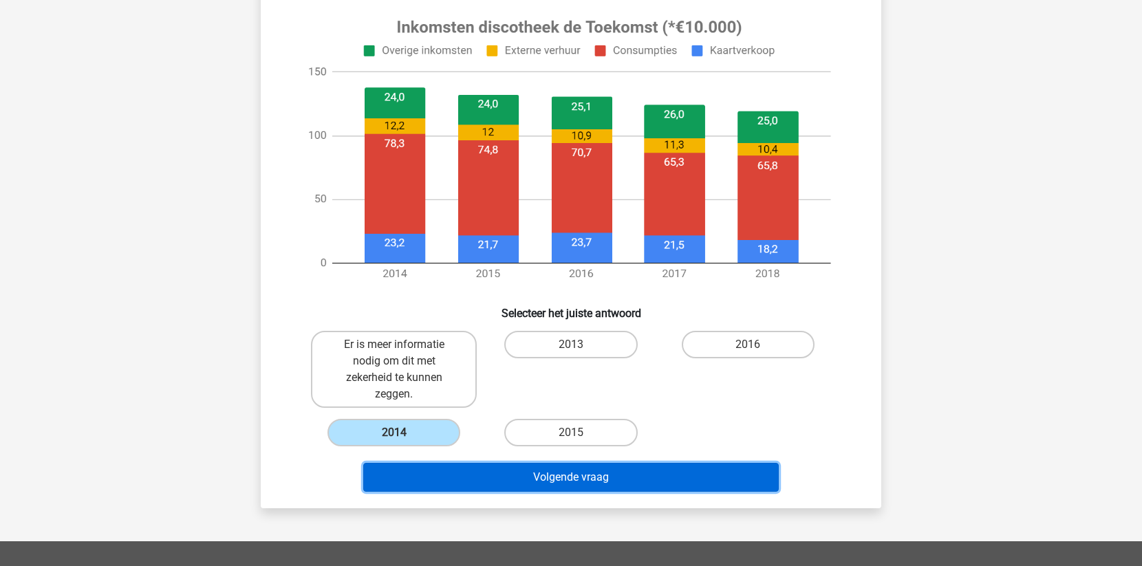
click at [455, 478] on button "Volgende vraag" at bounding box center [571, 477] width 416 height 29
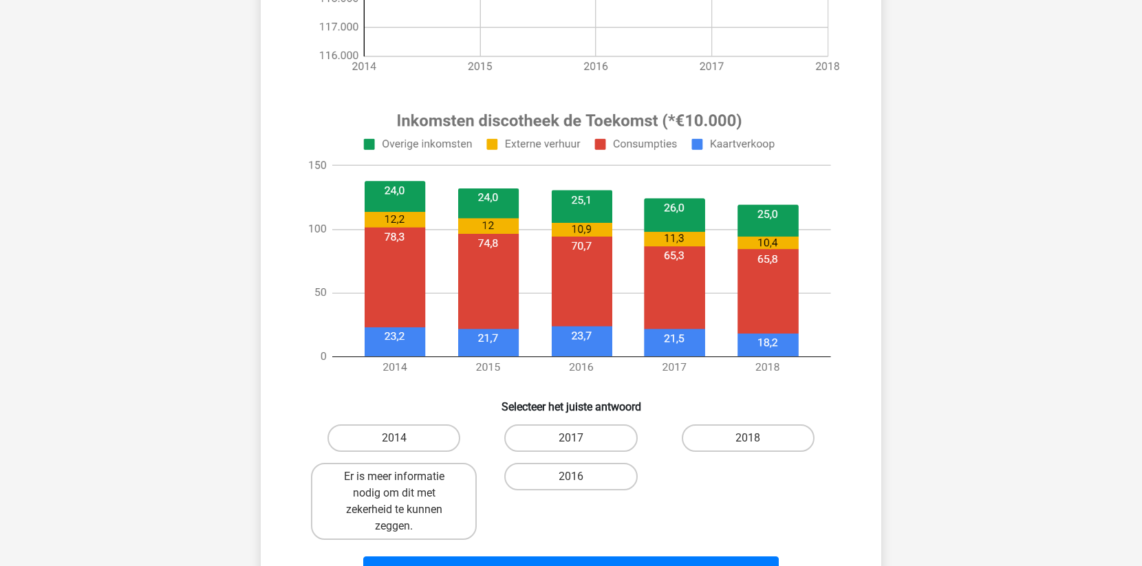
scroll to position [418, 0]
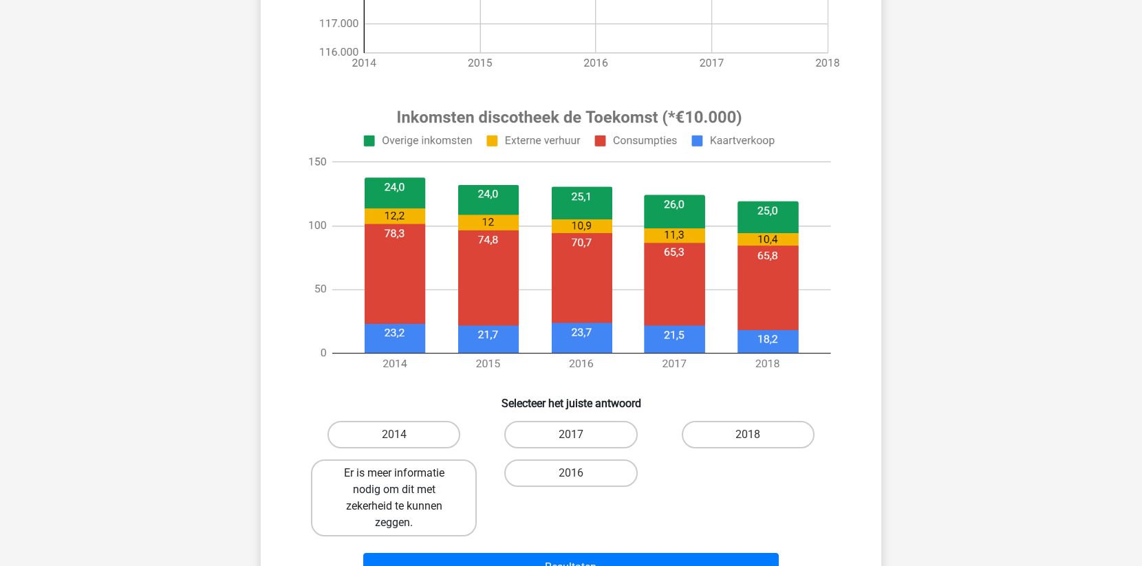
click at [416, 493] on label "Er is meer informatie nodig om dit met zekerheid te kunnen zeggen." at bounding box center [394, 498] width 166 height 77
click at [403, 482] on input "Er is meer informatie nodig om dit met zekerheid te kunnen zeggen." at bounding box center [398, 477] width 9 height 9
radio input "true"
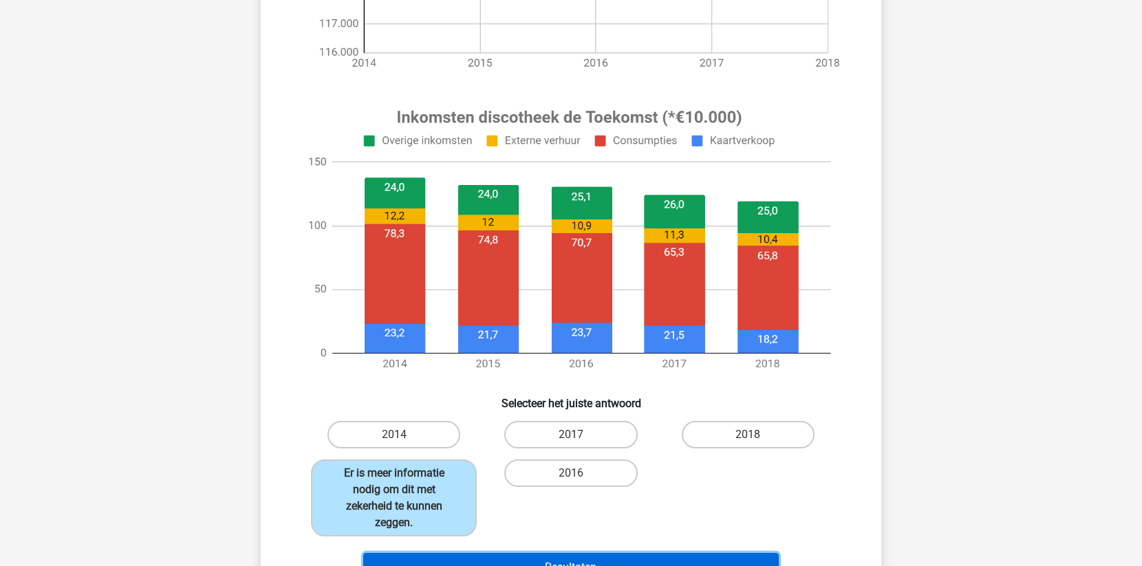
click at [540, 557] on button "Resultaten" at bounding box center [571, 567] width 416 height 29
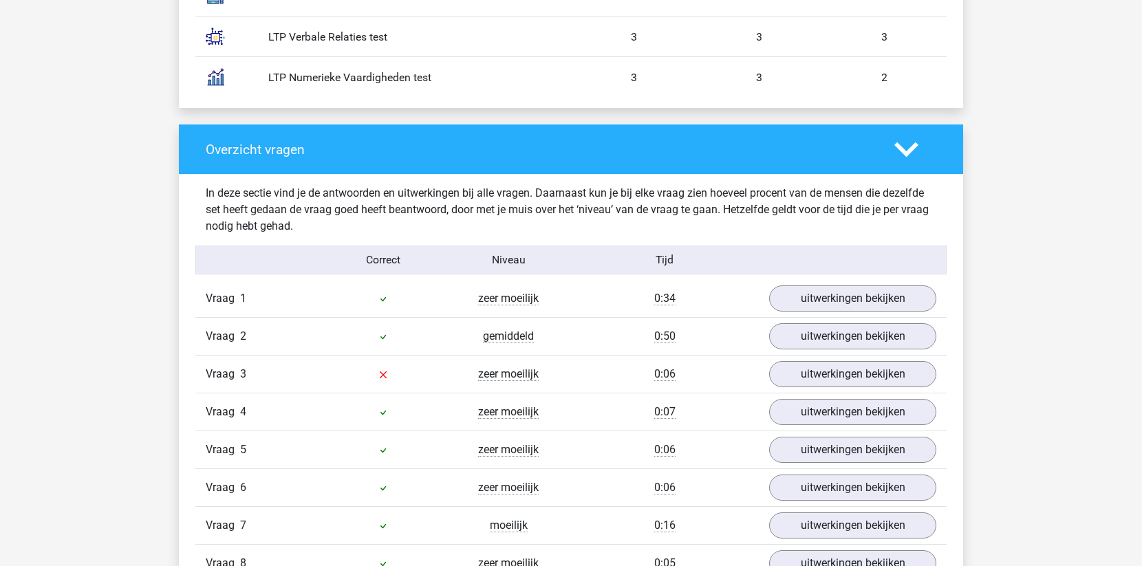
scroll to position [1216, 0]
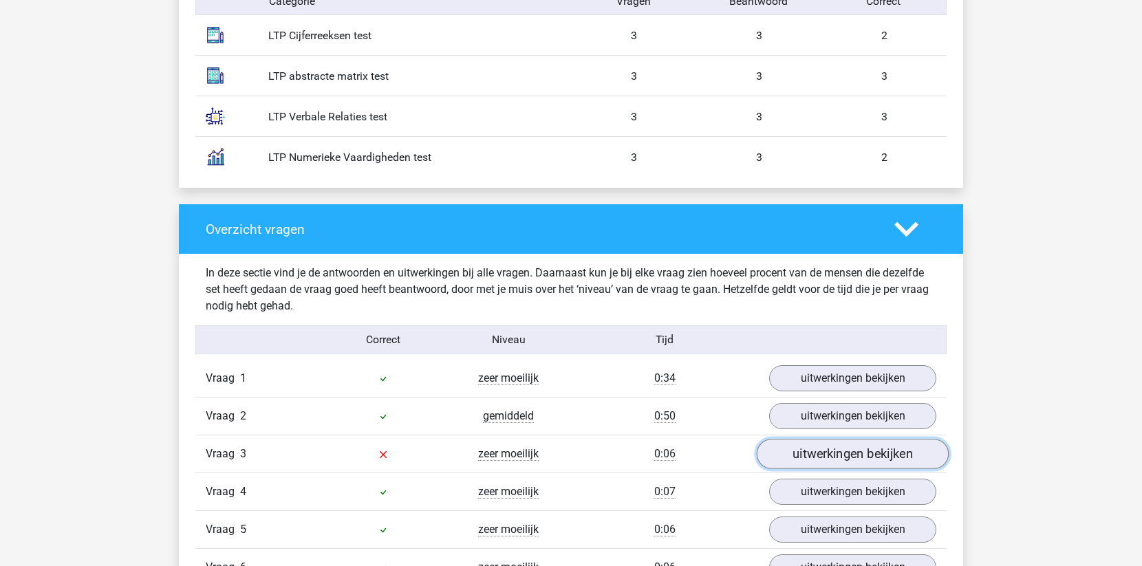
click at [824, 449] on link "uitwerkingen bekijken" at bounding box center [853, 454] width 192 height 30
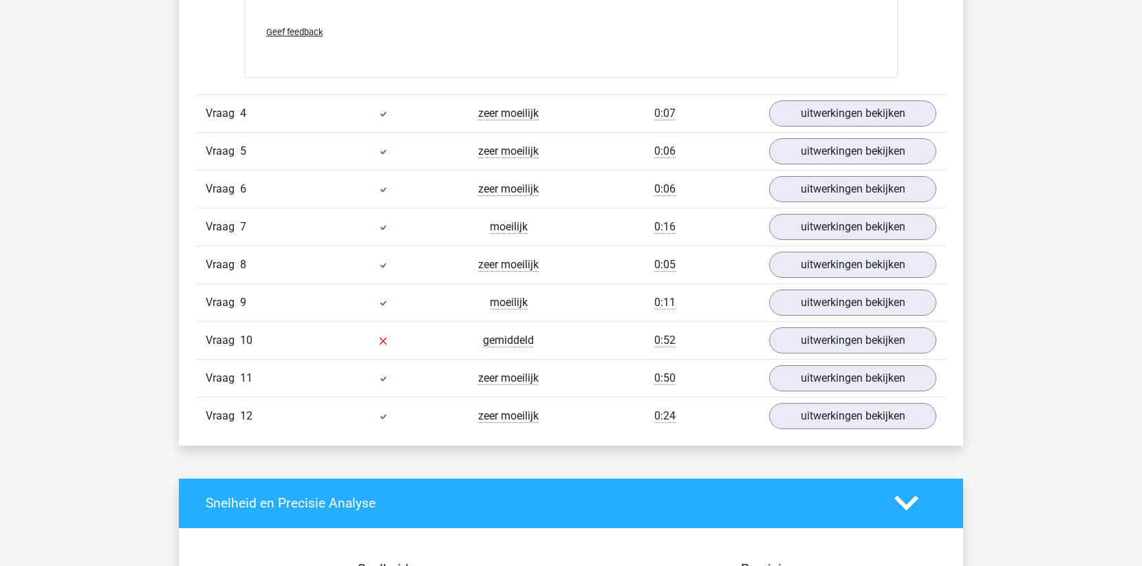
scroll to position [2441, 0]
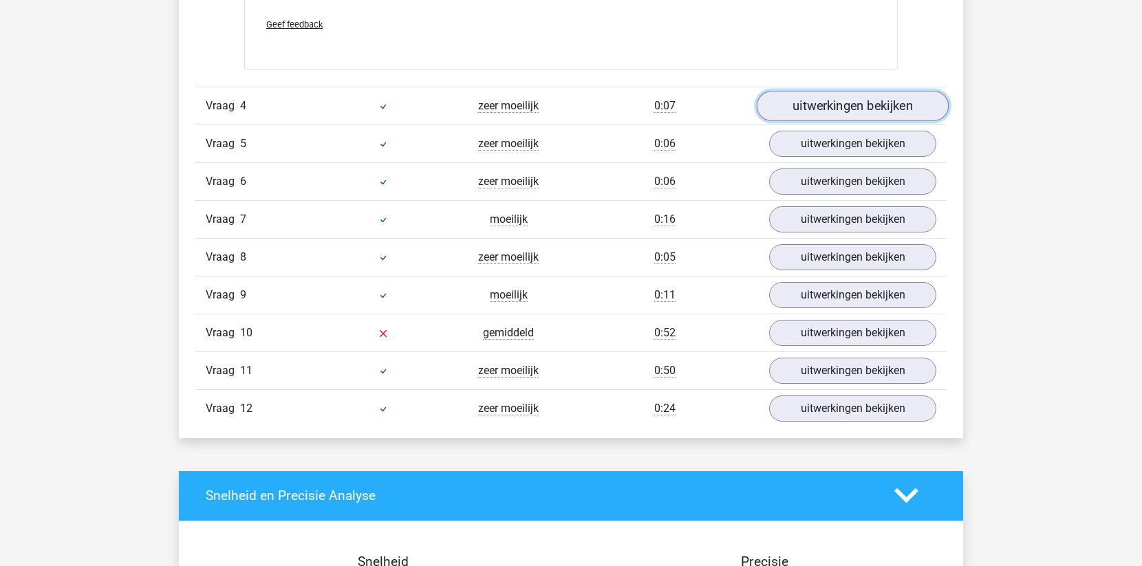
click at [862, 109] on link "uitwerkingen bekijken" at bounding box center [853, 106] width 192 height 30
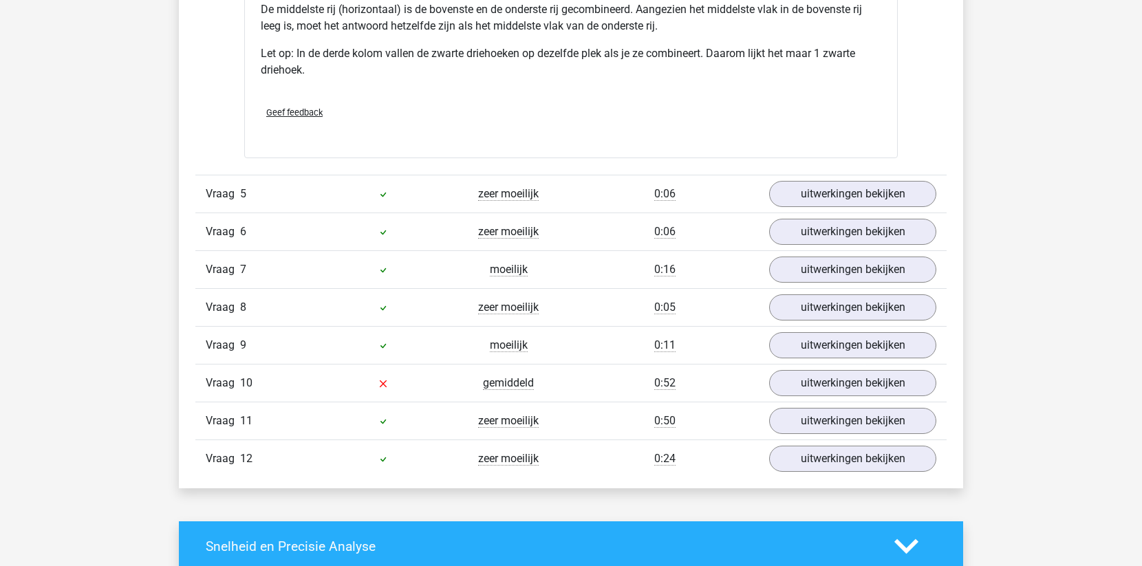
scroll to position [3076, 0]
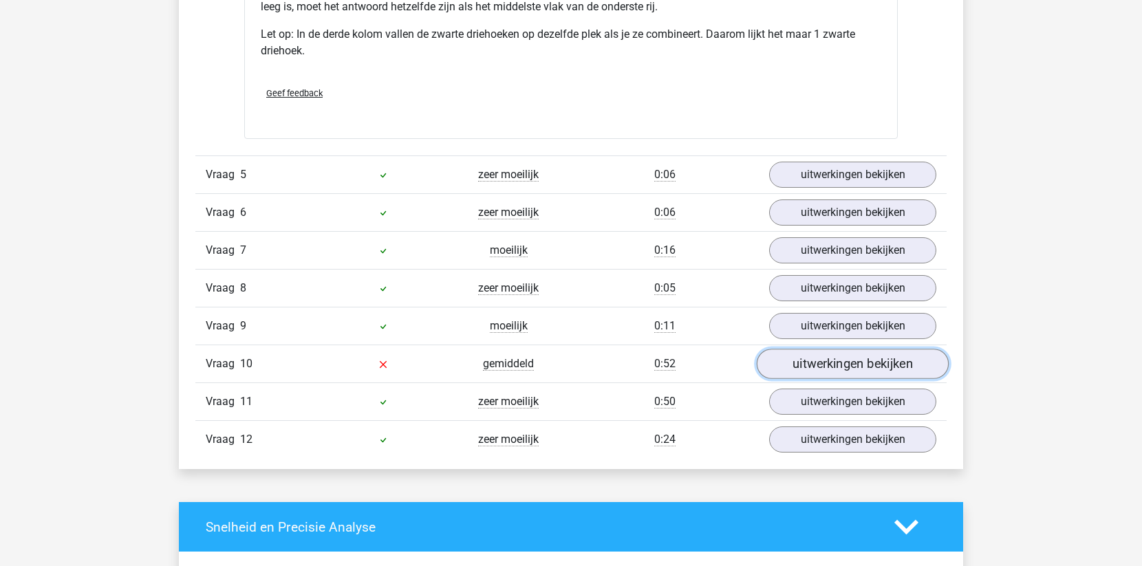
click at [786, 367] on link "uitwerkingen bekijken" at bounding box center [853, 364] width 192 height 30
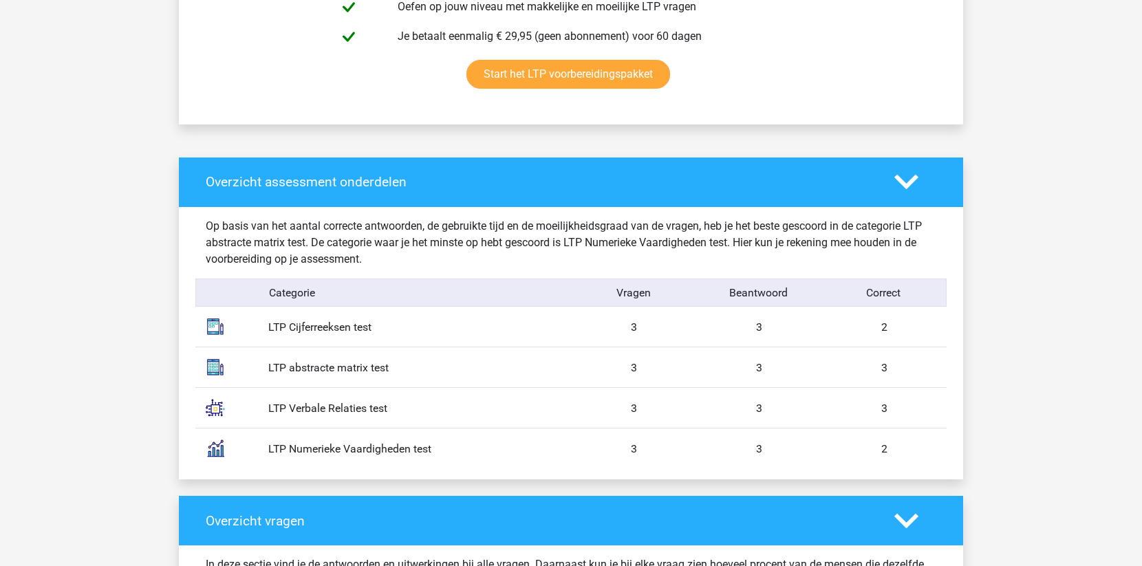
scroll to position [0, 0]
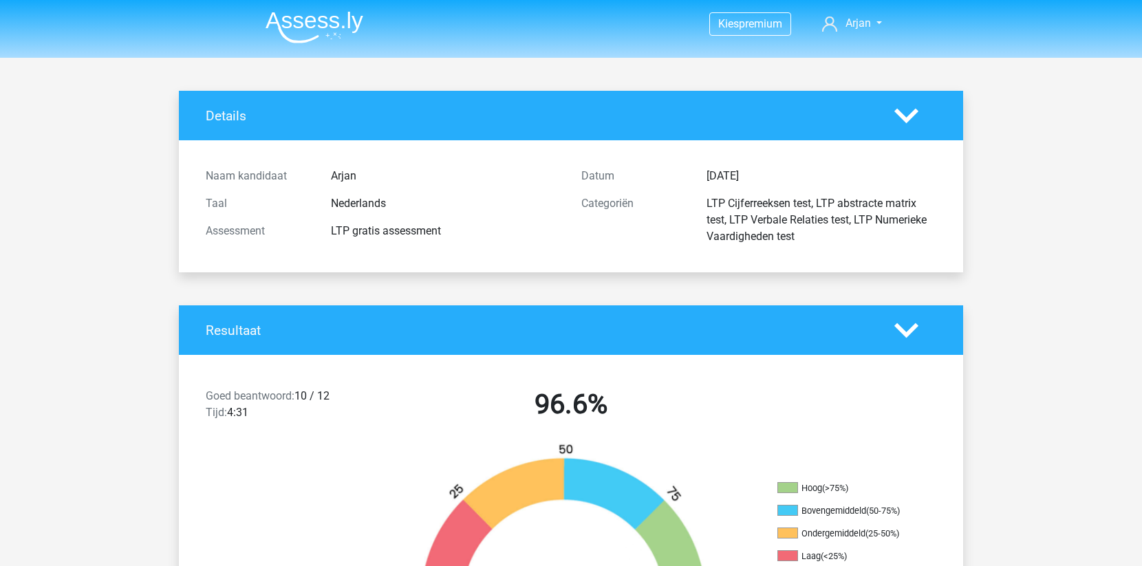
click at [315, 23] on img at bounding box center [315, 27] width 98 height 32
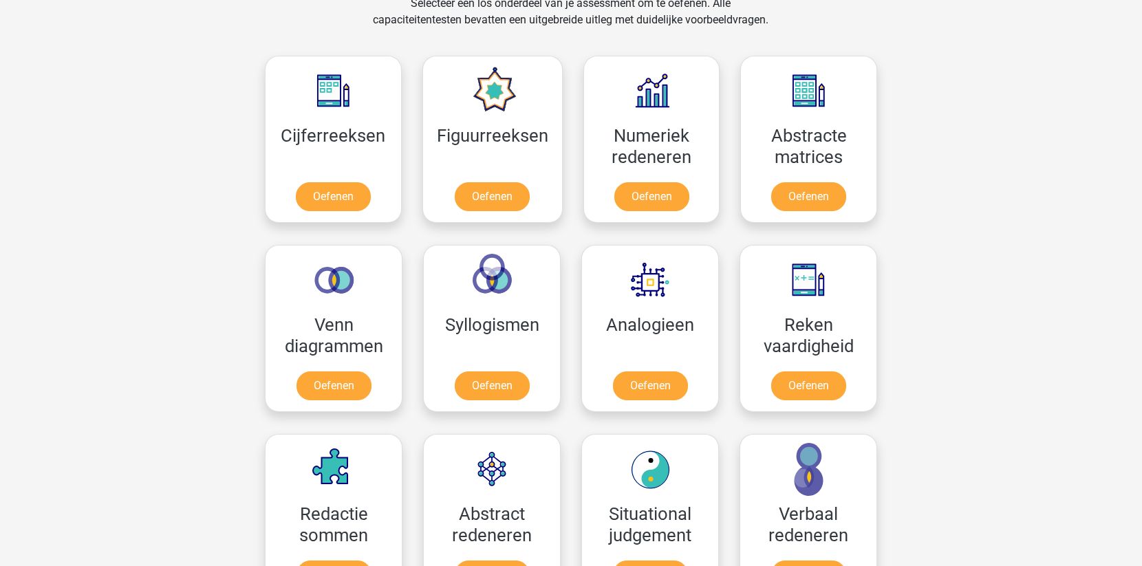
scroll to position [596, 0]
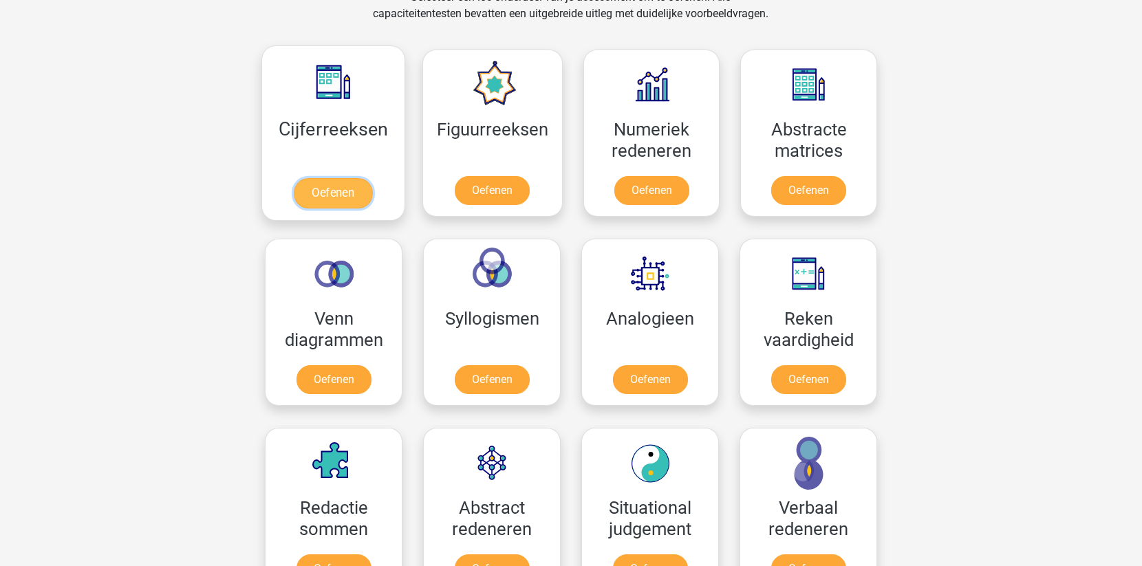
click at [336, 193] on link "Oefenen" at bounding box center [333, 193] width 78 height 30
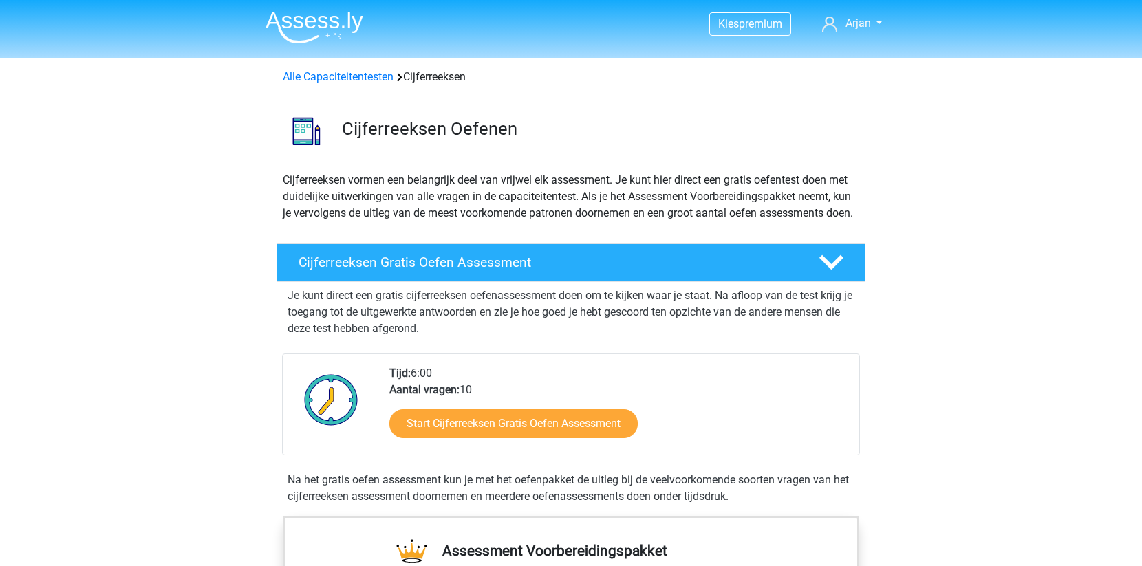
click at [484, 455] on div "Start Cijferreeksen Gratis Oefen Assessment" at bounding box center [618, 426] width 459 height 56
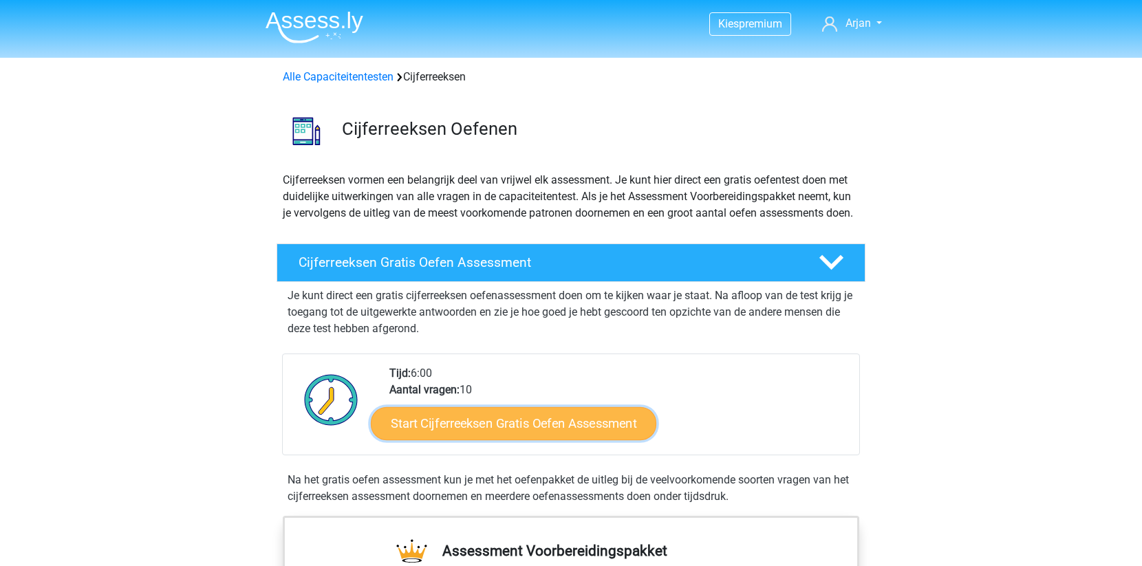
click at [491, 440] on link "Start Cijferreeksen Gratis Oefen Assessment" at bounding box center [514, 423] width 286 height 33
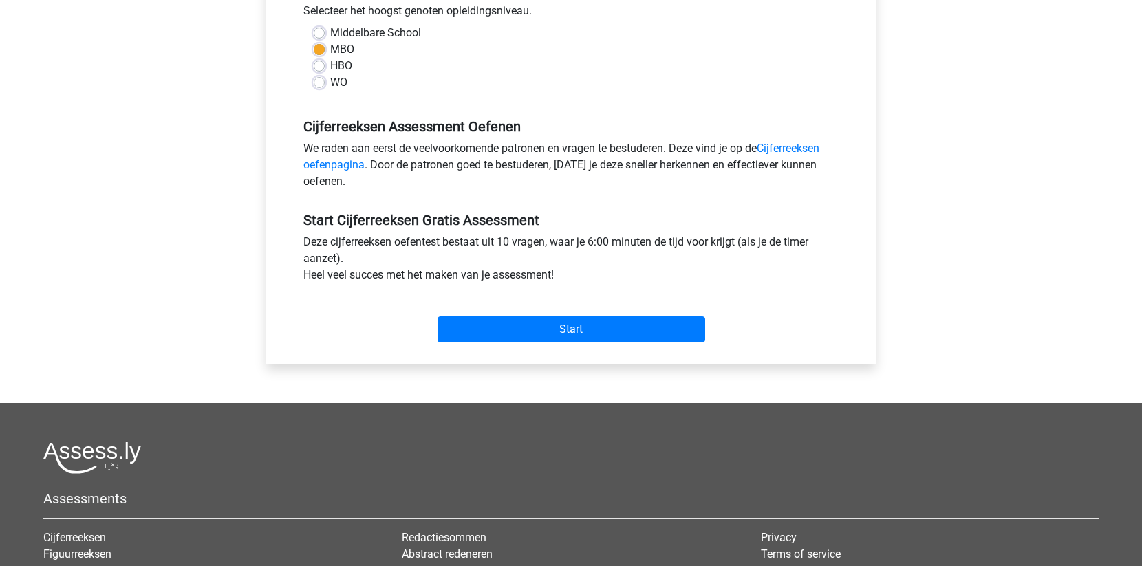
scroll to position [303, 0]
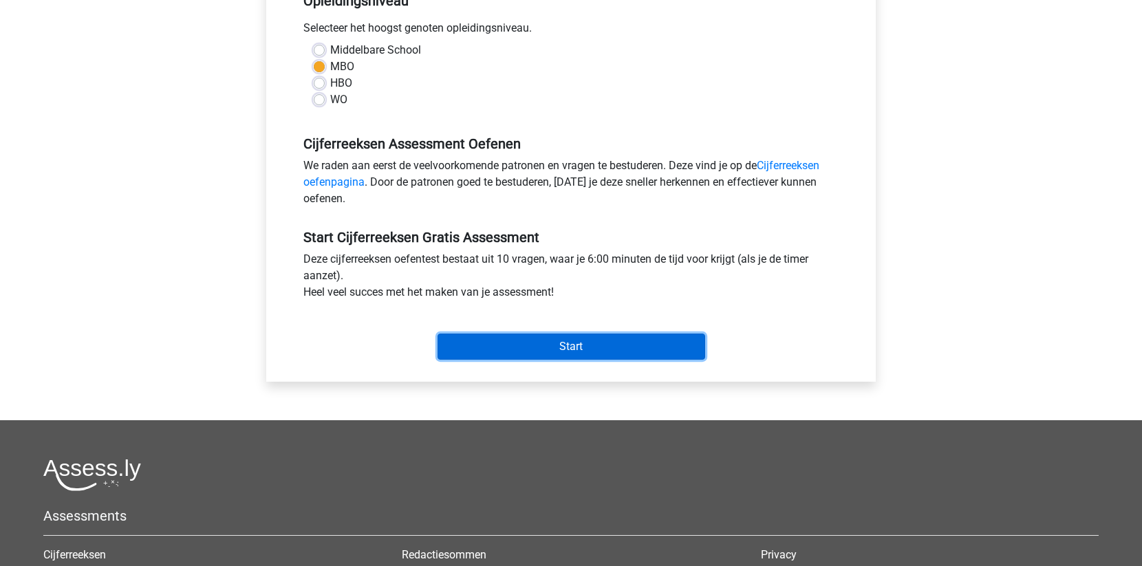
click at [549, 347] on input "Start" at bounding box center [572, 347] width 268 height 26
